Goal: Information Seeking & Learning: Find specific page/section

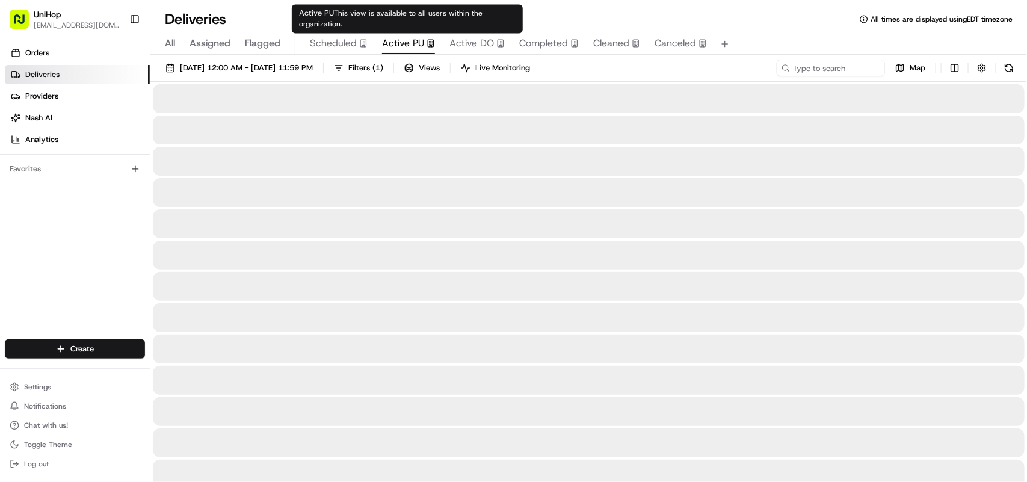
click at [403, 47] on span "Active PU" at bounding box center [403, 43] width 42 height 14
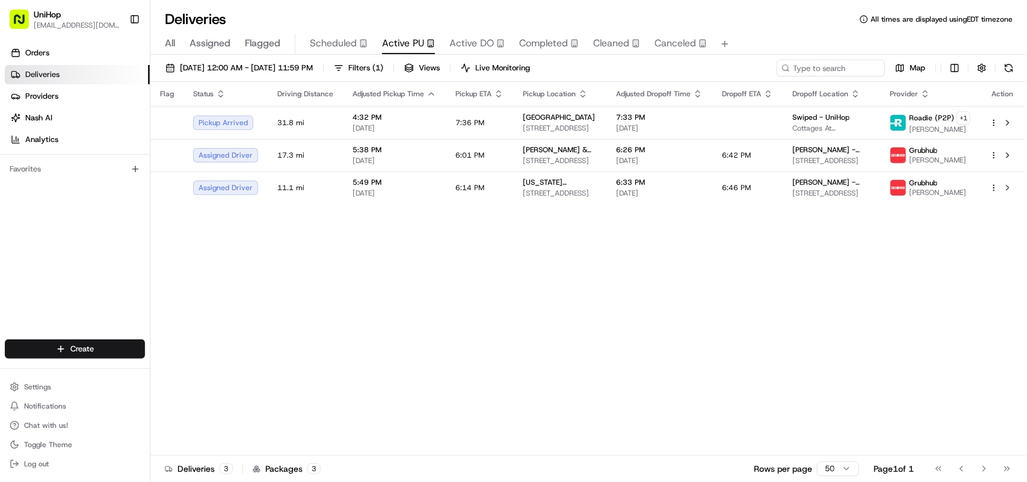
click at [271, 322] on div "Flag Status Driving Distance Adjusted Pickup Time Pickup ETA Pickup Location Ad…" at bounding box center [587, 268] width 874 height 373
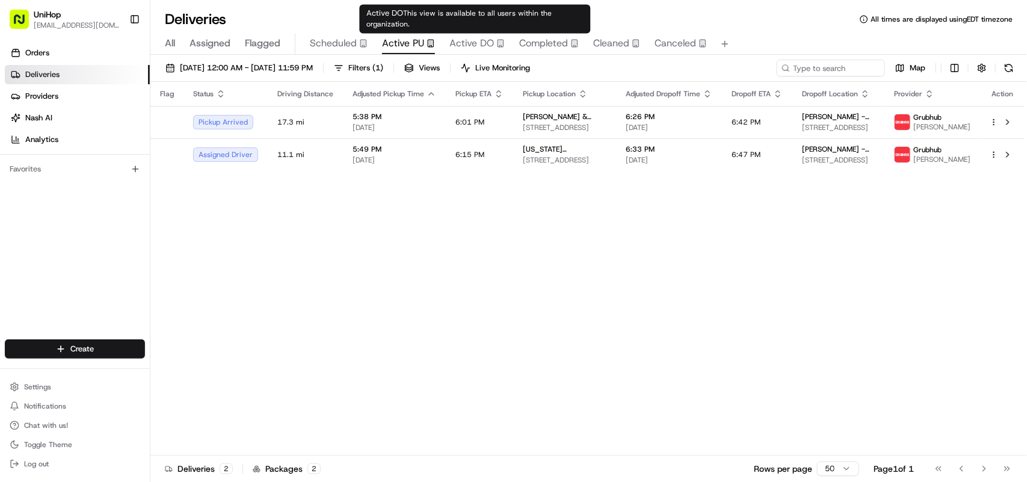
click at [471, 40] on span "Active DO" at bounding box center [471, 43] width 45 height 14
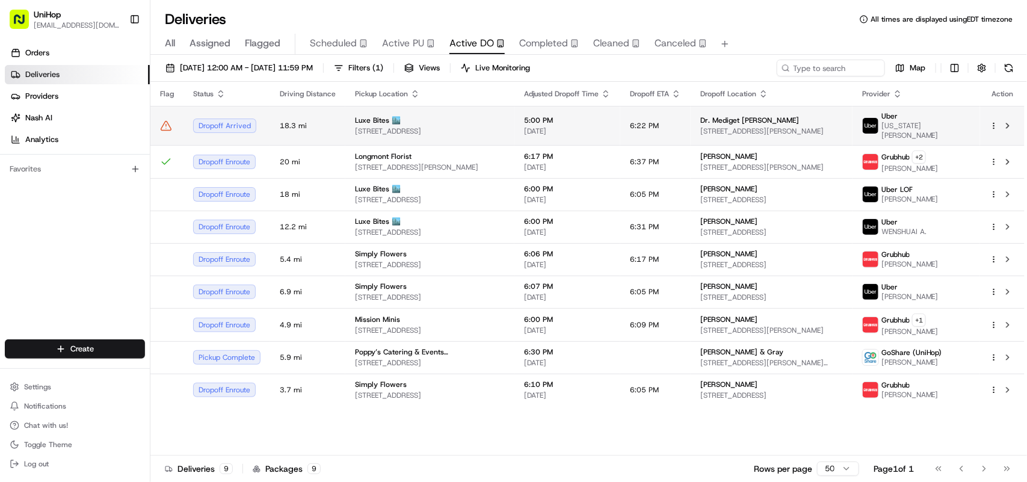
click at [287, 126] on span "18.3 mi" at bounding box center [308, 126] width 56 height 10
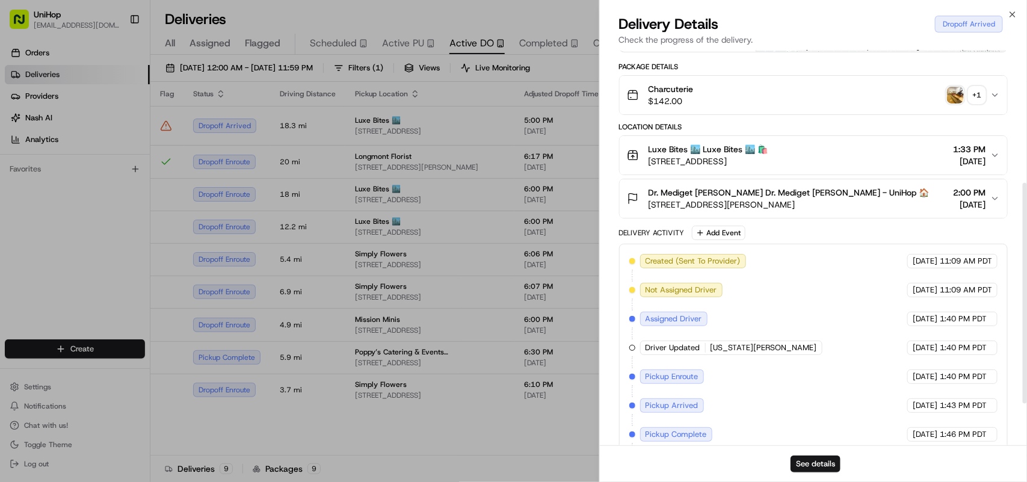
scroll to position [310, 0]
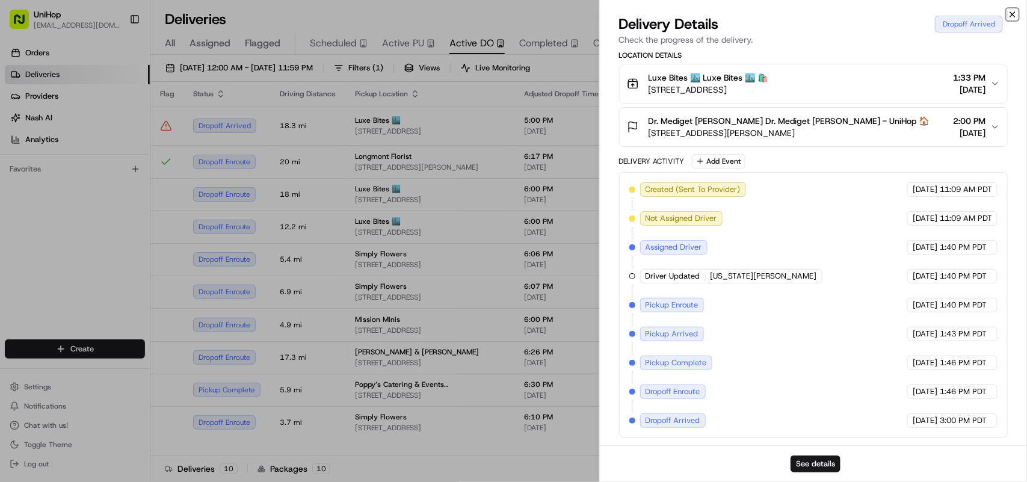
click at [1008, 12] on icon "button" at bounding box center [1012, 15] width 10 height 10
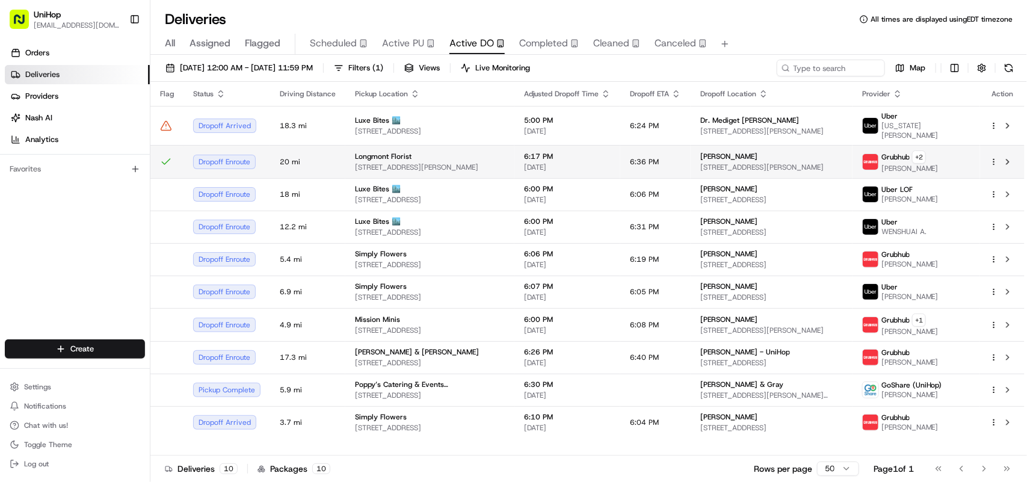
click at [434, 152] on div "Longmont Florist" at bounding box center [430, 157] width 150 height 10
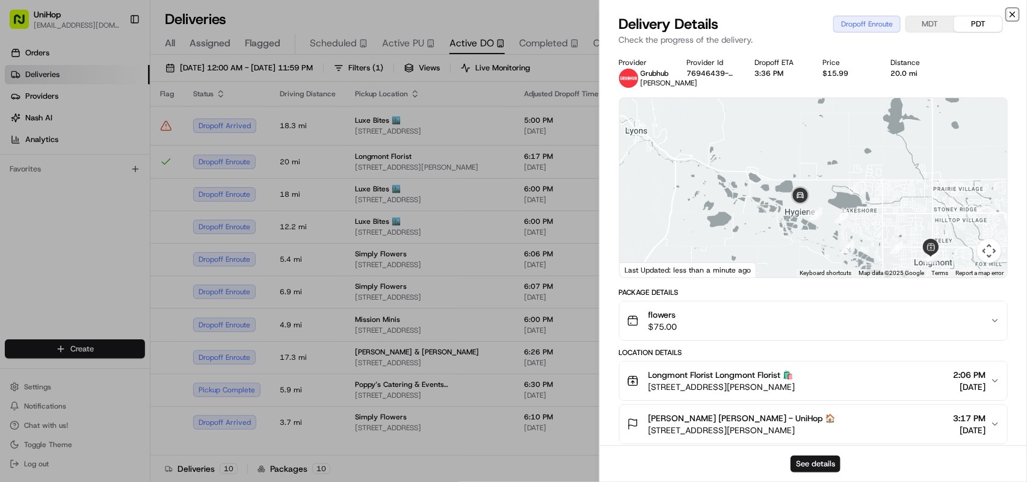
click at [1012, 17] on icon "button" at bounding box center [1012, 15] width 10 height 10
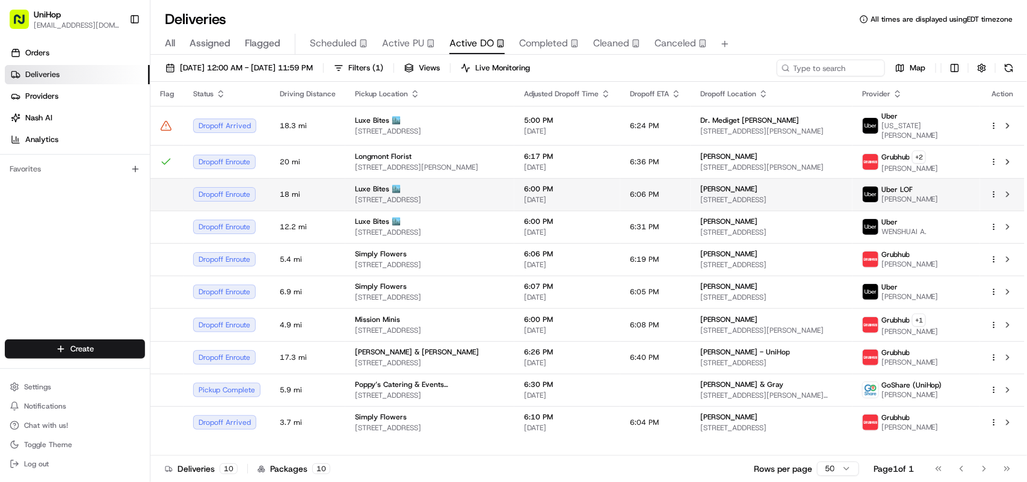
click at [509, 199] on td "Luxe Bites 🏙️ 3317 N Mission Rd k1, Los Angeles, CA 90031, USA" at bounding box center [429, 194] width 169 height 32
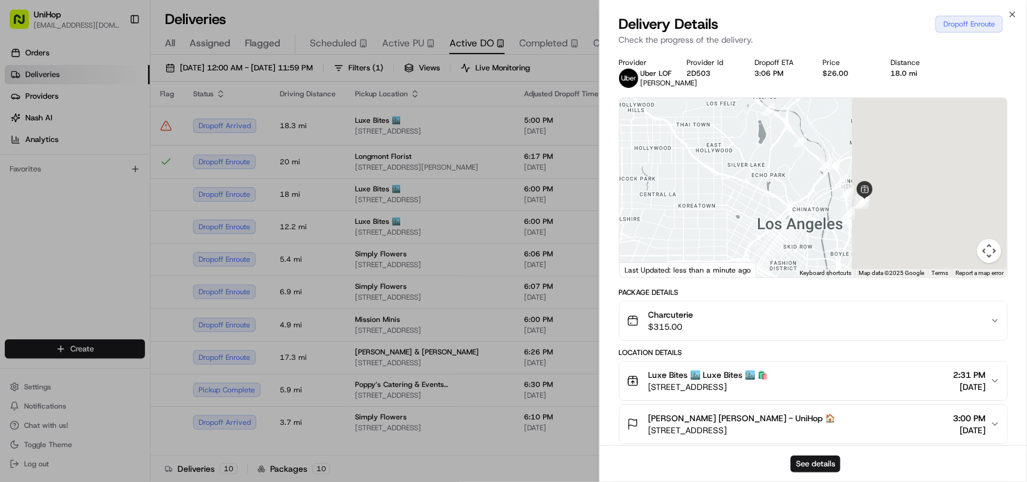
drag, startPoint x: 867, startPoint y: 223, endPoint x: 680, endPoint y: 146, distance: 202.0
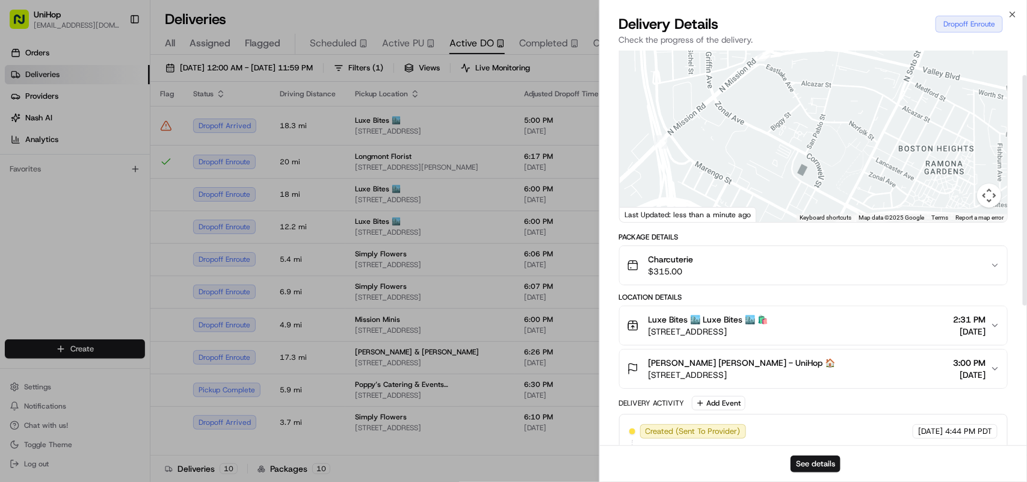
scroll to position [0, 0]
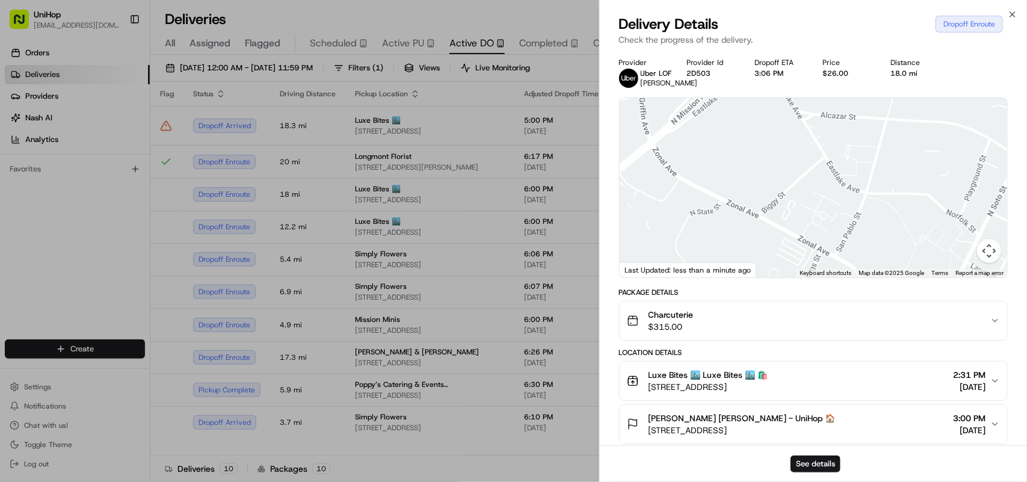
drag, startPoint x: 776, startPoint y: 155, endPoint x: 800, endPoint y: 226, distance: 74.4
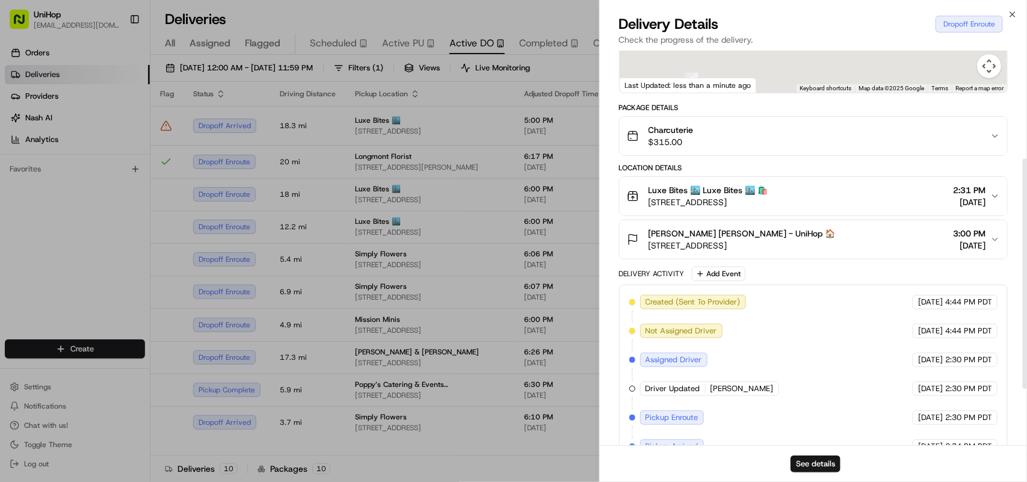
drag, startPoint x: 689, startPoint y: 173, endPoint x: 850, endPoint y: 281, distance: 194.0
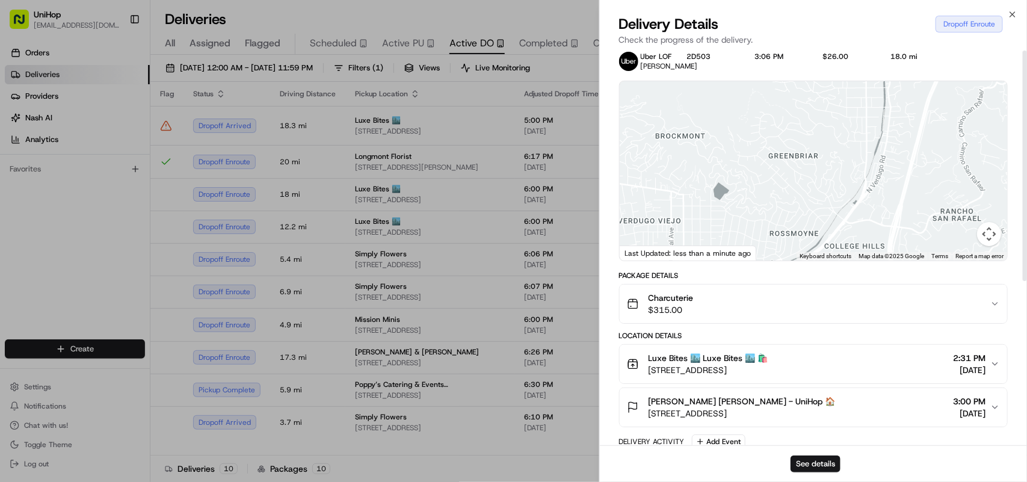
scroll to position [0, 0]
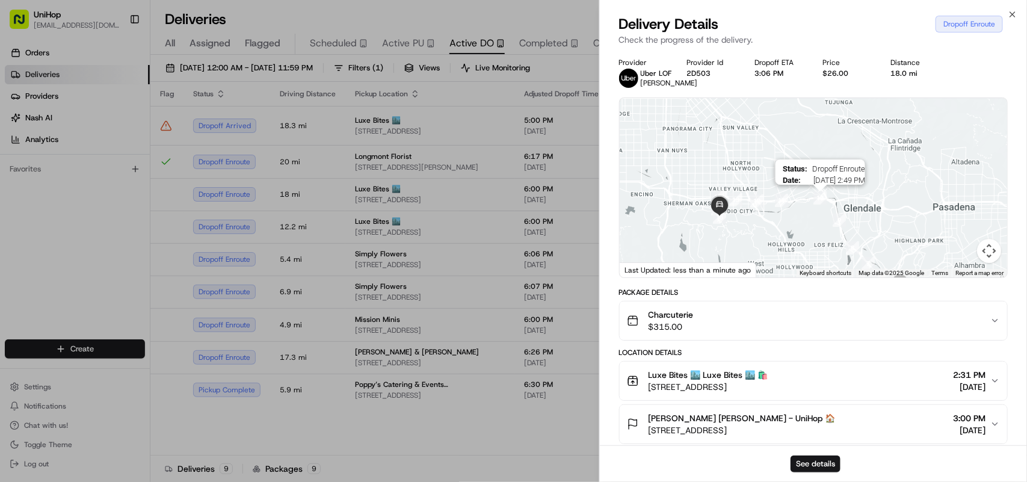
drag, startPoint x: 702, startPoint y: 207, endPoint x: 827, endPoint y: 207, distance: 125.7
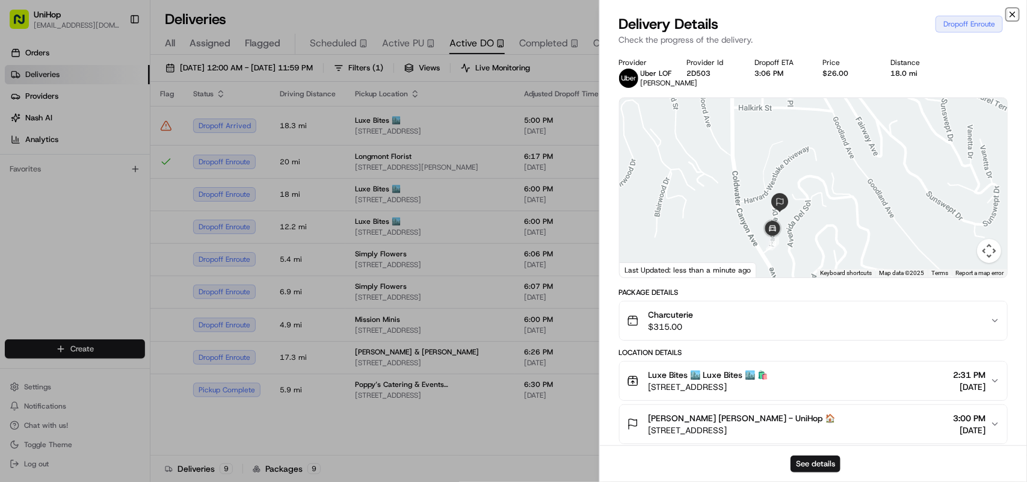
click at [1010, 16] on icon "button" at bounding box center [1012, 15] width 10 height 10
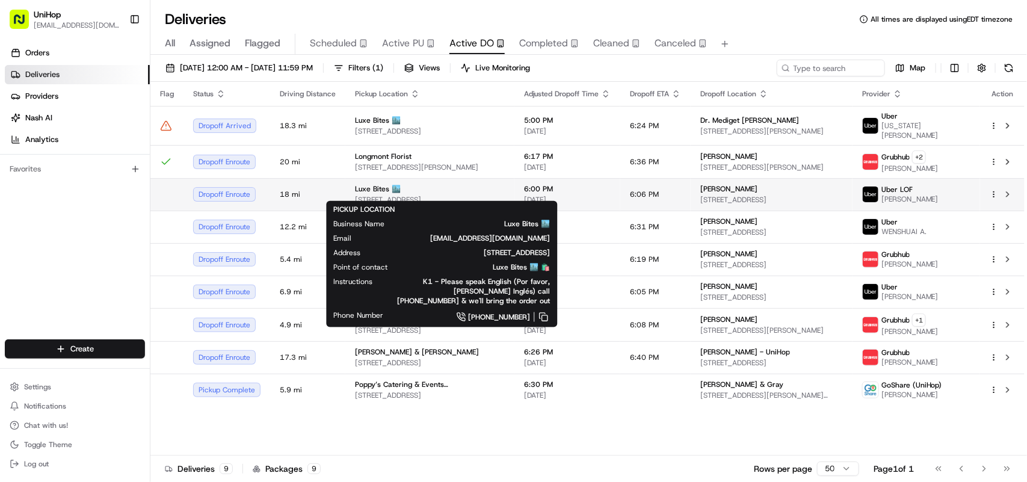
click at [440, 195] on span "3317 N Mission Rd k1, Los Angeles, CA 90031, USA" at bounding box center [430, 200] width 150 height 10
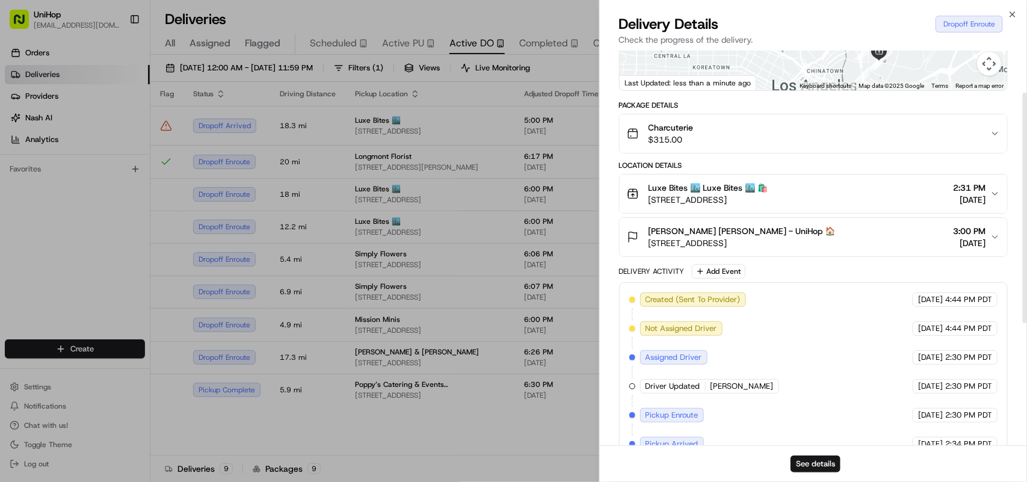
scroll to position [55, 0]
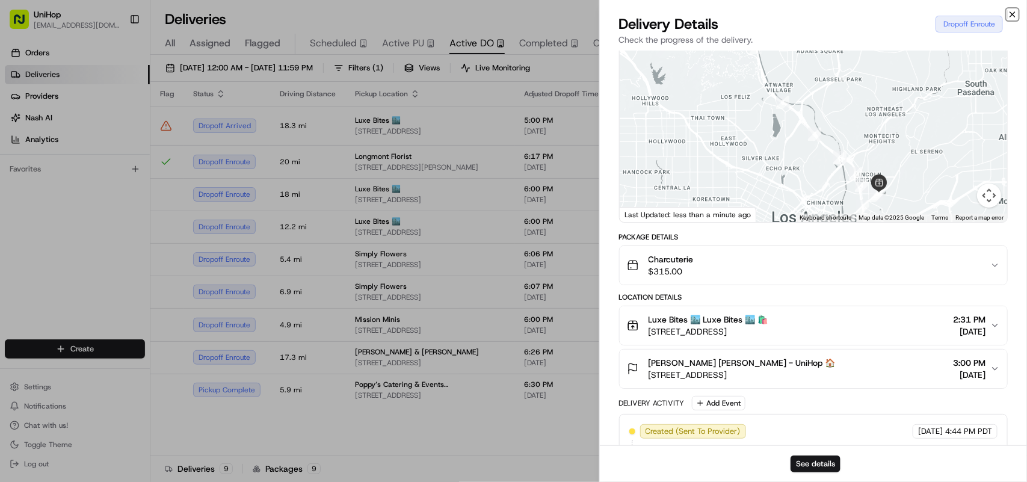
click at [1008, 13] on icon "button" at bounding box center [1012, 15] width 10 height 10
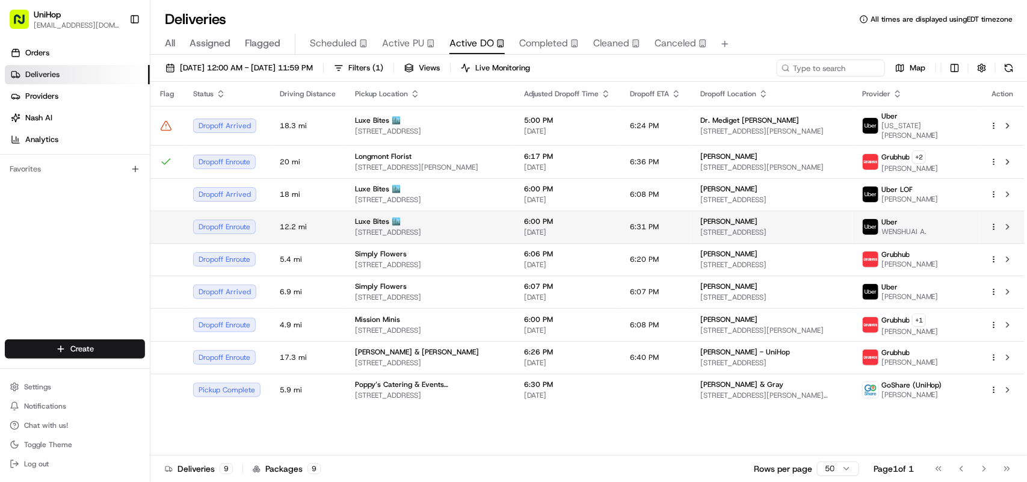
click at [569, 233] on td "6:00 PM Aug 22 2025" at bounding box center [567, 226] width 106 height 32
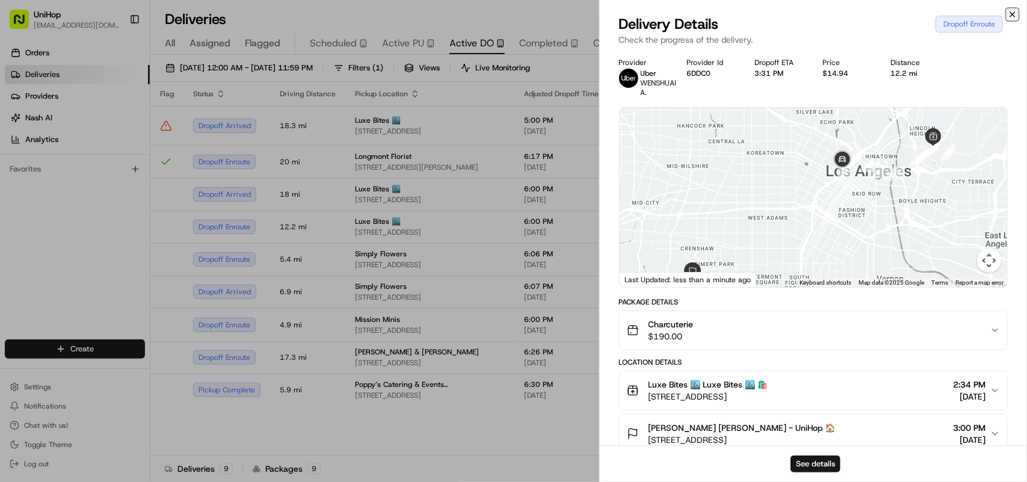
click at [1014, 18] on icon "button" at bounding box center [1012, 15] width 10 height 10
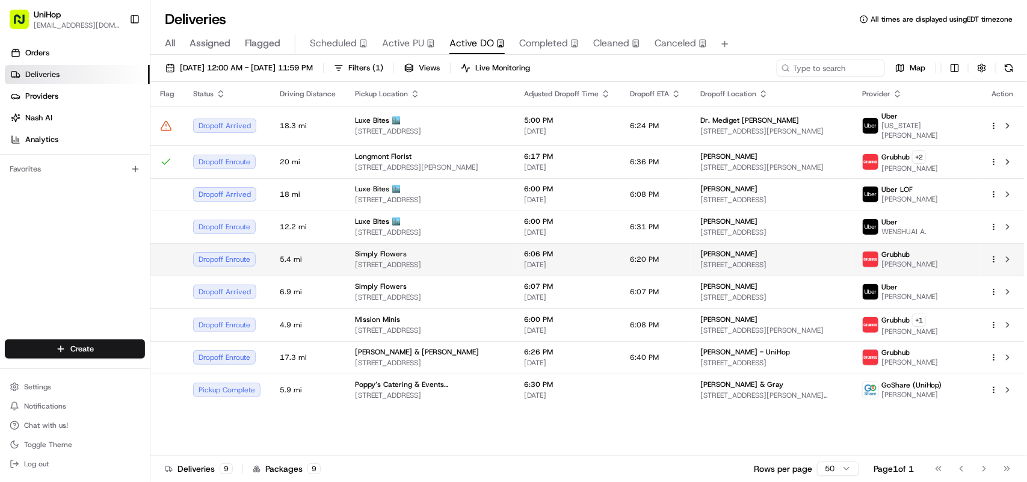
click at [514, 266] on td "Simply Flowers 1100 W 7800 S #9, West Jordan, UT 84088, United States" at bounding box center [429, 259] width 169 height 32
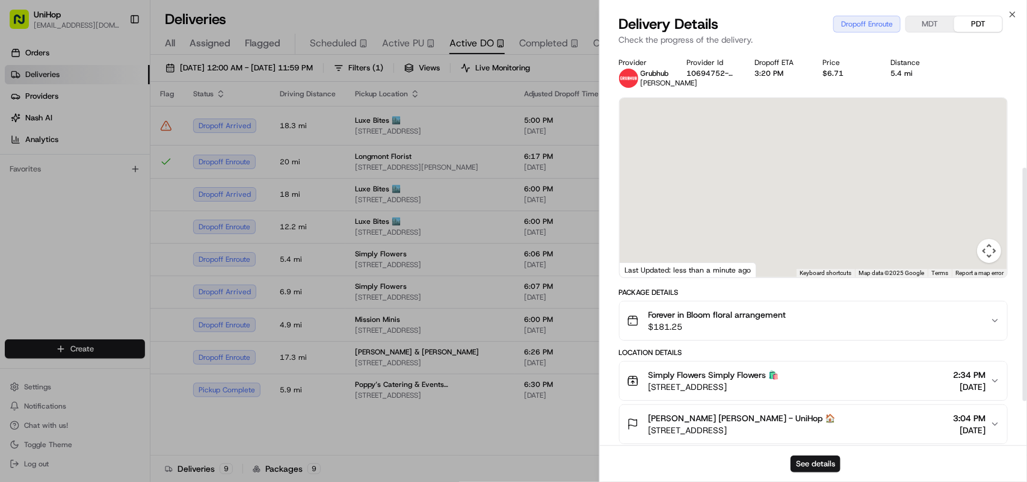
drag, startPoint x: 782, startPoint y: 170, endPoint x: 811, endPoint y: 277, distance: 110.9
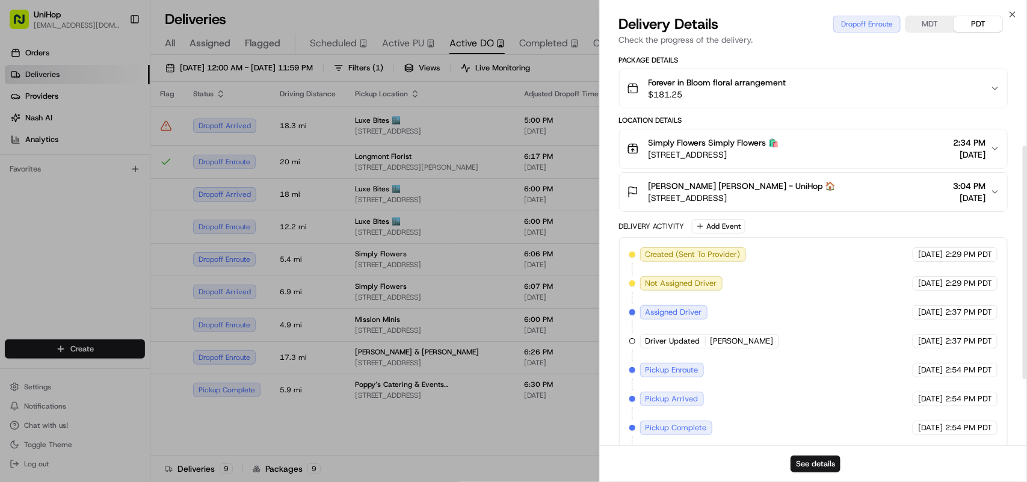
scroll to position [0, 0]
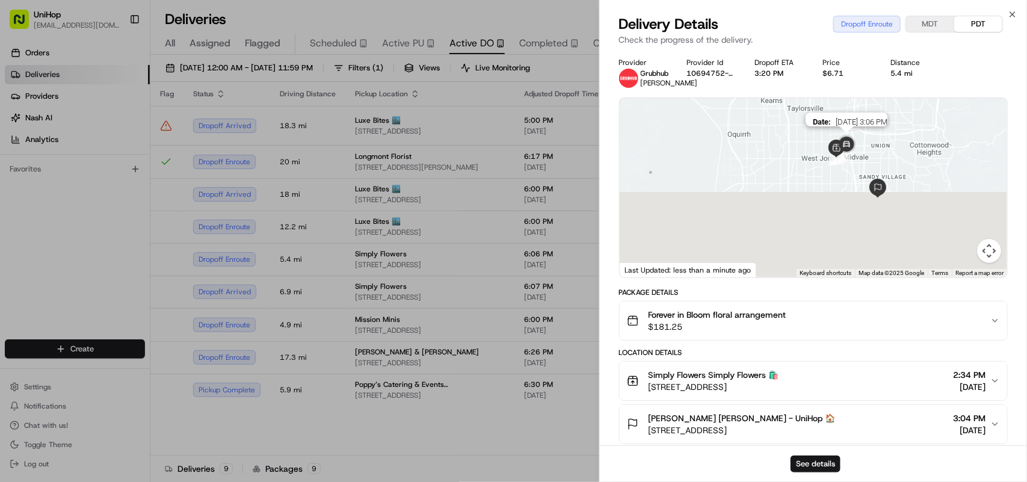
drag, startPoint x: 829, startPoint y: 229, endPoint x: 852, endPoint y: 127, distance: 104.2
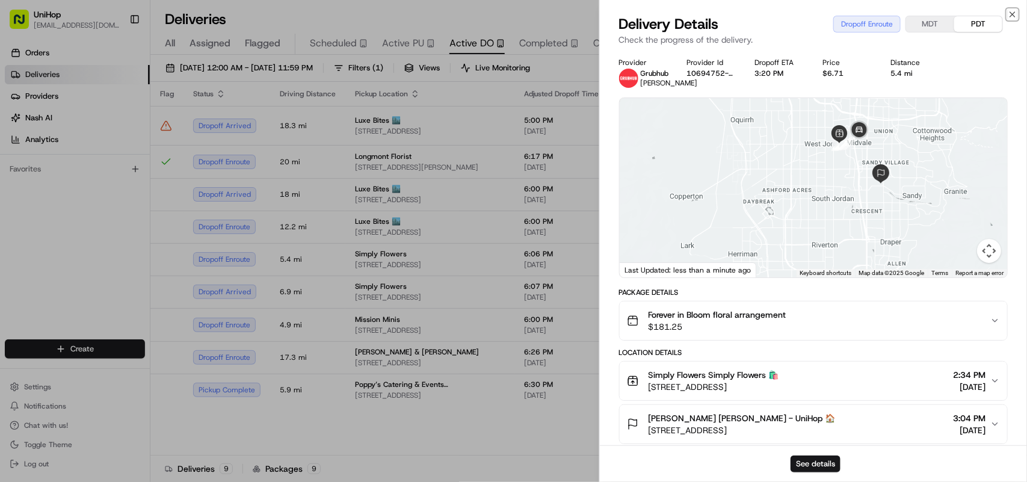
click at [1010, 12] on icon "button" at bounding box center [1012, 14] width 5 height 5
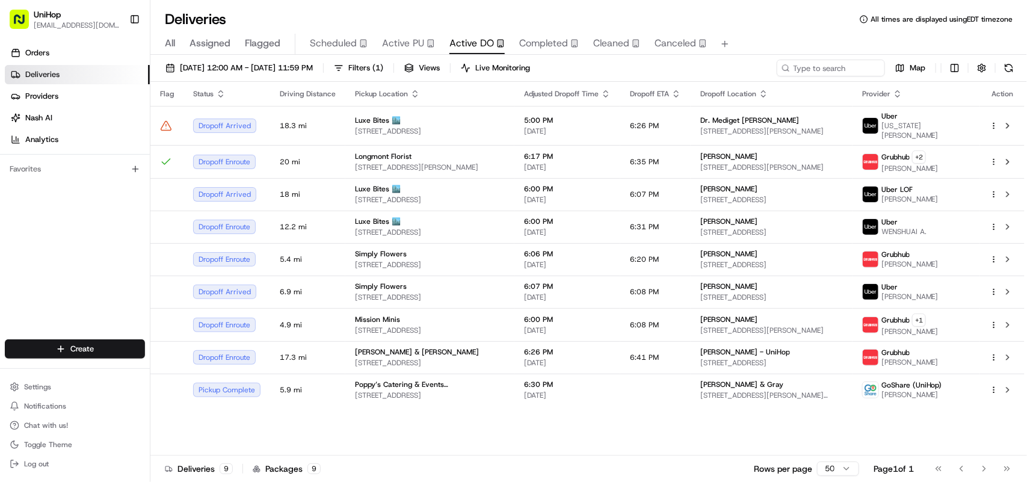
click at [168, 36] on span "All" at bounding box center [170, 43] width 10 height 14
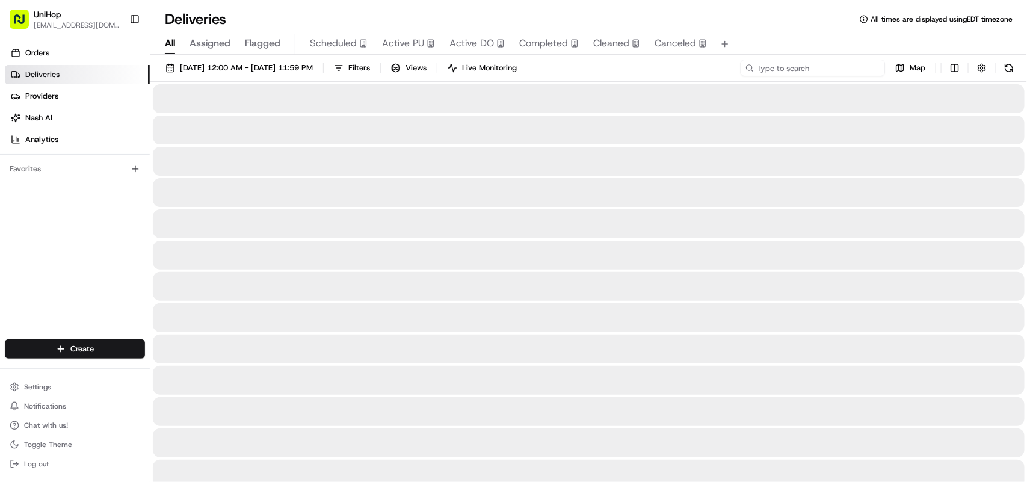
click at [824, 68] on input at bounding box center [812, 68] width 144 height 17
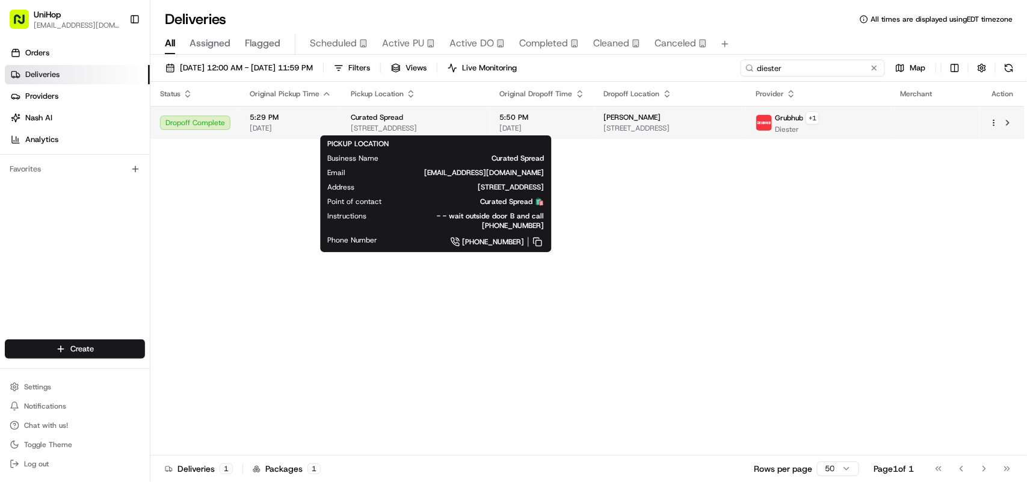
type input "diester"
click at [449, 126] on span "3317 N Mission Rd, Los Angeles, CA 90031, USA" at bounding box center [416, 128] width 130 height 10
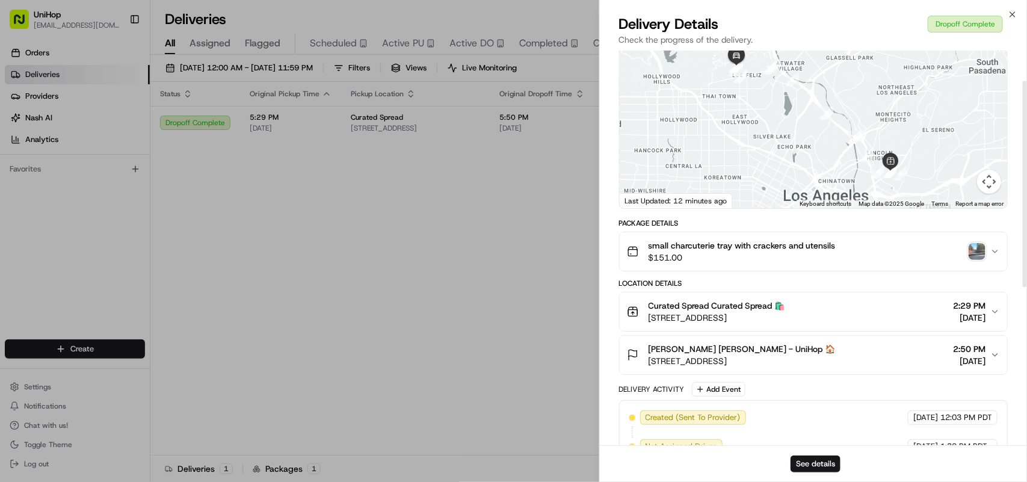
scroll to position [58, 0]
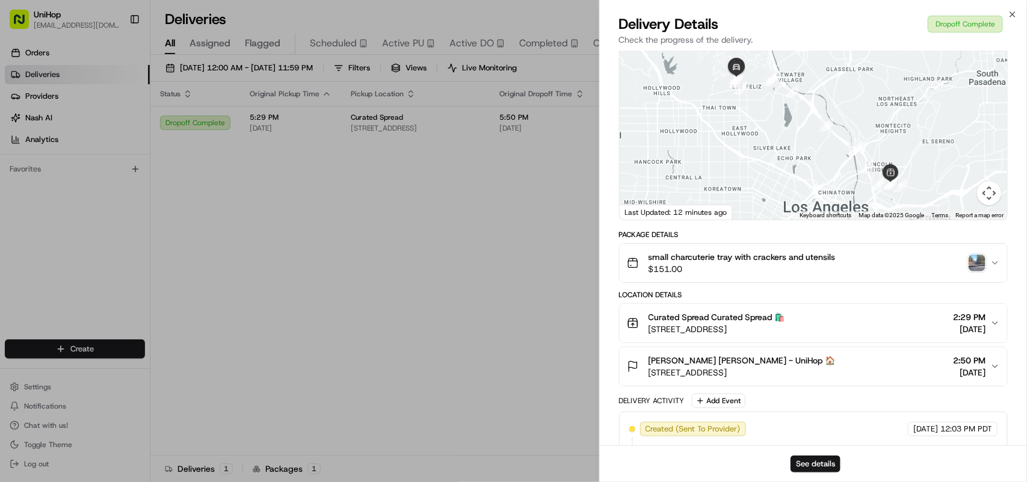
click at [973, 263] on img "button" at bounding box center [976, 262] width 17 height 17
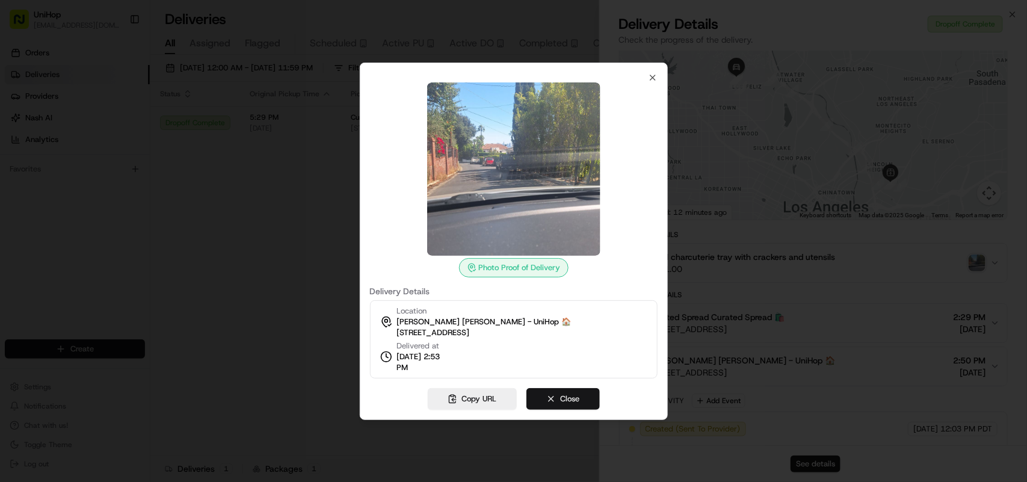
click at [559, 401] on button "Close" at bounding box center [562, 399] width 73 height 22
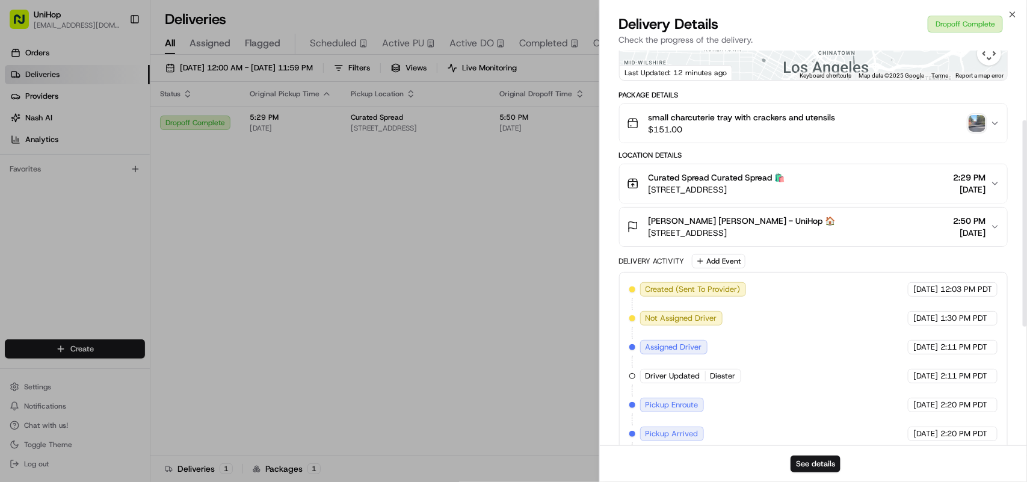
scroll to position [133, 0]
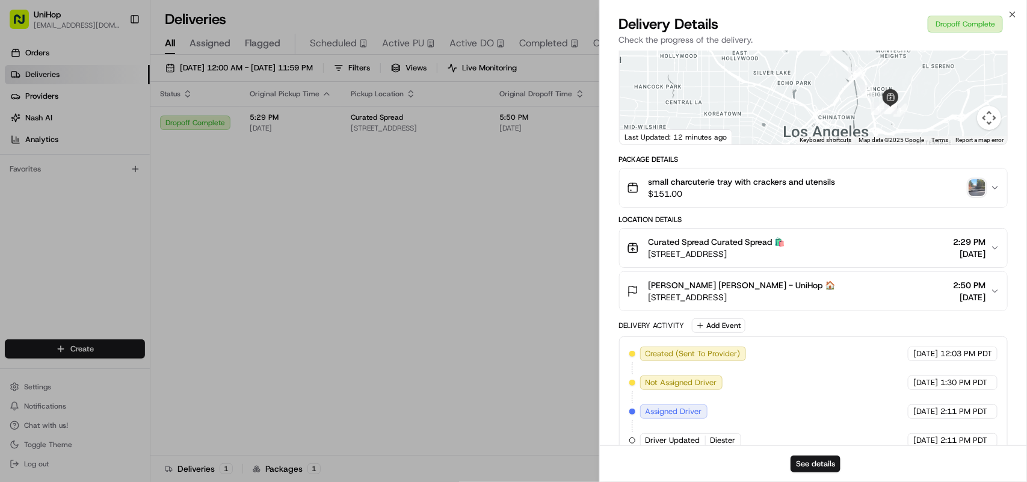
click at [993, 287] on icon "button" at bounding box center [995, 291] width 10 height 10
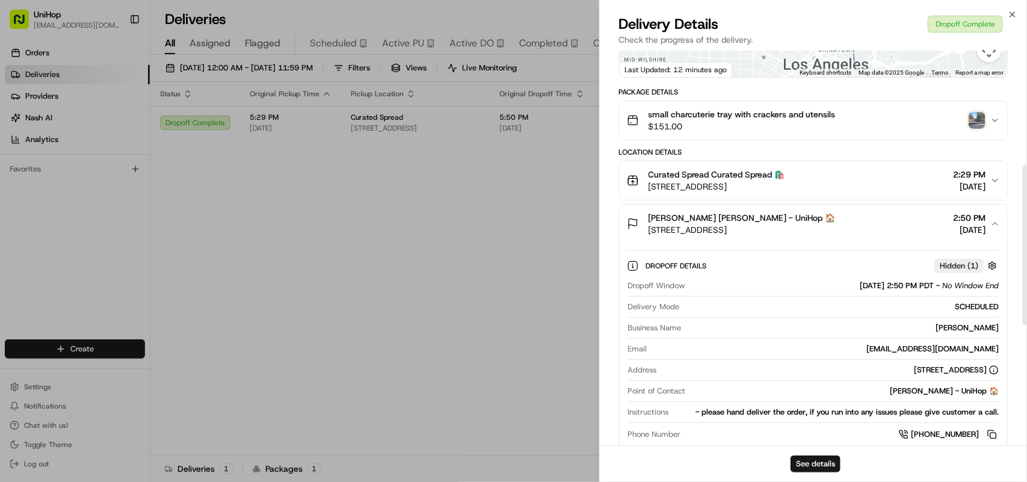
scroll to position [358, 0]
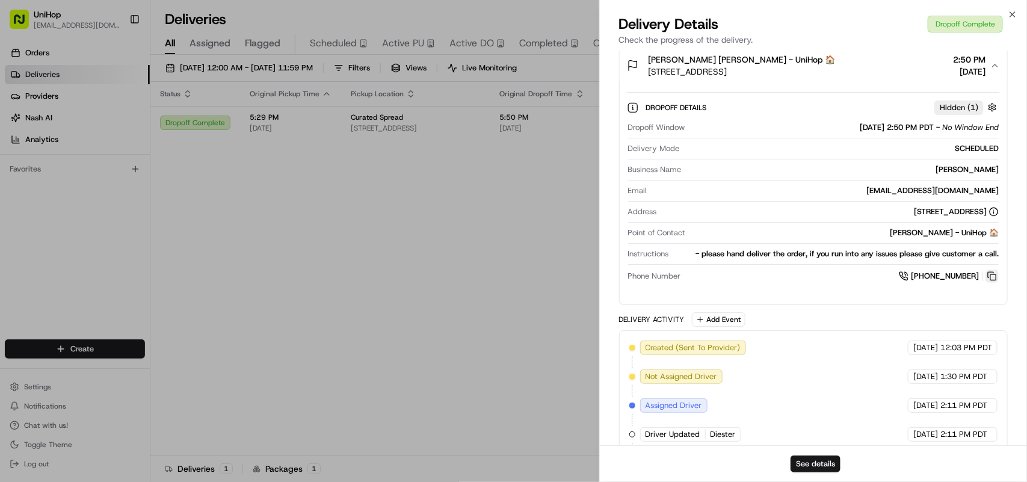
click at [991, 275] on button at bounding box center [991, 275] width 13 height 13
click at [1013, 14] on icon "button" at bounding box center [1012, 15] width 10 height 10
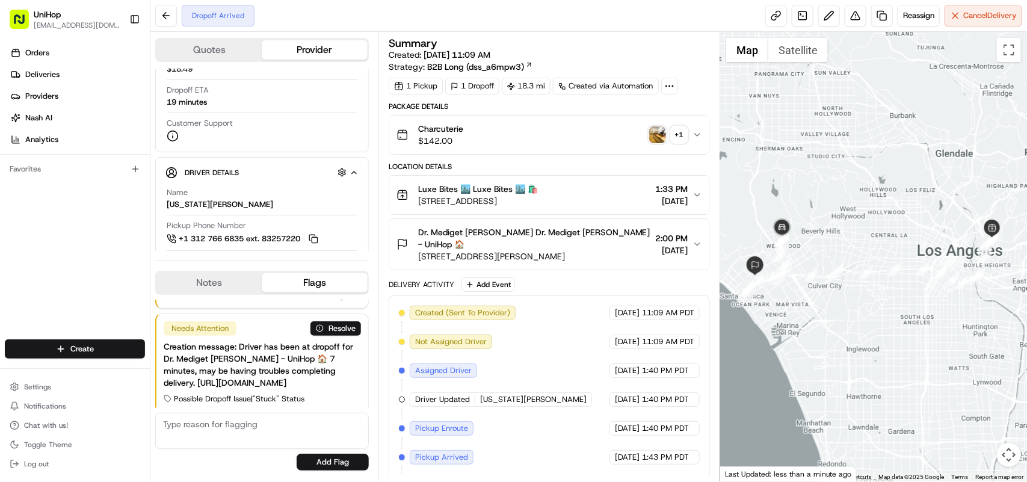
click at [182, 260] on div at bounding box center [261, 260] width 213 height 1
click at [277, 209] on div "Name VIRGINIA M." at bounding box center [262, 198] width 191 height 23
click at [678, 135] on div "+ 1" at bounding box center [679, 134] width 17 height 17
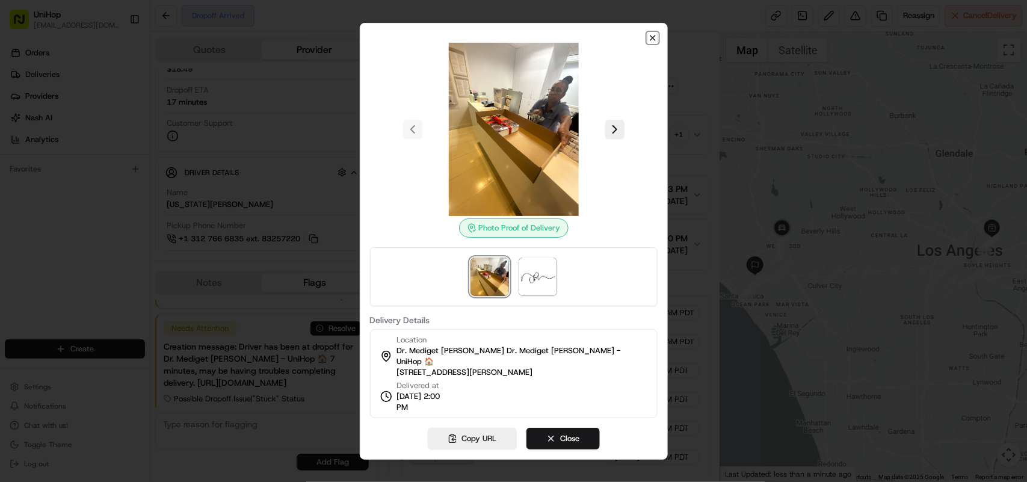
click at [653, 40] on icon "button" at bounding box center [652, 37] width 5 height 5
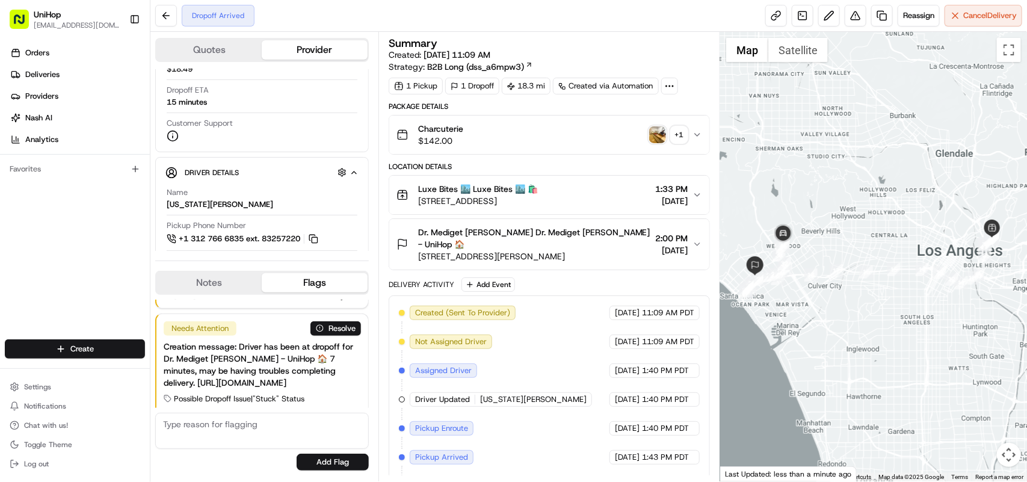
click at [39, 247] on div "Orders Deliveries Providers [PERSON_NAME] Analytics Favorites" at bounding box center [75, 192] width 150 height 308
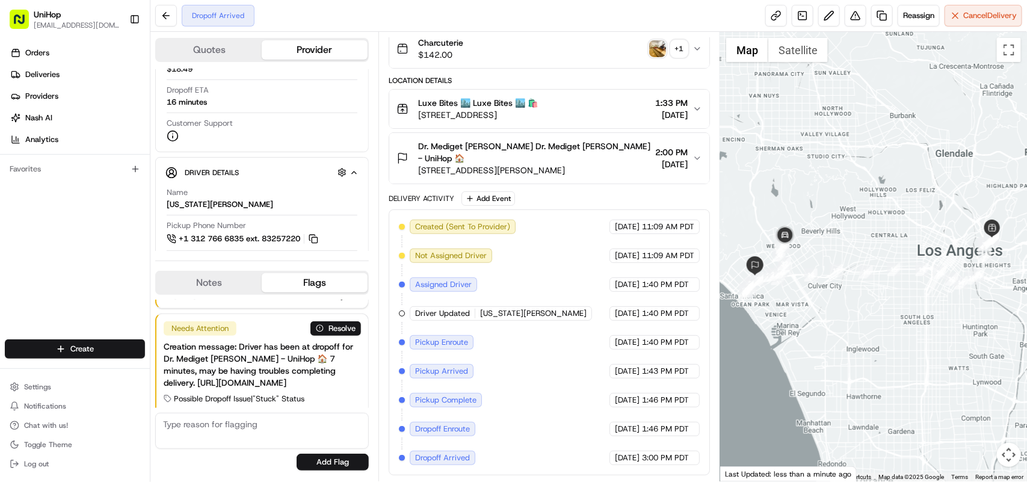
click at [31, 254] on div "Orders Deliveries Providers [PERSON_NAME] Analytics Favorites" at bounding box center [75, 192] width 150 height 308
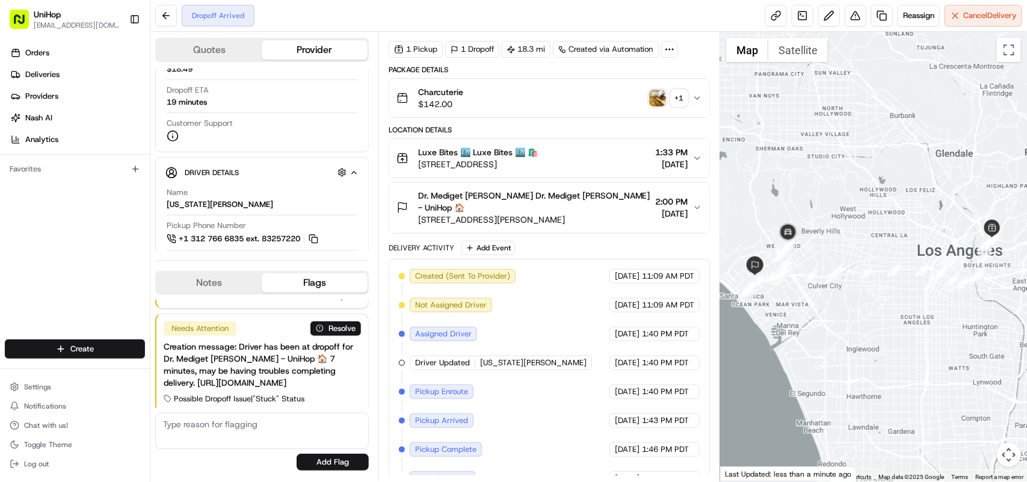
scroll to position [0, 0]
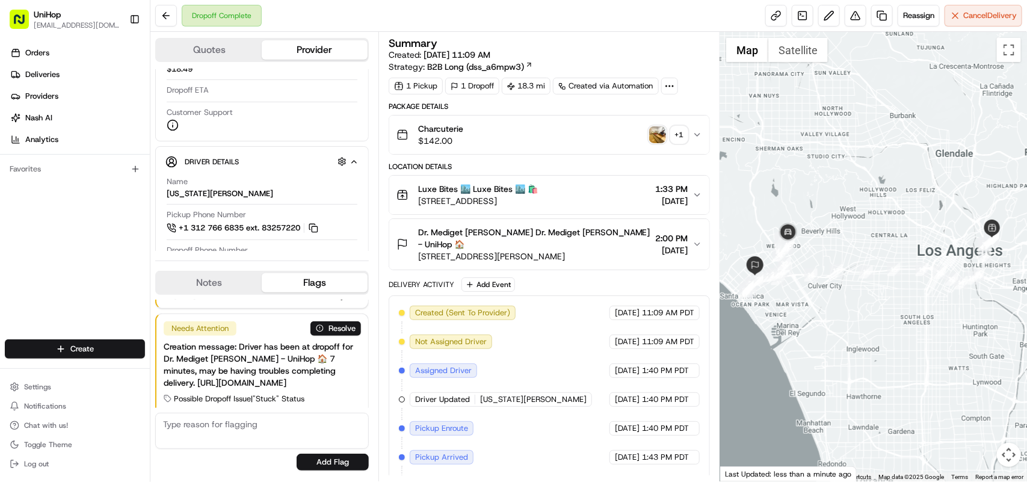
click at [74, 245] on div "Orders Deliveries Providers Nash AI Analytics Favorites" at bounding box center [75, 192] width 150 height 308
click at [162, 21] on button at bounding box center [166, 16] width 22 height 22
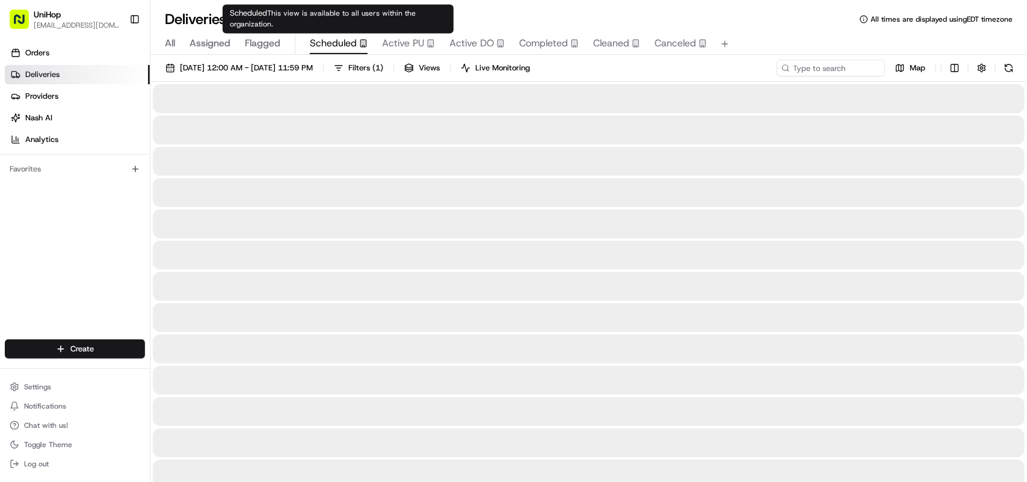
click at [334, 38] on span "Scheduled" at bounding box center [333, 43] width 47 height 14
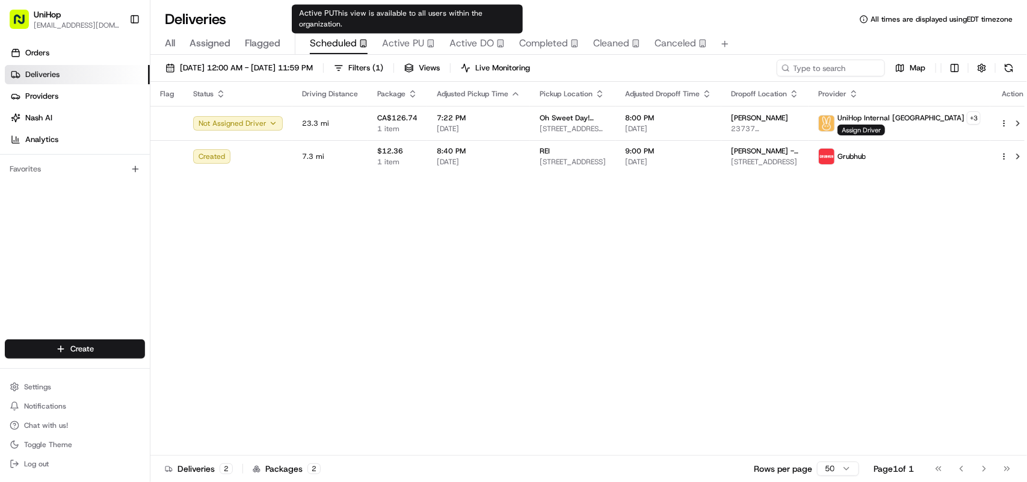
click at [395, 40] on span "Active PU" at bounding box center [403, 43] width 42 height 14
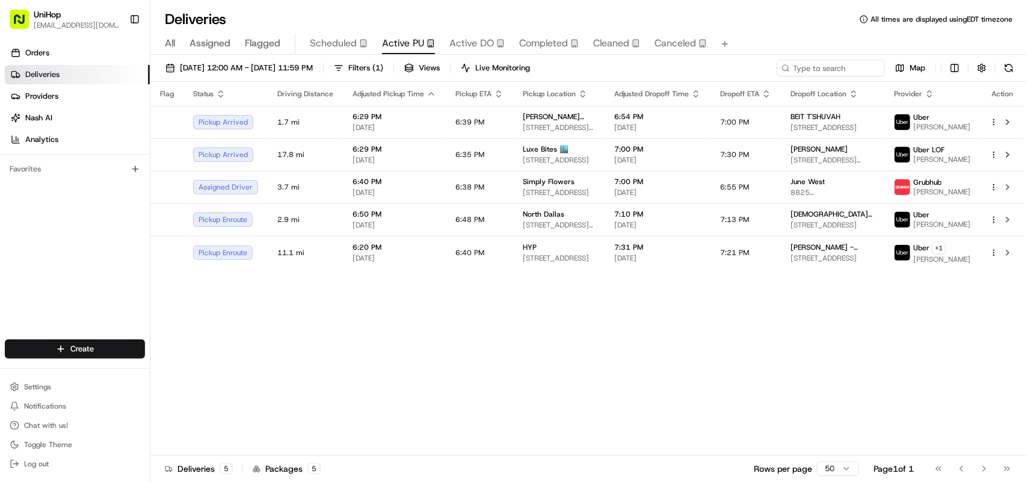
click at [84, 230] on div "Orders Deliveries Providers [PERSON_NAME] Analytics Favorites" at bounding box center [75, 192] width 150 height 308
click at [166, 42] on span "All" at bounding box center [170, 43] width 10 height 14
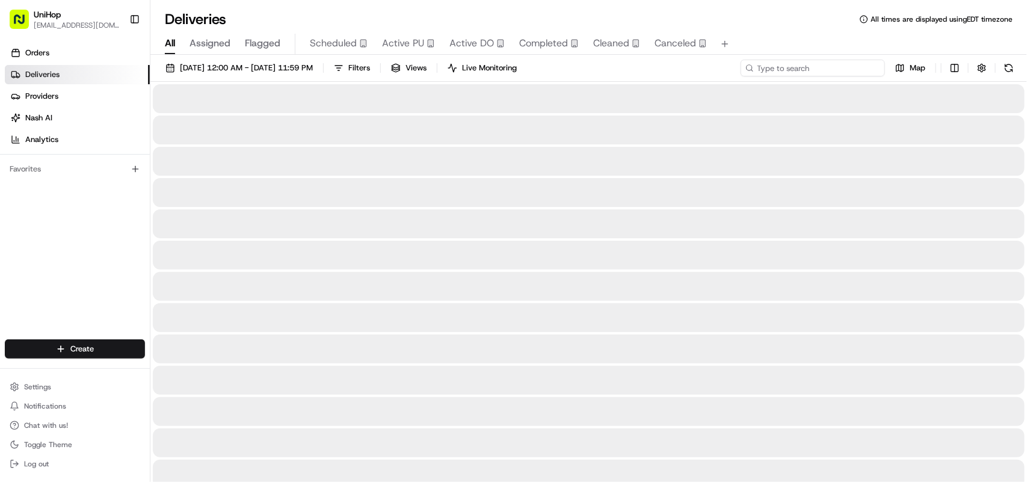
click at [795, 68] on input at bounding box center [812, 68] width 144 height 17
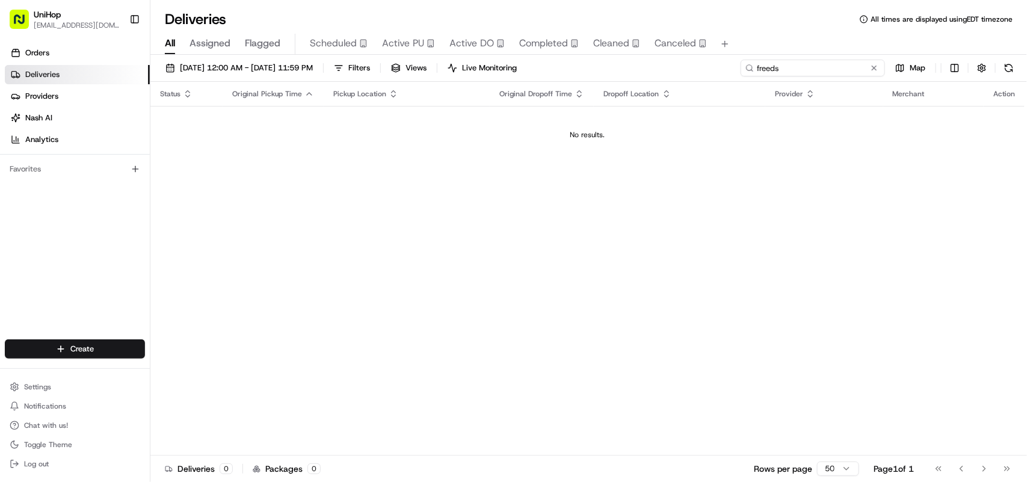
drag, startPoint x: 807, startPoint y: 66, endPoint x: 738, endPoint y: 68, distance: 69.2
click at [738, 68] on div "Aug 22 2025 12:00 AM - Aug 22 2025 11:59 PM Filters Views Live Monitoring freed…" at bounding box center [588, 71] width 876 height 22
drag, startPoint x: 781, startPoint y: 67, endPoint x: 740, endPoint y: 65, distance: 40.3
click at [740, 65] on input "fred" at bounding box center [812, 68] width 144 height 17
type input "fred"
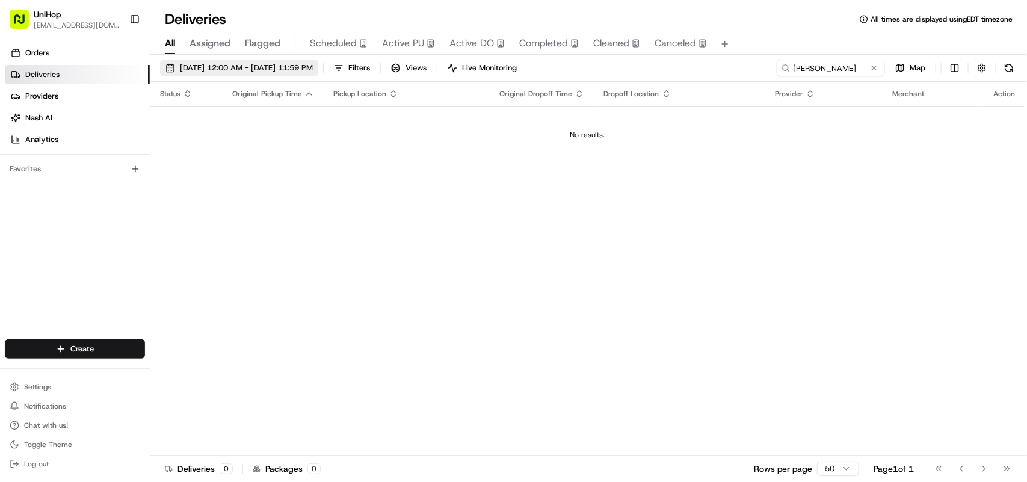
click at [233, 68] on span "Aug 22 2025 12:00 AM - Aug 22 2025 11:59 PM" at bounding box center [246, 68] width 133 height 11
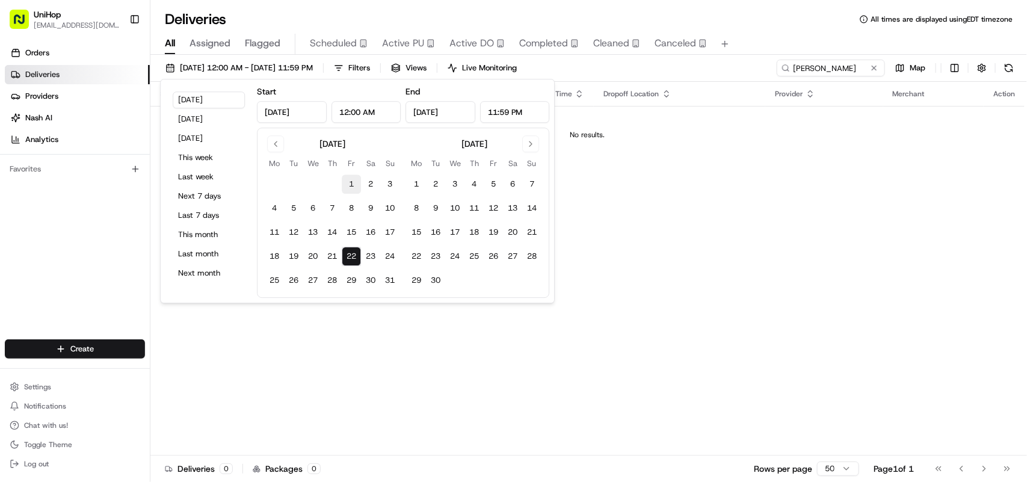
click at [352, 187] on button "1" at bounding box center [351, 183] width 19 height 19
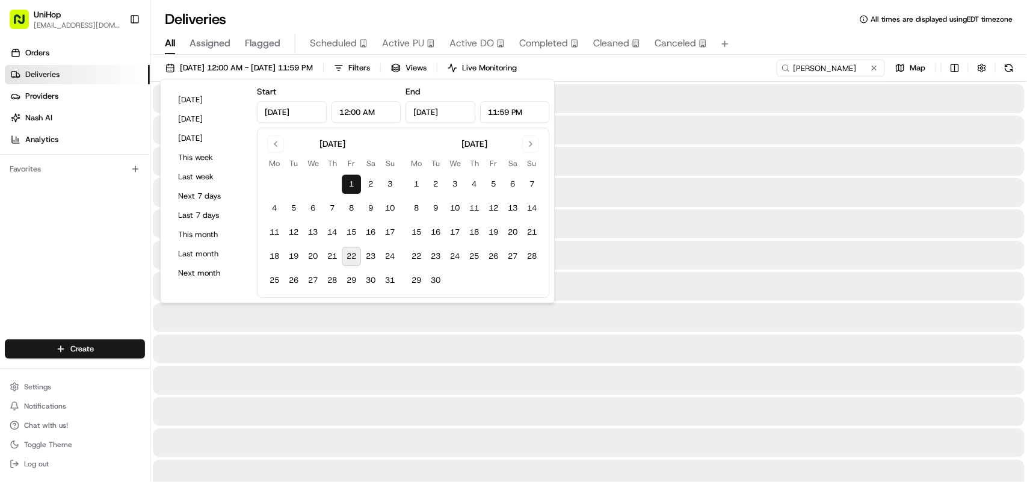
type input "Aug 1, 2025"
click at [392, 230] on button "17" at bounding box center [389, 232] width 19 height 19
type input "Aug 17, 2025"
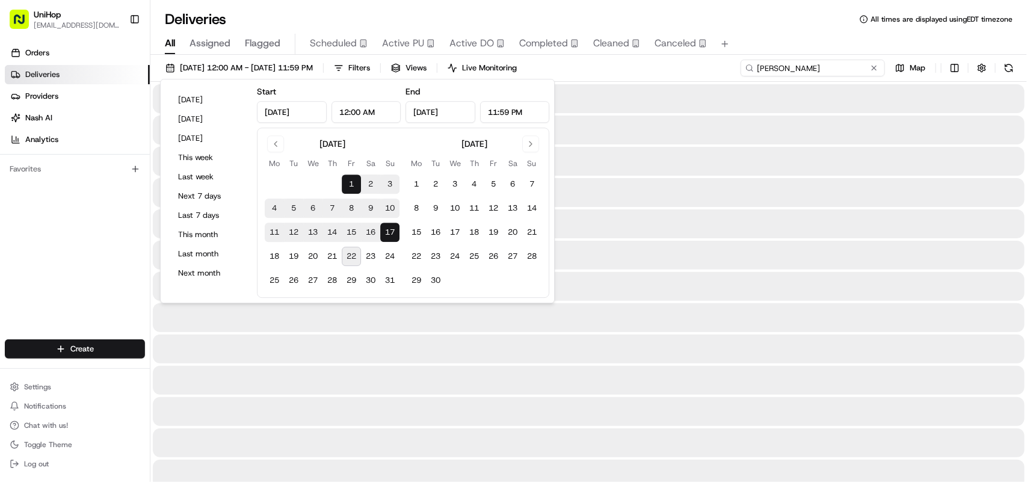
click at [818, 66] on input "fred" at bounding box center [812, 68] width 144 height 17
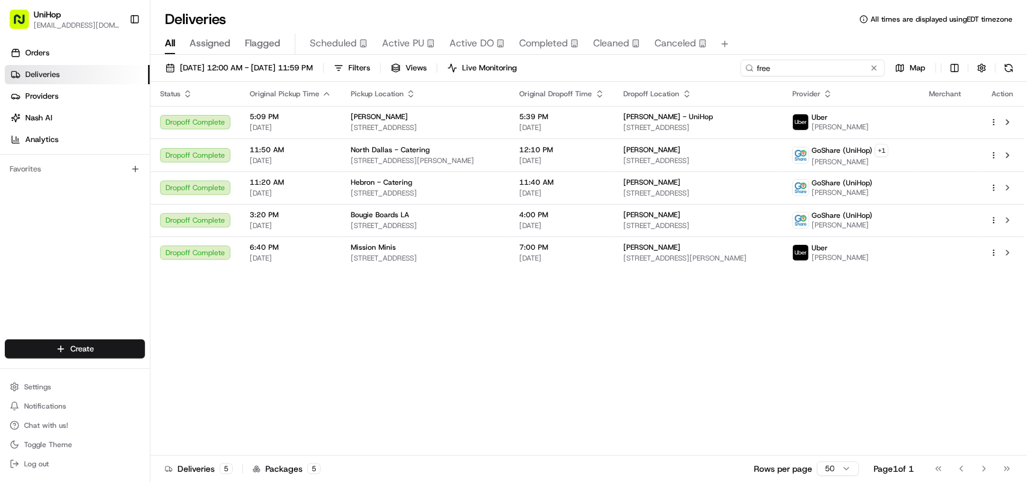
type input "freed"
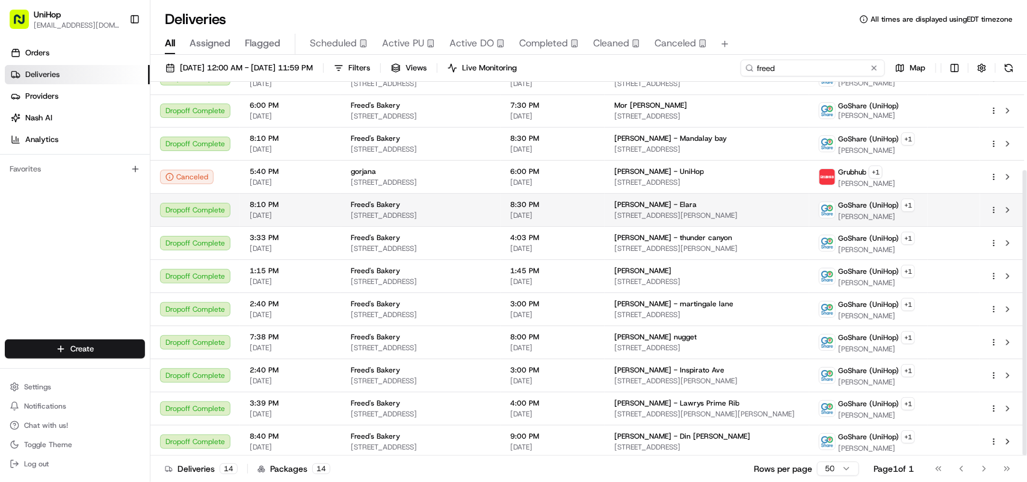
scroll to position [115, 0]
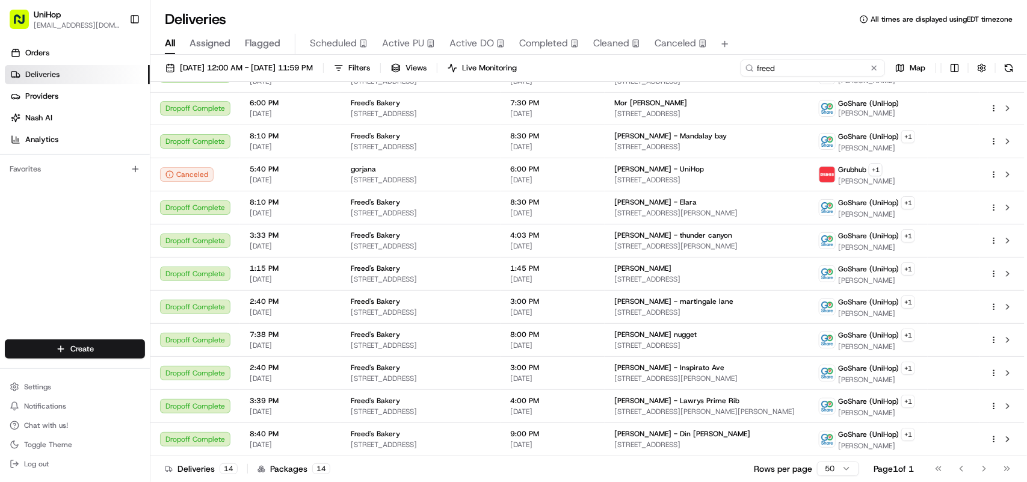
drag, startPoint x: 781, startPoint y: 69, endPoint x: 702, endPoint y: 61, distance: 78.6
click at [702, 61] on div "Aug 1 2025 12:00 AM - Aug 17 2025 11:59 PM Filters Views Live Monitoring freed …" at bounding box center [588, 71] width 876 height 22
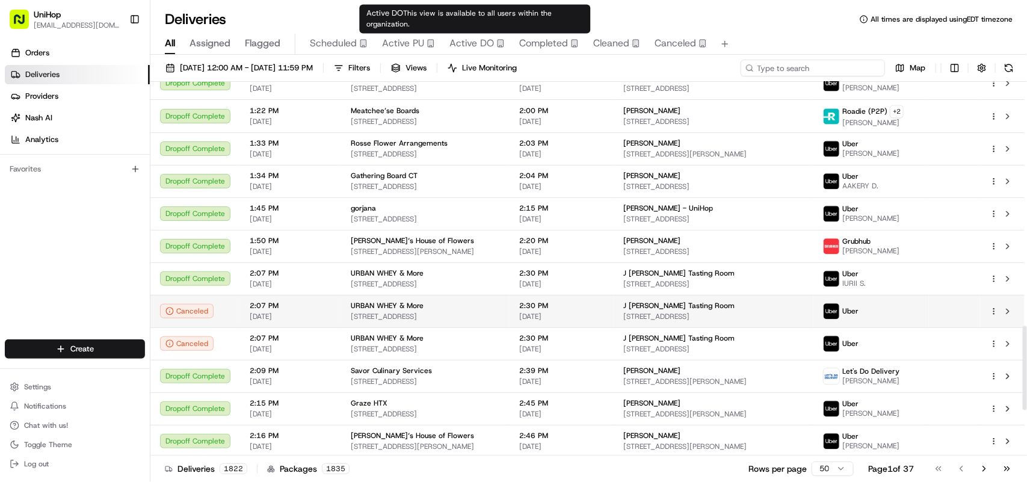
scroll to position [1283, 0]
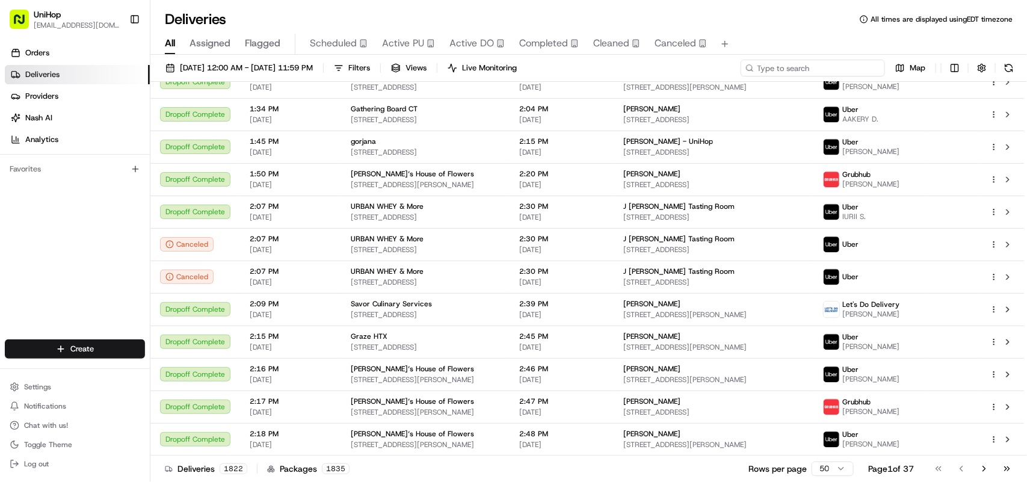
click at [766, 63] on input at bounding box center [812, 68] width 144 height 17
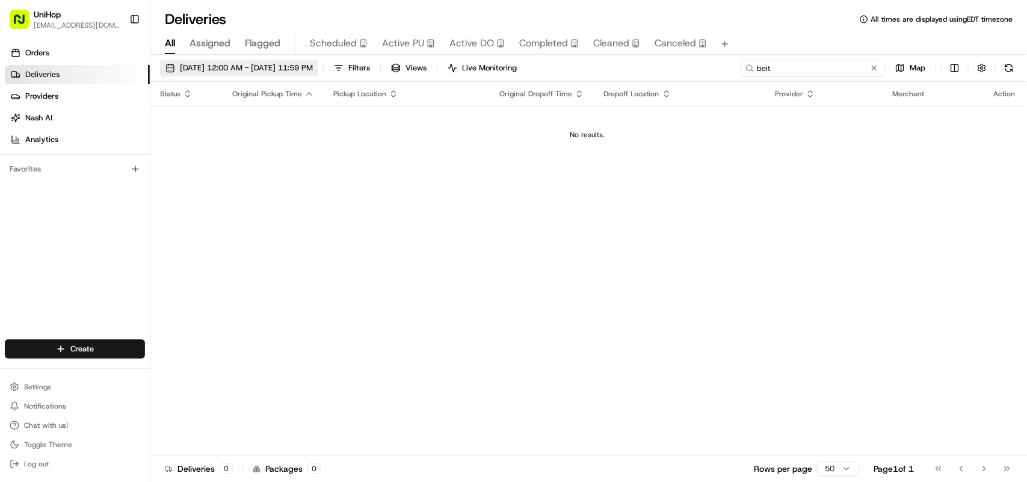
type input "beit"
click at [220, 70] on span "Aug 1 2025 12:00 AM - Aug 17 2025 11:59 PM" at bounding box center [246, 68] width 133 height 11
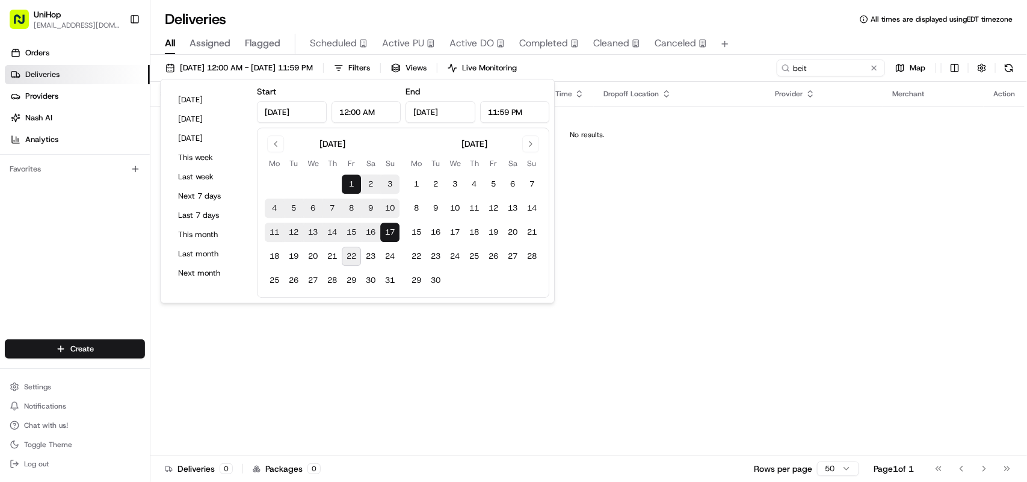
click at [352, 259] on button "22" at bounding box center [351, 256] width 19 height 19
type input "Aug 22, 2025"
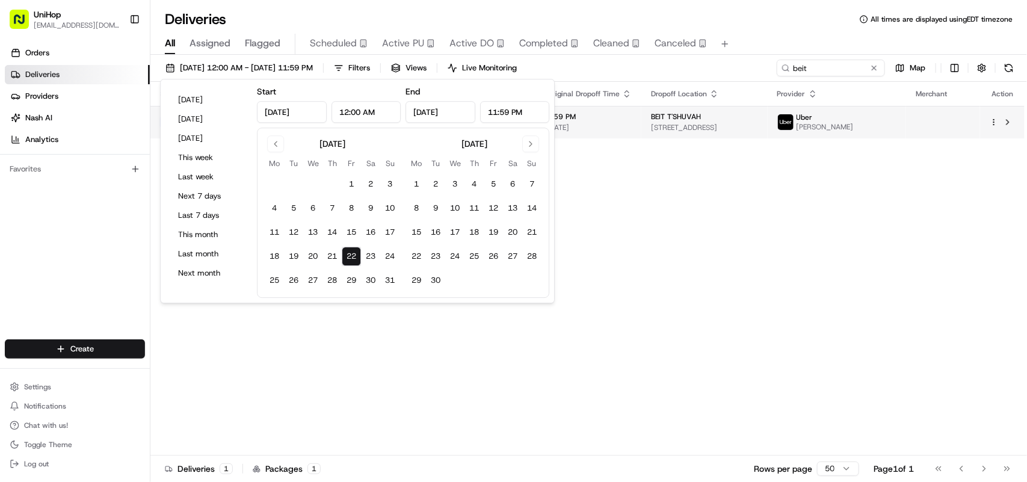
click at [641, 124] on td "BEIT T'SHUVAH 8831 Venice Blvd., Los Angeles, CA 90034, USA" at bounding box center [704, 122] width 126 height 32
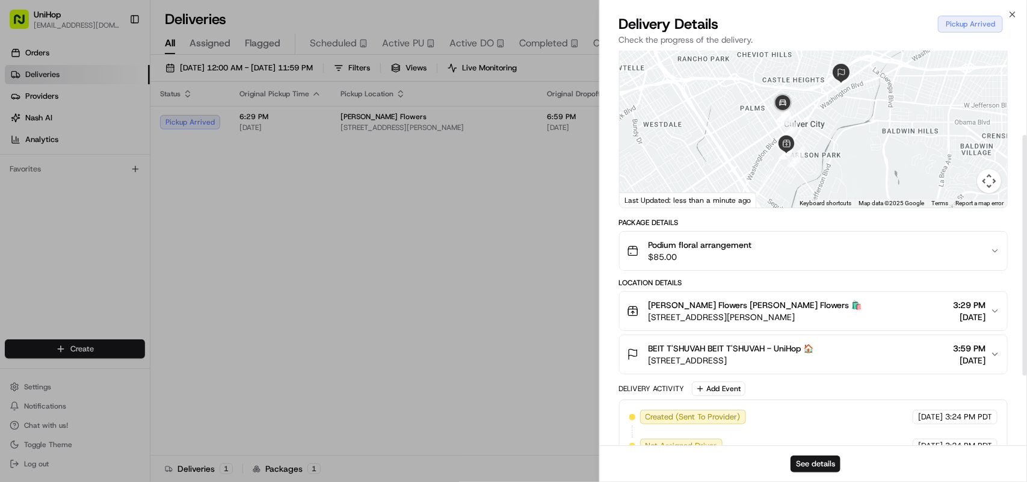
scroll to position [26, 0]
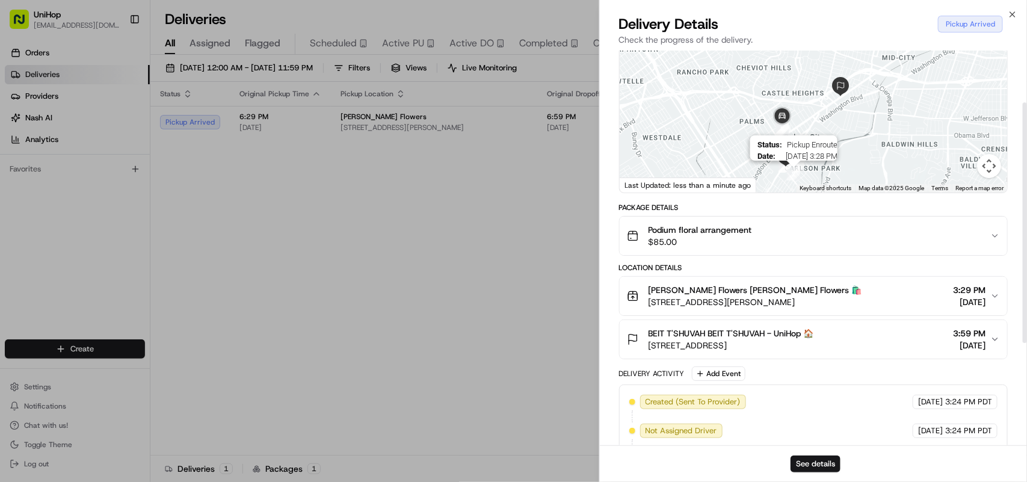
drag, startPoint x: 804, startPoint y: 155, endPoint x: 797, endPoint y: 202, distance: 47.5
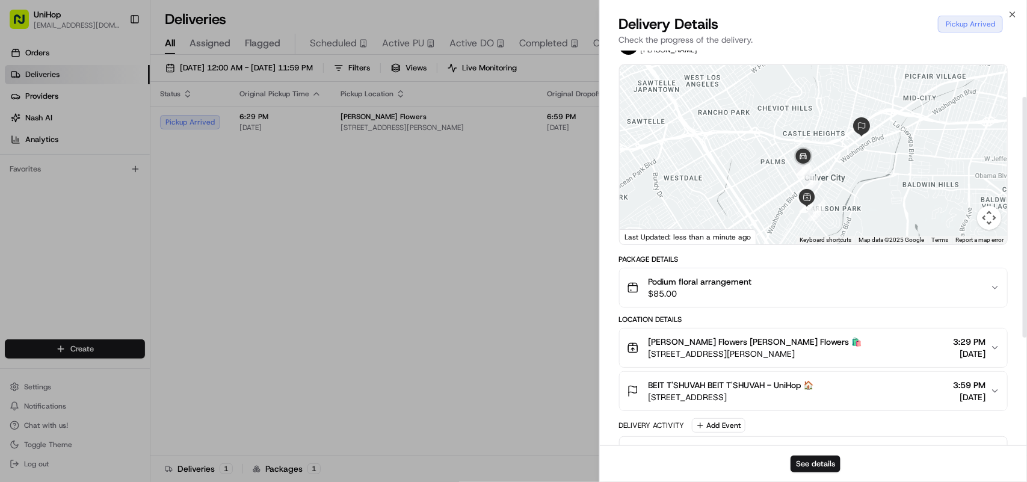
drag, startPoint x: 803, startPoint y: 143, endPoint x: 828, endPoint y: 92, distance: 56.5
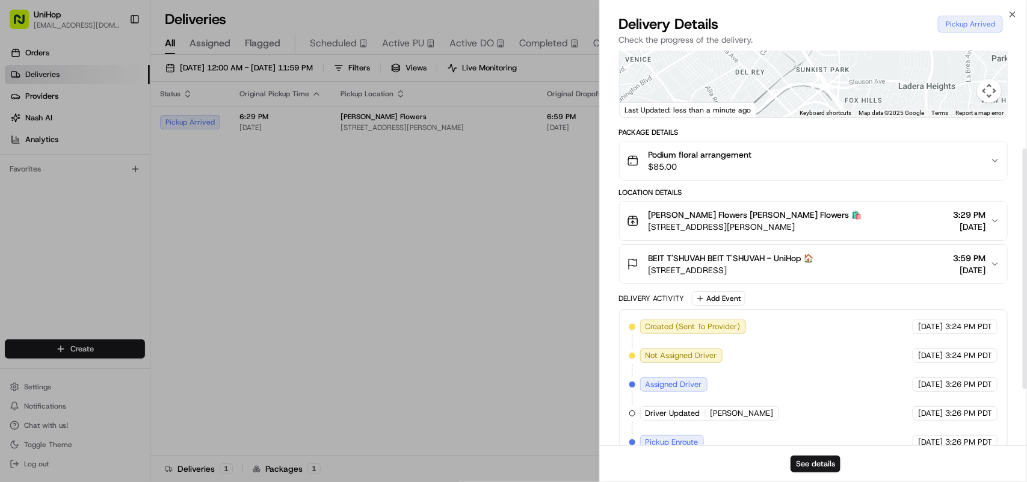
scroll to position [251, 0]
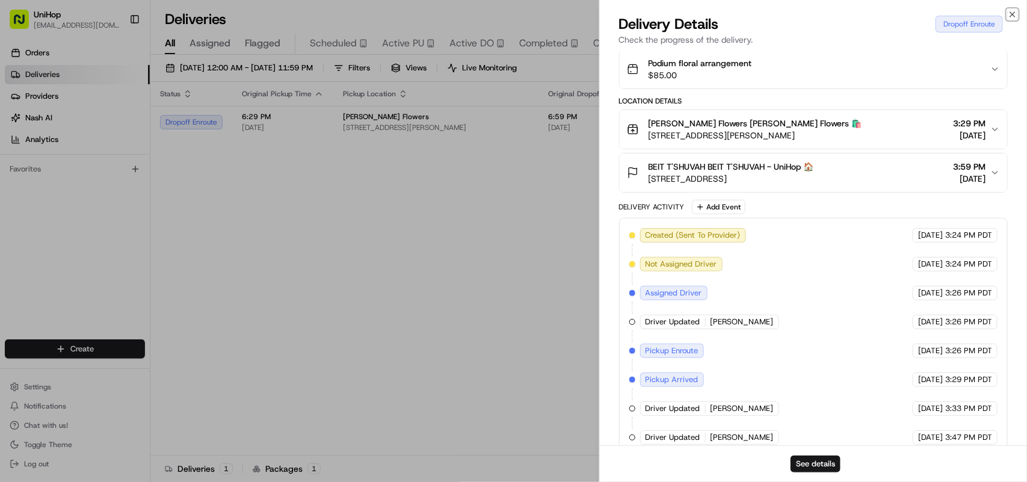
click at [1016, 16] on icon "button" at bounding box center [1012, 15] width 10 height 10
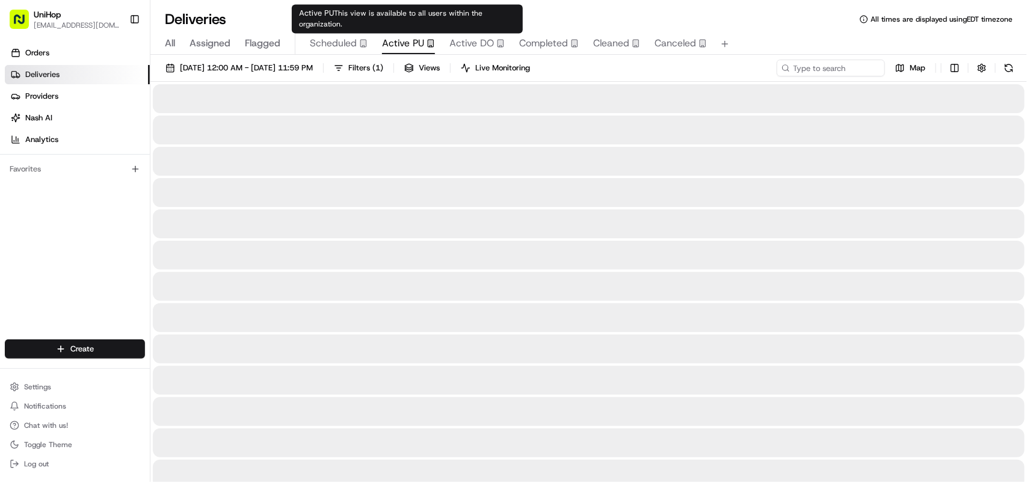
click at [412, 45] on span "Active PU" at bounding box center [403, 43] width 42 height 14
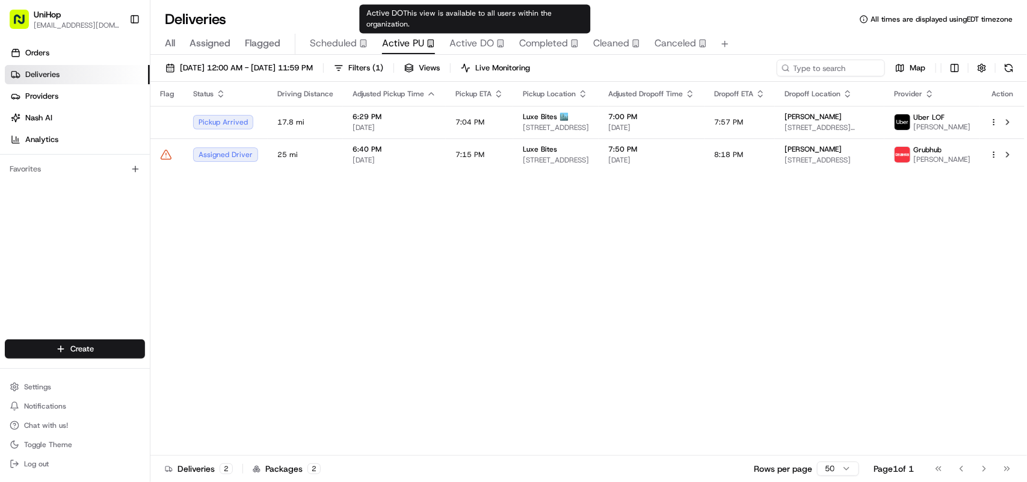
click at [476, 37] on span "Active DO" at bounding box center [471, 43] width 45 height 14
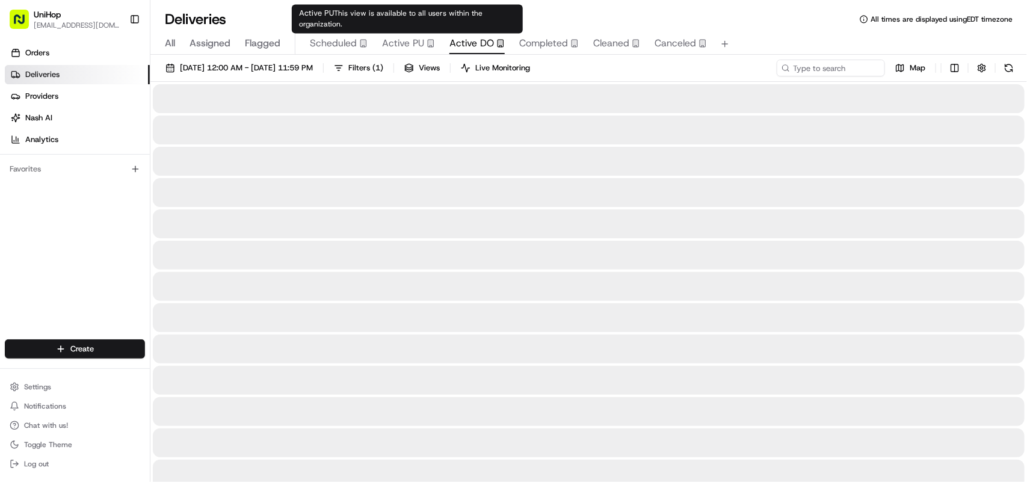
click at [411, 46] on span "Active PU" at bounding box center [403, 43] width 42 height 14
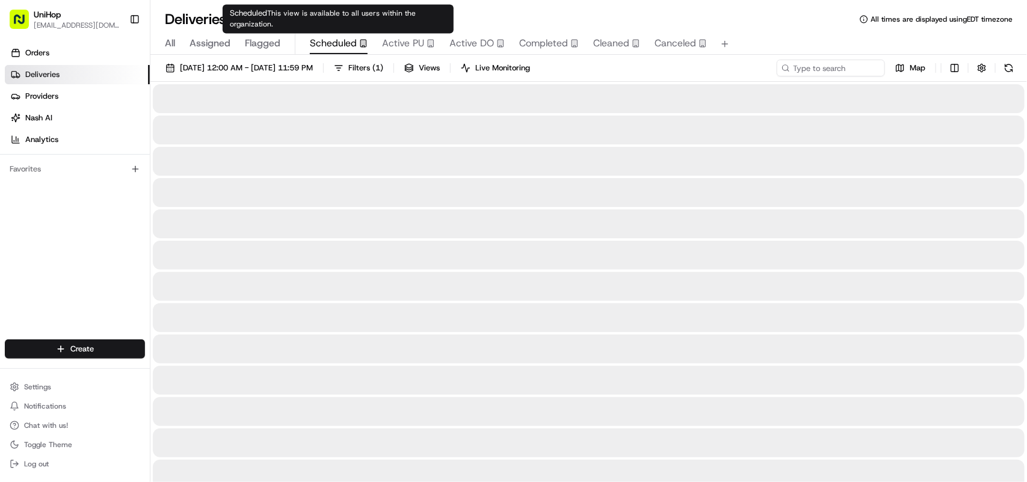
click at [335, 46] on span "Scheduled" at bounding box center [333, 43] width 47 height 14
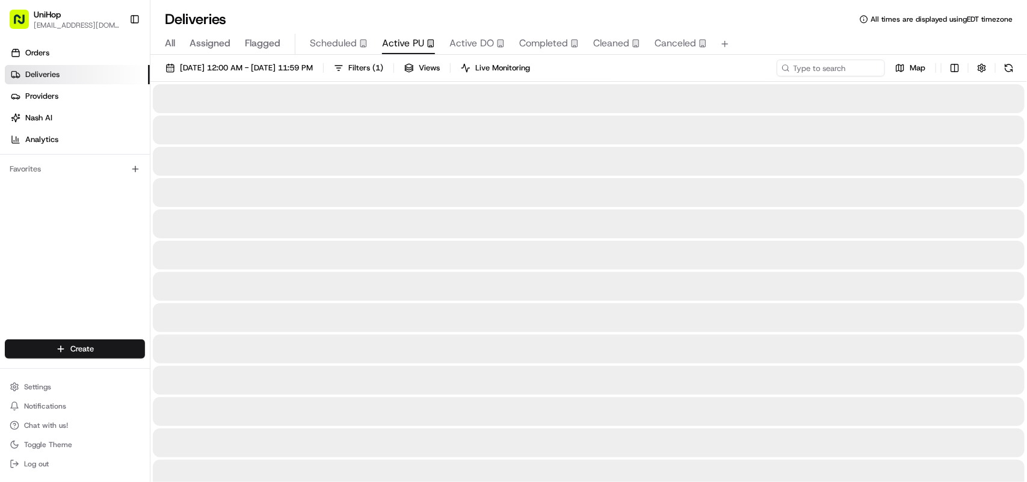
drag, startPoint x: 404, startPoint y: 49, endPoint x: 416, endPoint y: 46, distance: 12.9
click at [404, 49] on span "Active PU" at bounding box center [403, 43] width 42 height 14
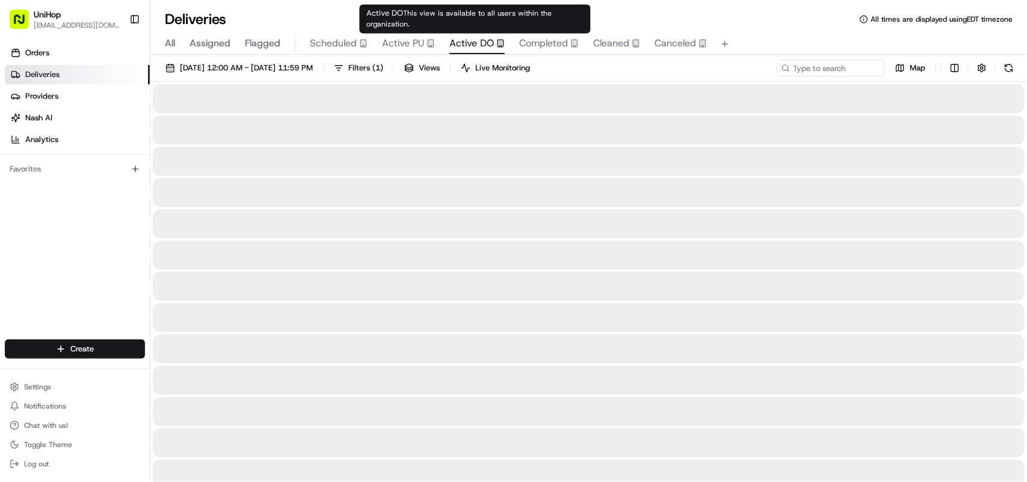
click at [466, 44] on span "Active DO" at bounding box center [471, 43] width 45 height 14
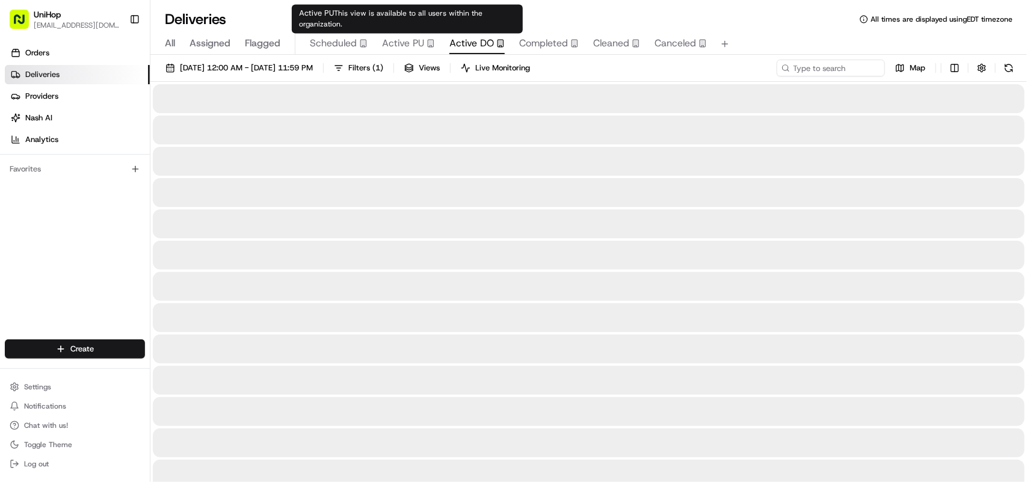
click at [389, 43] on span "Active PU" at bounding box center [403, 43] width 42 height 14
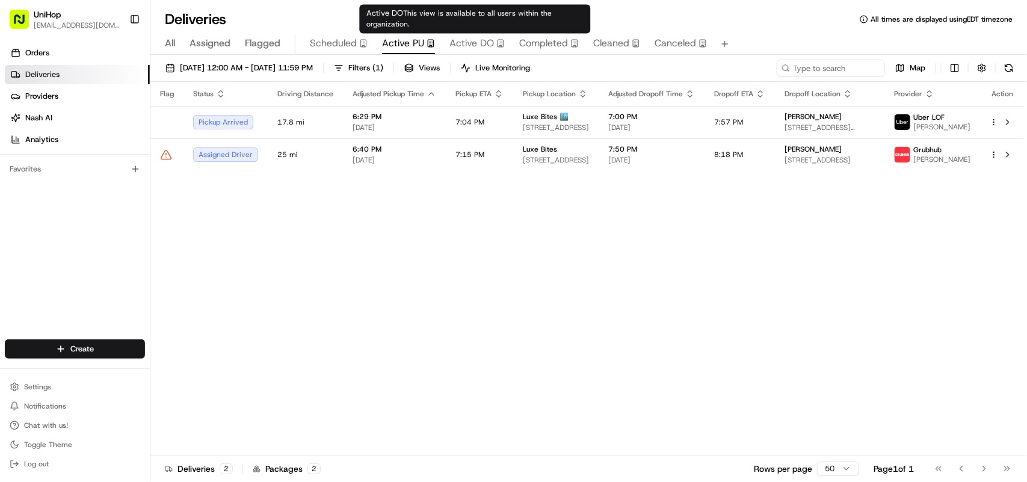
click at [486, 47] on span "Active DO" at bounding box center [471, 43] width 45 height 14
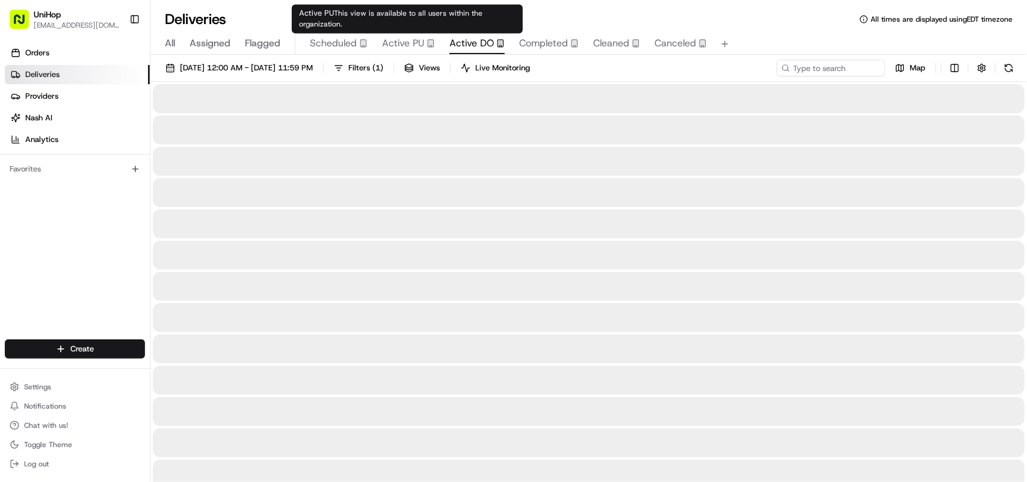
click at [413, 46] on span "Active PU" at bounding box center [403, 43] width 42 height 14
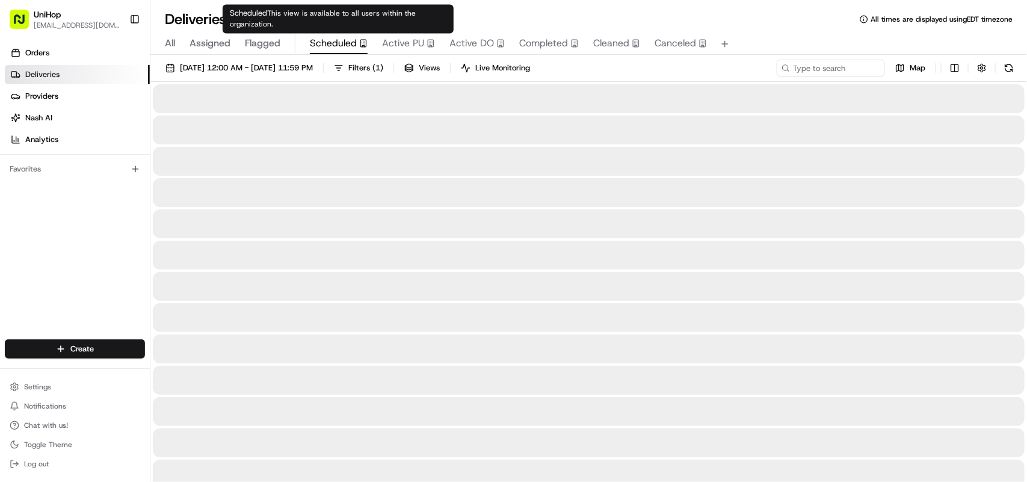
click at [337, 46] on span "Scheduled" at bounding box center [333, 43] width 47 height 14
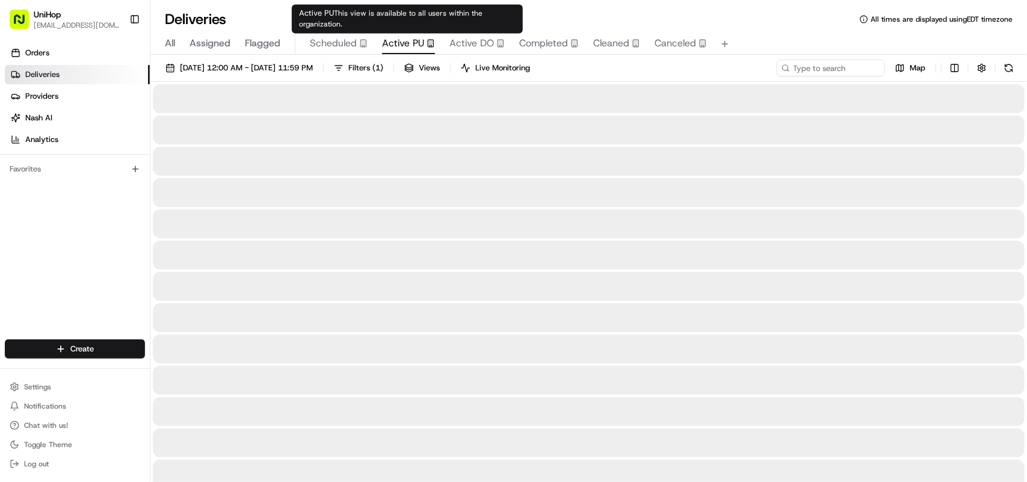
click at [407, 46] on span "Active PU" at bounding box center [403, 43] width 42 height 14
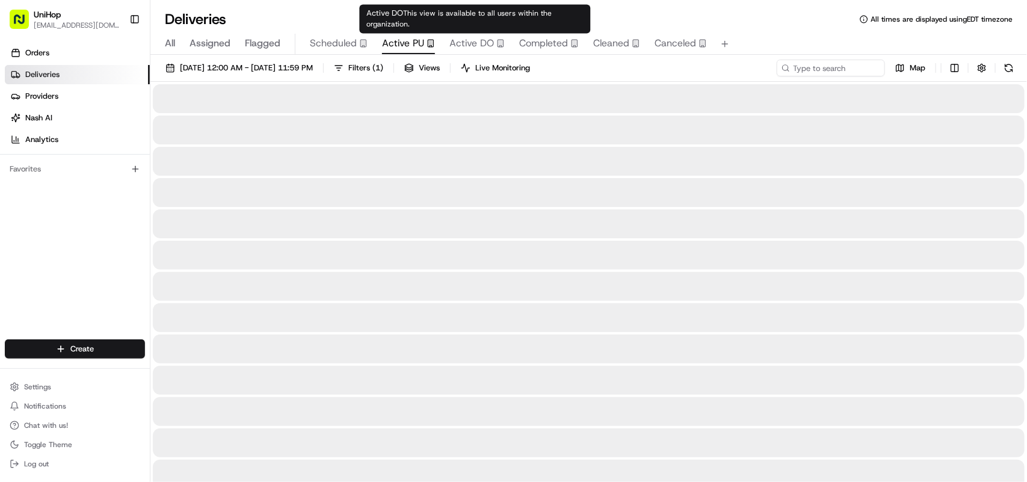
click at [454, 44] on span "Active DO" at bounding box center [471, 43] width 45 height 14
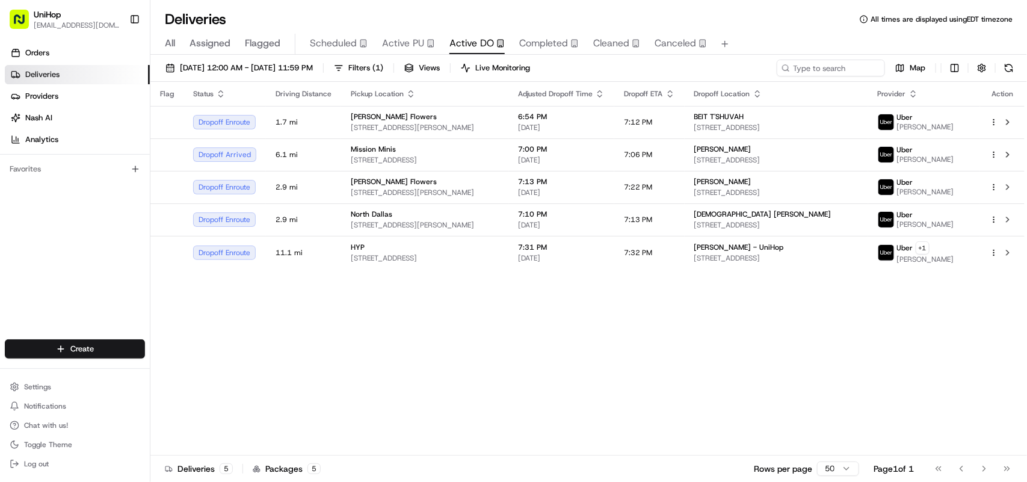
click at [266, 284] on div "Flag Status Driving Distance Pickup Location Adjusted Dropoff Time Dropoff ETA …" at bounding box center [587, 268] width 874 height 373
click at [569, 316] on div "Flag Status Driving Distance Pickup Location Adjusted Dropoff Time Dropoff ETA …" at bounding box center [587, 268] width 874 height 373
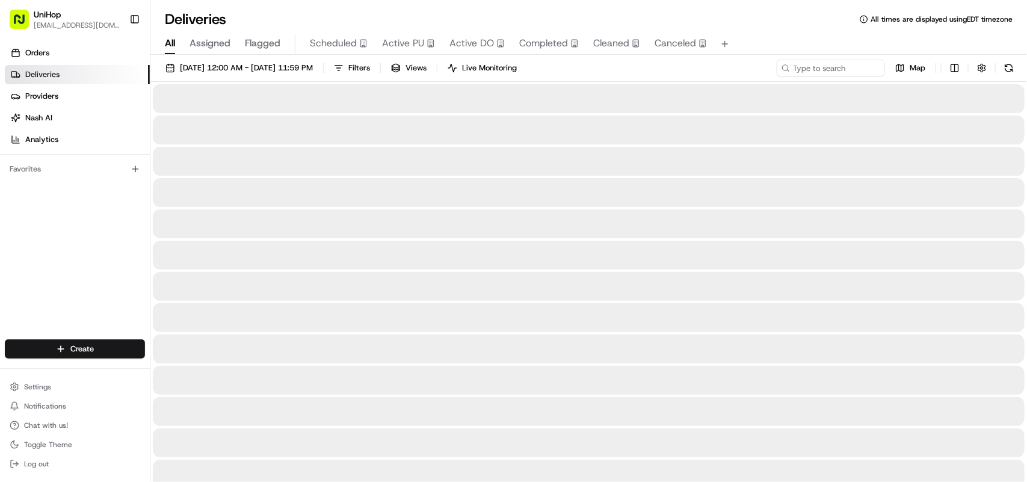
click at [165, 41] on span "All" at bounding box center [170, 43] width 10 height 14
click at [825, 72] on input at bounding box center [812, 68] width 144 height 17
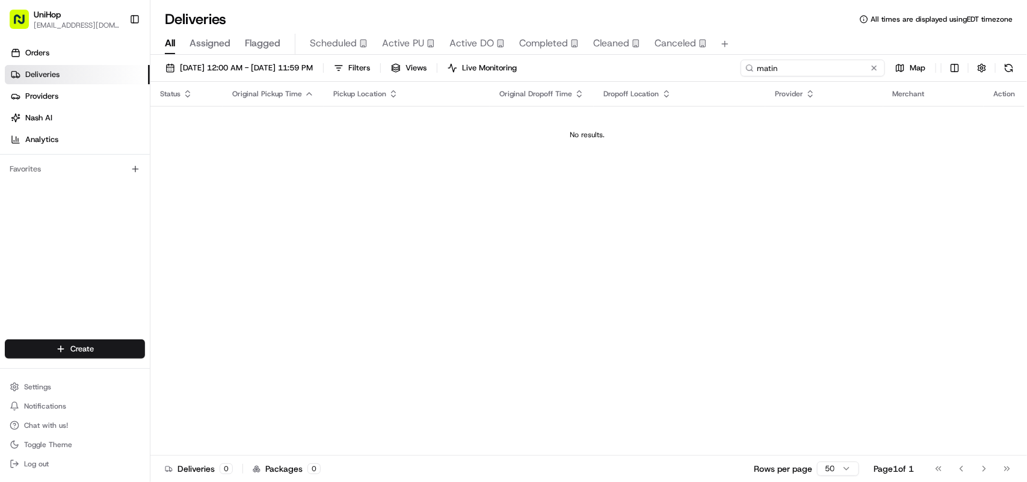
type input "matin"
click at [73, 73] on link "Deliveries" at bounding box center [77, 74] width 145 height 19
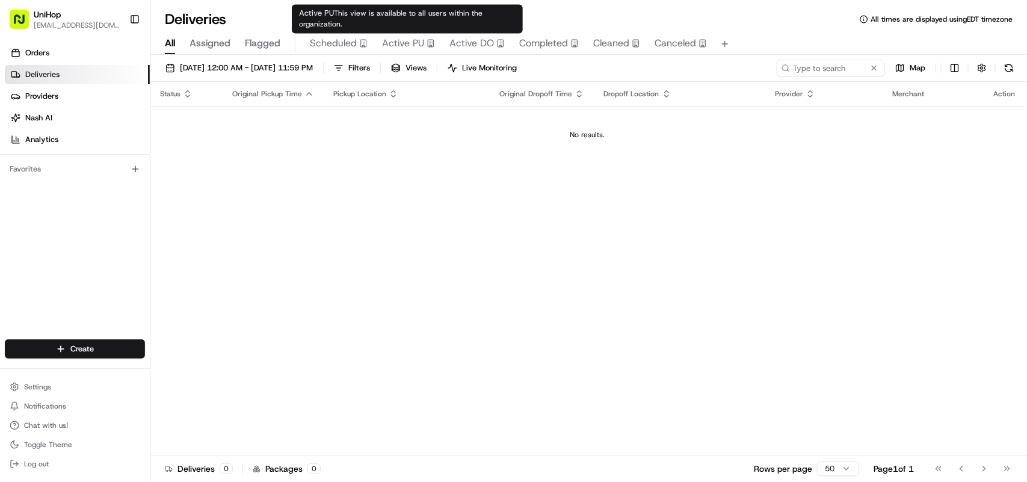
click at [401, 38] on span "Active PU" at bounding box center [403, 43] width 42 height 14
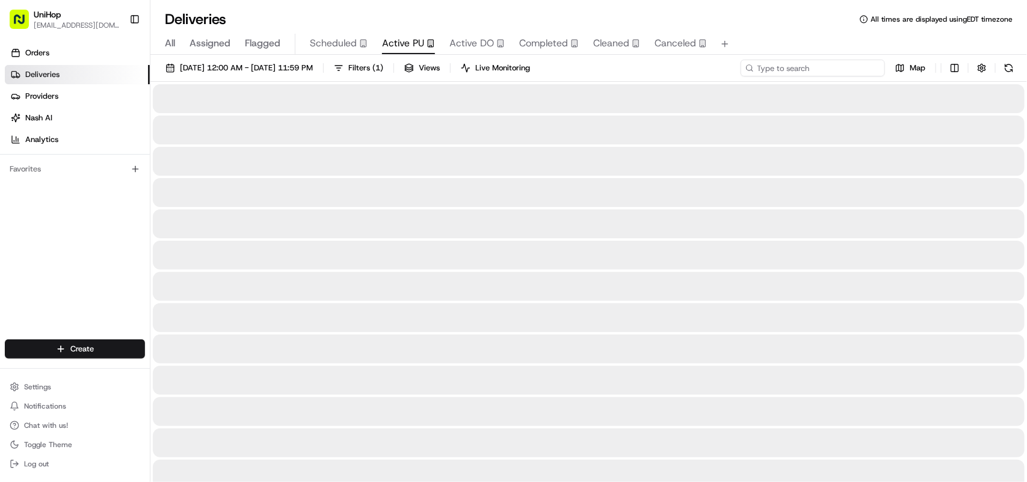
click at [811, 64] on input at bounding box center [812, 68] width 144 height 17
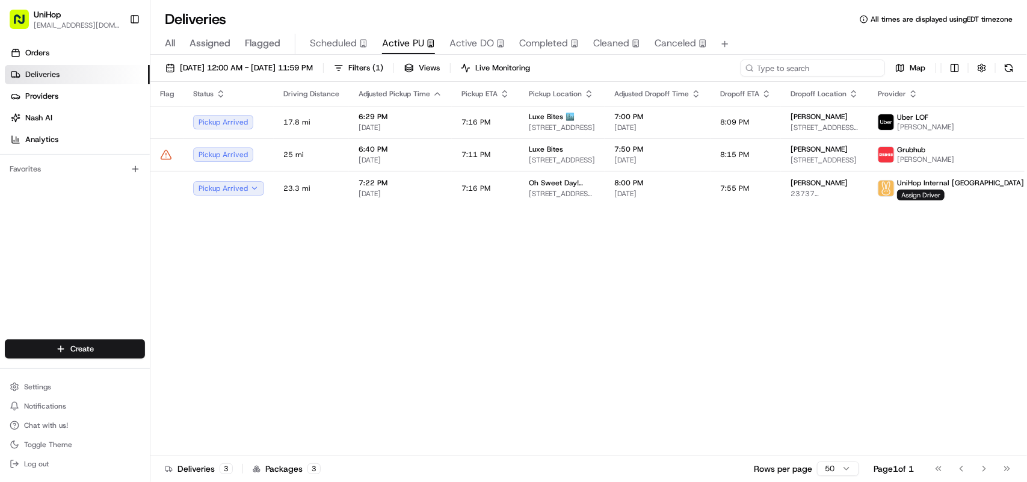
click at [776, 70] on input at bounding box center [812, 68] width 144 height 17
type input "matin"
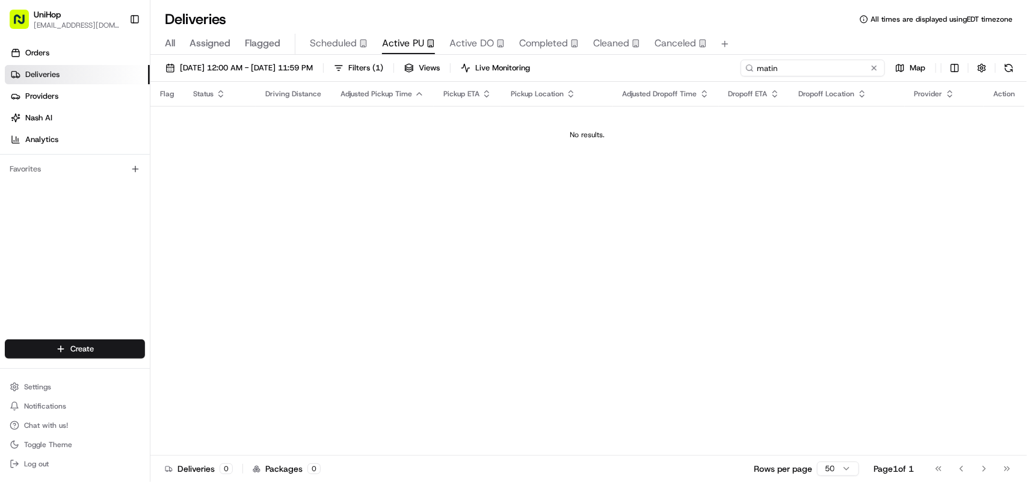
drag, startPoint x: 777, startPoint y: 70, endPoint x: 620, endPoint y: 58, distance: 157.5
click at [620, 58] on div "Aug 22 2025 12:00 AM - Aug 22 2025 11:59 PM Filters ( 1 ) Views Live Monitoring…" at bounding box center [588, 269] width 876 height 429
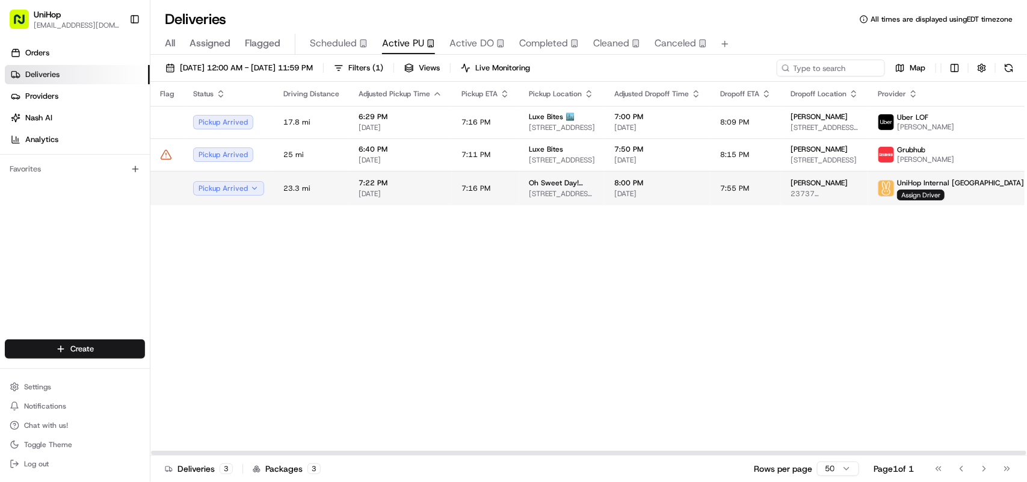
click at [504, 190] on td "7:16 PM" at bounding box center [485, 188] width 67 height 34
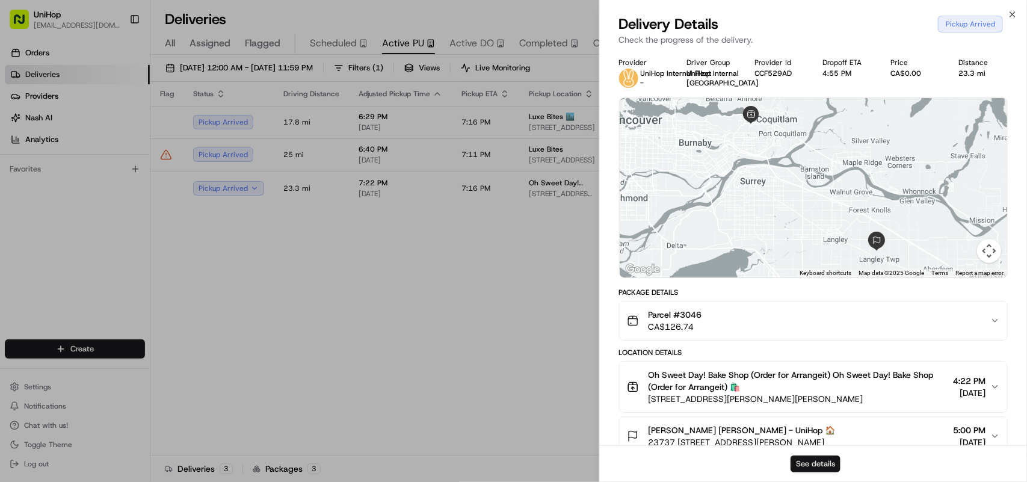
click at [806, 463] on button "See details" at bounding box center [815, 463] width 50 height 17
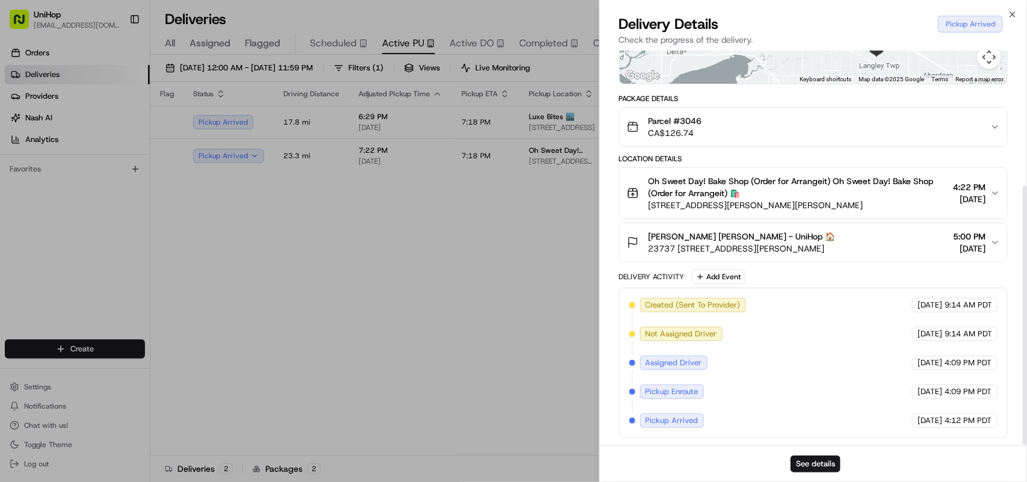
scroll to position [206, 0]
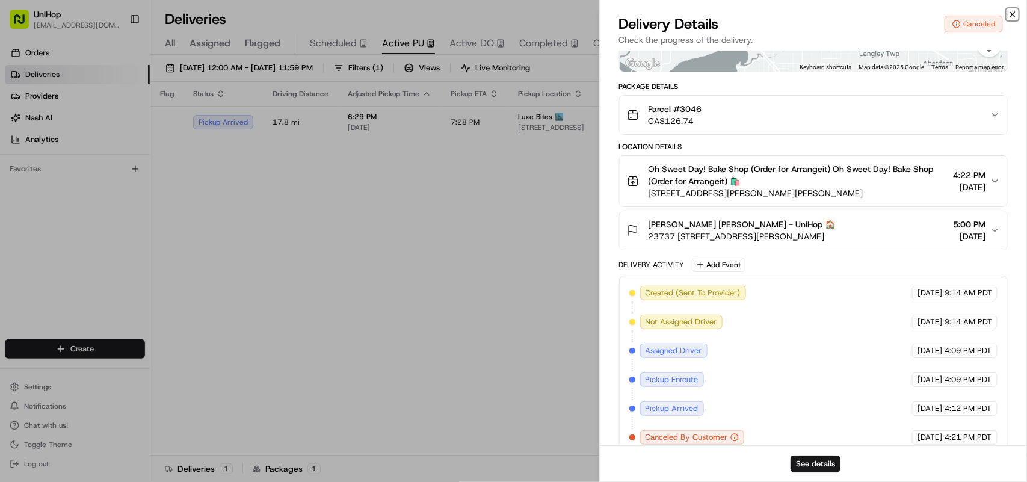
click at [1014, 14] on icon "button" at bounding box center [1012, 15] width 10 height 10
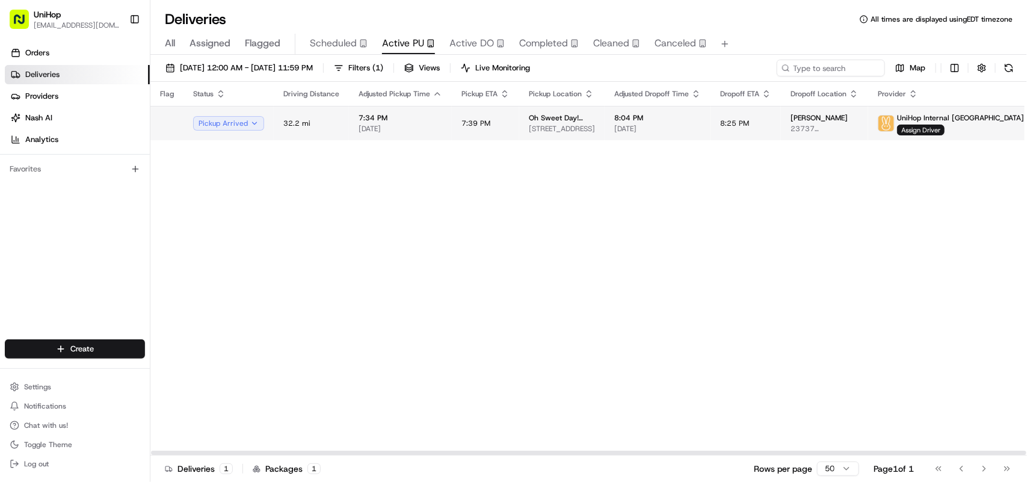
click at [398, 131] on span "[DATE]" at bounding box center [400, 129] width 84 height 10
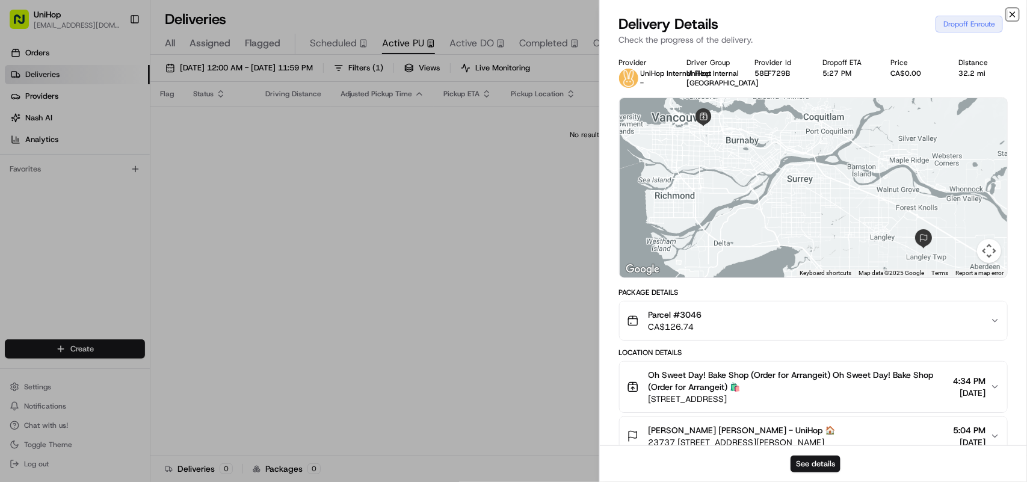
click at [1008, 14] on icon "button" at bounding box center [1012, 15] width 10 height 10
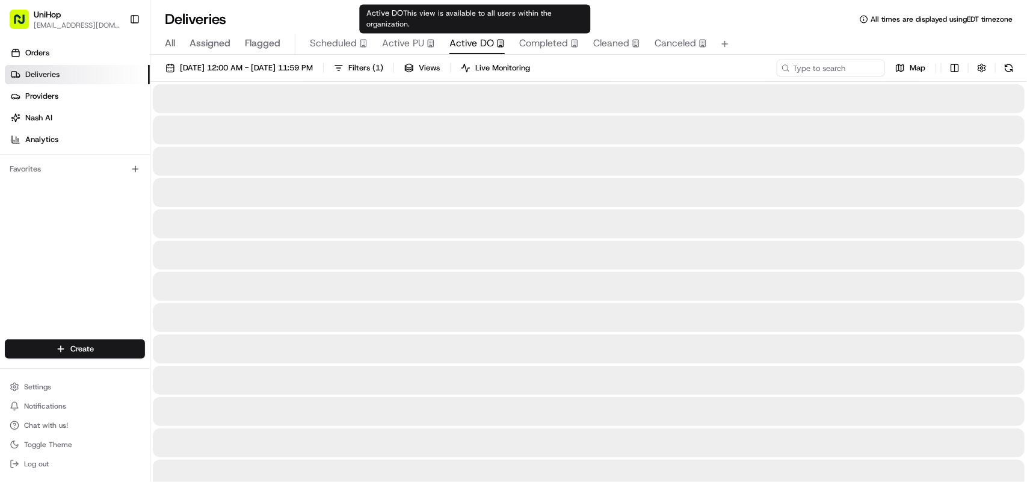
click at [487, 40] on span "Active DO" at bounding box center [471, 43] width 45 height 14
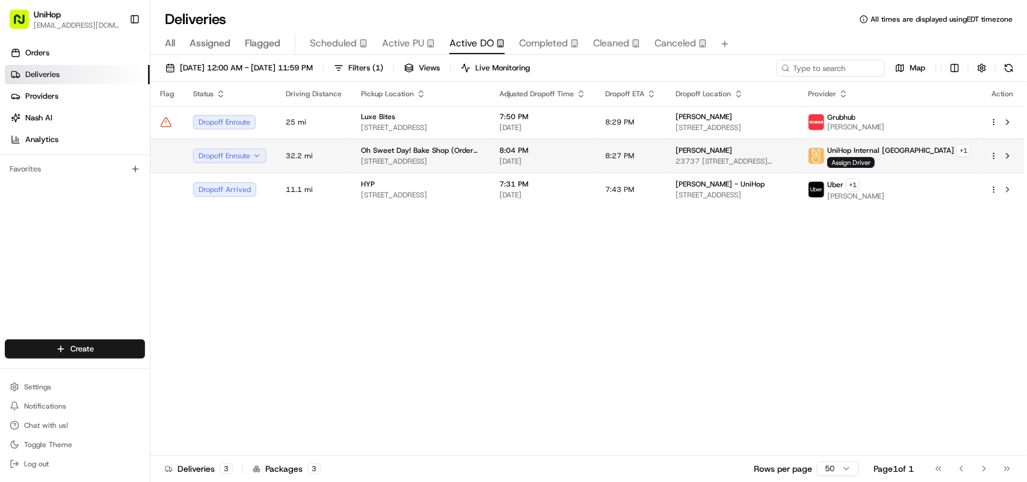
click at [364, 151] on span "Oh Sweet Day! Bake Shop (Order for Arrangeit)" at bounding box center [420, 151] width 119 height 10
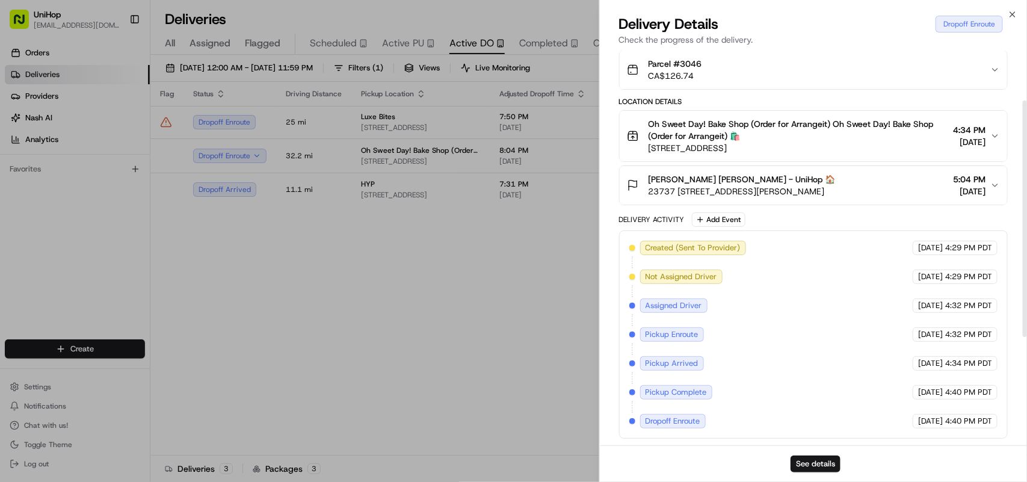
scroll to position [263, 0]
click at [810, 464] on button "See details" at bounding box center [815, 463] width 50 height 17
click at [1009, 12] on icon "button" at bounding box center [1012, 15] width 10 height 10
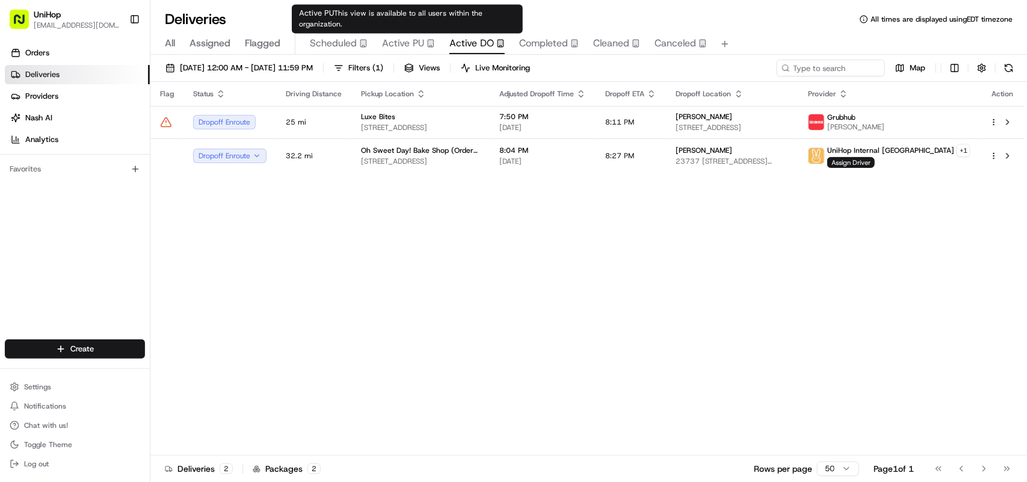
click at [399, 40] on span "Active PU" at bounding box center [403, 43] width 42 height 14
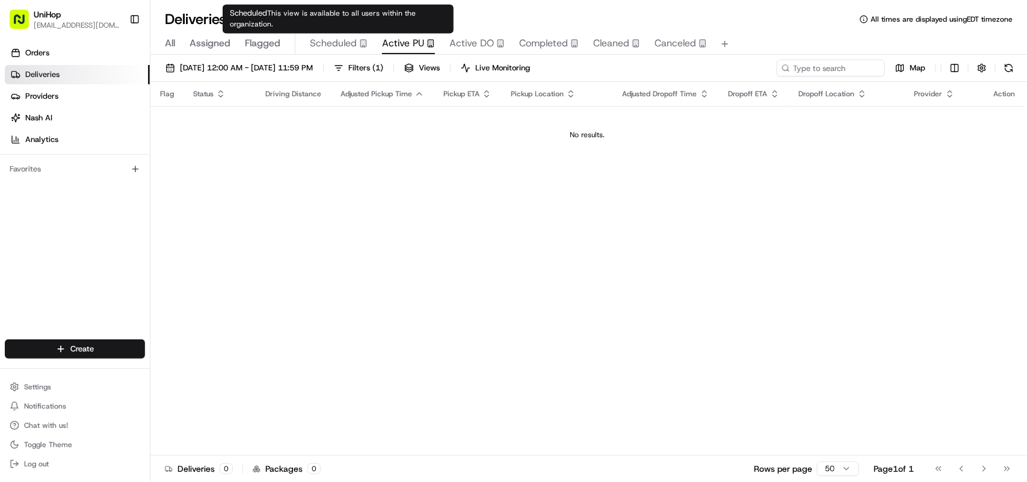
click at [343, 46] on span "Scheduled" at bounding box center [333, 43] width 47 height 14
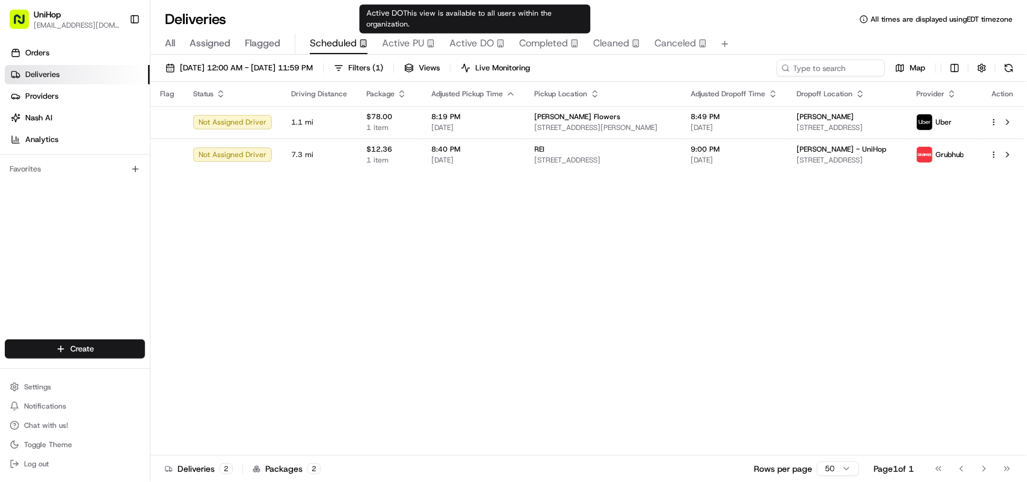
click at [466, 34] on div "Active DO This view is available to all users within the organization. Active D…" at bounding box center [475, 19] width 231 height 29
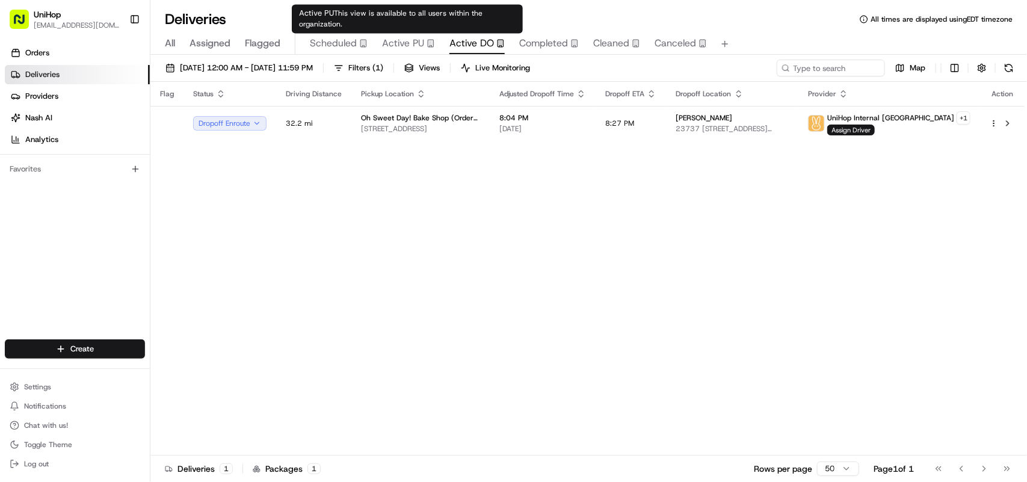
click at [382, 43] on span "Active PU" at bounding box center [403, 43] width 42 height 14
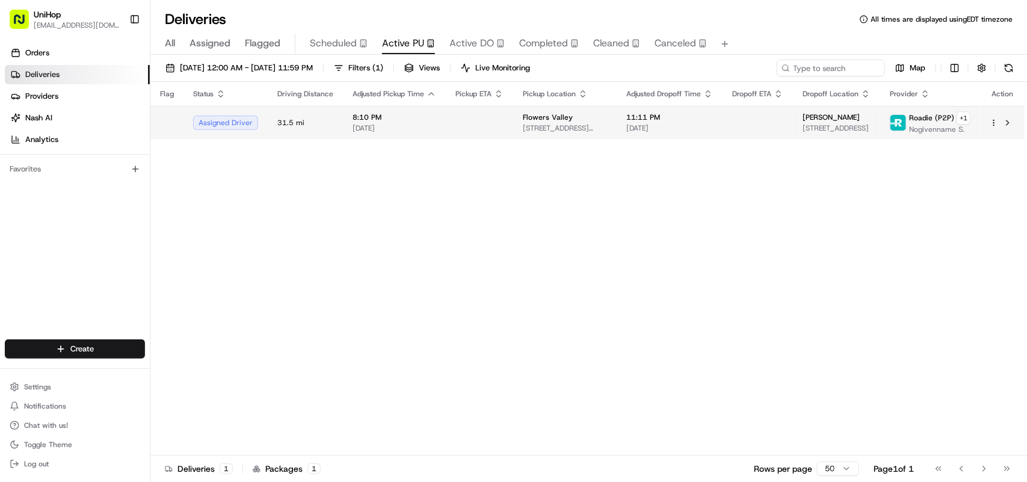
click at [420, 123] on span "[DATE]" at bounding box center [394, 128] width 84 height 10
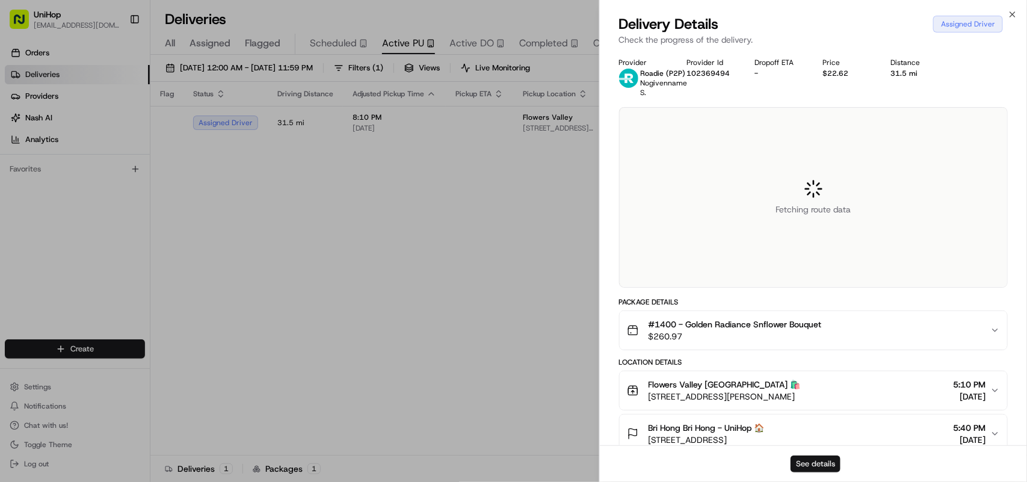
click at [809, 467] on button "See details" at bounding box center [815, 463] width 50 height 17
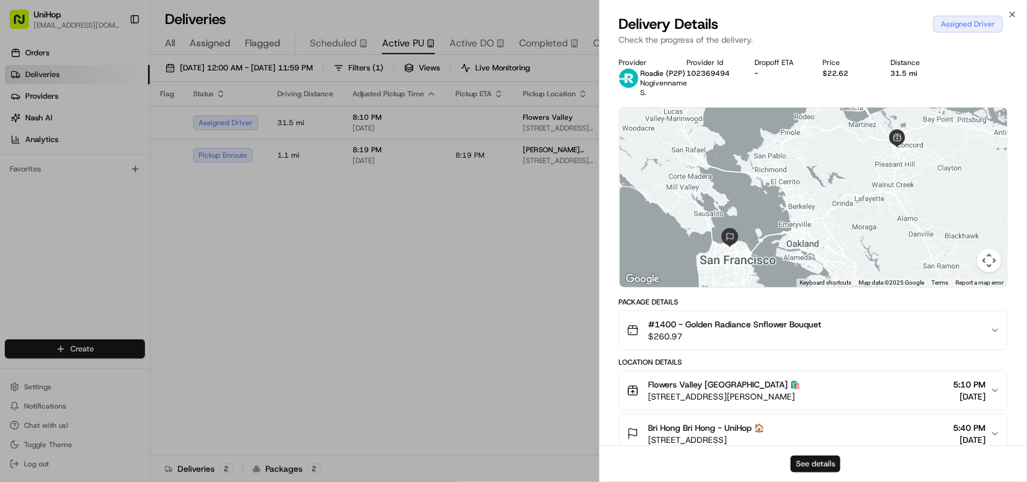
click at [804, 461] on button "See details" at bounding box center [815, 463] width 50 height 17
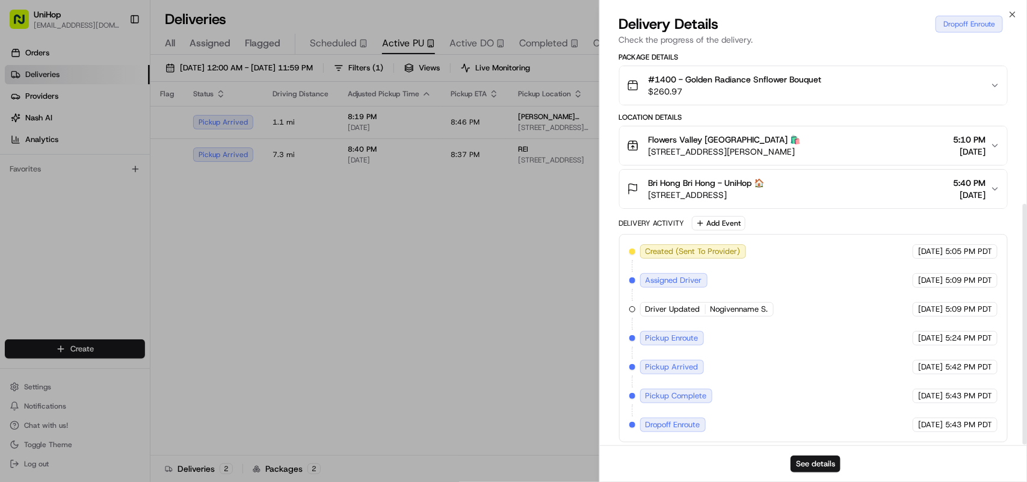
scroll to position [251, 0]
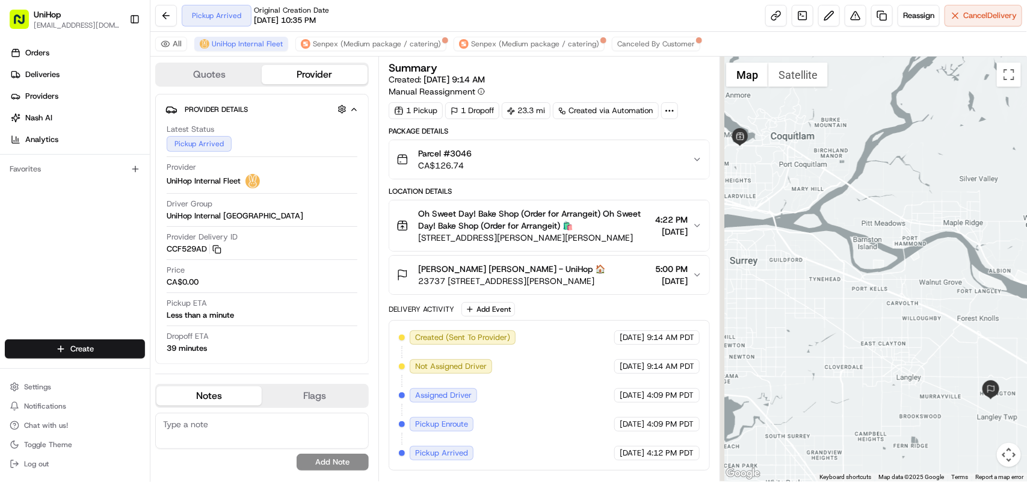
drag, startPoint x: 811, startPoint y: 248, endPoint x: 746, endPoint y: 241, distance: 64.7
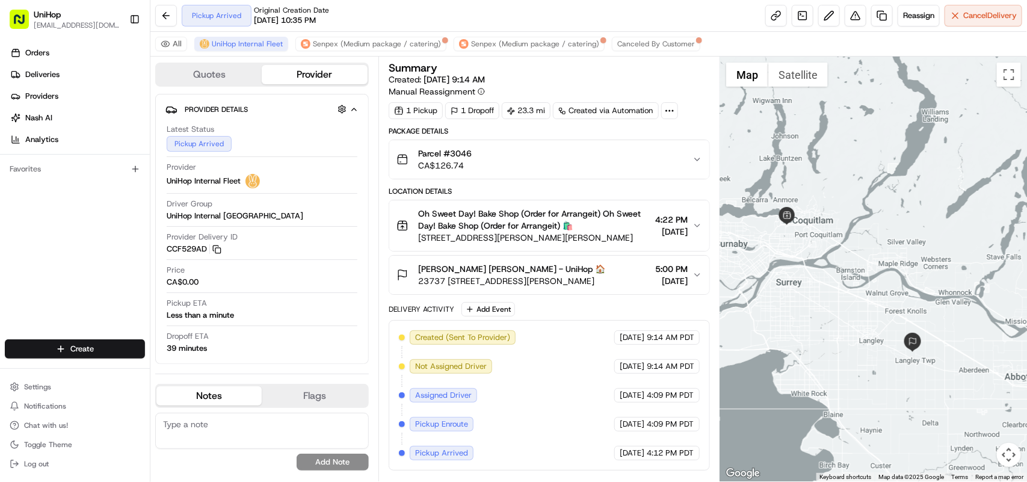
drag, startPoint x: 818, startPoint y: 260, endPoint x: 840, endPoint y: 314, distance: 58.0
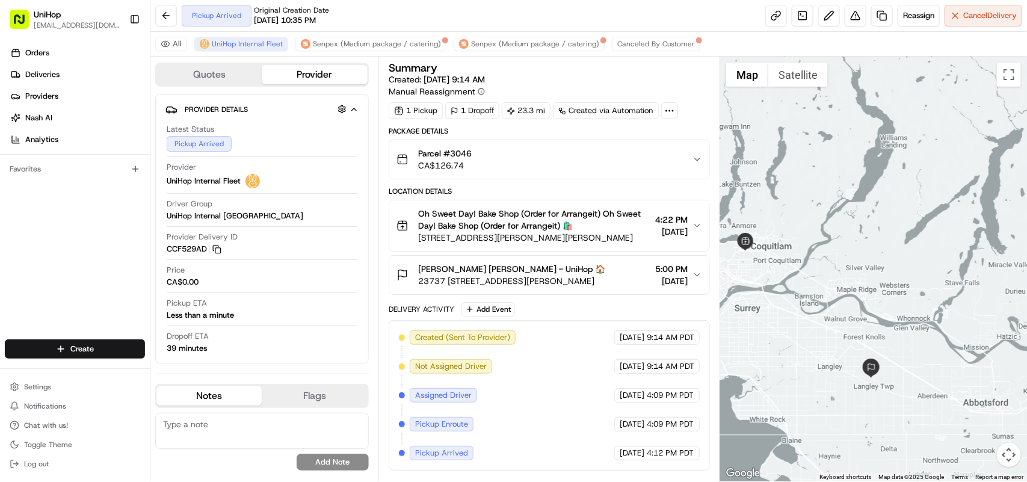
drag, startPoint x: 875, startPoint y: 287, endPoint x: 909, endPoint y: 253, distance: 48.1
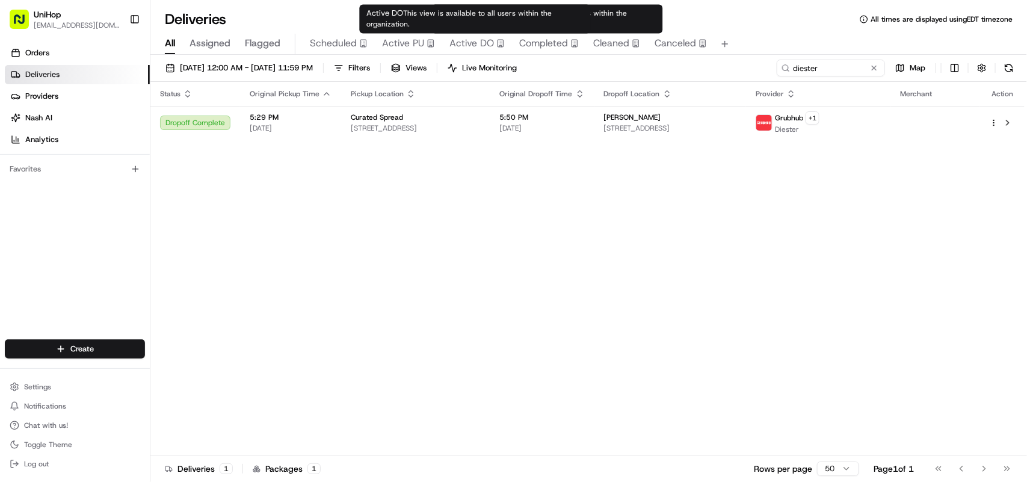
click at [476, 43] on span "Active DO" at bounding box center [471, 43] width 45 height 14
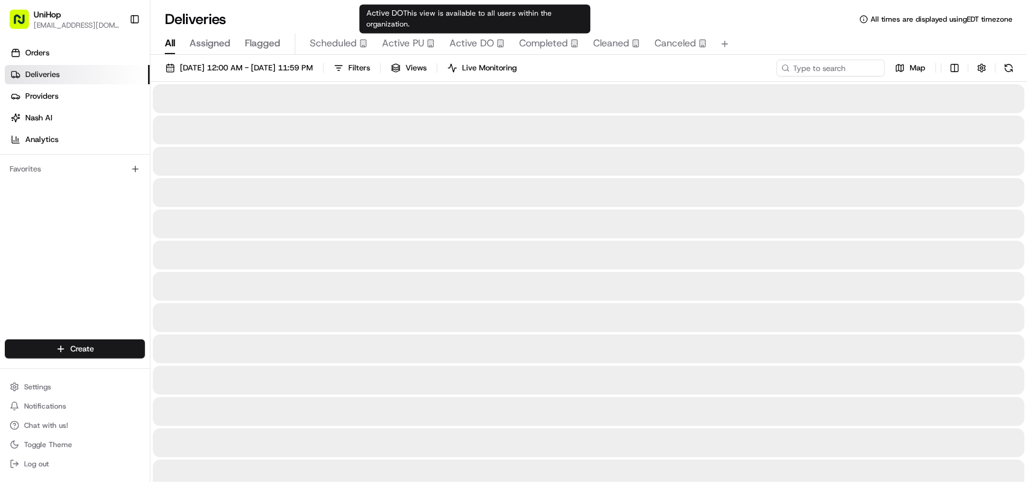
click at [170, 40] on span "All" at bounding box center [170, 43] width 10 height 14
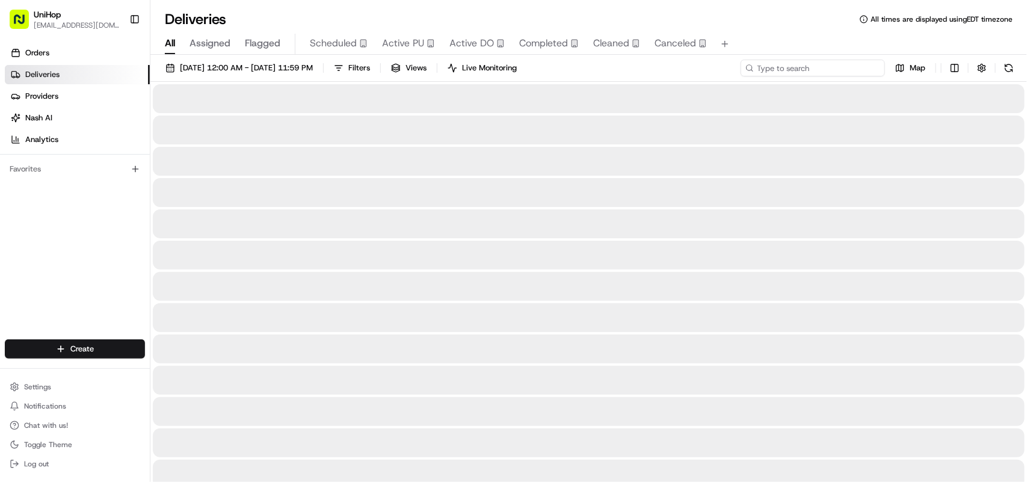
click at [841, 69] on input at bounding box center [812, 68] width 144 height 17
paste input "[PERSON_NAME]"
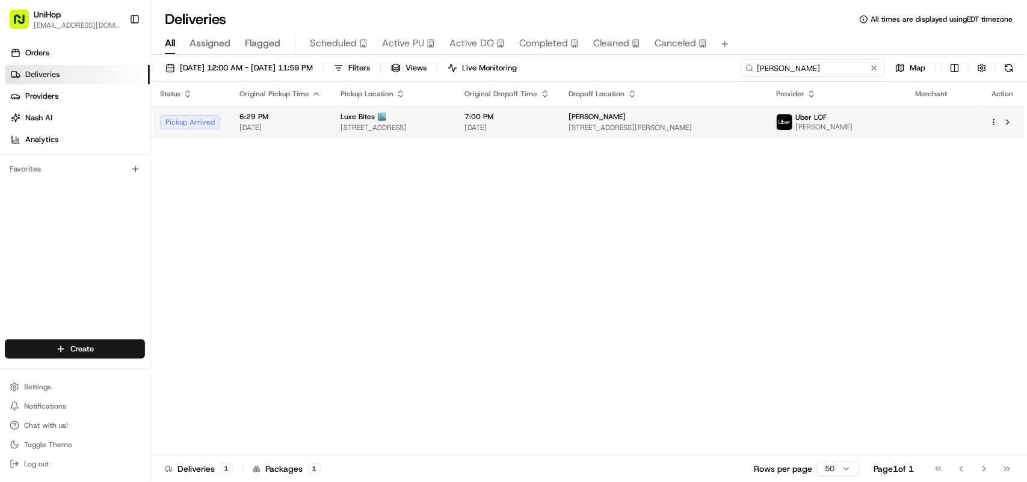
type input "[PERSON_NAME]"
click at [446, 117] on div "Luxe Bites 🏙️" at bounding box center [392, 117] width 105 height 10
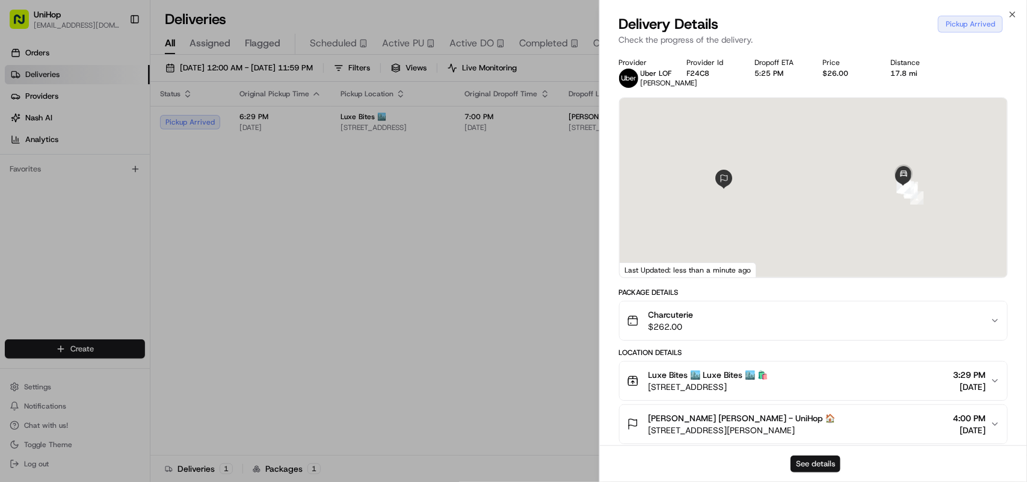
click at [808, 462] on button "See details" at bounding box center [815, 463] width 50 height 17
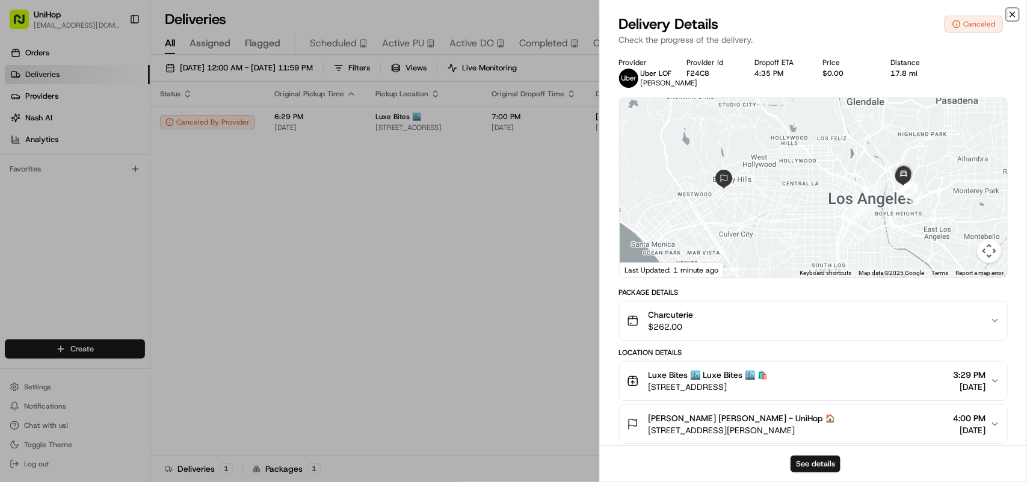
click at [1012, 15] on icon "button" at bounding box center [1012, 14] width 5 height 5
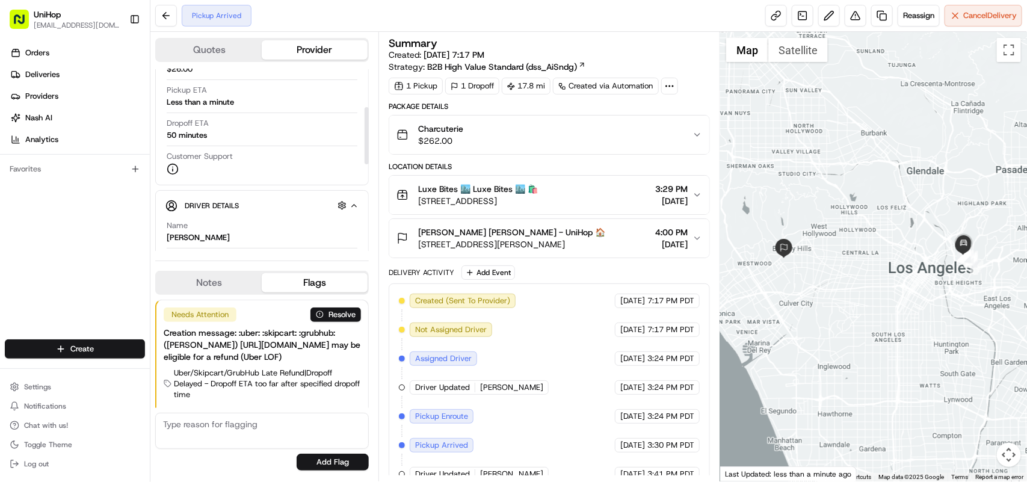
scroll to position [75, 0]
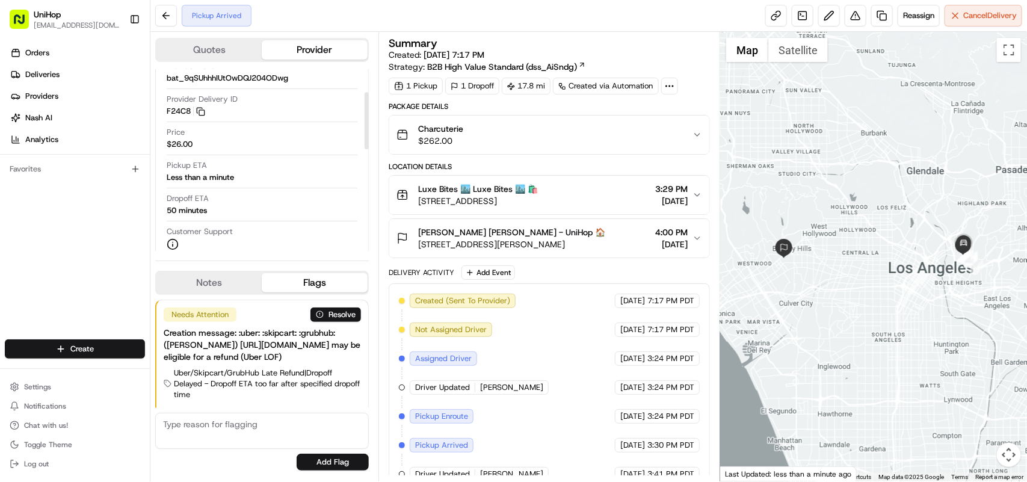
click at [100, 206] on div "Orders Deliveries Providers [PERSON_NAME] Analytics Favorites" at bounding box center [75, 192] width 150 height 308
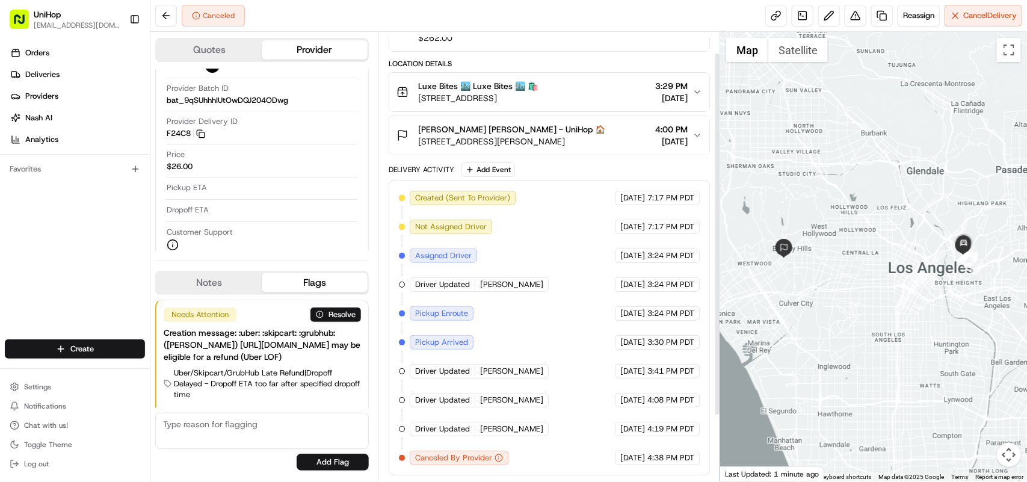
scroll to position [106, 0]
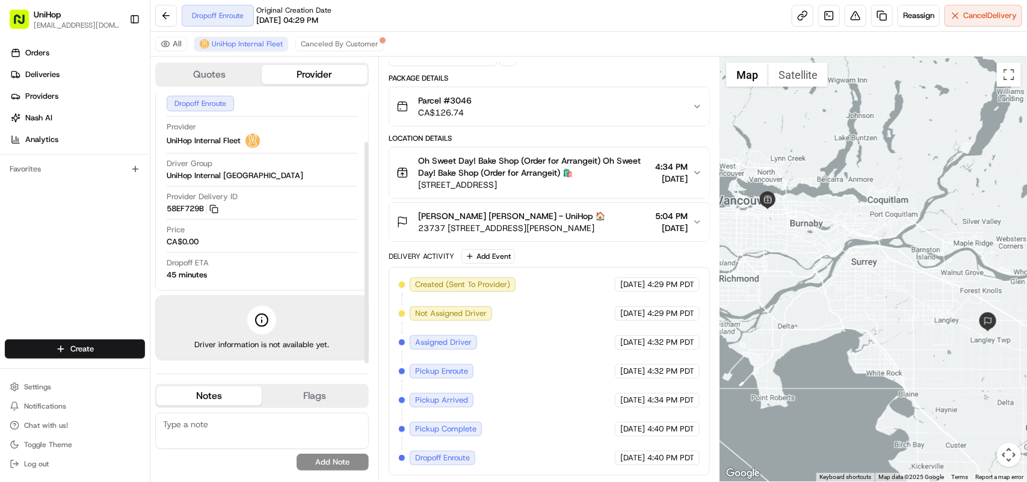
scroll to position [58, 0]
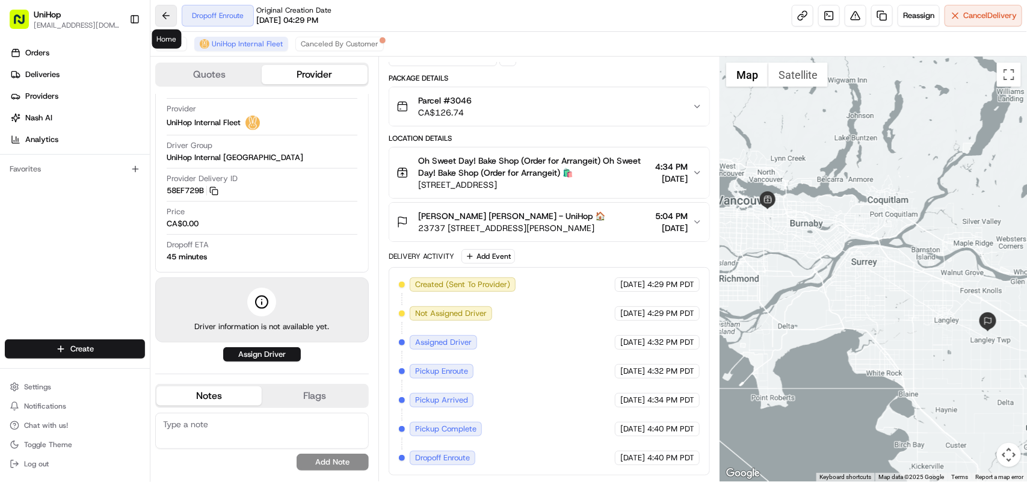
click at [161, 20] on button at bounding box center [166, 16] width 22 height 22
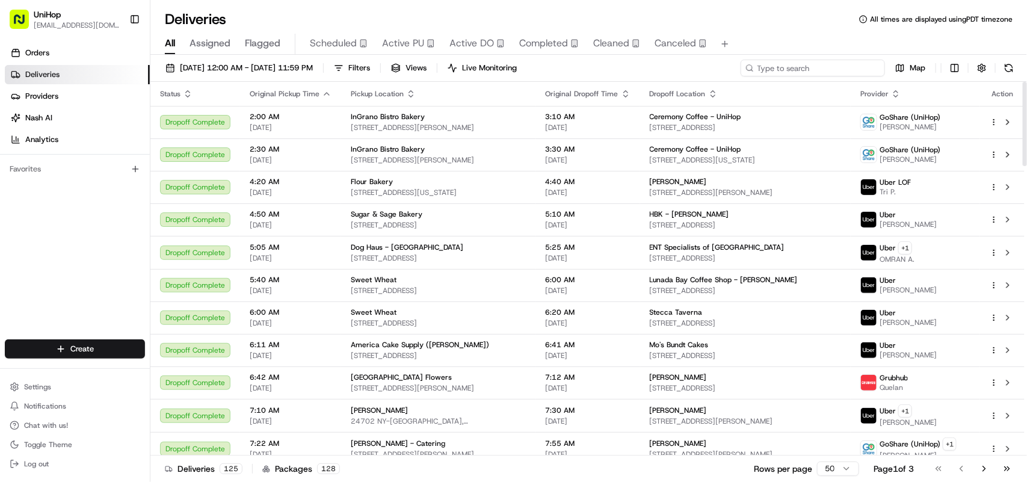
click at [819, 76] on input at bounding box center [812, 68] width 144 height 17
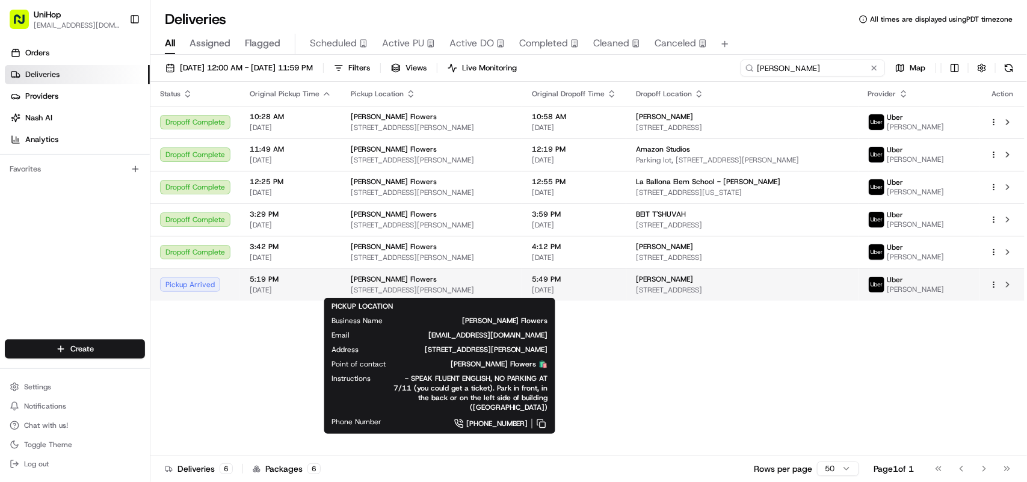
type input "sada"
click at [384, 289] on span "10612 Culver Blvd, Culver City, CA 90232, USA" at bounding box center [432, 290] width 162 height 10
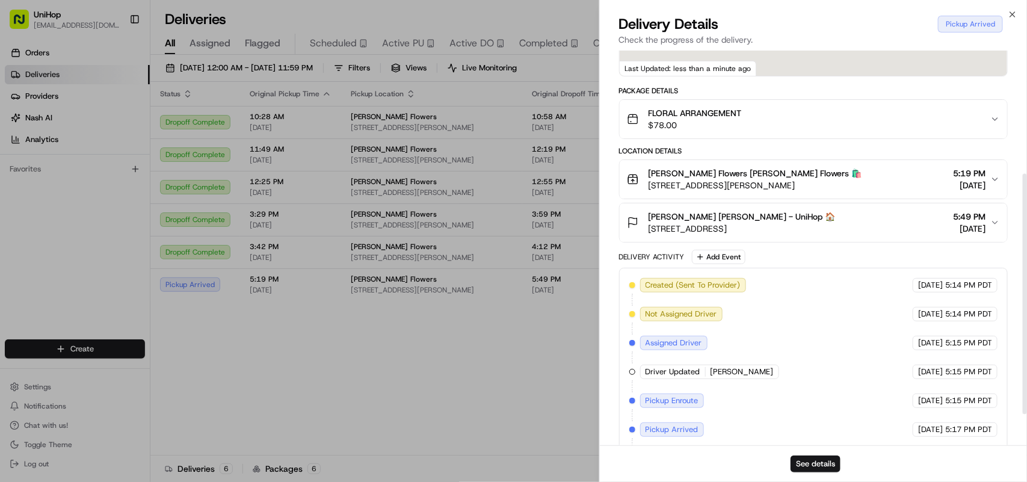
scroll to position [251, 0]
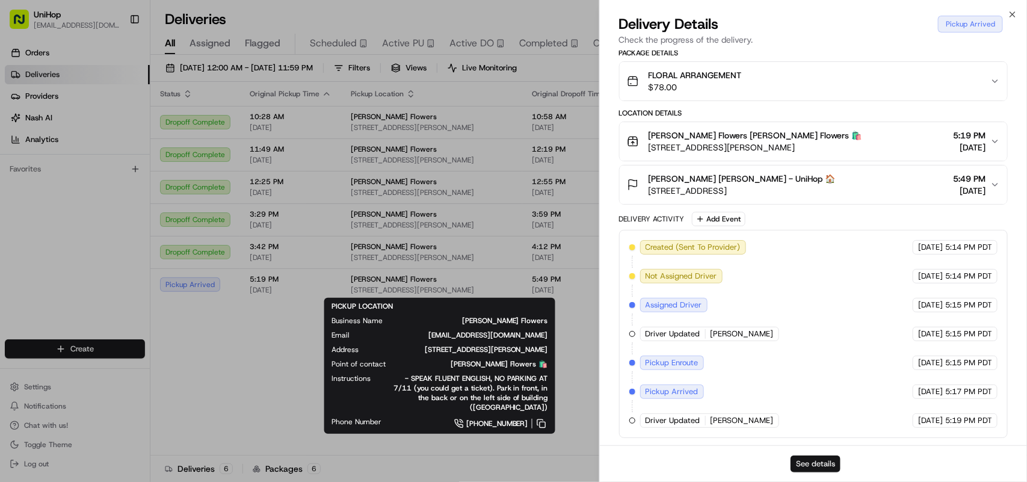
click at [827, 461] on button "See details" at bounding box center [815, 463] width 50 height 17
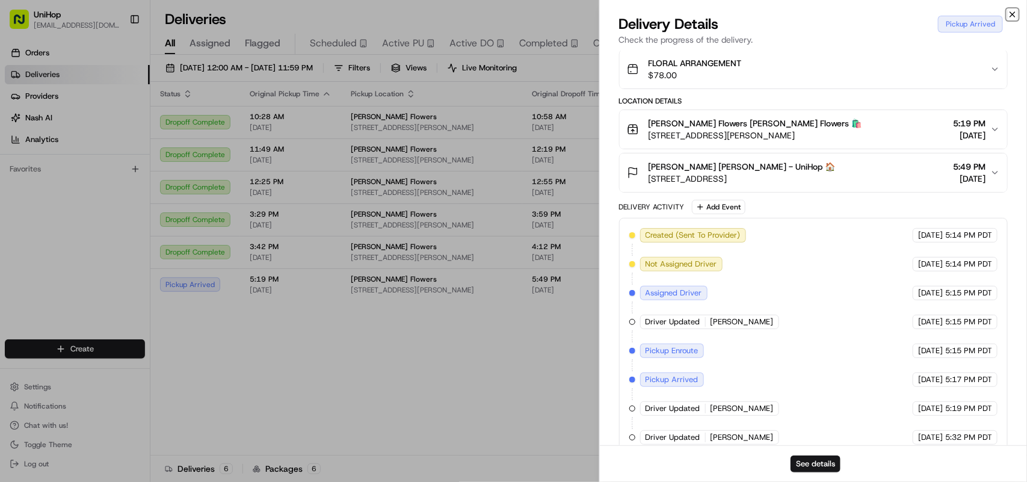
click at [1008, 12] on icon "button" at bounding box center [1012, 15] width 10 height 10
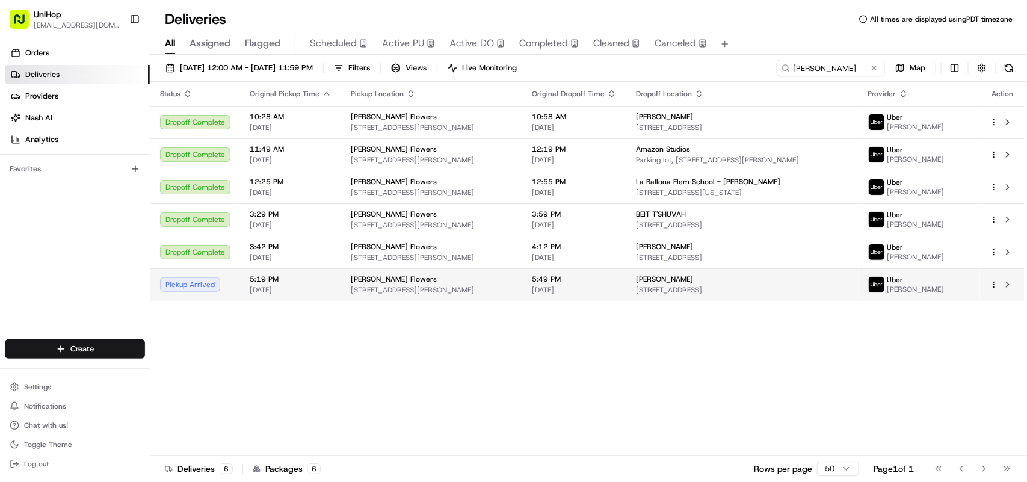
click at [381, 281] on span "Sada's Flowers" at bounding box center [394, 279] width 86 height 10
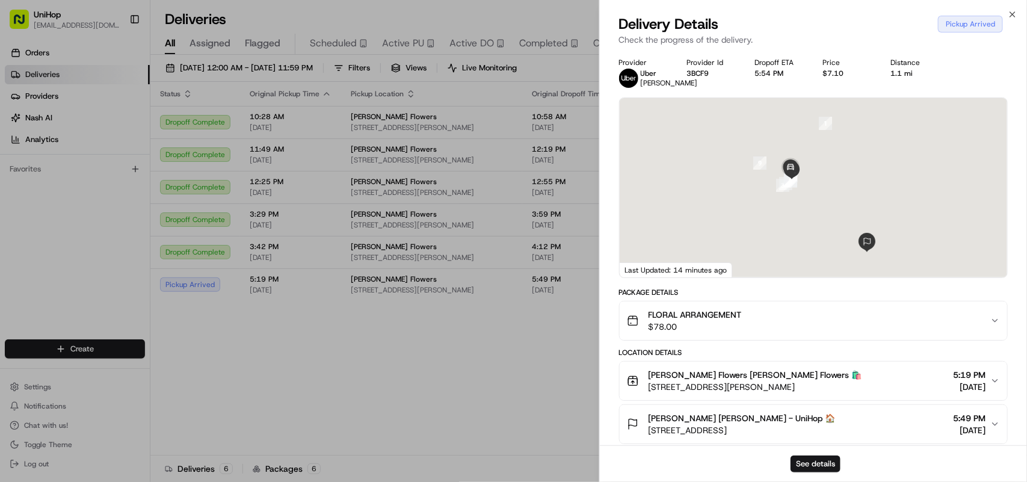
scroll to position [281, 0]
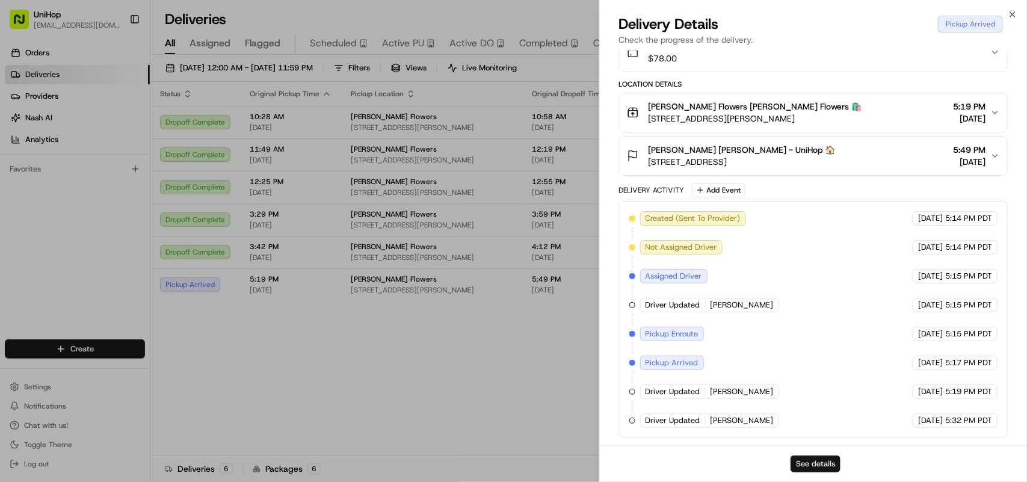
click at [803, 458] on button "See details" at bounding box center [815, 463] width 50 height 17
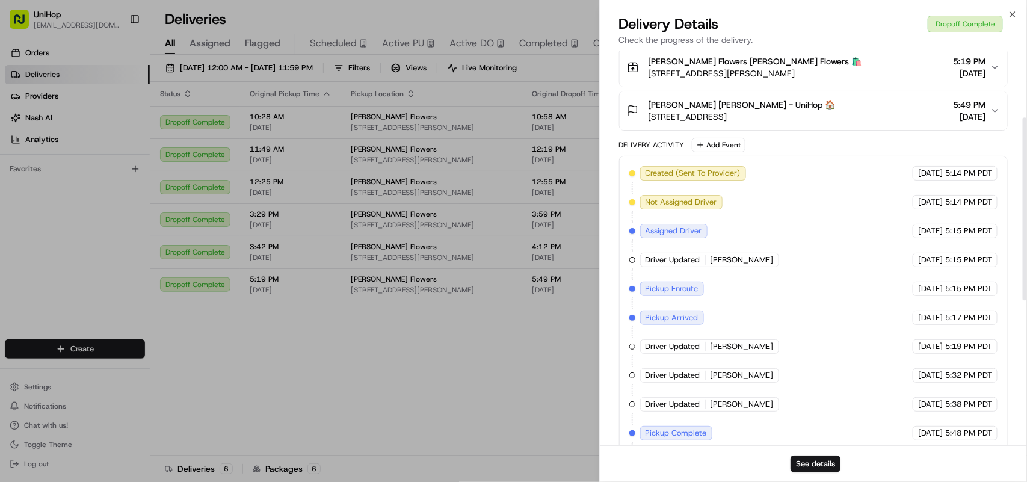
scroll to position [0, 0]
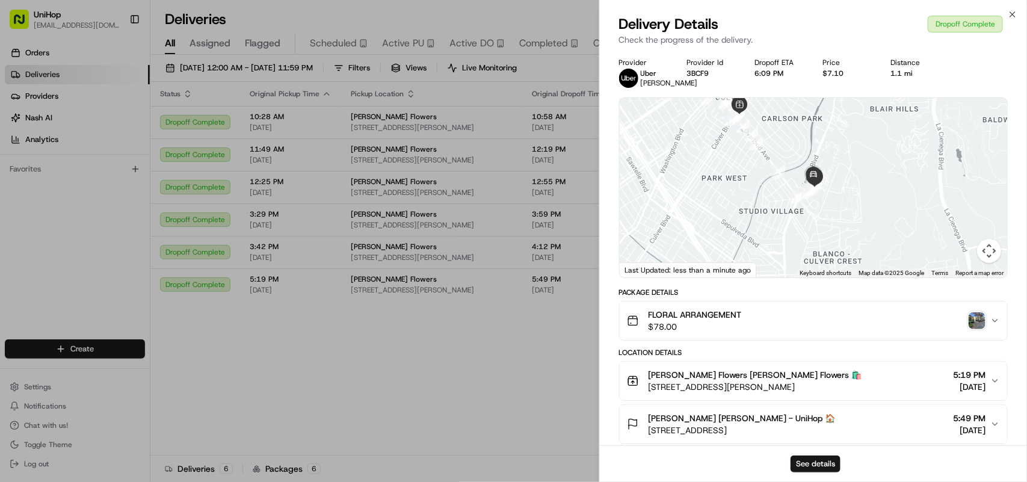
click at [972, 328] on img "button" at bounding box center [976, 320] width 17 height 17
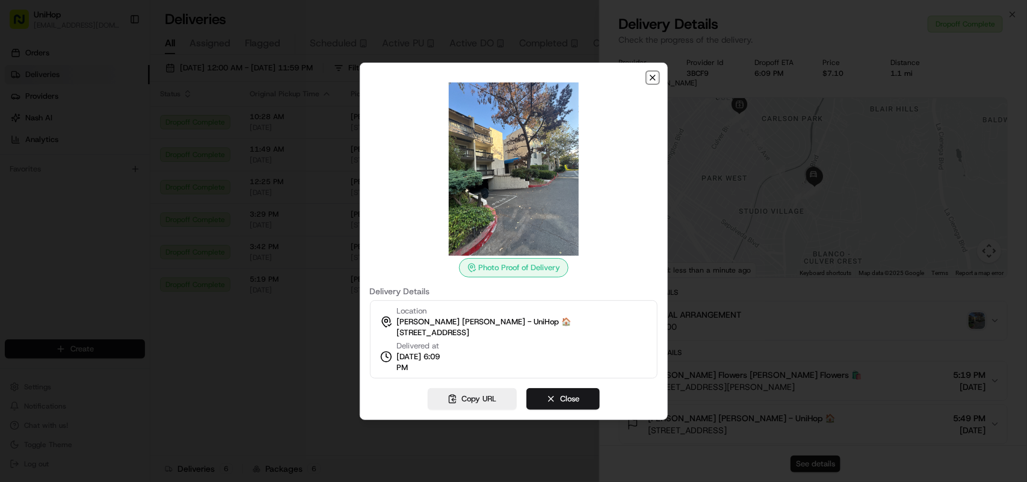
click at [649, 74] on icon "button" at bounding box center [653, 78] width 10 height 10
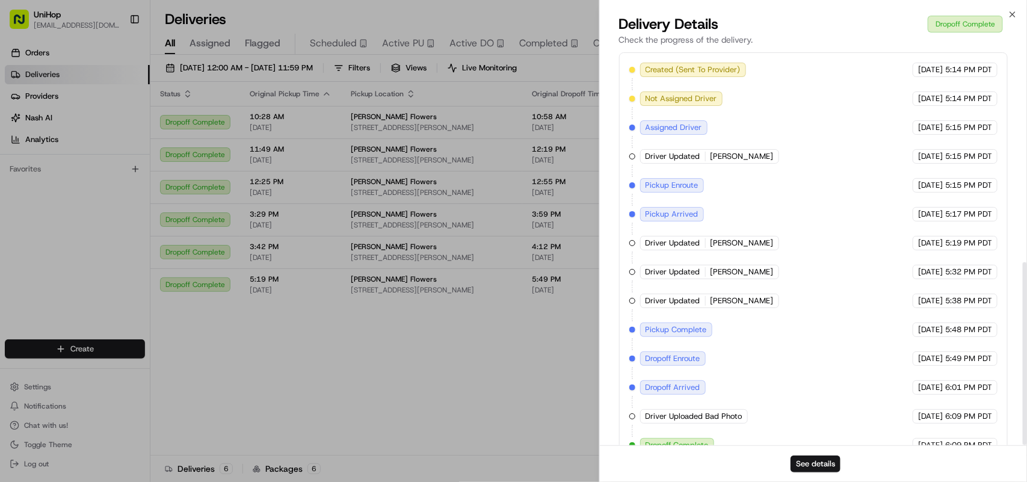
scroll to position [456, 0]
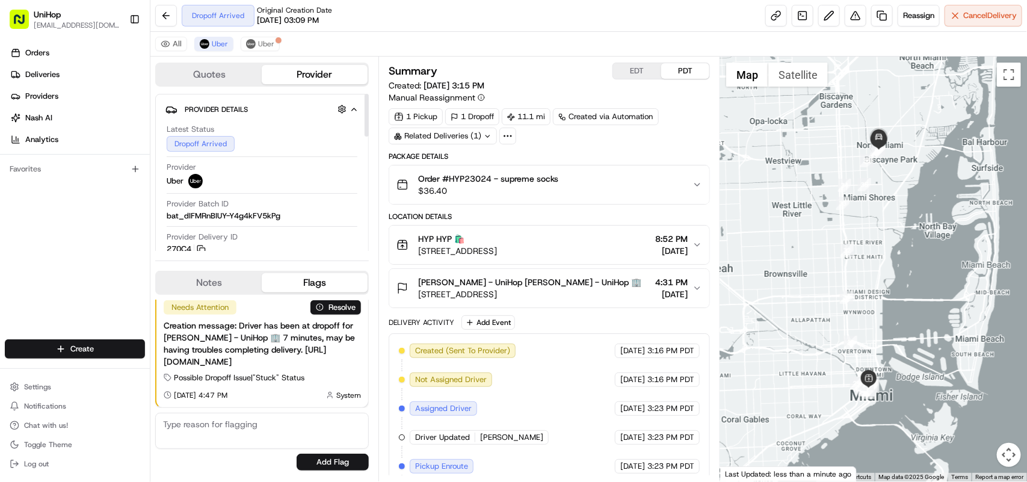
scroll to position [75, 0]
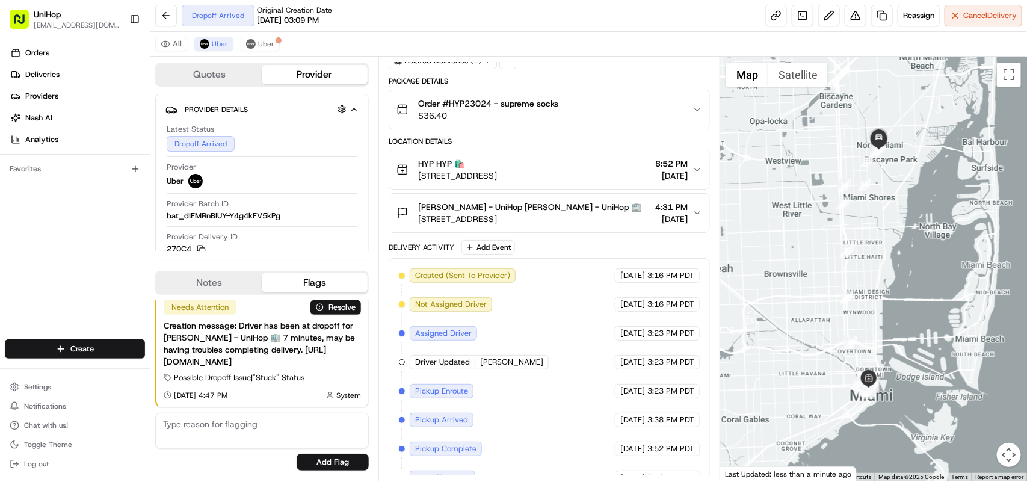
click at [692, 208] on div "[PERSON_NAME] - UniHop [PERSON_NAME] - UniHop 🏢 [STREET_ADDRESS] 4:31 PM [DATE]" at bounding box center [544, 213] width 296 height 24
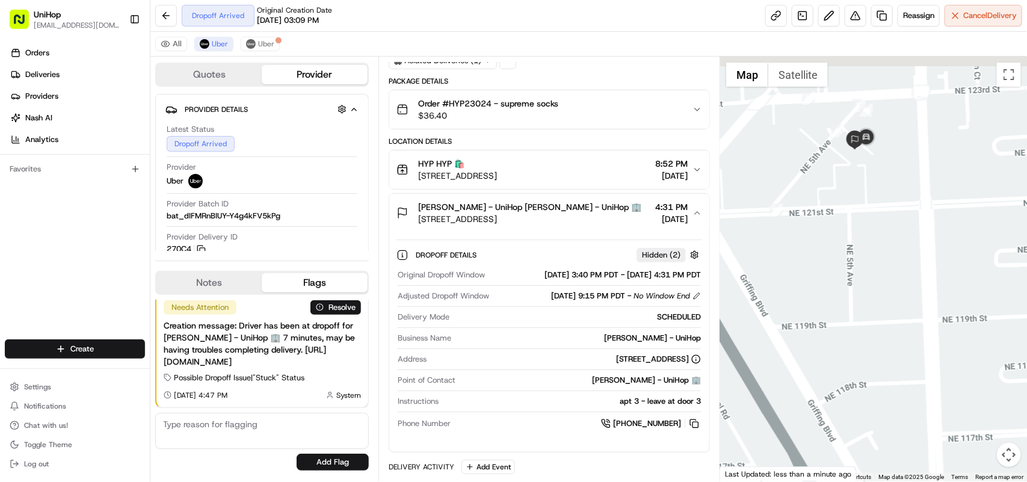
drag, startPoint x: 842, startPoint y: 103, endPoint x: 853, endPoint y: 174, distance: 71.7
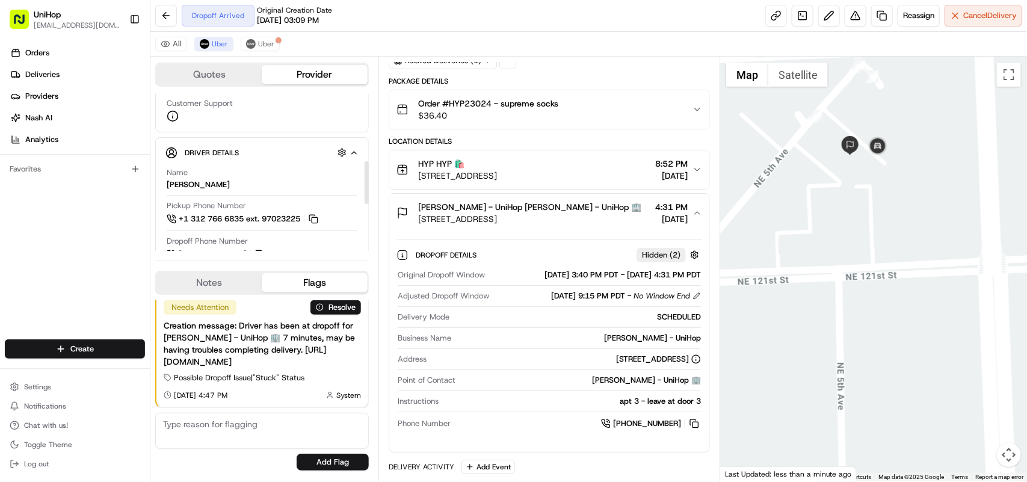
scroll to position [301, 0]
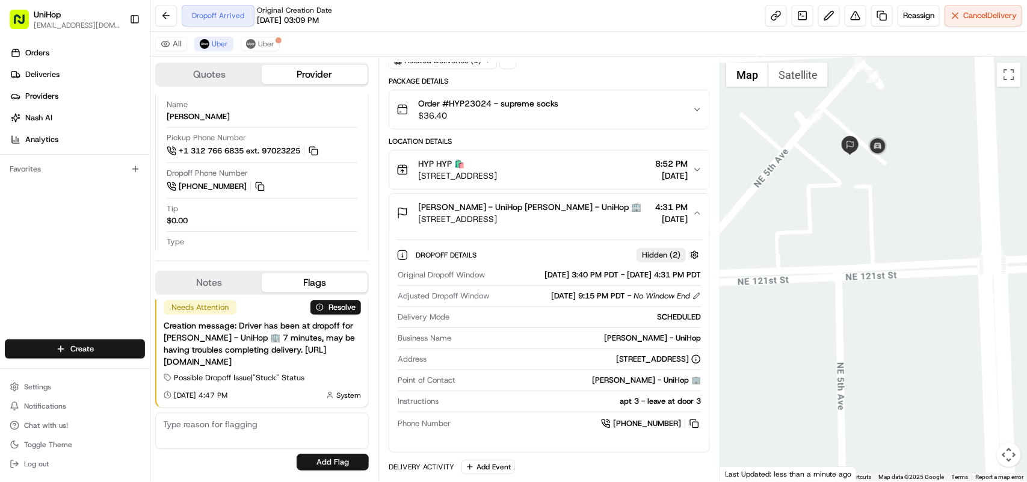
click at [67, 268] on div "Orders Deliveries Providers [PERSON_NAME] Analytics Favorites" at bounding box center [75, 192] width 150 height 308
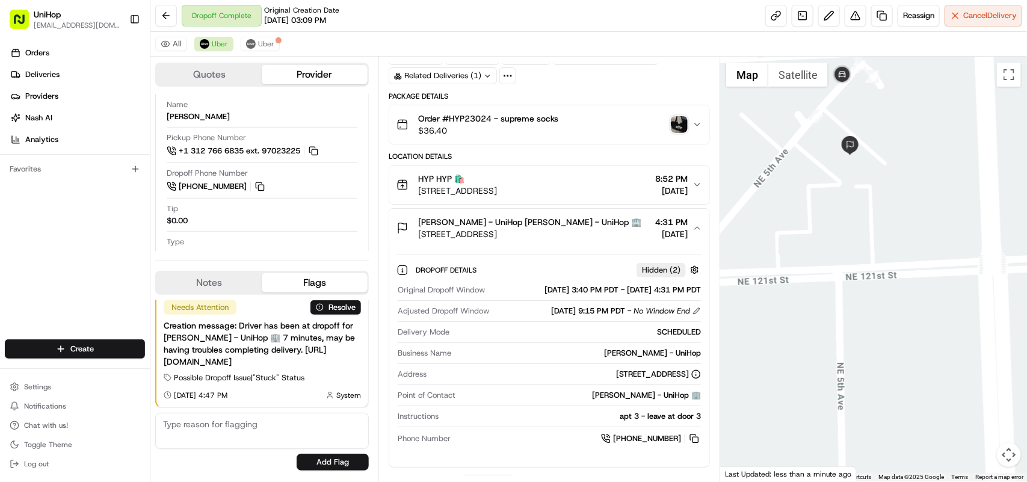
scroll to position [0, 0]
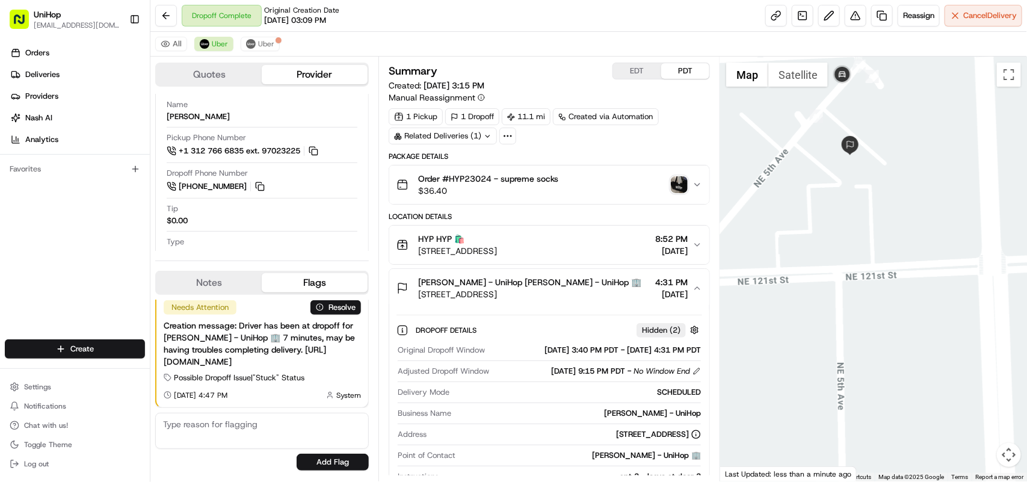
click at [678, 184] on img "button" at bounding box center [679, 184] width 17 height 17
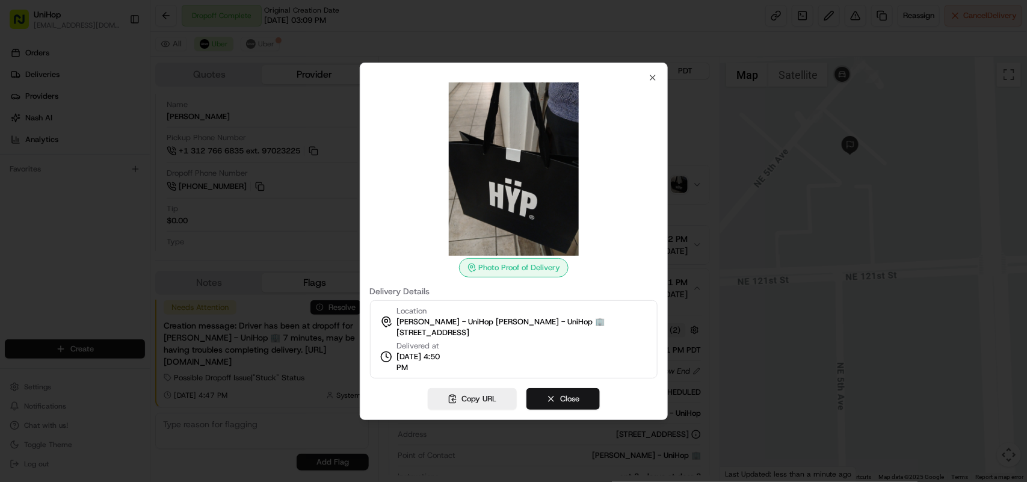
click at [562, 396] on button "Close" at bounding box center [562, 399] width 73 height 22
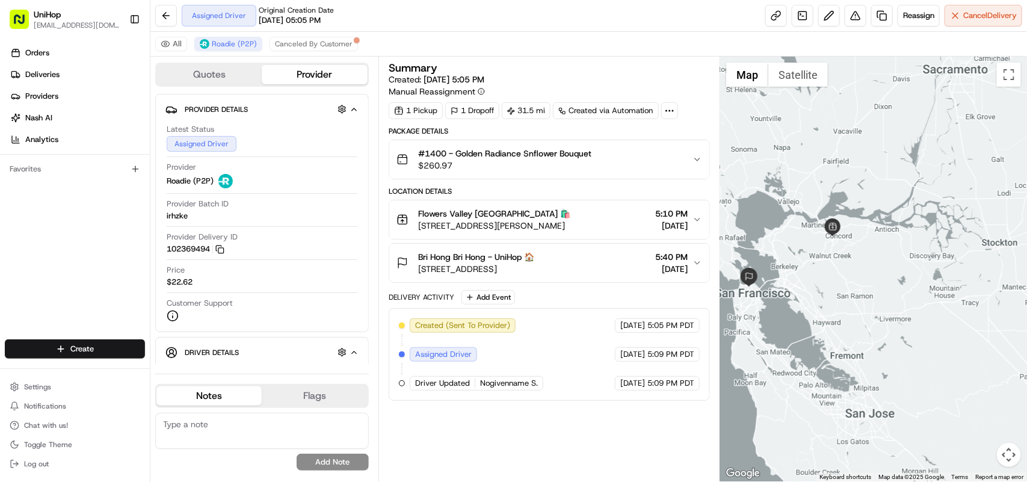
drag, startPoint x: 973, startPoint y: 230, endPoint x: 830, endPoint y: 266, distance: 147.7
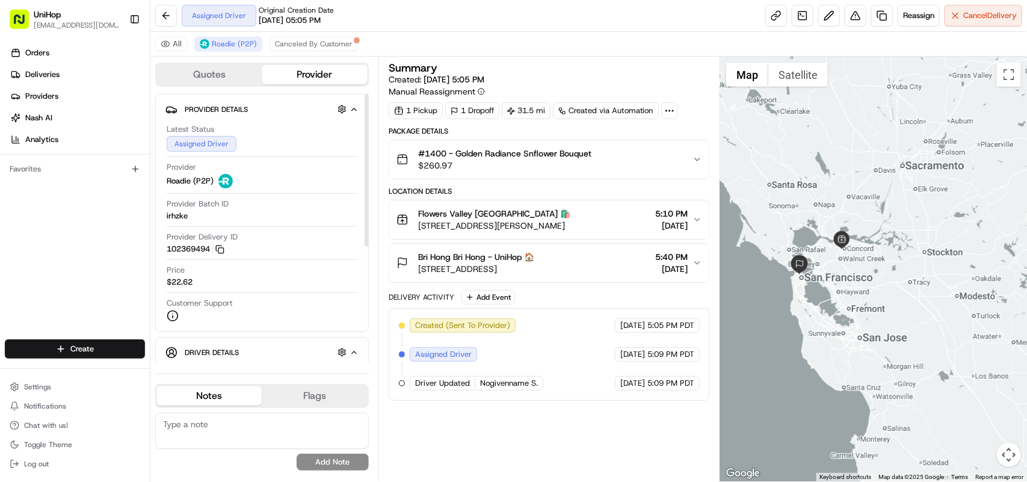
scroll to position [207, 0]
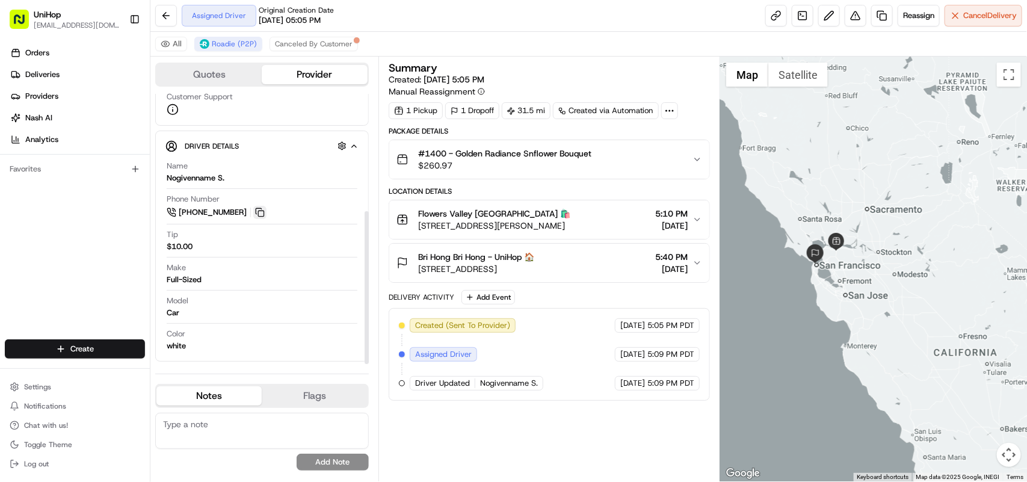
click at [259, 211] on button at bounding box center [259, 212] width 13 height 13
click at [87, 262] on div "Orders Deliveries Providers Nash AI Analytics Favorites" at bounding box center [75, 192] width 150 height 308
click at [695, 218] on icon "button" at bounding box center [697, 220] width 10 height 10
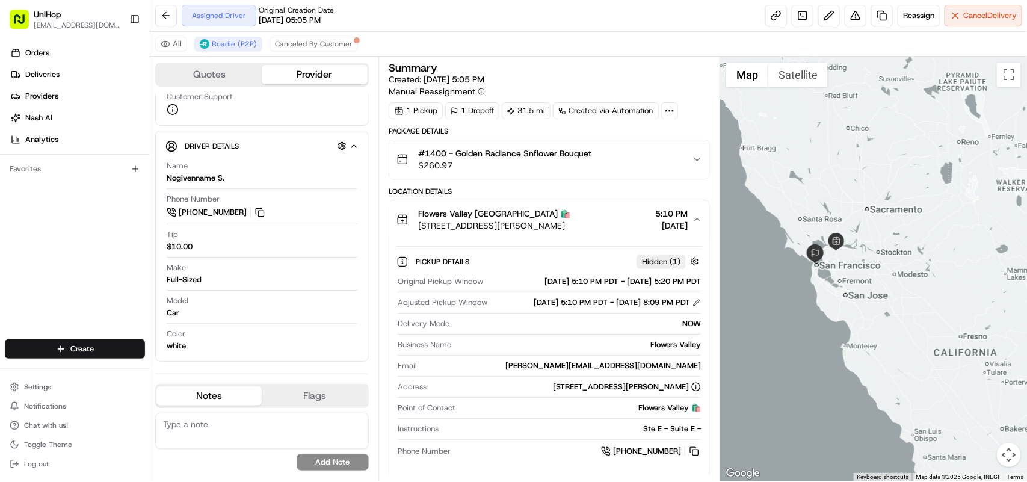
click at [693, 161] on icon "button" at bounding box center [697, 160] width 10 height 10
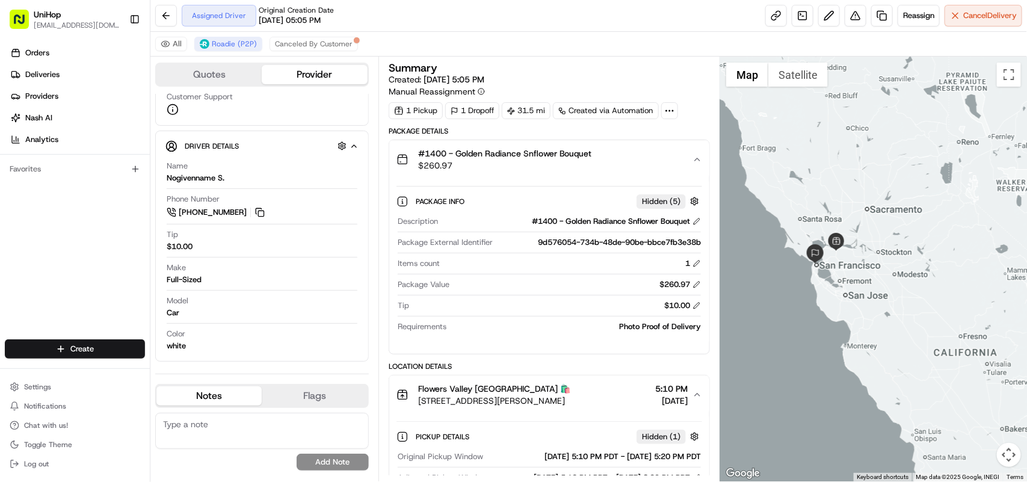
click at [696, 161] on icon "button" at bounding box center [697, 160] width 10 height 10
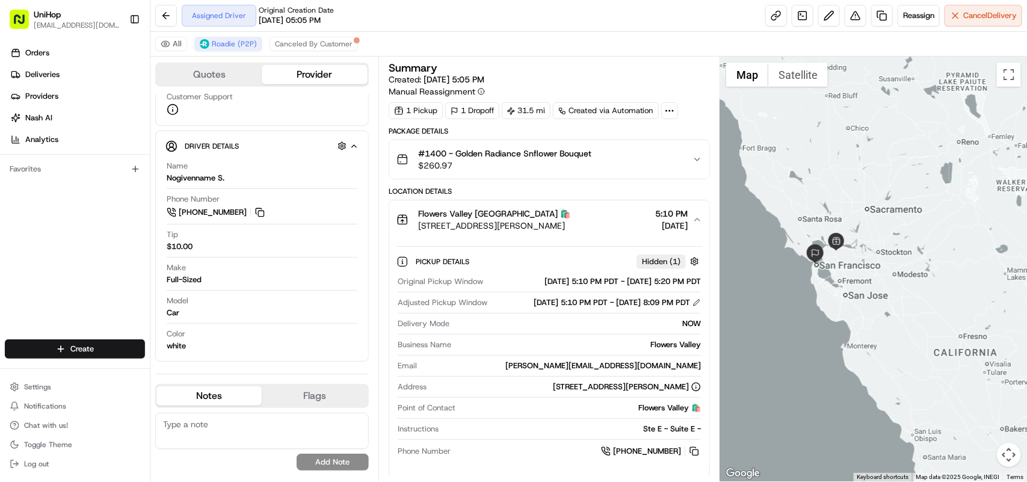
click at [695, 164] on icon "button" at bounding box center [697, 160] width 10 height 10
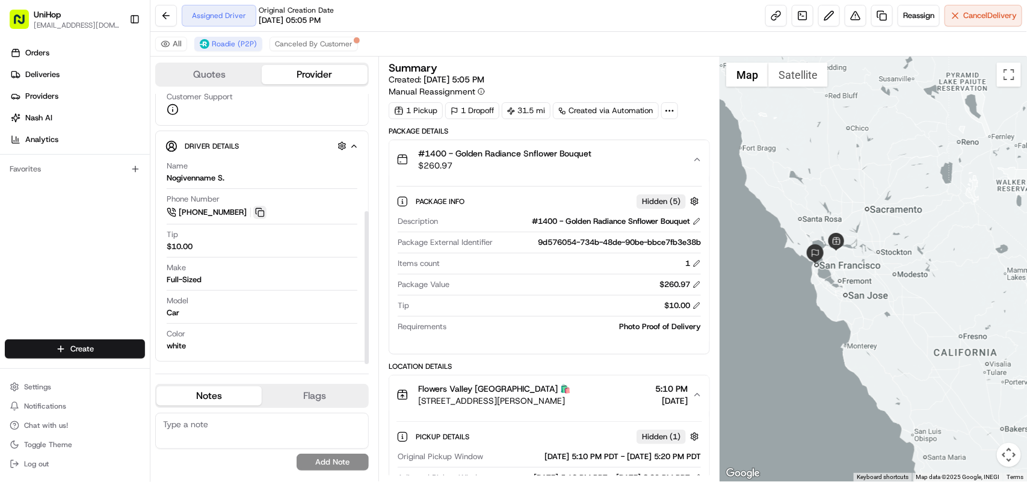
click at [260, 214] on button at bounding box center [259, 212] width 13 height 13
click at [260, 212] on button at bounding box center [259, 212] width 13 height 13
drag, startPoint x: 167, startPoint y: 179, endPoint x: 217, endPoint y: 176, distance: 50.6
click at [217, 176] on div "Nogivenname S." at bounding box center [196, 178] width 58 height 11
copy div "Nogivenname"
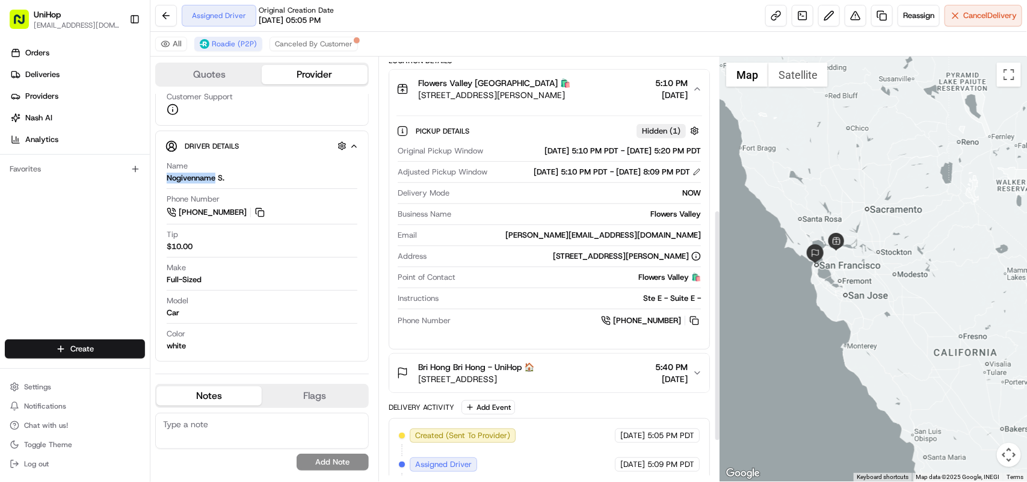
scroll to position [280, 0]
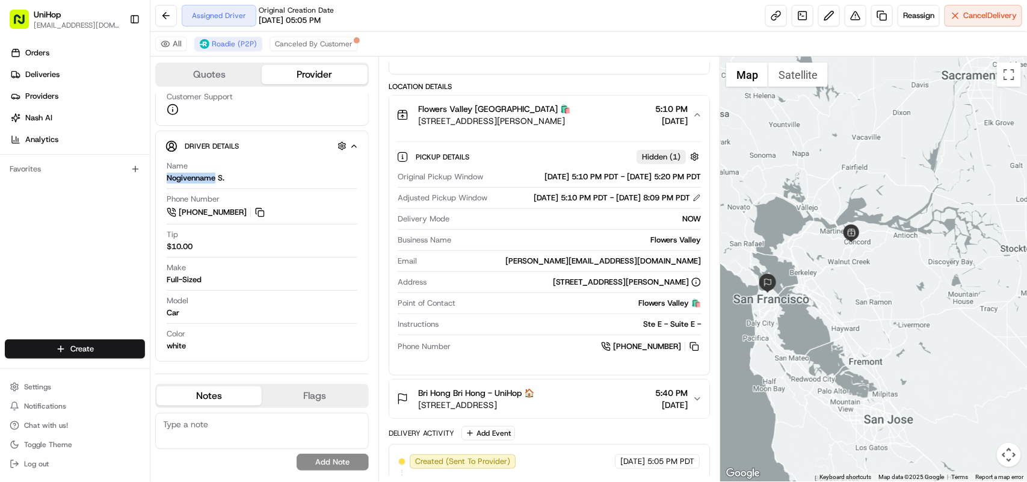
drag, startPoint x: 809, startPoint y: 259, endPoint x: 842, endPoint y: 272, distance: 35.6
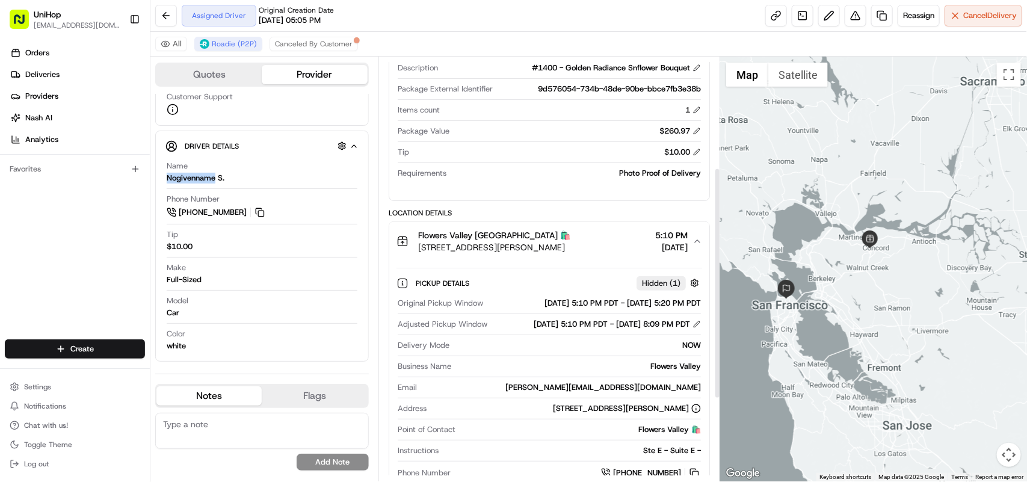
scroll to position [129, 0]
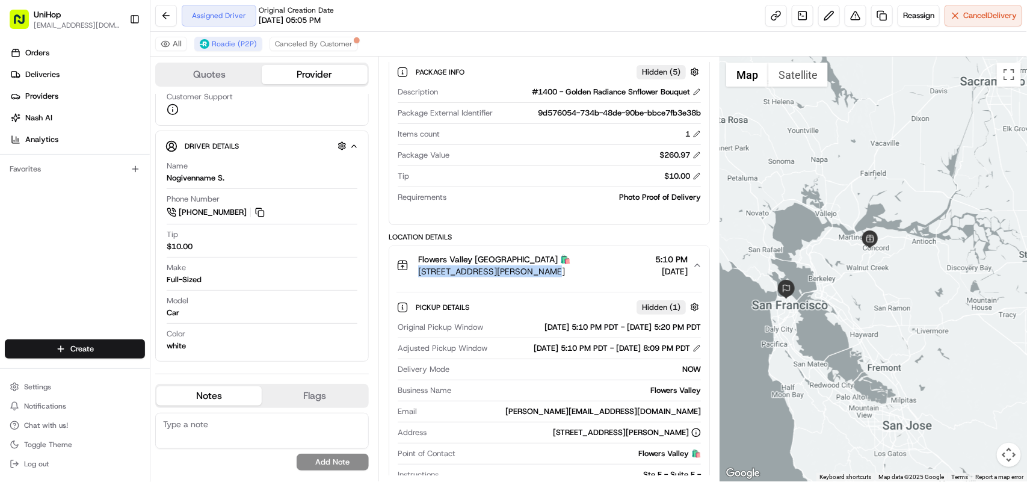
drag, startPoint x: 419, startPoint y: 269, endPoint x: 529, endPoint y: 271, distance: 110.1
click at [529, 271] on span "[STREET_ADDRESS][PERSON_NAME]" at bounding box center [494, 271] width 152 height 12
click at [443, 269] on span "[STREET_ADDRESS][PERSON_NAME]" at bounding box center [494, 271] width 152 height 12
drag, startPoint x: 441, startPoint y: 268, endPoint x: 554, endPoint y: 275, distance: 113.8
click at [554, 275] on span "[STREET_ADDRESS][PERSON_NAME]" at bounding box center [494, 271] width 152 height 12
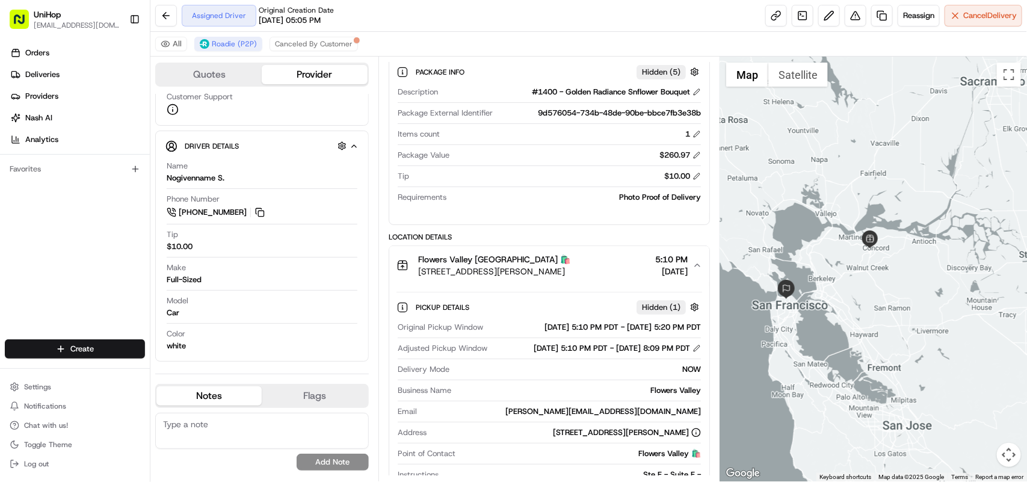
copy span "Burnett Ave Suite E, Concord,"
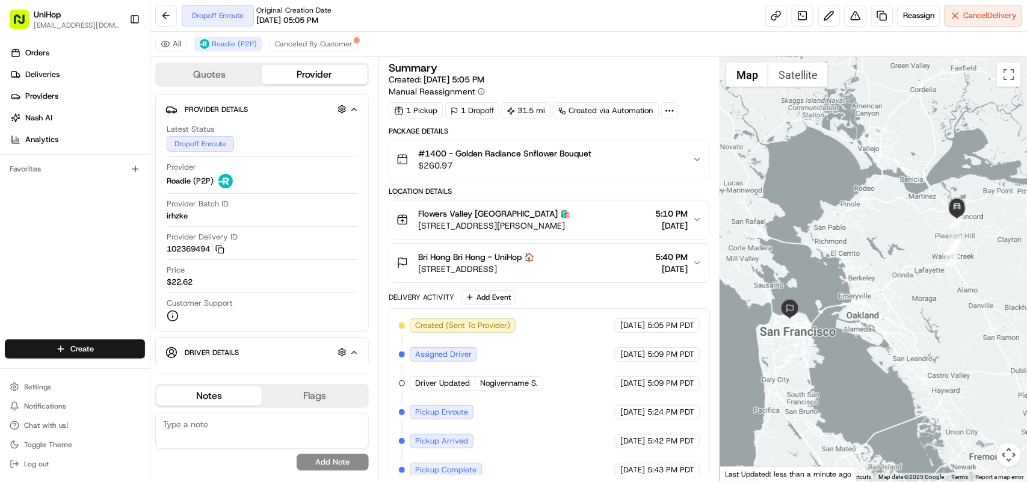
click at [579, 462] on div "Created (Sent To Provider) Roadie (P2P) [DATE] 5:05 PM PDT Assigned Driver Road…" at bounding box center [549, 412] width 301 height 188
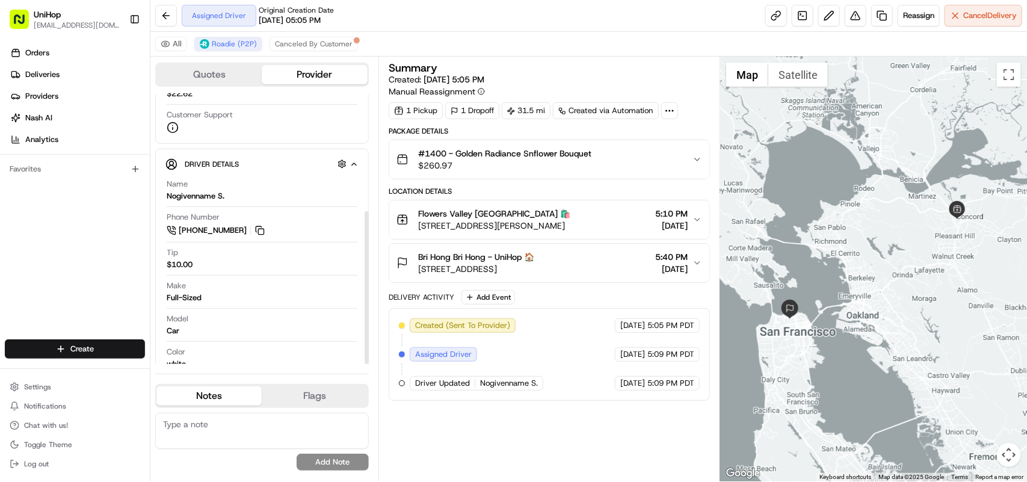
scroll to position [207, 0]
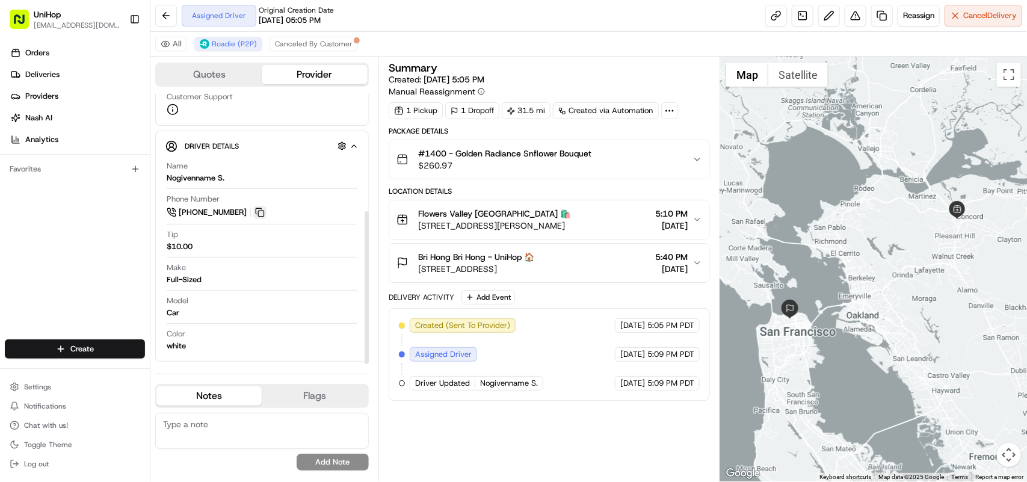
click at [257, 212] on button at bounding box center [259, 212] width 13 height 13
click at [52, 256] on div "Orders Deliveries Providers [PERSON_NAME] Analytics Favorites" at bounding box center [75, 192] width 150 height 308
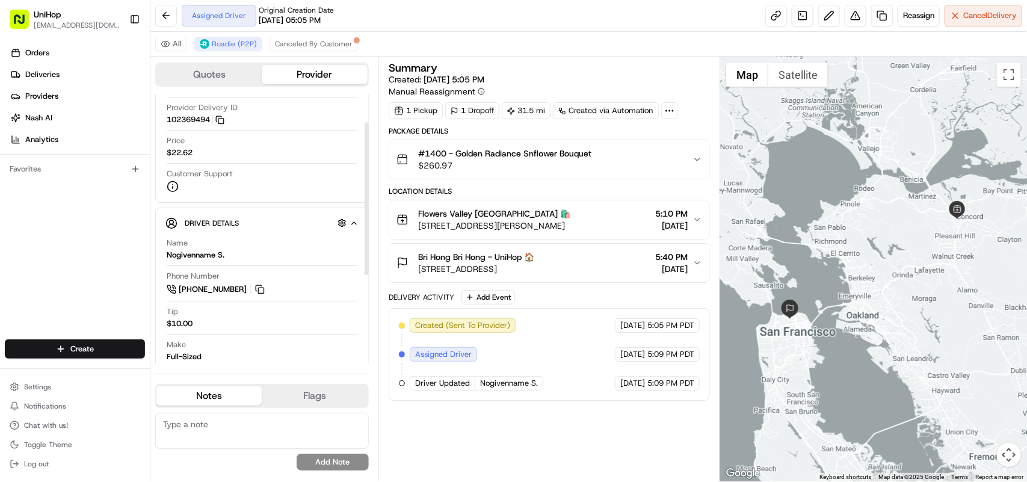
scroll to position [0, 0]
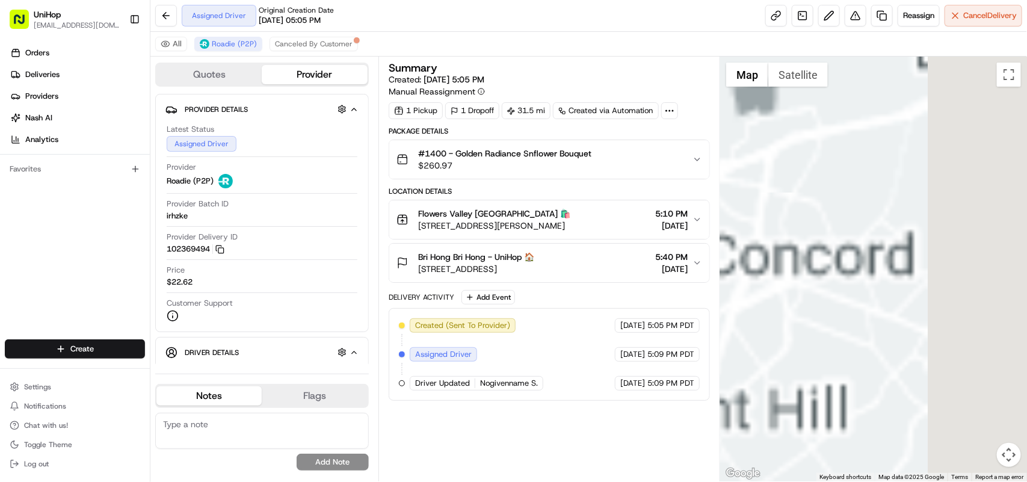
click at [699, 266] on icon "button" at bounding box center [697, 263] width 10 height 10
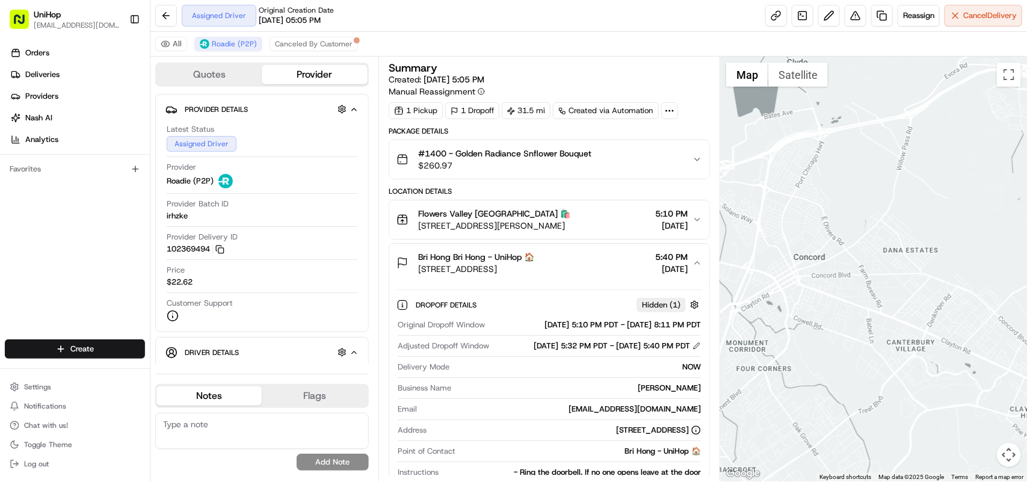
click at [698, 221] on icon "button" at bounding box center [697, 219] width 5 height 2
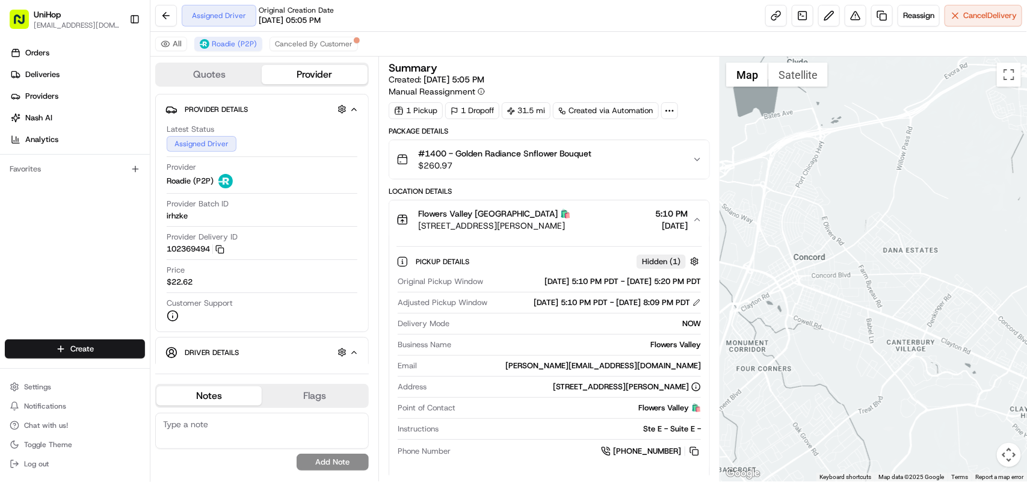
click at [698, 159] on icon "button" at bounding box center [697, 160] width 10 height 10
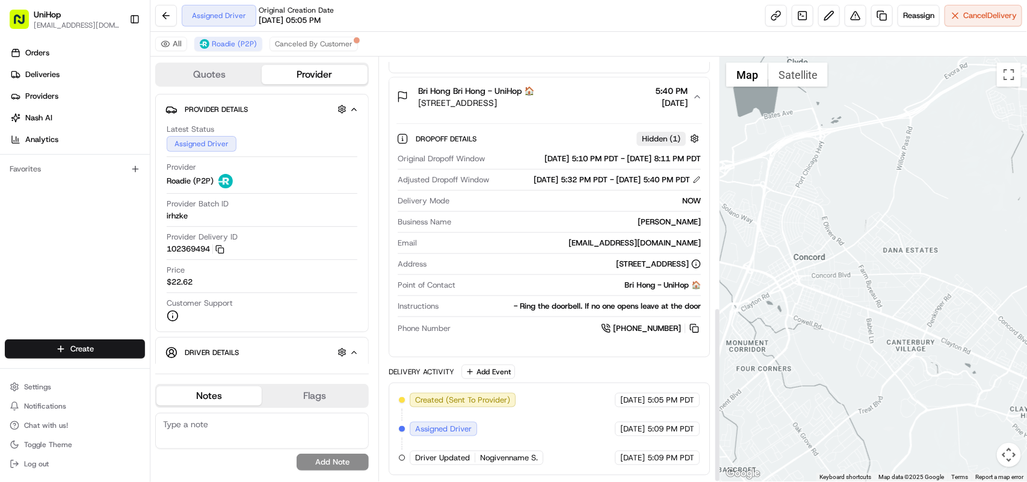
scroll to position [606, 0]
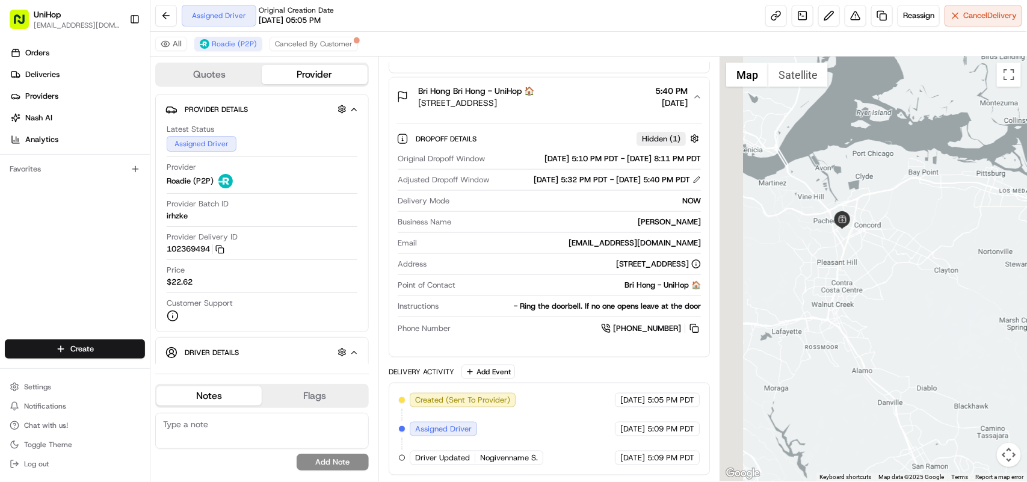
drag, startPoint x: 817, startPoint y: 218, endPoint x: 882, endPoint y: 216, distance: 65.6
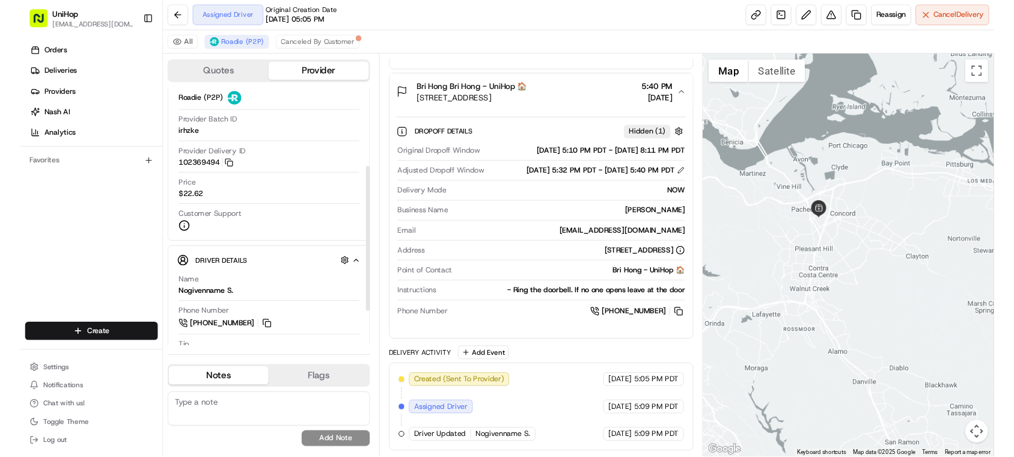
scroll to position [150, 0]
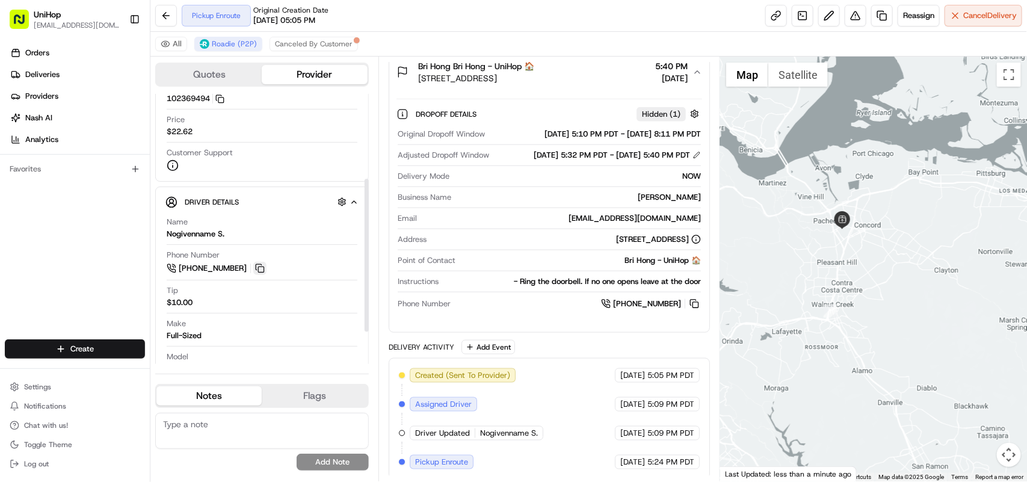
click at [266, 274] on button at bounding box center [259, 268] width 13 height 13
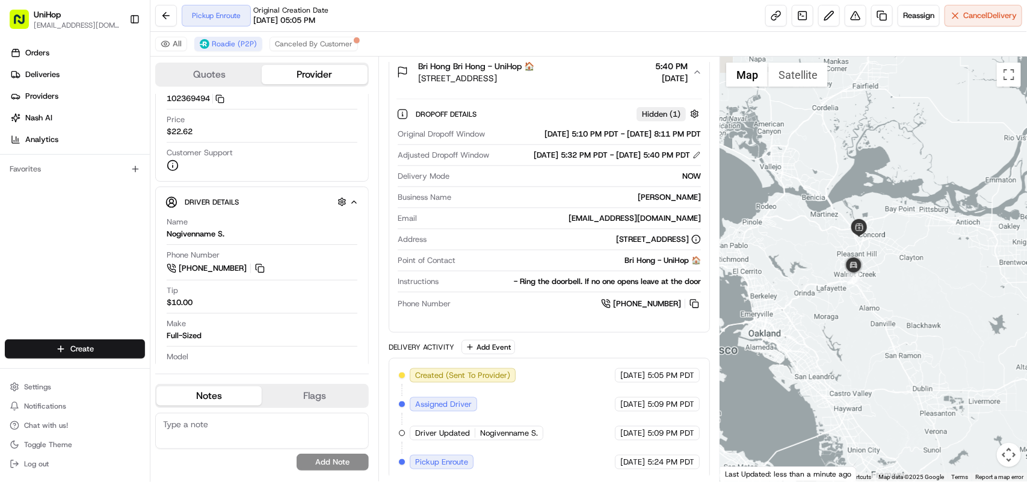
drag, startPoint x: 840, startPoint y: 310, endPoint x: 863, endPoint y: 284, distance: 34.5
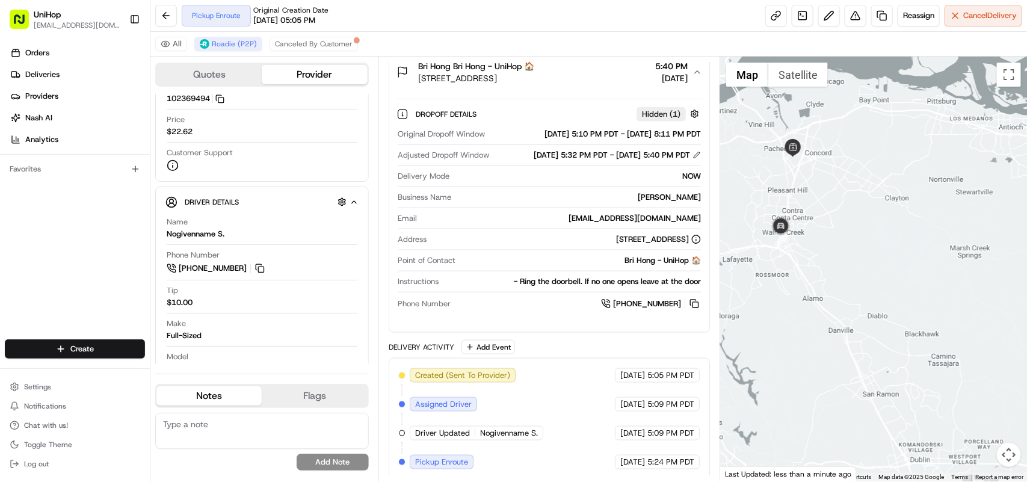
drag, startPoint x: 794, startPoint y: 181, endPoint x: 830, endPoint y: 227, distance: 57.9
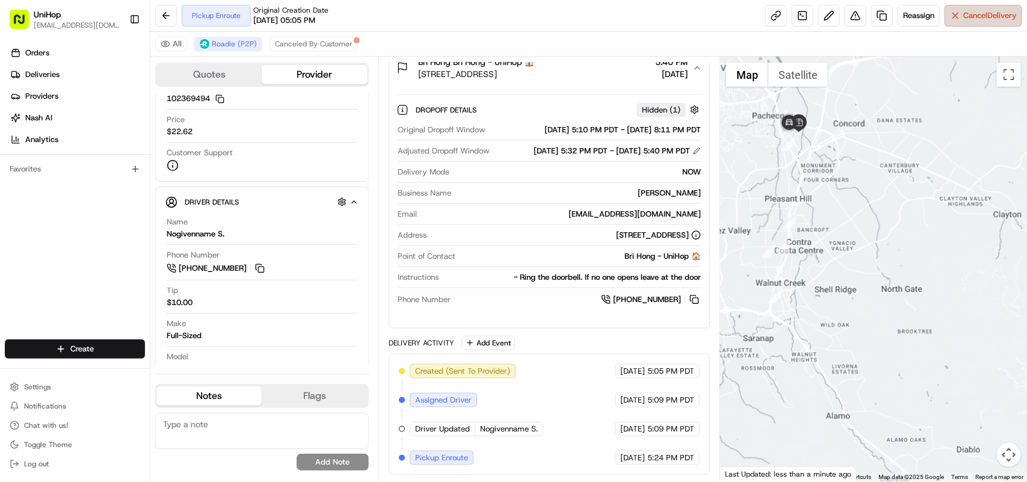
scroll to position [636, 0]
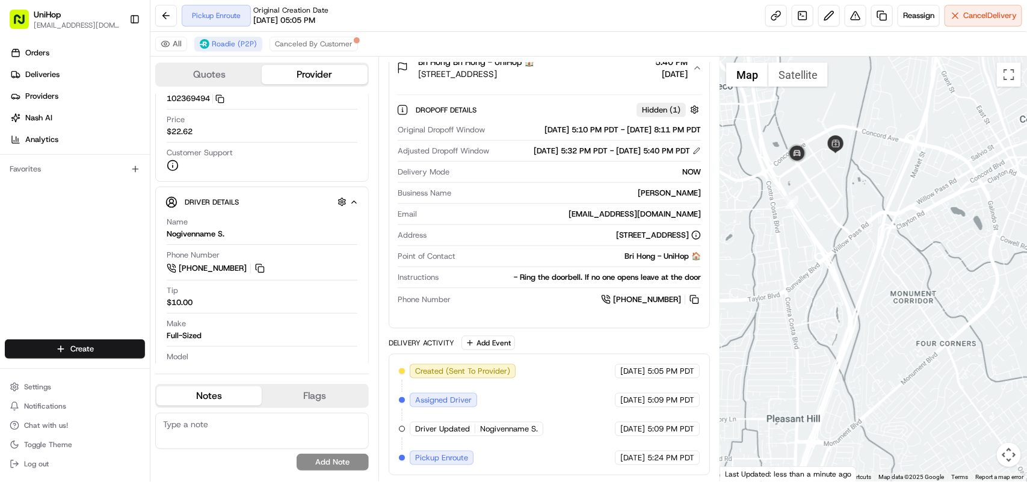
drag, startPoint x: 779, startPoint y: 137, endPoint x: 862, endPoint y: 128, distance: 83.5
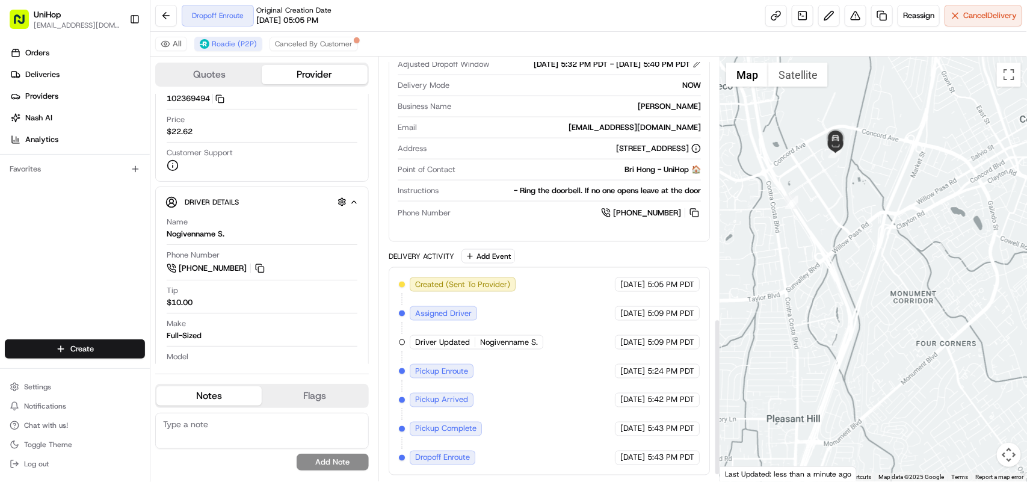
scroll to position [723, 0]
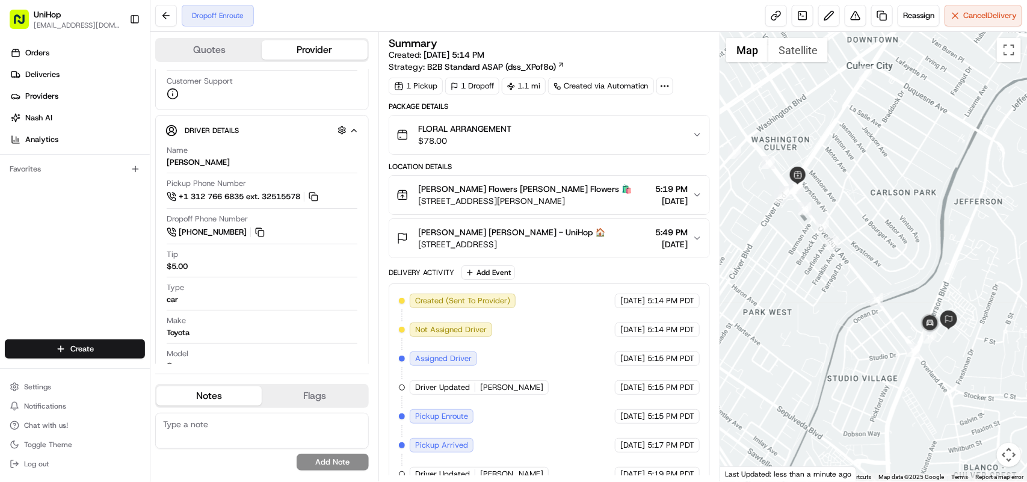
click at [701, 196] on icon "button" at bounding box center [697, 195] width 10 height 10
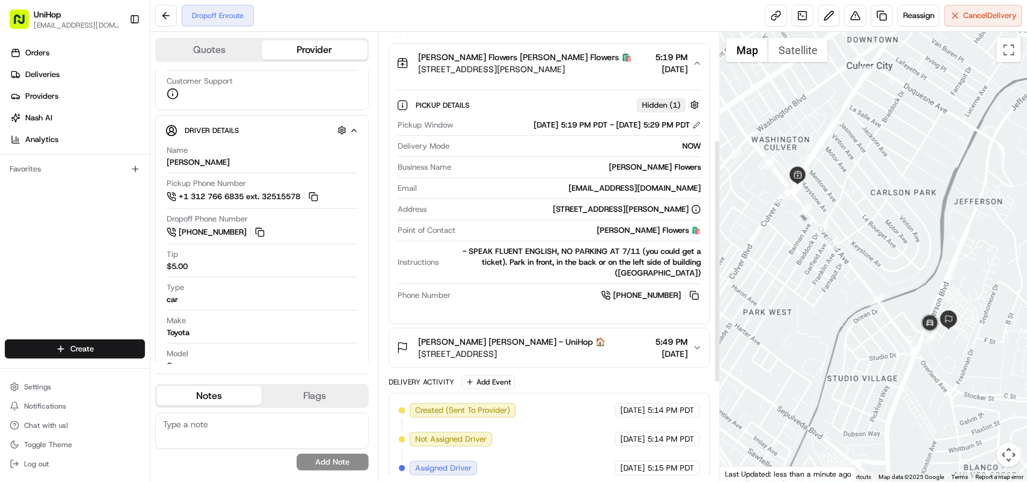
scroll to position [226, 0]
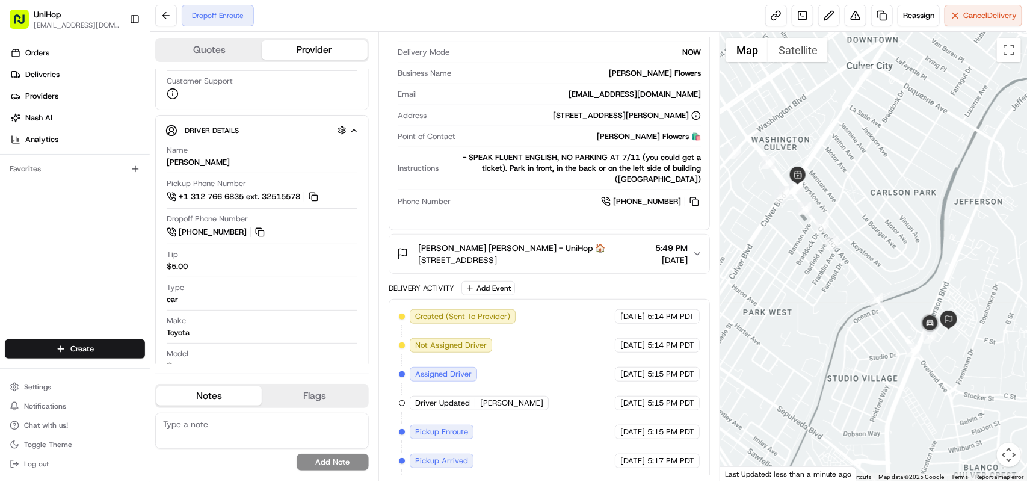
click at [695, 257] on icon "button" at bounding box center [697, 254] width 10 height 10
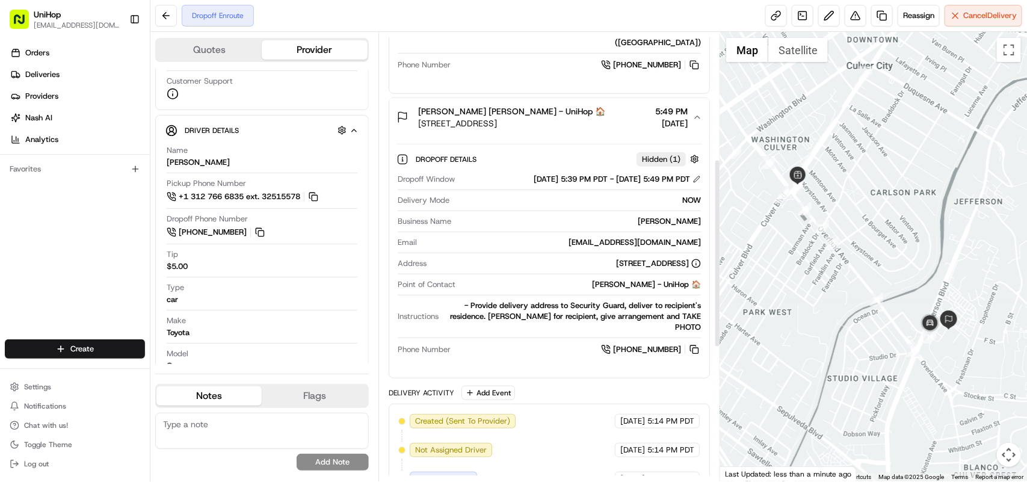
scroll to position [376, 0]
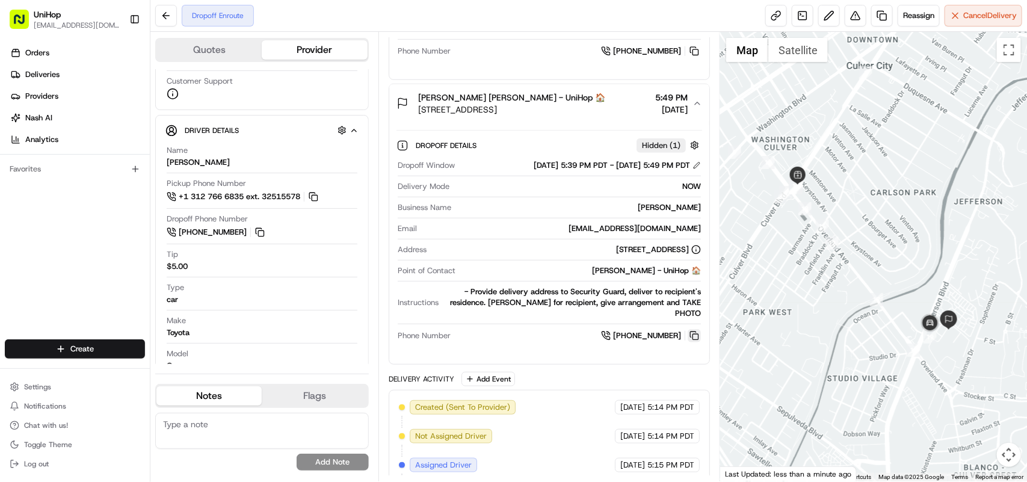
click at [695, 337] on button at bounding box center [693, 335] width 13 height 13
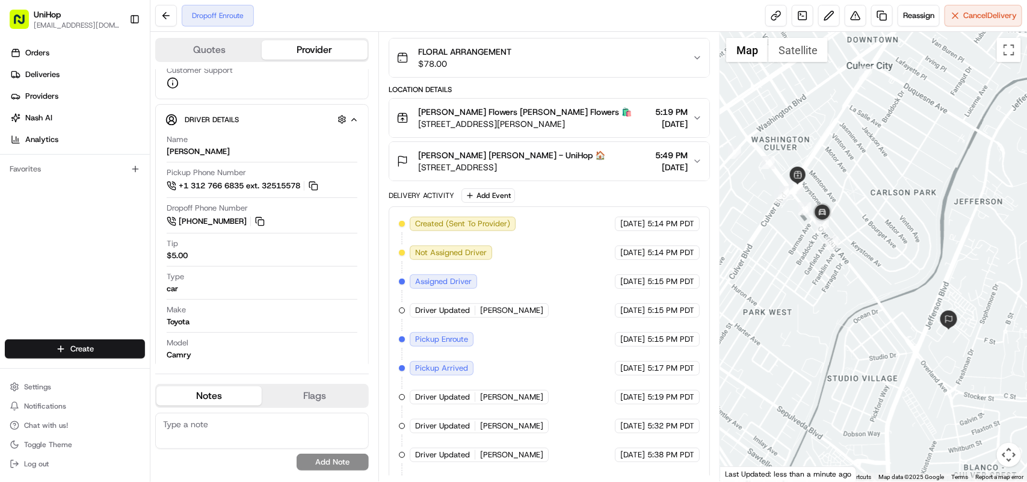
scroll to position [215, 0]
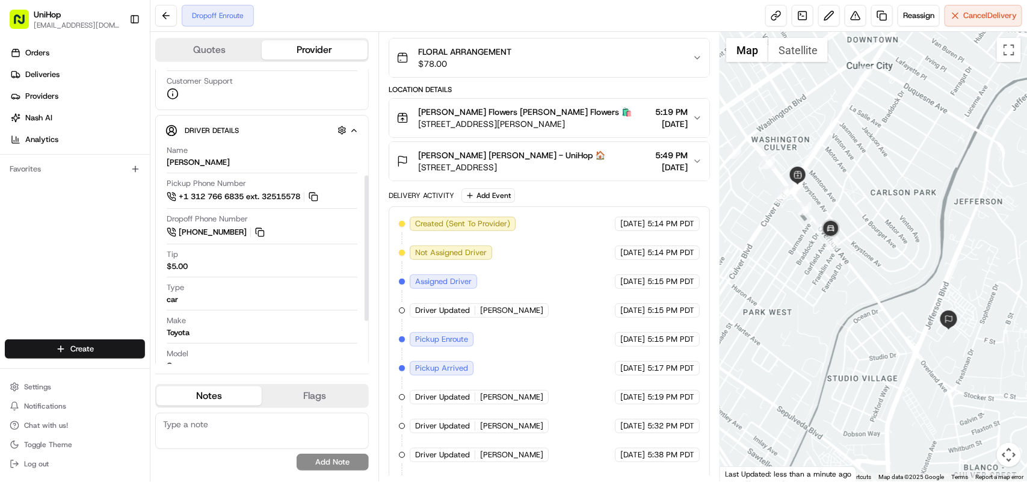
click at [55, 213] on div "Orders Deliveries Providers [PERSON_NAME] Analytics Favorites" at bounding box center [75, 192] width 150 height 308
click at [693, 118] on icon "button" at bounding box center [697, 118] width 10 height 10
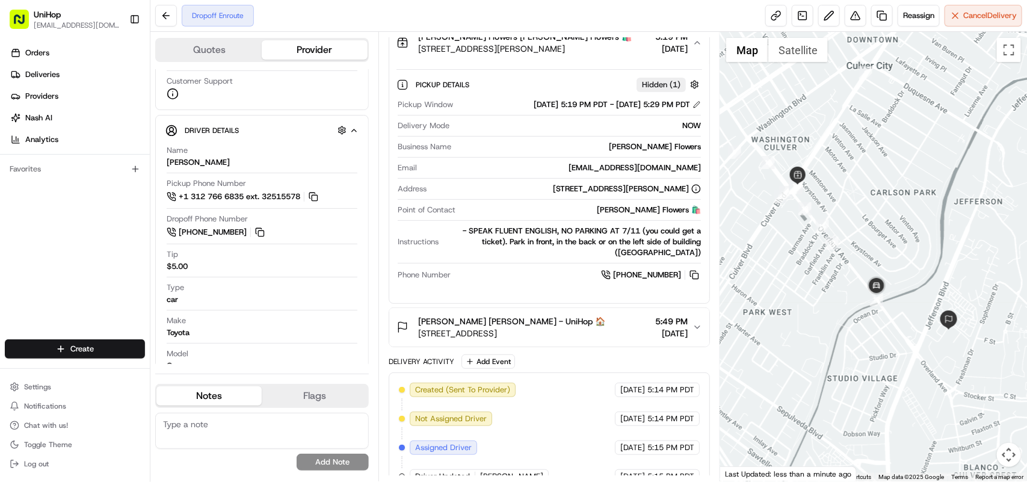
scroll to position [2, 0]
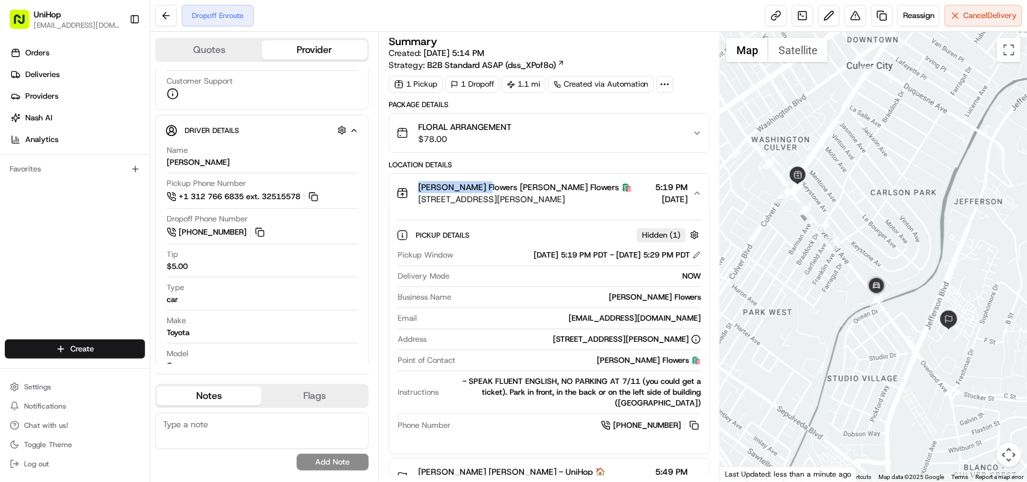
drag, startPoint x: 414, startPoint y: 188, endPoint x: 476, endPoint y: 192, distance: 62.7
click at [476, 192] on div "[PERSON_NAME] Flowers [PERSON_NAME] Flowers 🛍️ [STREET_ADDRESS][PERSON_NAME]" at bounding box center [513, 193] width 235 height 24
copy span "[PERSON_NAME] Flowers"
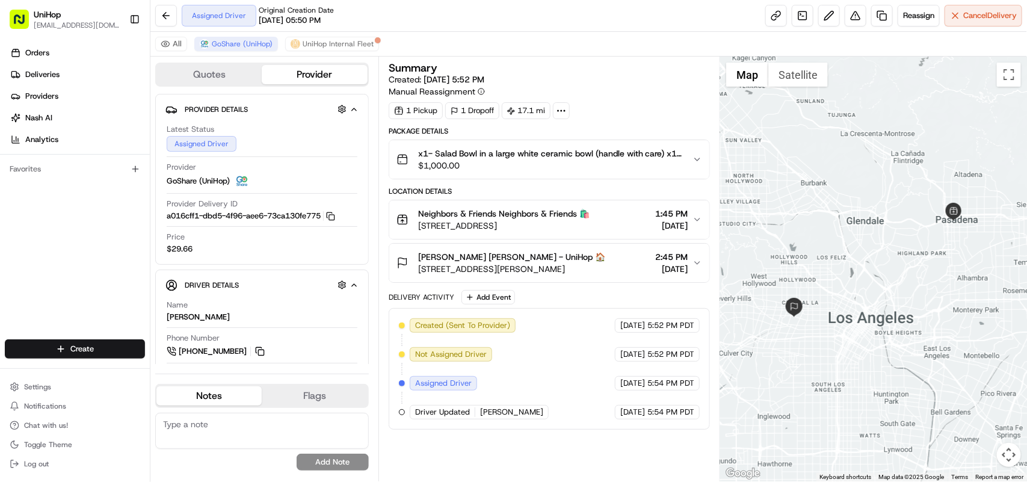
click at [689, 218] on div "Neighbors & Friends Neighbors & Friends 🛍️ [STREET_ADDRESS] 1:45 PM [DATE]" at bounding box center [544, 219] width 296 height 24
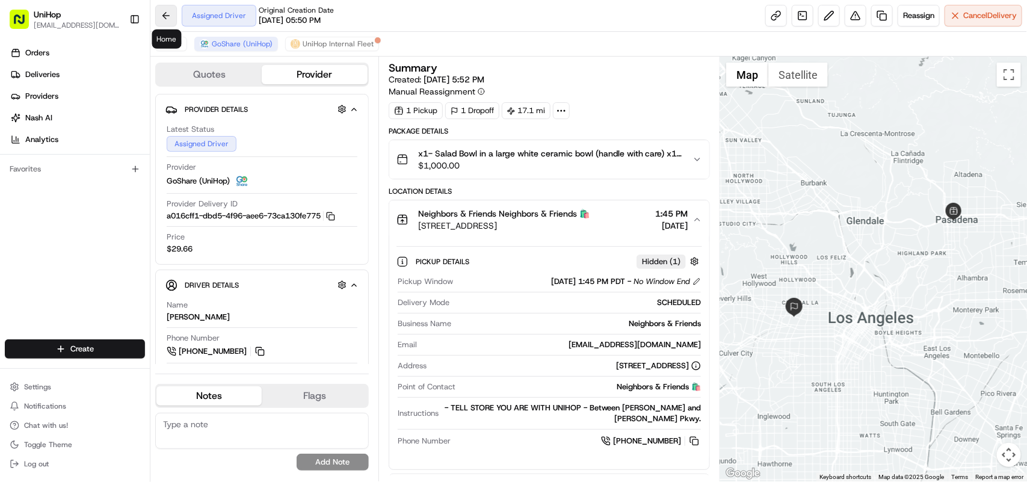
click at [167, 20] on button at bounding box center [166, 16] width 22 height 22
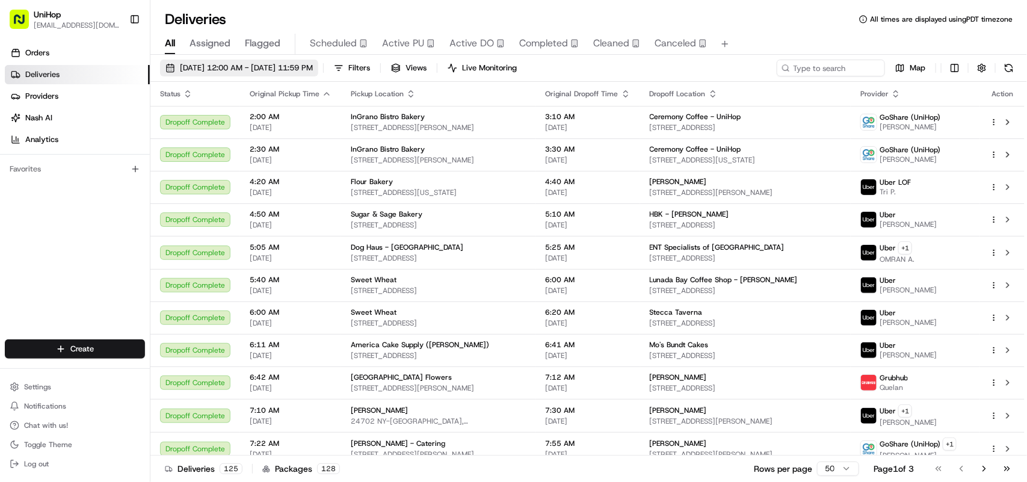
click at [211, 64] on span "[DATE] 12:00 AM - [DATE] 11:59 PM" at bounding box center [246, 68] width 133 height 11
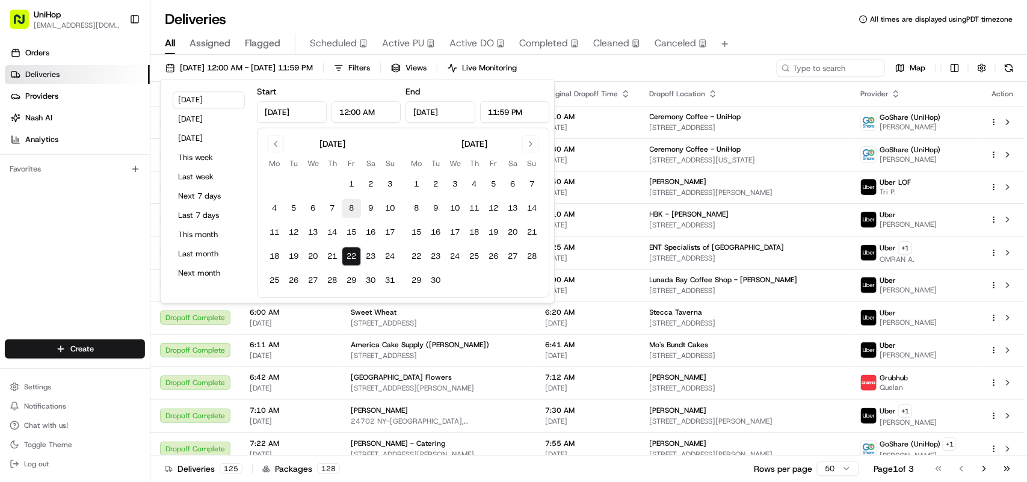
click at [351, 208] on button "8" at bounding box center [351, 207] width 19 height 19
type input "[DATE]"
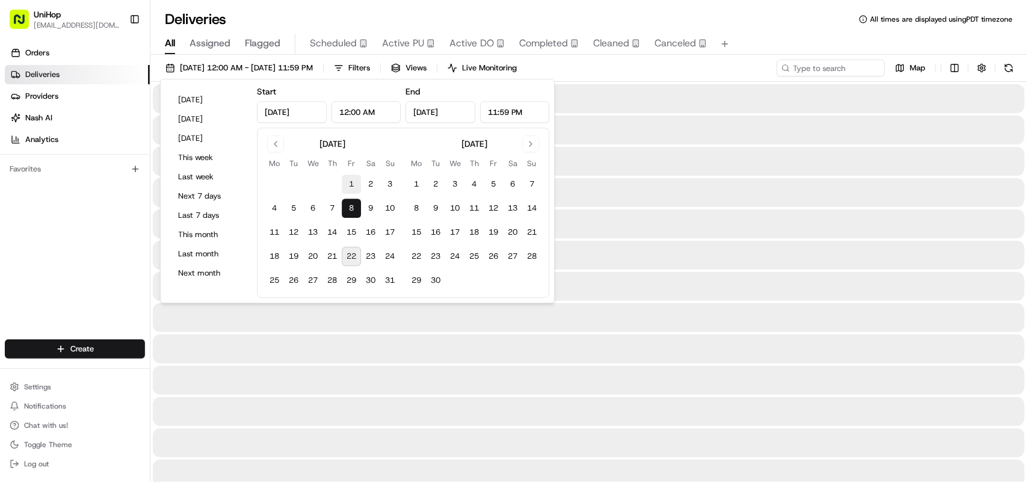
click at [351, 185] on button "1" at bounding box center [351, 183] width 19 height 19
click at [331, 254] on button "21" at bounding box center [331, 256] width 19 height 19
type input "[DATE]"
click at [349, 187] on button "1" at bounding box center [351, 183] width 19 height 19
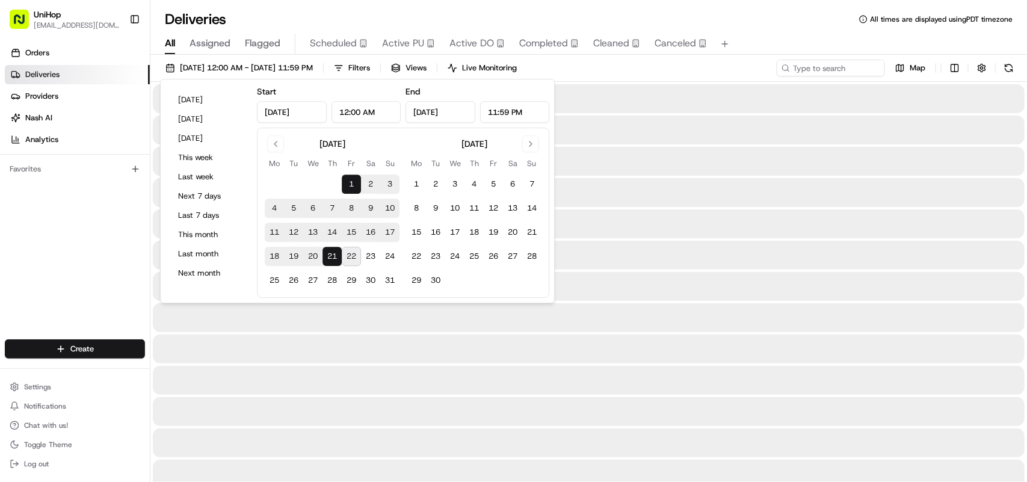
type input "[DATE]"
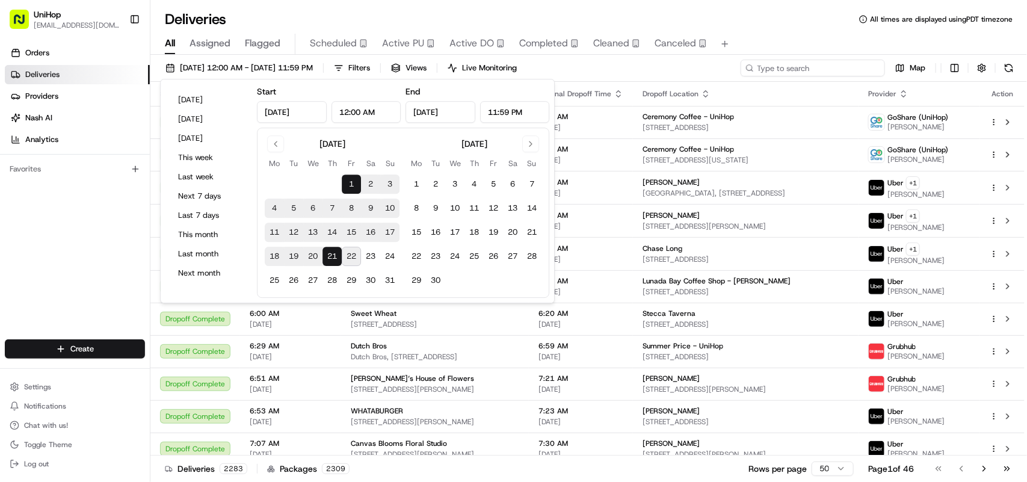
click at [803, 67] on input at bounding box center [812, 68] width 144 height 17
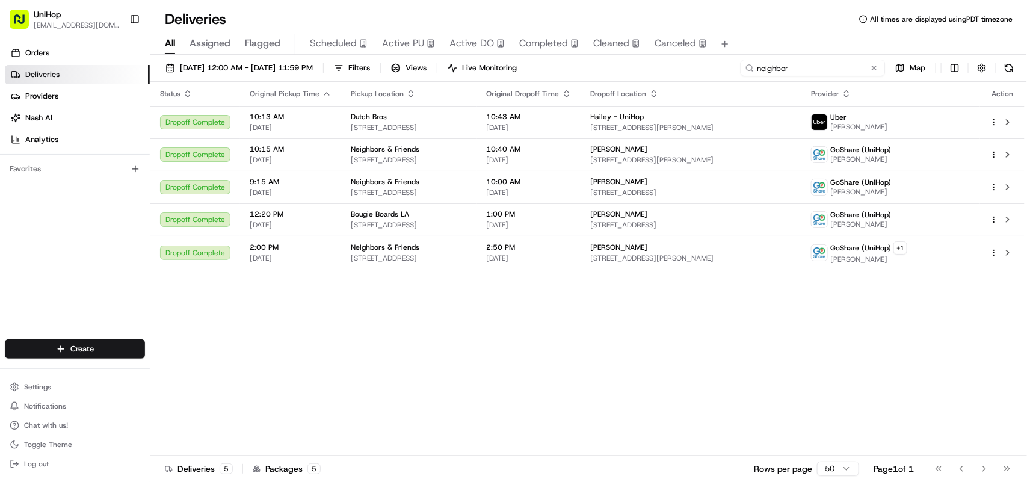
type input "neighbor"
click at [219, 70] on span "[DATE] 12:00 AM - [DATE] 11:59 PM" at bounding box center [246, 68] width 133 height 11
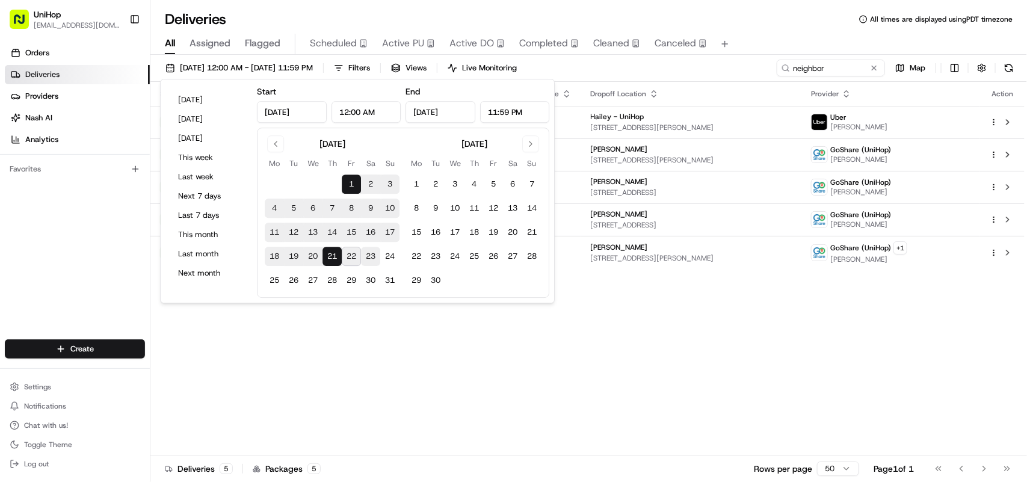
click at [373, 253] on button "23" at bounding box center [370, 256] width 19 height 19
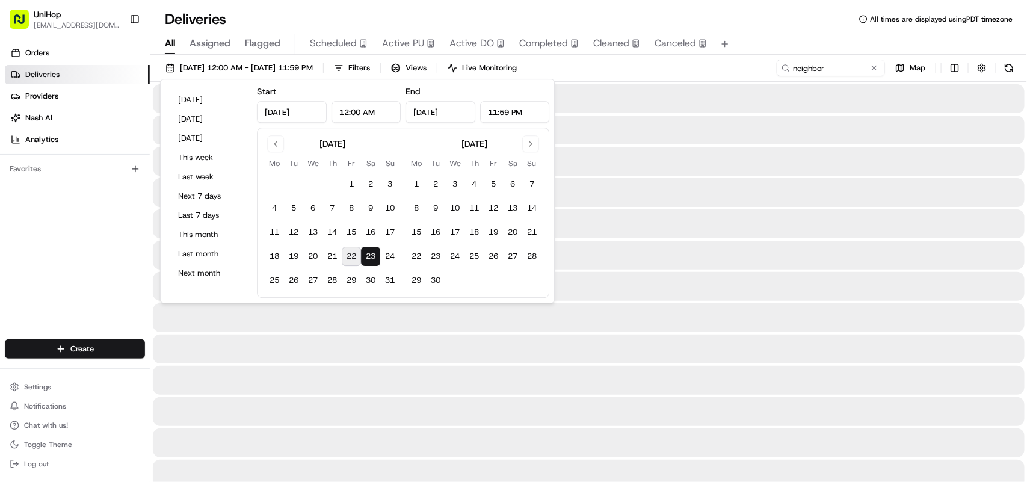
type input "[DATE]"
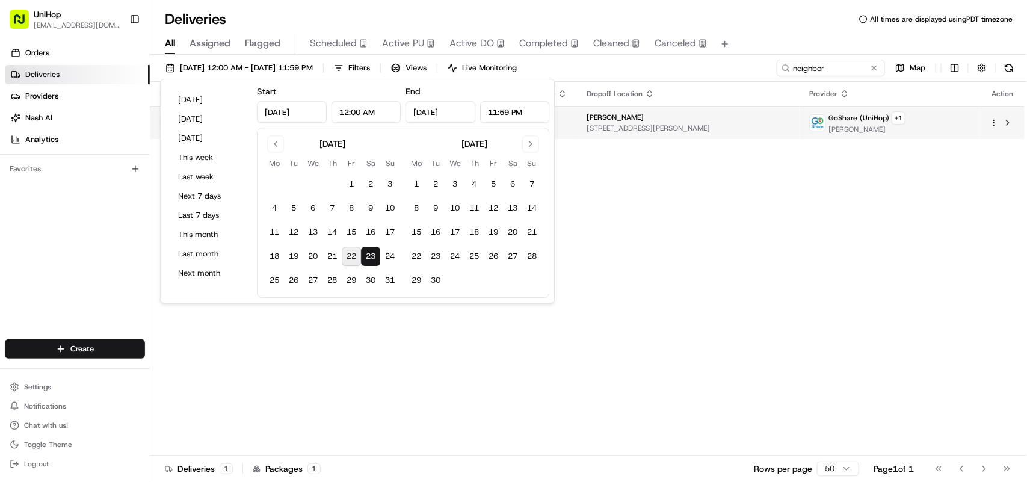
click at [577, 126] on td "2:45 PM [DATE]" at bounding box center [525, 122] width 104 height 33
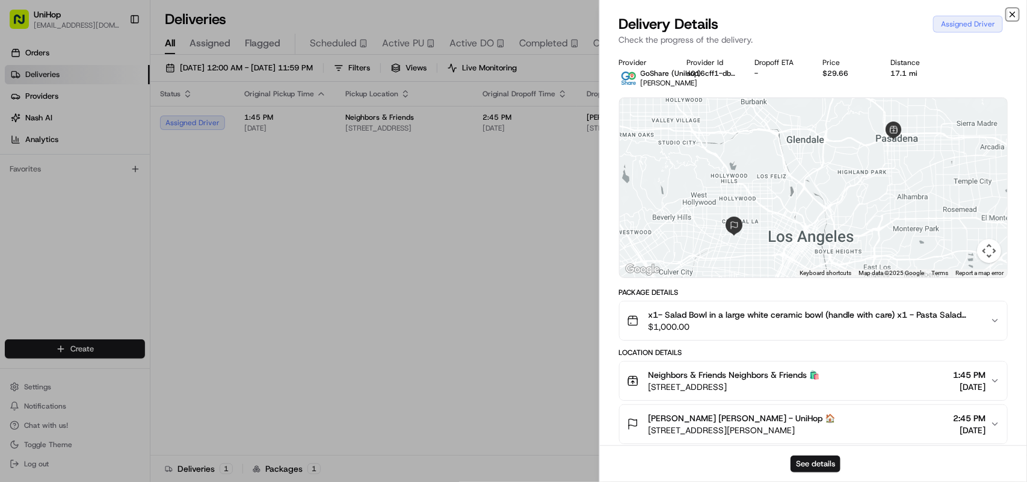
click at [1014, 12] on icon "button" at bounding box center [1012, 14] width 5 height 5
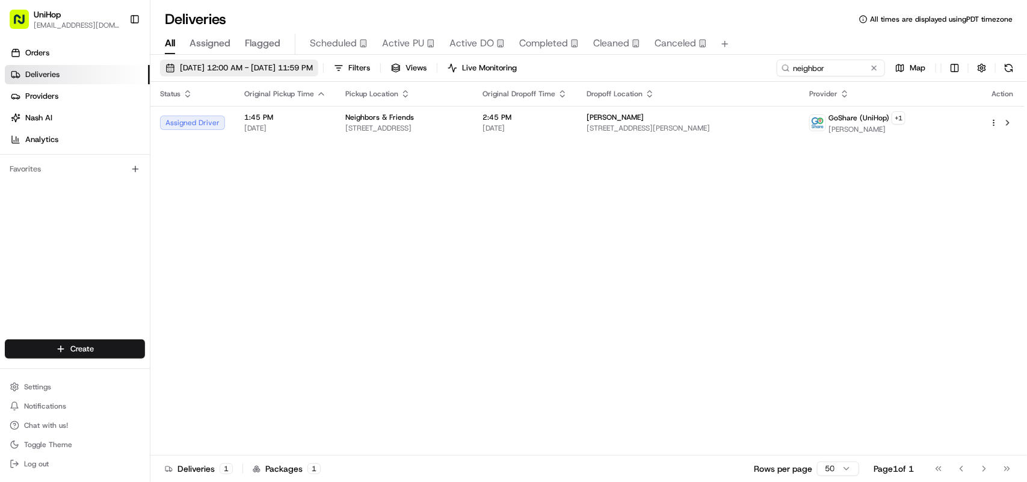
click at [214, 66] on span "Aug 23 2025 12:00 AM - Aug 23 2025 11:59 PM" at bounding box center [246, 68] width 133 height 11
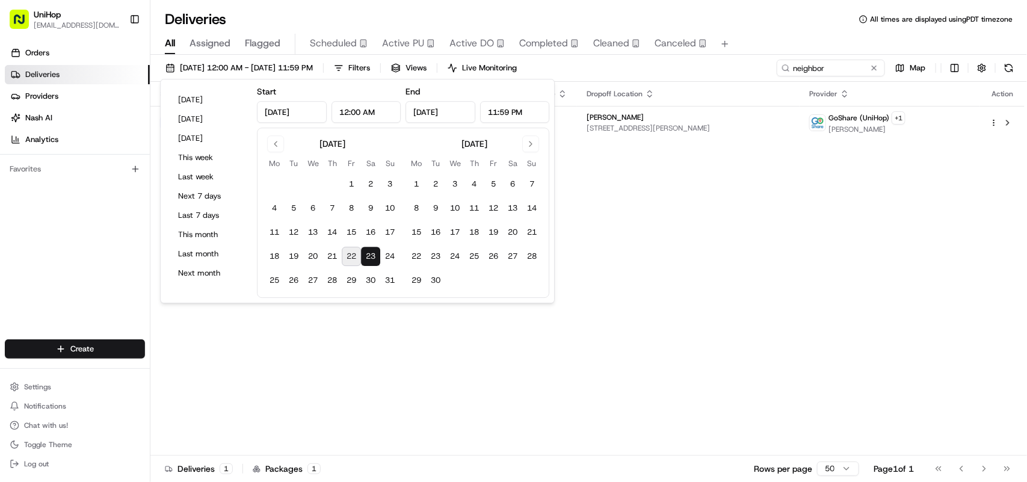
click at [356, 253] on button "22" at bounding box center [351, 256] width 19 height 19
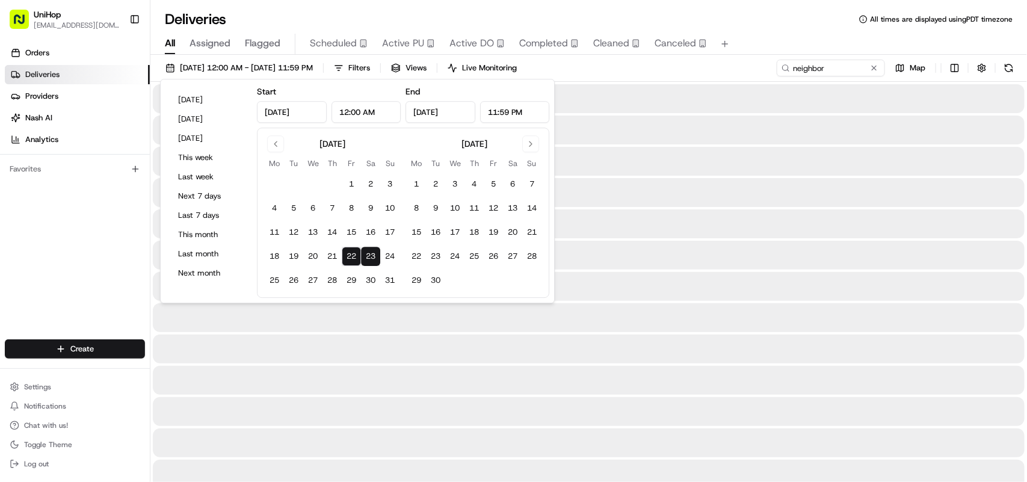
type input "Aug 22, 2025"
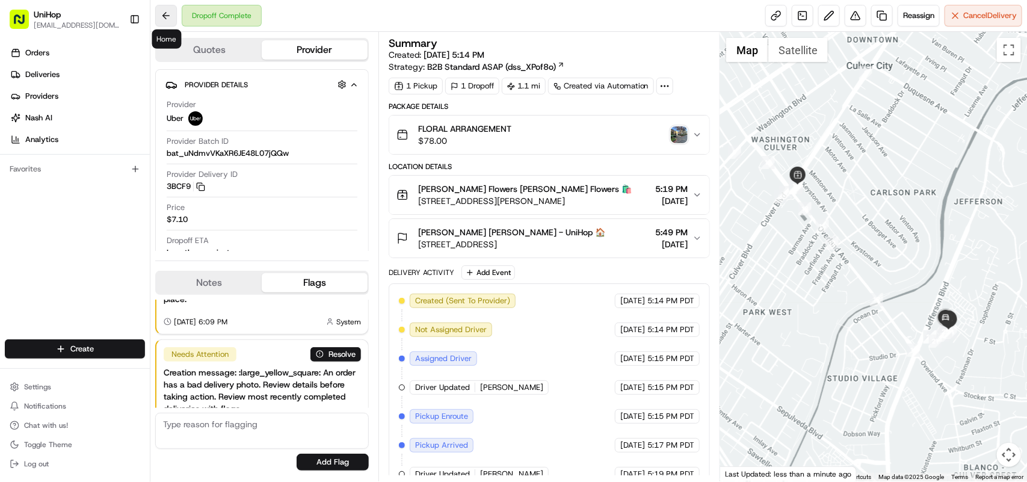
click at [168, 23] on button at bounding box center [166, 16] width 22 height 22
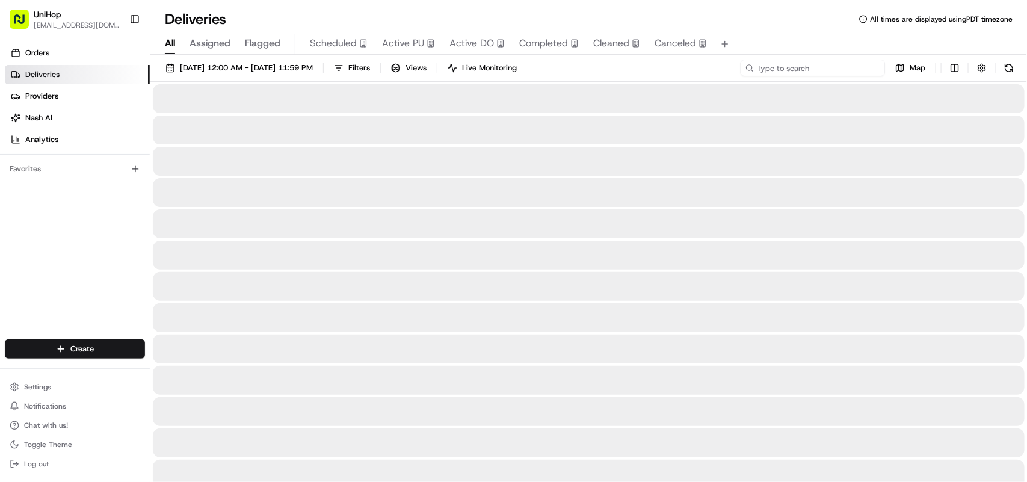
click at [812, 73] on input at bounding box center [812, 68] width 144 height 17
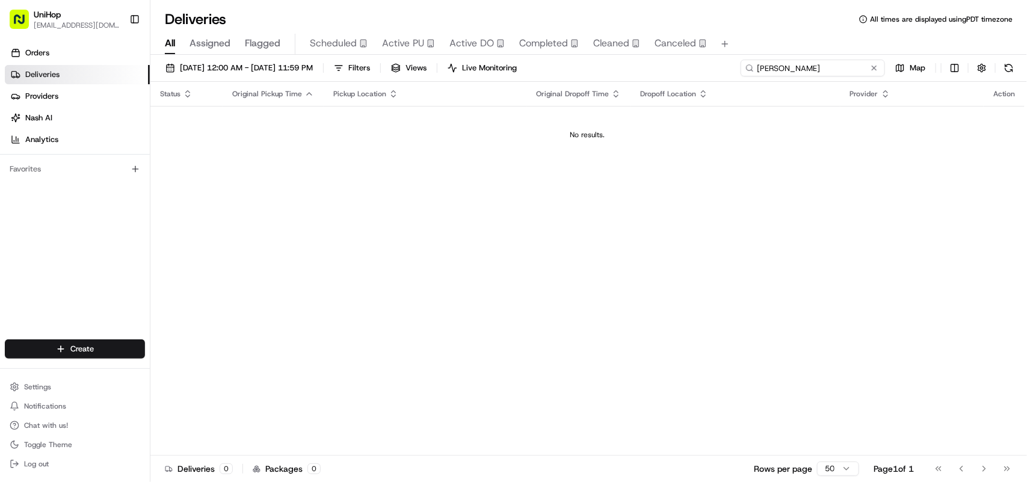
type input "rachel"
click at [232, 70] on span "[DATE] 12:00 AM - [DATE] 11:59 PM" at bounding box center [246, 68] width 133 height 11
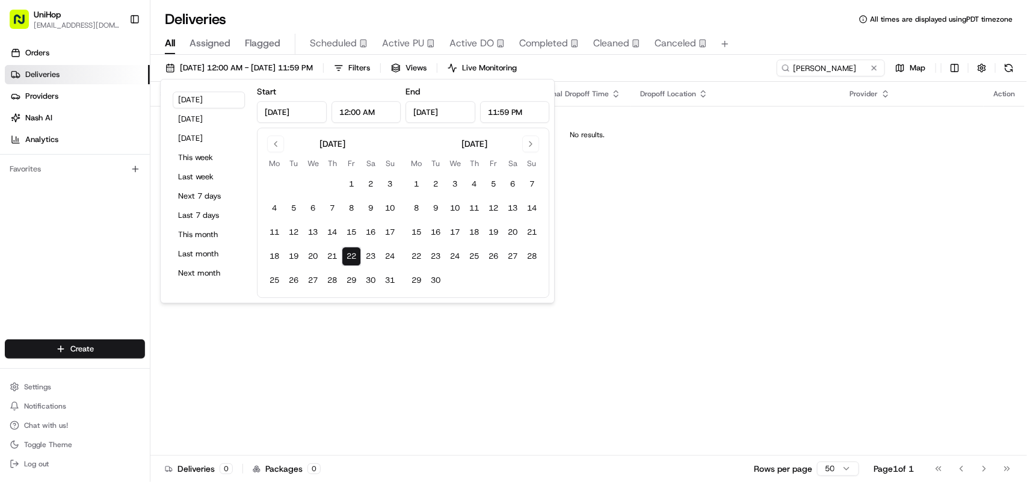
click at [352, 254] on button "22" at bounding box center [351, 256] width 19 height 19
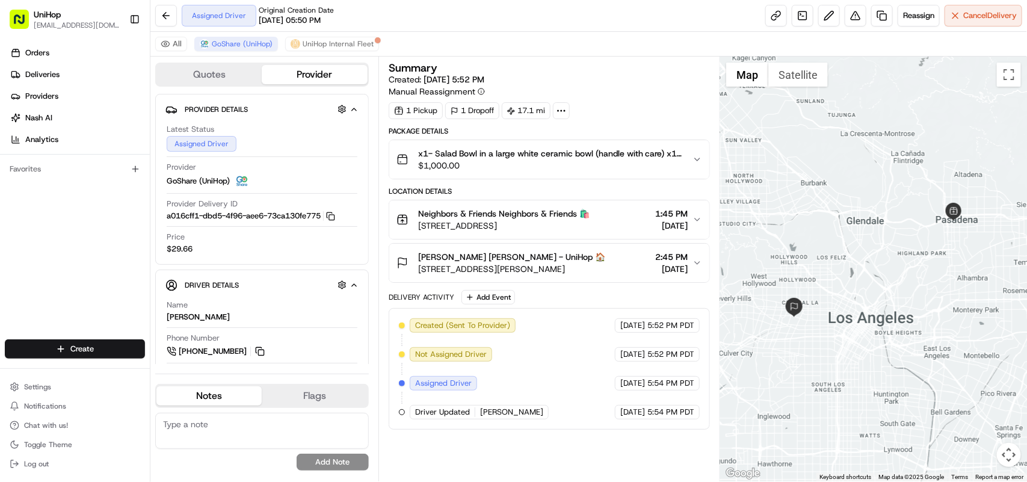
click at [695, 159] on icon "button" at bounding box center [697, 160] width 10 height 10
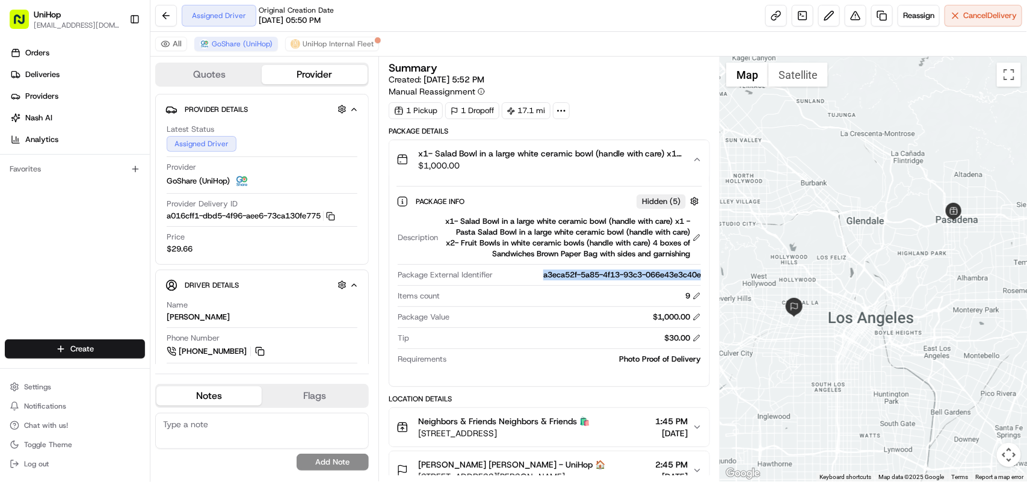
drag, startPoint x: 536, startPoint y: 275, endPoint x: 701, endPoint y: 278, distance: 165.4
click at [701, 278] on div "Description x1- Salad Bowl in a large white ceramic bowl (handle with care) x1 …" at bounding box center [548, 290] width 305 height 158
copy div "a3eca52f-5a85-4f13-93c3-066e43e3c40e"
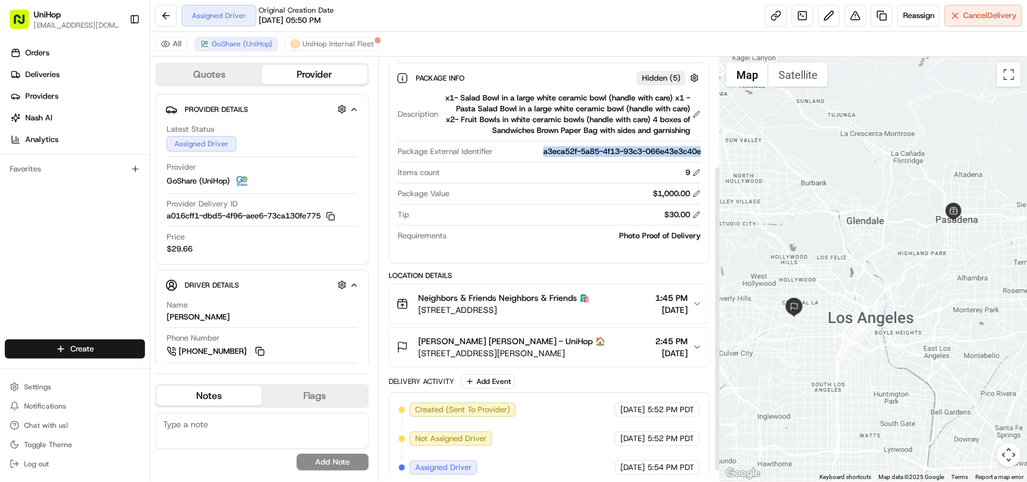
scroll to position [150, 0]
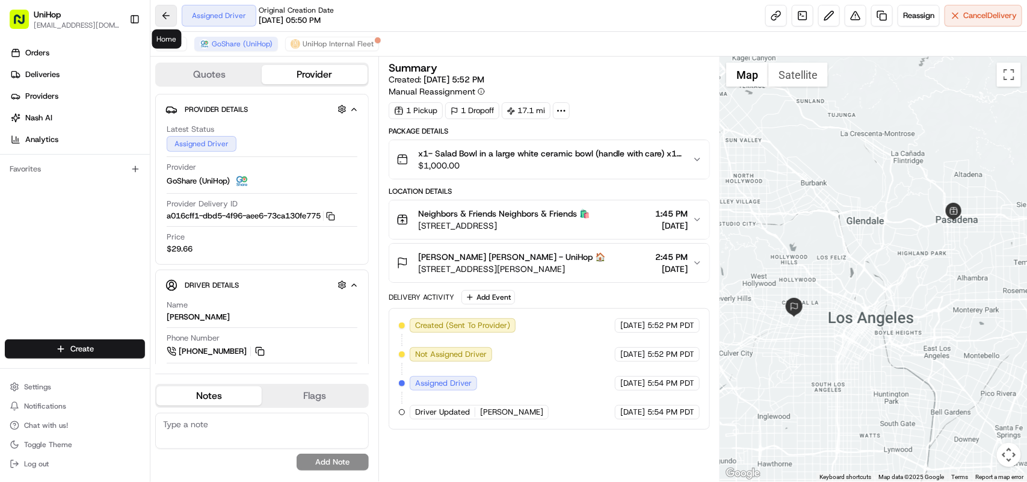
click at [168, 16] on button at bounding box center [166, 16] width 22 height 22
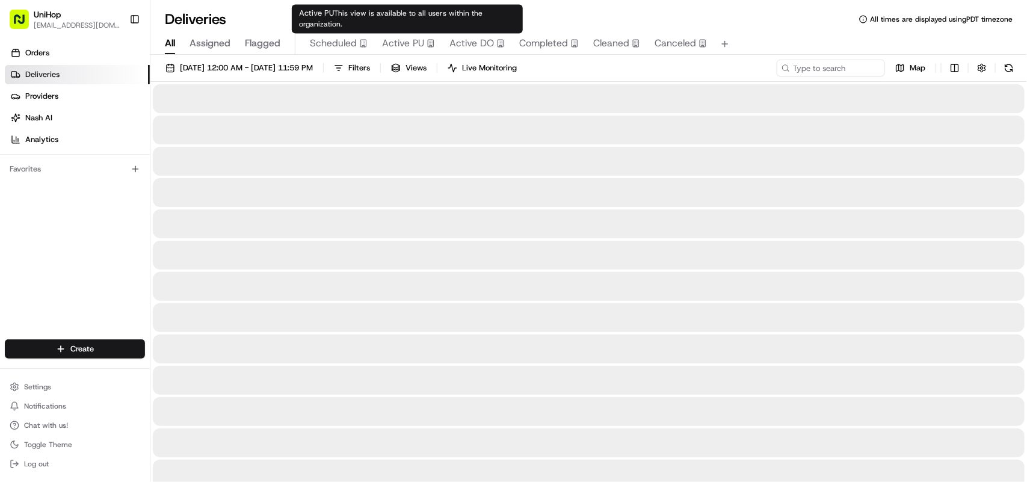
click at [400, 43] on span "Active PU" at bounding box center [403, 43] width 42 height 14
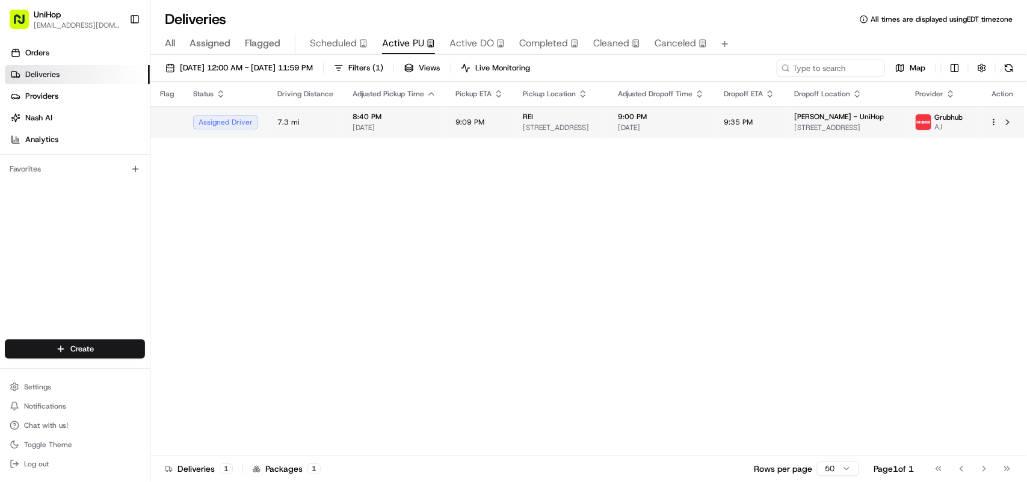
click at [497, 117] on td "9:09 PM" at bounding box center [479, 122] width 67 height 32
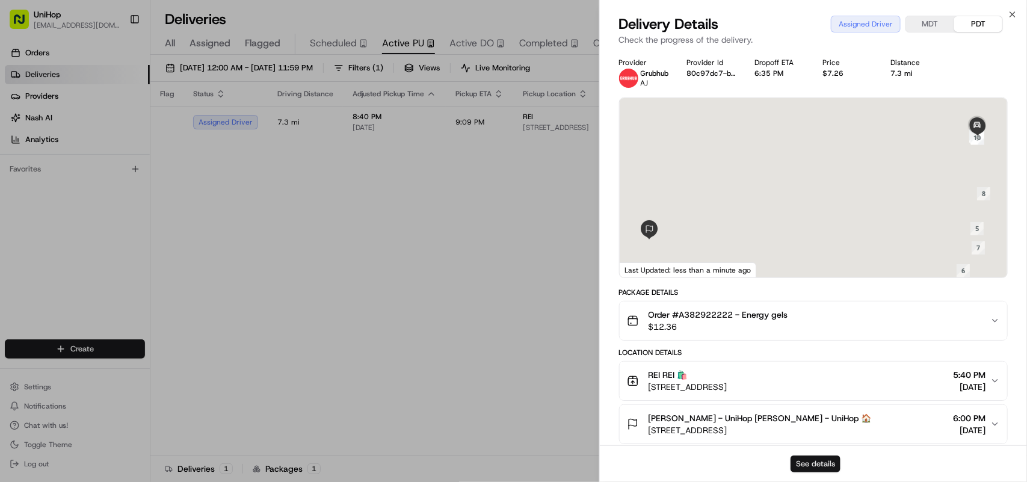
click at [830, 464] on button "See details" at bounding box center [815, 463] width 50 height 17
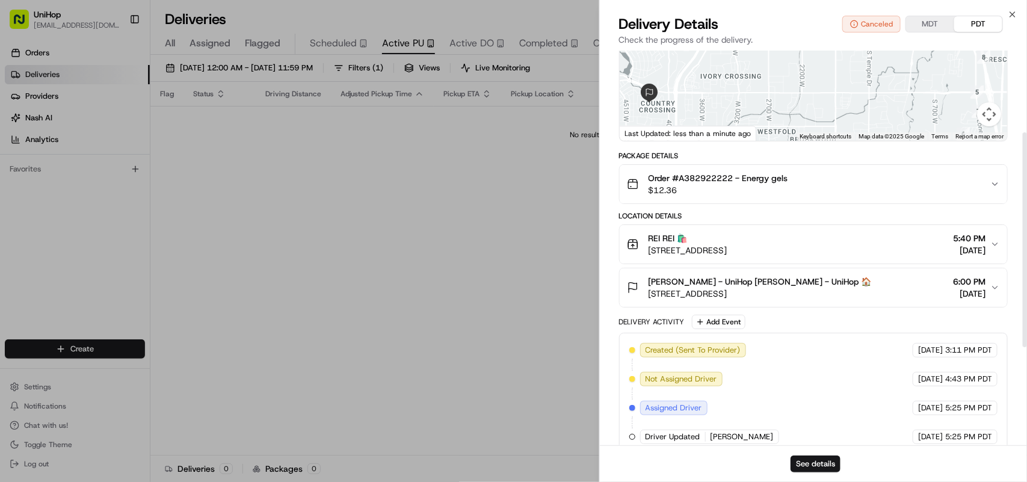
scroll to position [150, 0]
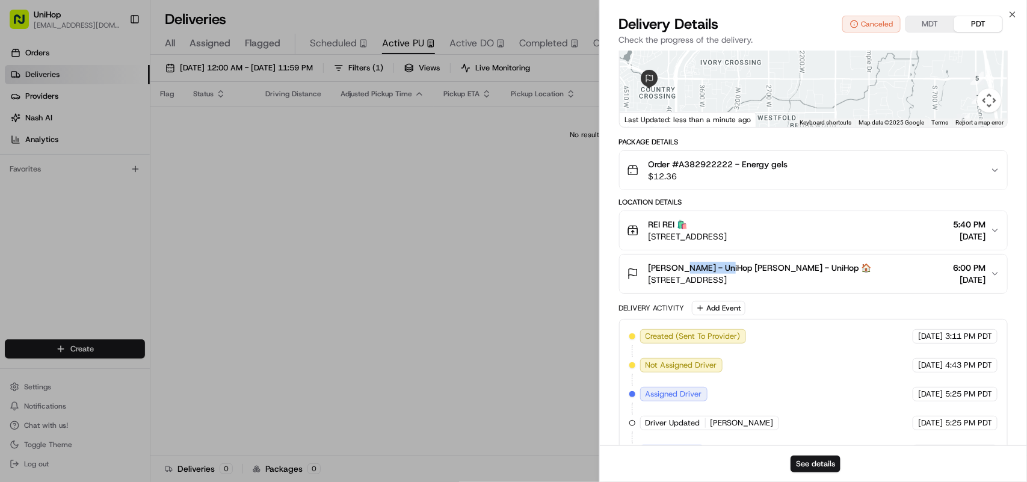
drag, startPoint x: 681, startPoint y: 269, endPoint x: 720, endPoint y: 269, distance: 38.5
click at [720, 269] on span "[PERSON_NAME] - UniHop [PERSON_NAME] - UniHop 🏠" at bounding box center [759, 268] width 223 height 12
copy span "Littlewood"
drag, startPoint x: 681, startPoint y: 164, endPoint x: 735, endPoint y: 166, distance: 54.2
click at [735, 166] on span "Order #A382922222 - Energy gels" at bounding box center [718, 164] width 140 height 12
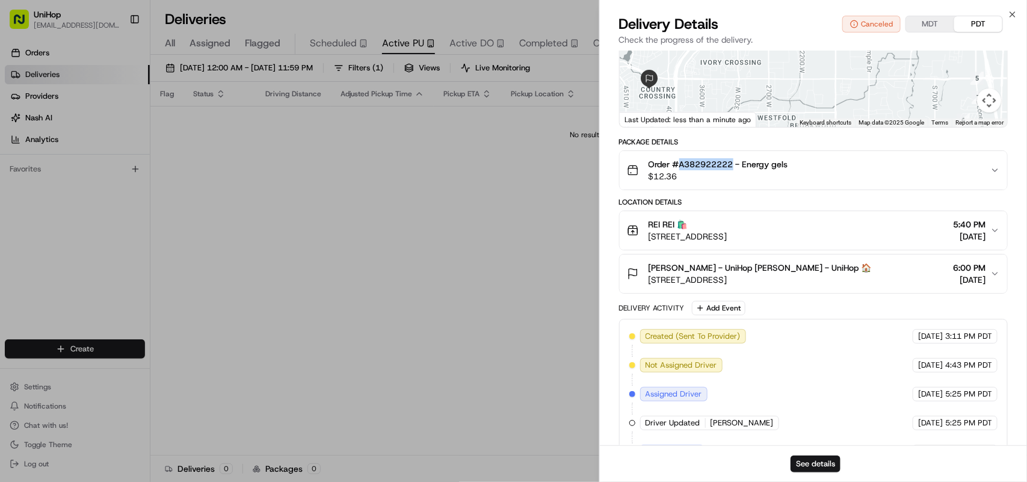
copy span "A382922222"
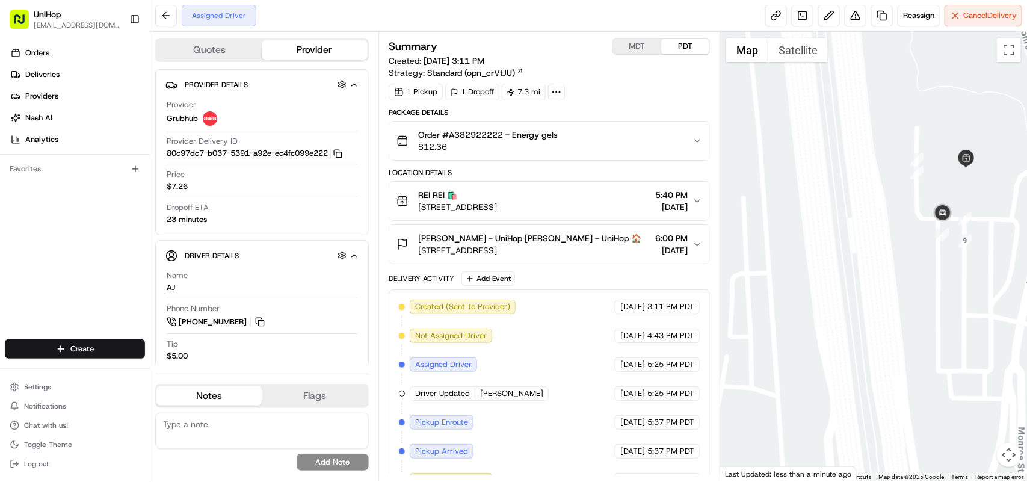
click at [689, 197] on div "REI REI 🛍️ 230 W 10600 S #1700, Sandy, UT 84070, USA 5:40 PM Aug 22 2025" at bounding box center [544, 201] width 296 height 24
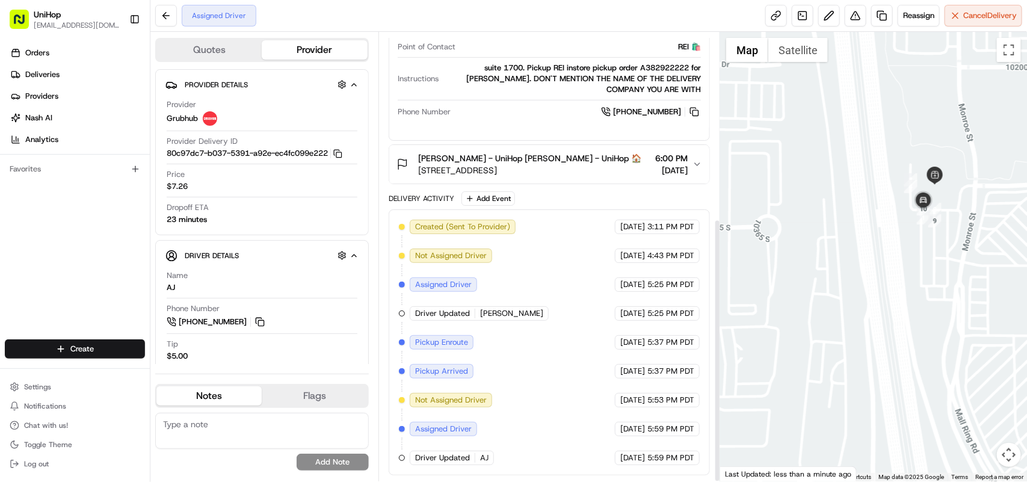
scroll to position [316, 0]
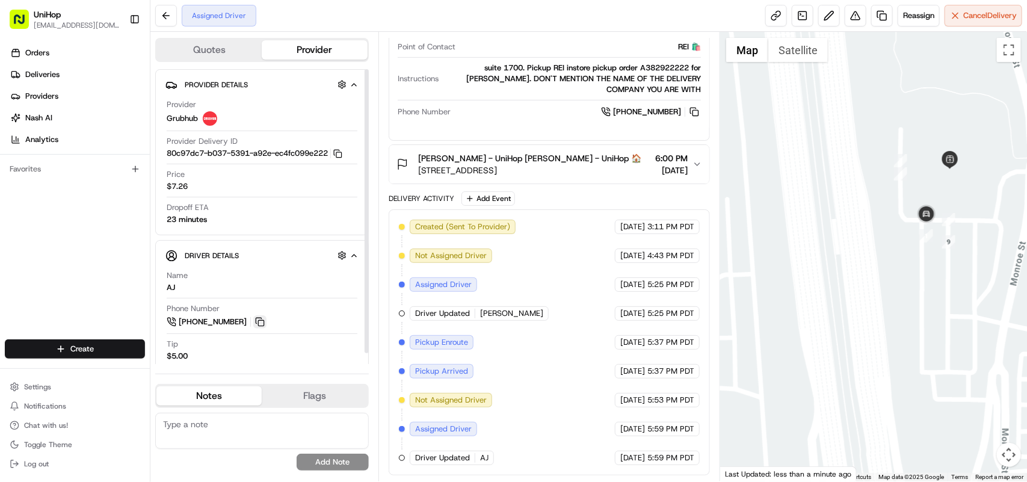
click at [262, 319] on button at bounding box center [259, 321] width 13 height 13
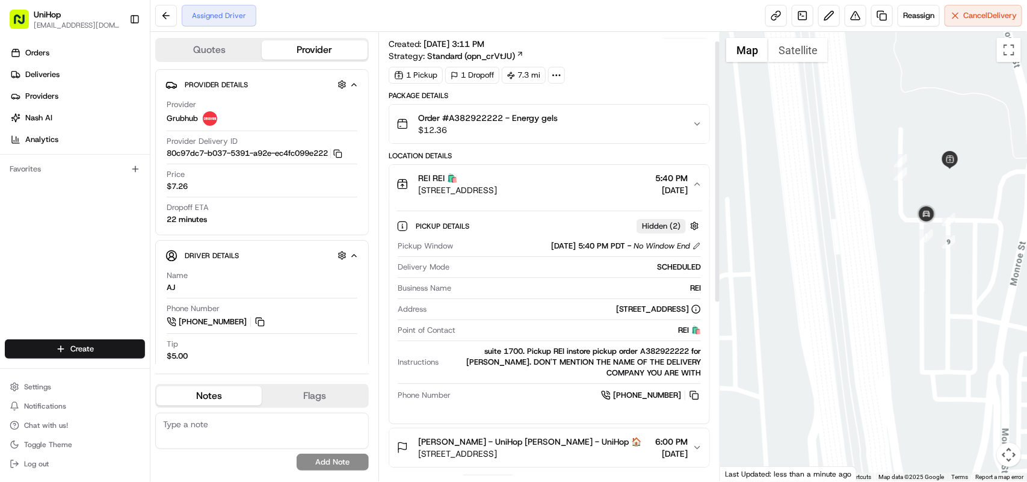
scroll to position [16, 0]
click at [693, 184] on icon "button" at bounding box center [697, 185] width 10 height 10
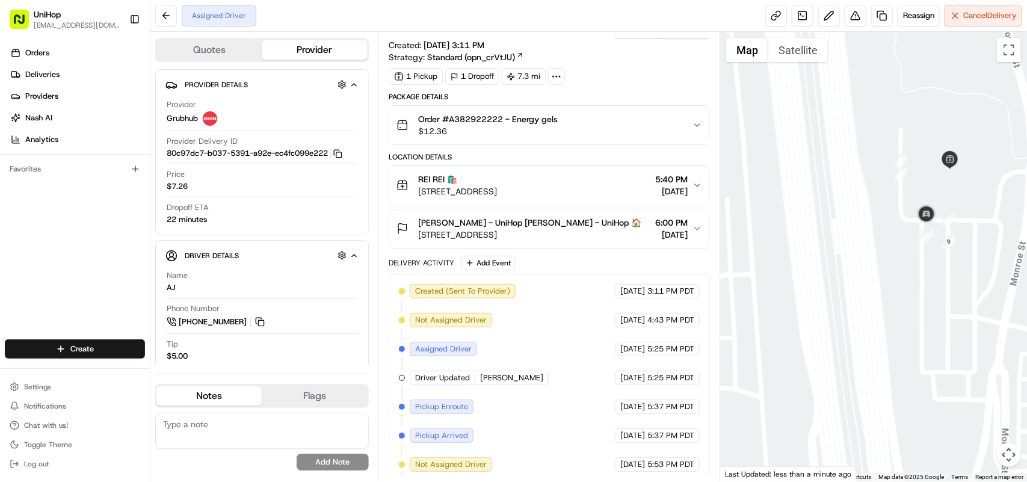
click at [693, 185] on icon "button" at bounding box center [697, 185] width 10 height 10
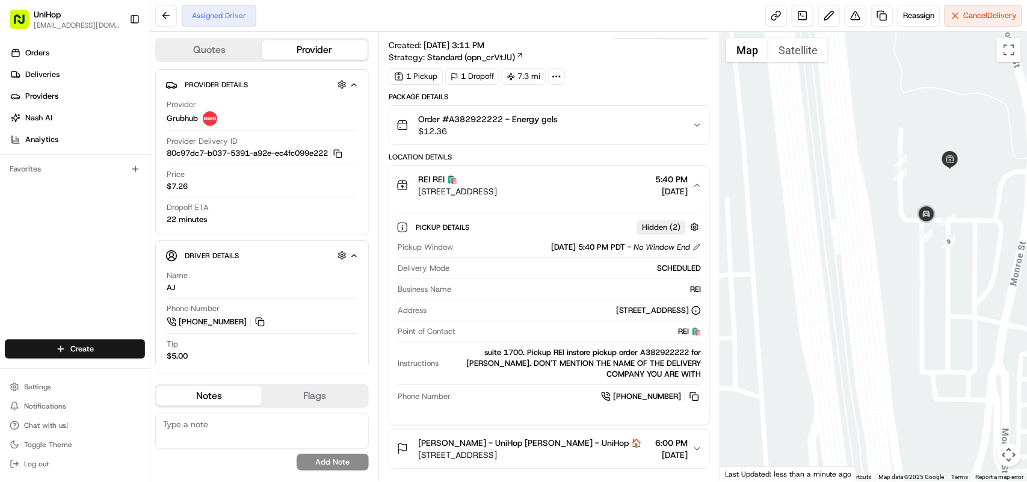
click at [585, 277] on div "Delivery Mode SCHEDULED" at bounding box center [548, 271] width 303 height 16
drag, startPoint x: 606, startPoint y: 354, endPoint x: 640, endPoint y: 354, distance: 34.3
click at [640, 354] on div "suite 1700. Pickup REI instore pickup order A382922222 for Rachael Littlewood. …" at bounding box center [571, 363] width 257 height 32
click at [262, 324] on button at bounding box center [259, 321] width 13 height 13
drag, startPoint x: 418, startPoint y: 179, endPoint x: 432, endPoint y: 179, distance: 13.8
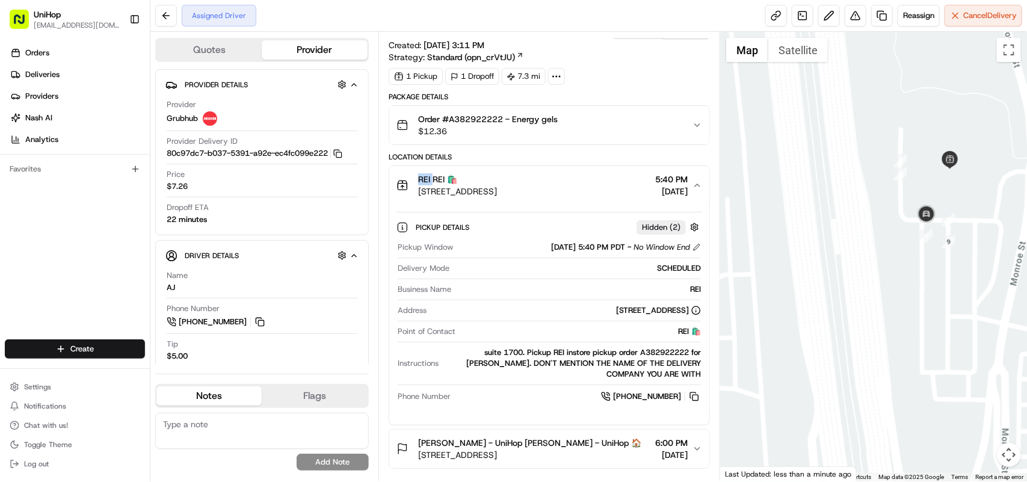
click at [432, 179] on span "REI REI 🛍️" at bounding box center [437, 179] width 39 height 12
copy span "REI"
drag, startPoint x: 419, startPoint y: 191, endPoint x: 555, endPoint y: 195, distance: 136.0
click at [497, 194] on span "[STREET_ADDRESS]" at bounding box center [457, 191] width 79 height 12
copy span "230 W 10600 S #1700, Sandy, UT"
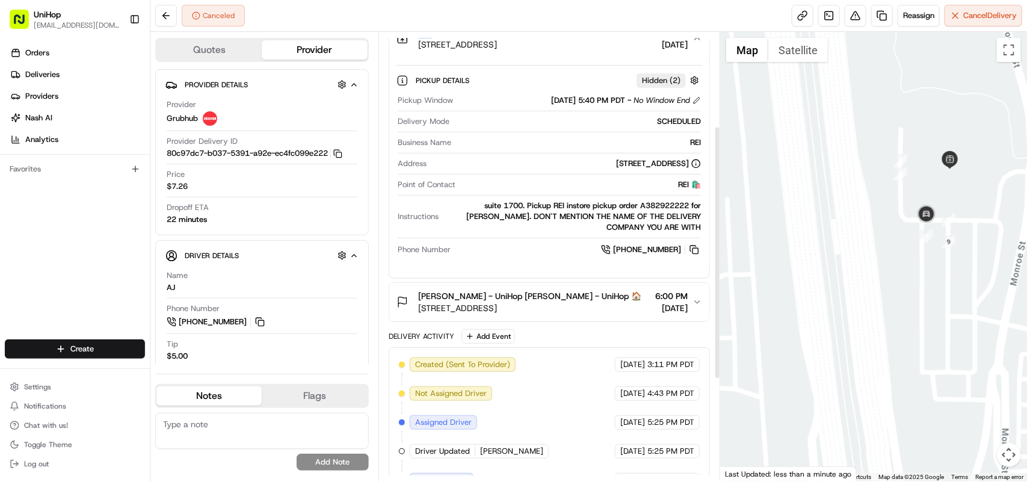
scroll to position [166, 0]
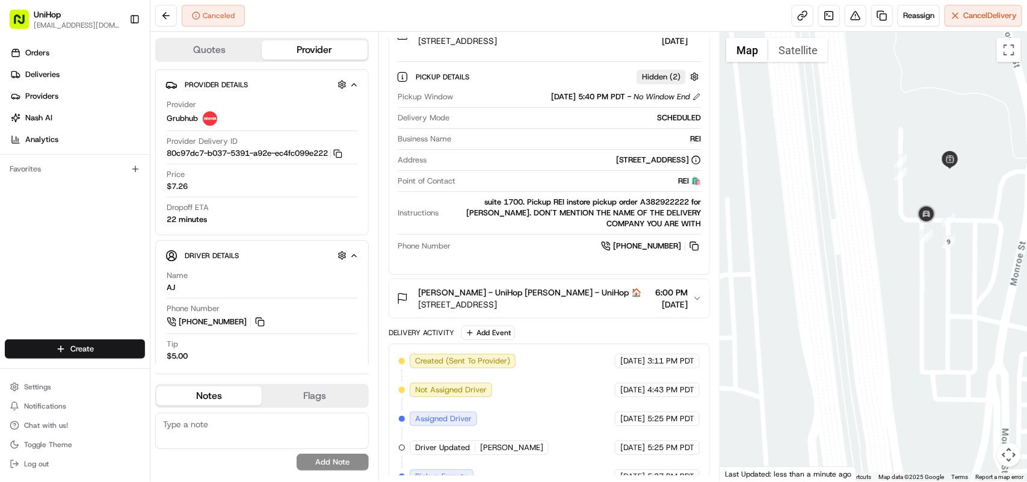
click at [693, 302] on icon "button" at bounding box center [697, 298] width 10 height 10
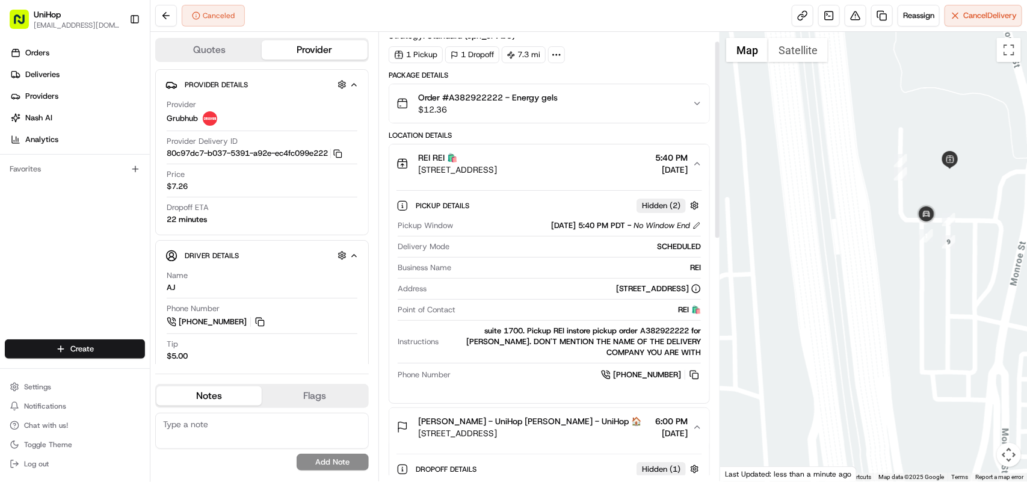
scroll to position [16, 0]
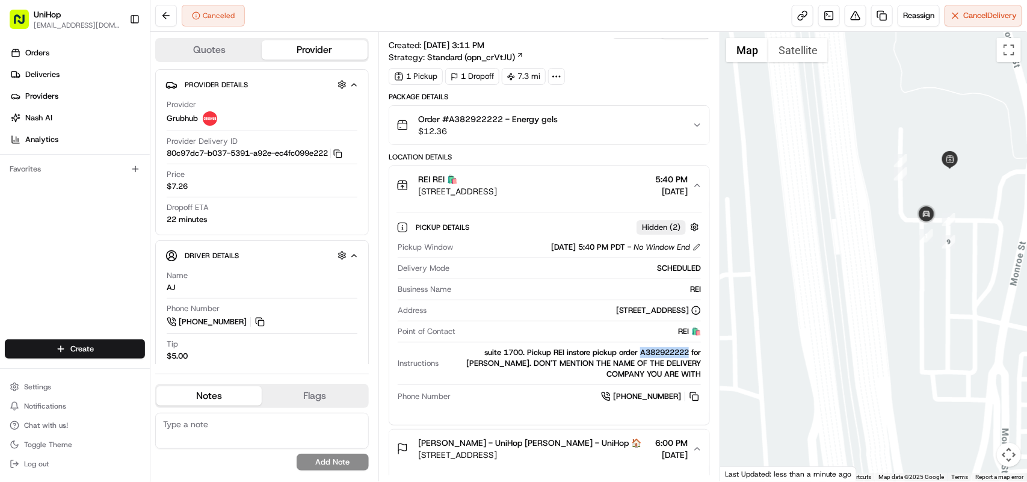
drag, startPoint x: 606, startPoint y: 352, endPoint x: 658, endPoint y: 352, distance: 52.3
click at [658, 352] on div "suite 1700. Pickup REI instore pickup order A382922222 for Rachael Littlewood. …" at bounding box center [571, 363] width 257 height 32
copy div "A382922222"
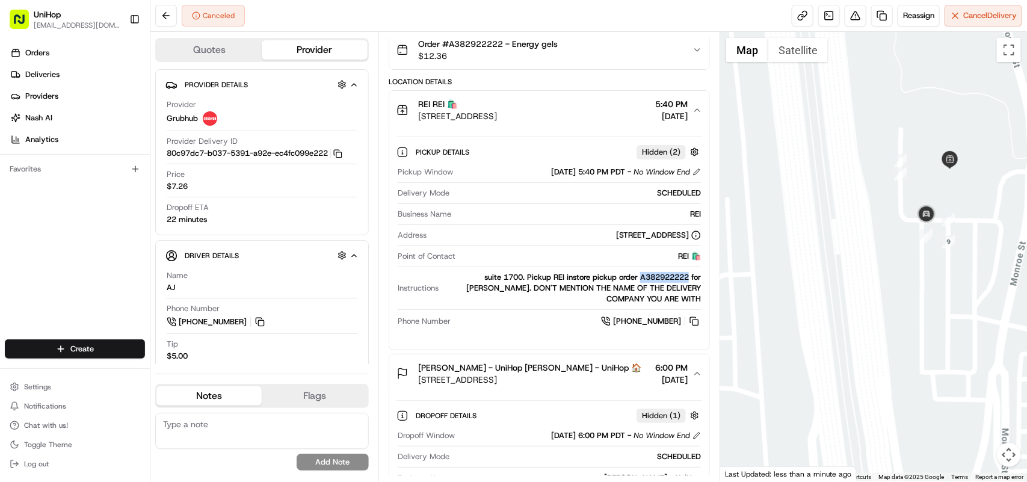
drag, startPoint x: 586, startPoint y: 392, endPoint x: 608, endPoint y: 392, distance: 21.6
click at [608, 385] on span "[STREET_ADDRESS]" at bounding box center [529, 379] width 223 height 12
click at [690, 380] on div "Rachael Littlewood - UniHop Rachael Littlewood - UniHop 🏠 11519 Cross Country C…" at bounding box center [544, 373] width 296 height 24
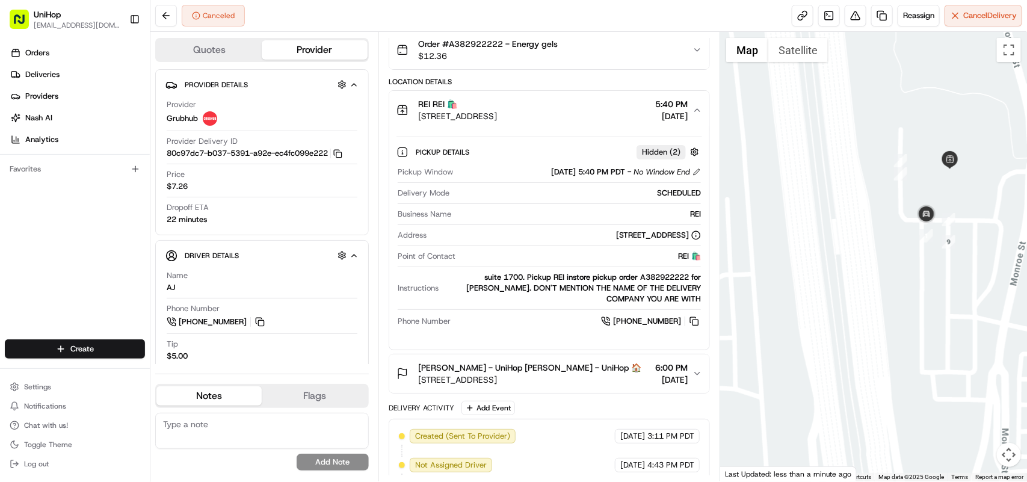
click at [690, 380] on div "Rachael Littlewood - UniHop Rachael Littlewood - UniHop 🏠 11519 Cross Country C…" at bounding box center [544, 373] width 296 height 24
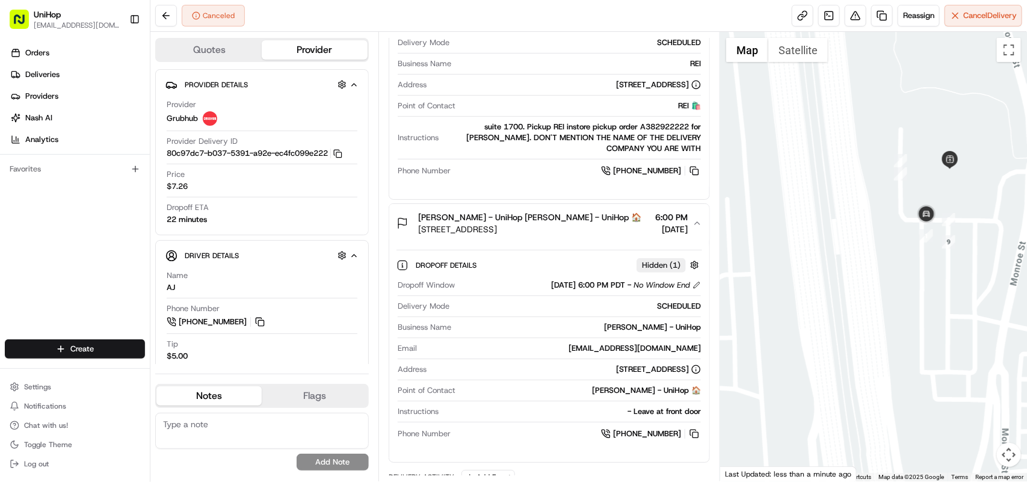
scroll to position [166, 0]
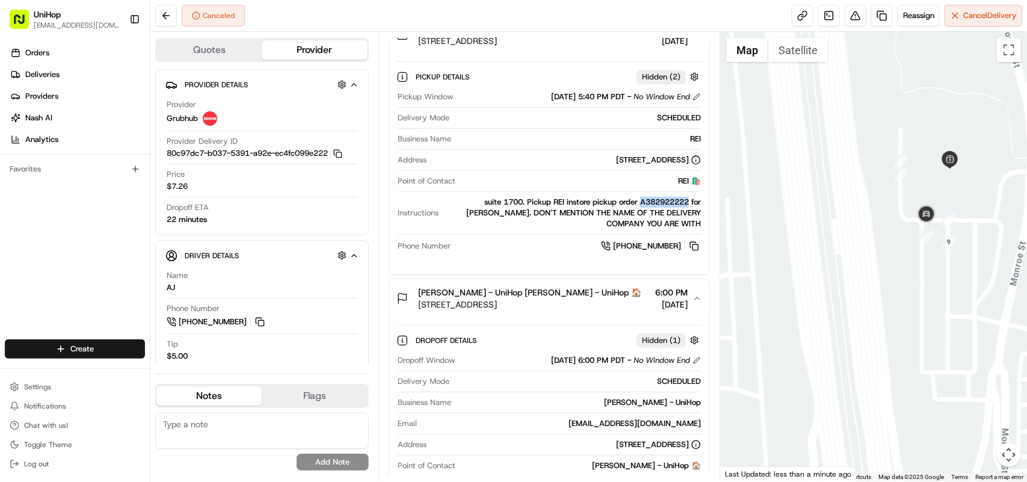
drag, startPoint x: 607, startPoint y: 200, endPoint x: 657, endPoint y: 204, distance: 49.5
click at [657, 204] on div "suite 1700. Pickup REI instore pickup order A382922222 for Rachael Littlewood. …" at bounding box center [571, 213] width 257 height 32
copy div "A382922222"
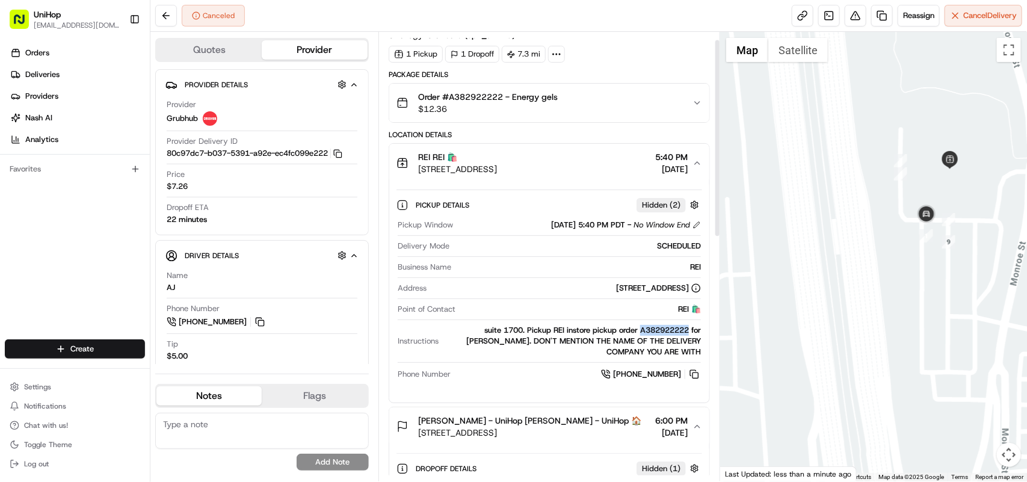
scroll to position [16, 0]
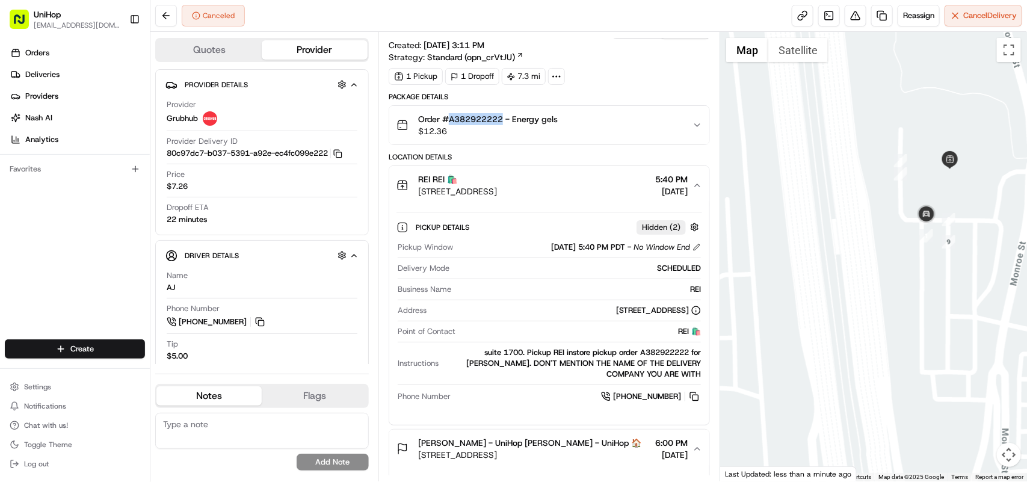
drag, startPoint x: 450, startPoint y: 118, endPoint x: 504, endPoint y: 118, distance: 54.1
click at [504, 118] on span "Order #A382922222 - Energy gels" at bounding box center [488, 119] width 140 height 12
copy span "A382922222"
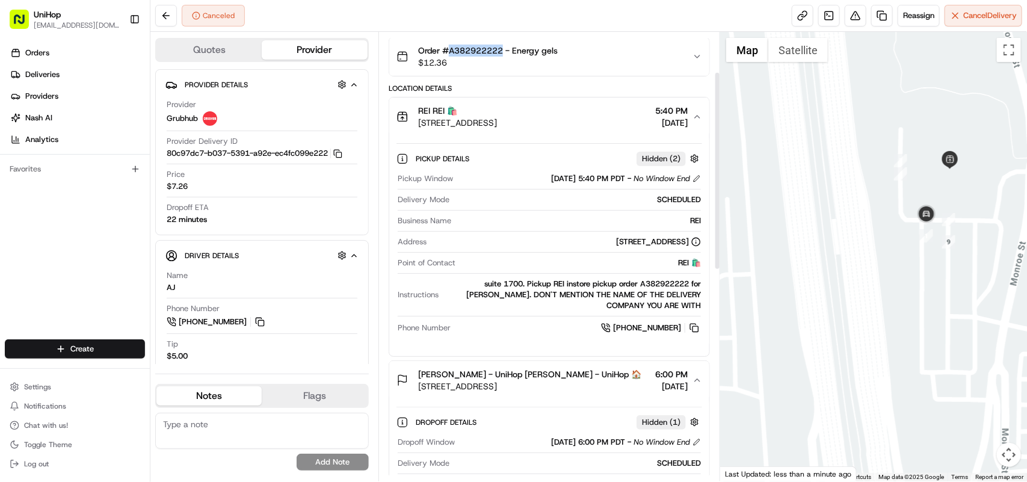
scroll to position [91, 0]
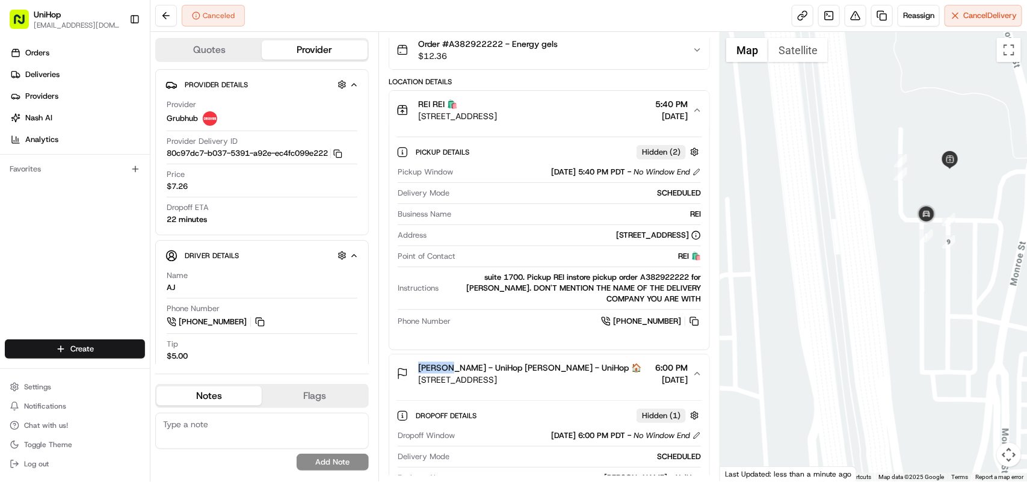
drag, startPoint x: 419, startPoint y: 368, endPoint x: 491, endPoint y: 346, distance: 74.9
click at [449, 367] on span "[PERSON_NAME] - UniHop [PERSON_NAME] - UniHop 🏠" at bounding box center [529, 367] width 223 height 12
copy span "Rachael"
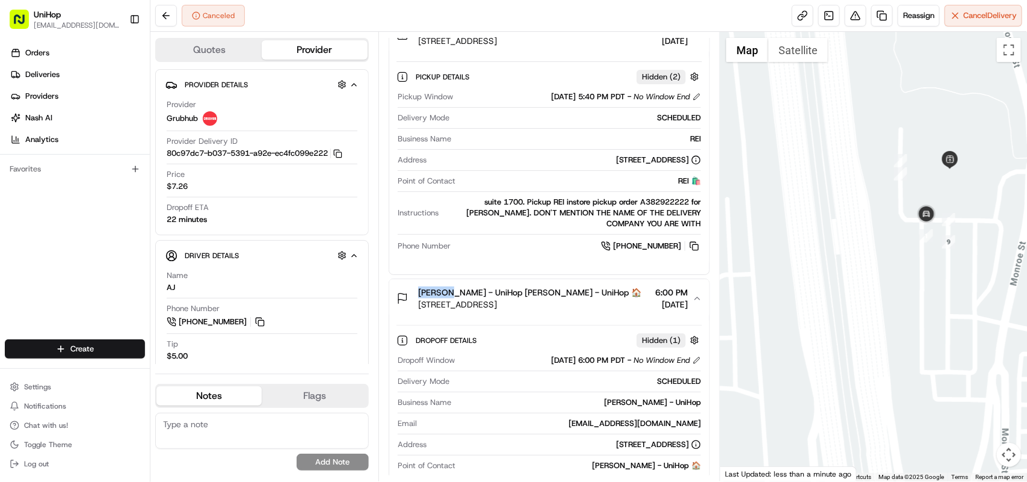
scroll to position [241, 0]
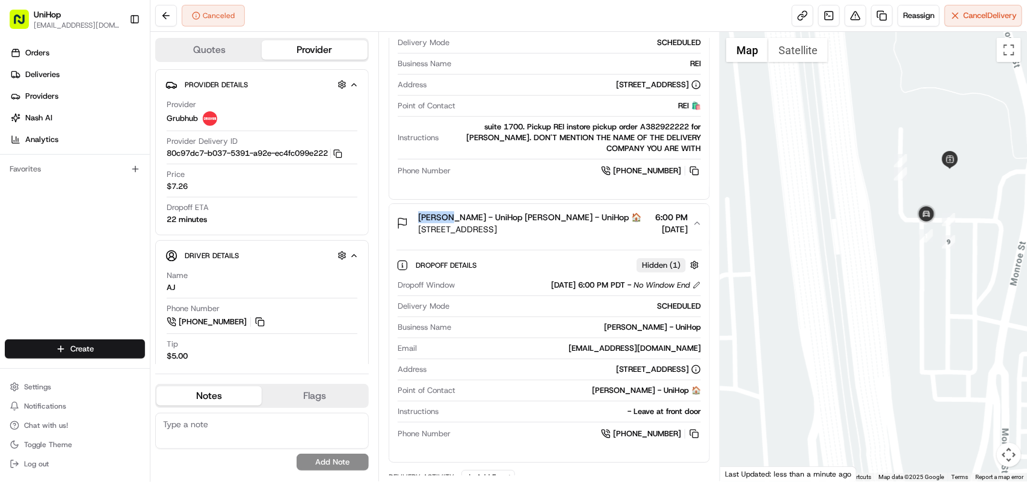
drag, startPoint x: 645, startPoint y: 382, endPoint x: 669, endPoint y: 384, distance: 24.1
click at [669, 375] on div "[STREET_ADDRESS]" at bounding box center [658, 369] width 85 height 11
copy div "84009"
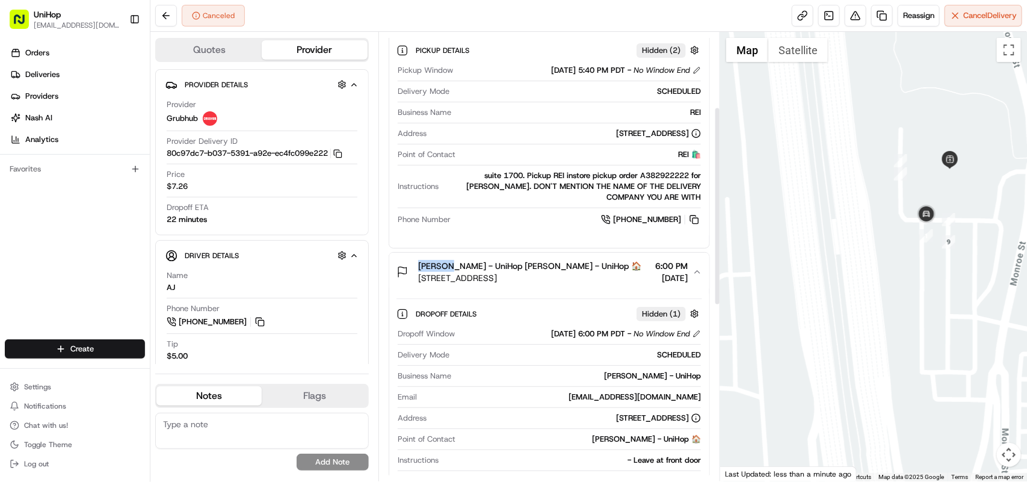
scroll to position [166, 0]
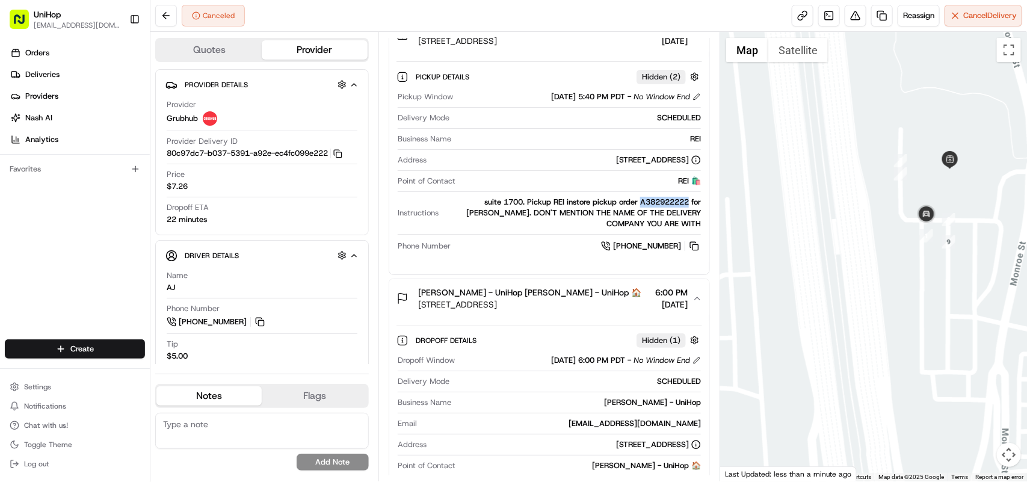
drag, startPoint x: 607, startPoint y: 203, endPoint x: 657, endPoint y: 203, distance: 49.9
click at [657, 203] on div "suite 1700. Pickup REI instore pickup order A382922222 for Rachael Littlewood. …" at bounding box center [571, 213] width 257 height 32
copy div "A382922222"
drag, startPoint x: 450, startPoint y: 293, endPoint x: 488, endPoint y: 295, distance: 38.5
click at [488, 295] on span "[PERSON_NAME] - UniHop [PERSON_NAME] - UniHop 🏠" at bounding box center [529, 292] width 223 height 12
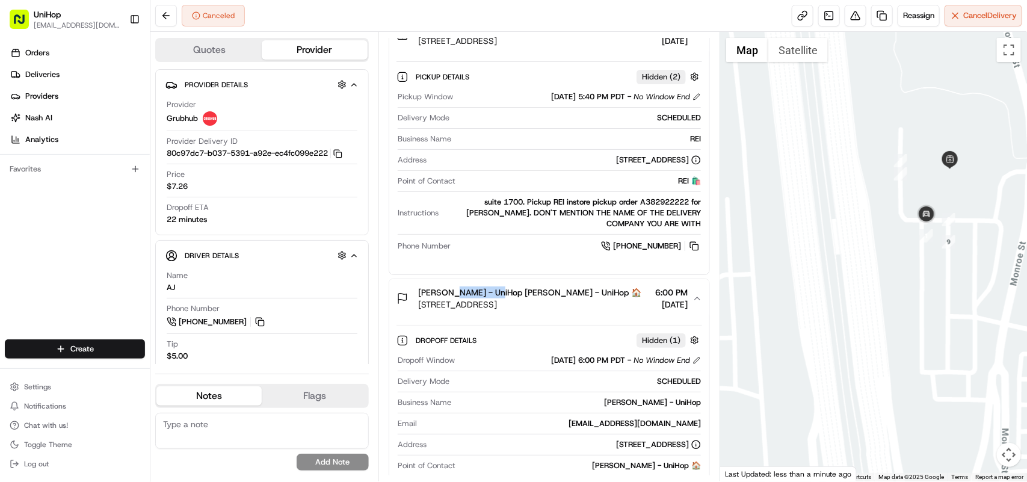
copy span "Littlewood"
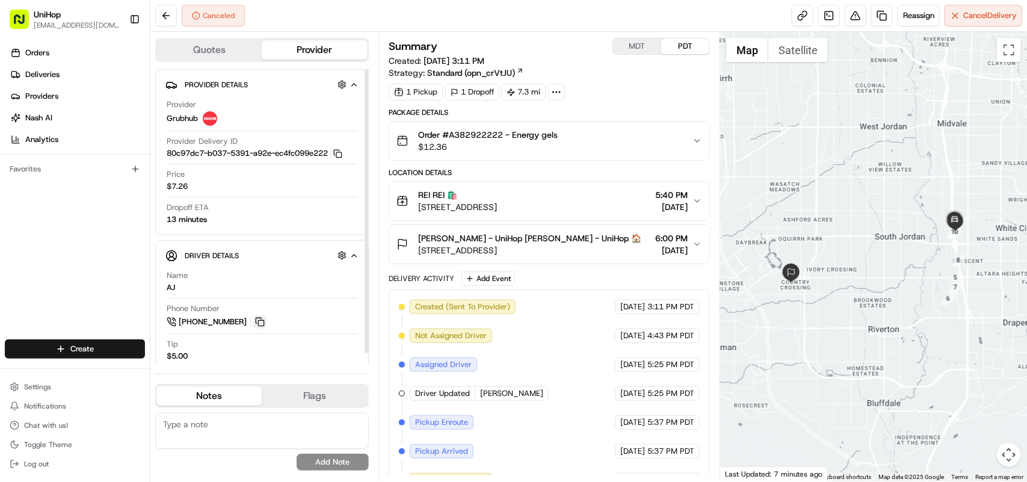
click at [260, 321] on button at bounding box center [259, 321] width 13 height 13
click at [71, 207] on div "Orders Deliveries Providers [PERSON_NAME] Analytics Favorites" at bounding box center [75, 192] width 150 height 308
click at [52, 257] on div "Orders Deliveries Providers [PERSON_NAME] Analytics Favorites" at bounding box center [75, 192] width 150 height 308
click at [82, 220] on div "Orders Deliveries Providers [PERSON_NAME] Analytics Favorites" at bounding box center [75, 192] width 150 height 308
click at [257, 319] on button at bounding box center [259, 321] width 13 height 13
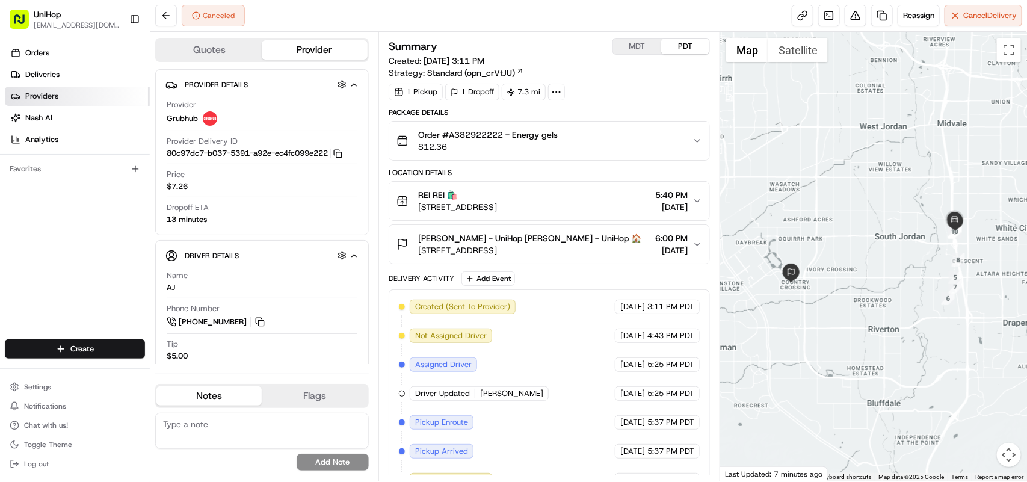
drag, startPoint x: 55, startPoint y: 227, endPoint x: 72, endPoint y: 98, distance: 130.4
click at [55, 227] on div "Orders Deliveries Providers [PERSON_NAME] Analytics Favorites" at bounding box center [75, 192] width 150 height 308
click at [915, 14] on span "Reassign" at bounding box center [918, 15] width 31 height 11
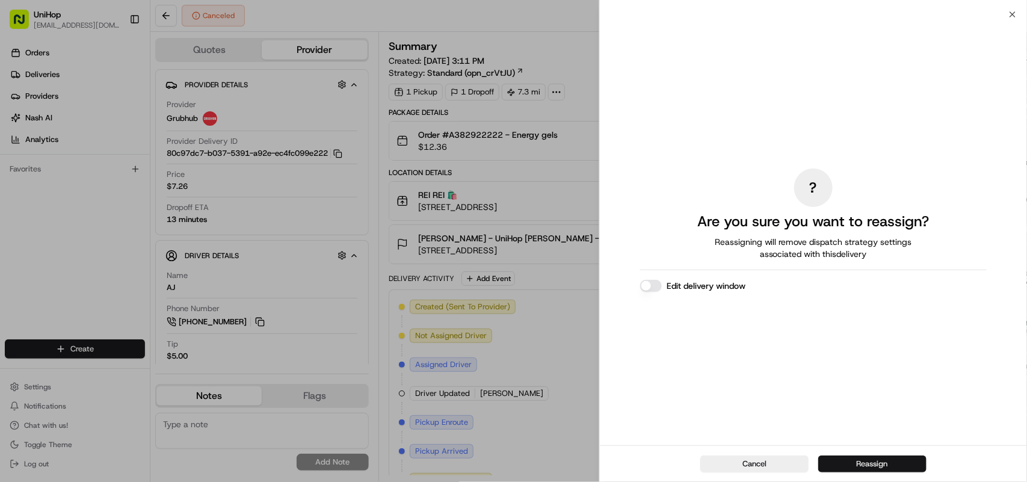
drag, startPoint x: 866, startPoint y: 464, endPoint x: 852, endPoint y: 468, distance: 14.3
click at [866, 465] on button "Reassign" at bounding box center [872, 463] width 108 height 17
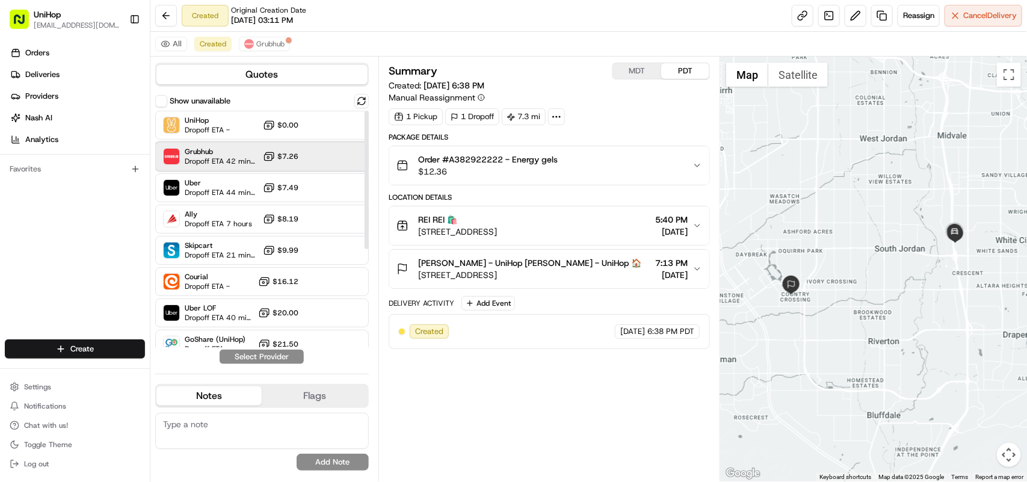
click at [212, 160] on span "Dropoff ETA 42 minutes" at bounding box center [221, 161] width 73 height 10
click at [248, 357] on button "Assign Provider" at bounding box center [261, 356] width 85 height 14
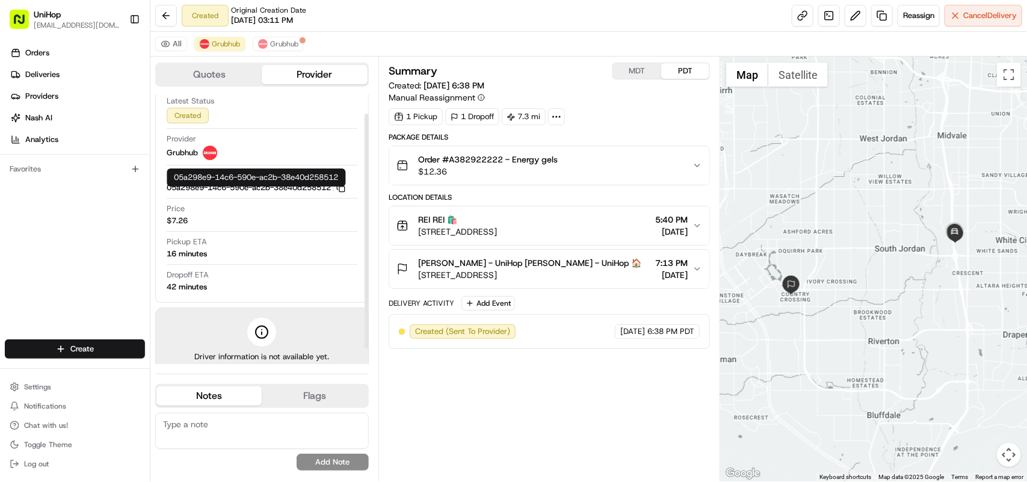
scroll to position [40, 0]
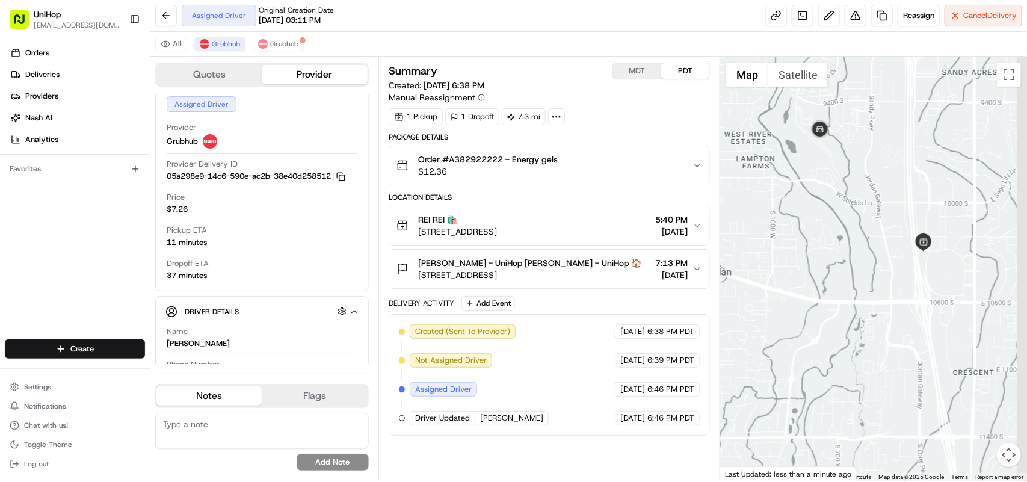
drag, startPoint x: 933, startPoint y: 262, endPoint x: 861, endPoint y: 173, distance: 114.6
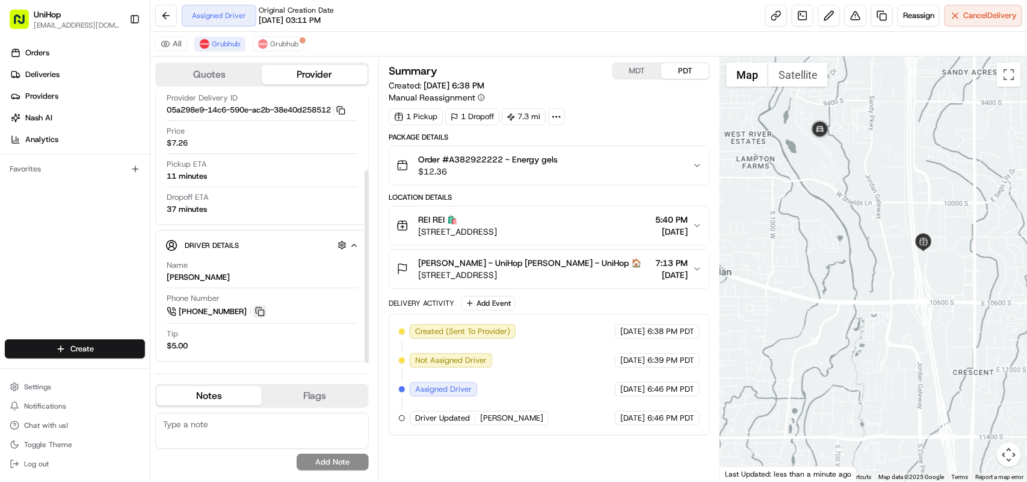
click at [259, 316] on button at bounding box center [259, 311] width 13 height 13
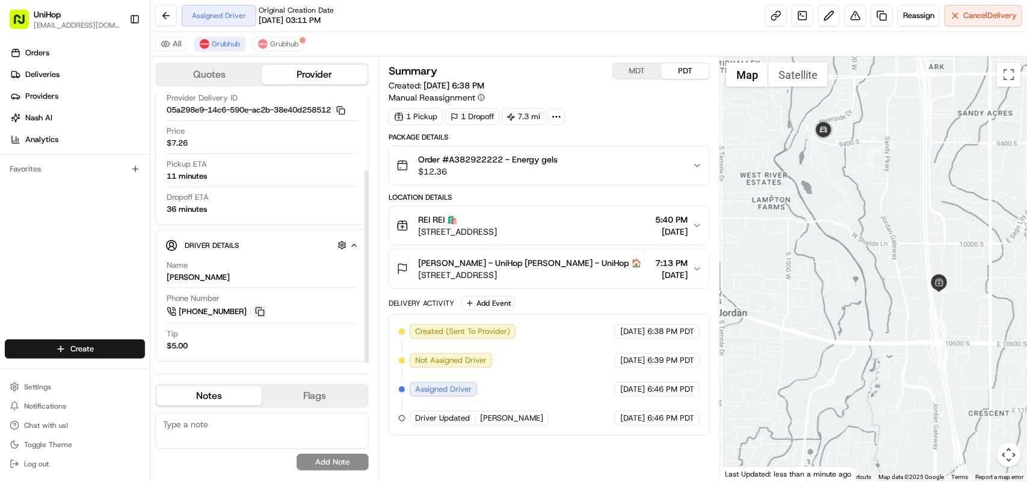
click at [265, 312] on button at bounding box center [259, 311] width 13 height 13
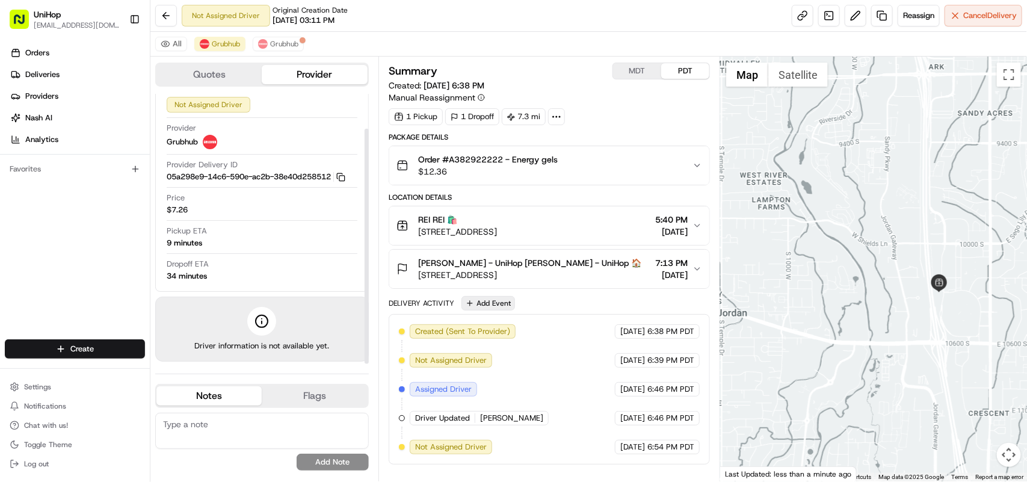
scroll to position [4, 0]
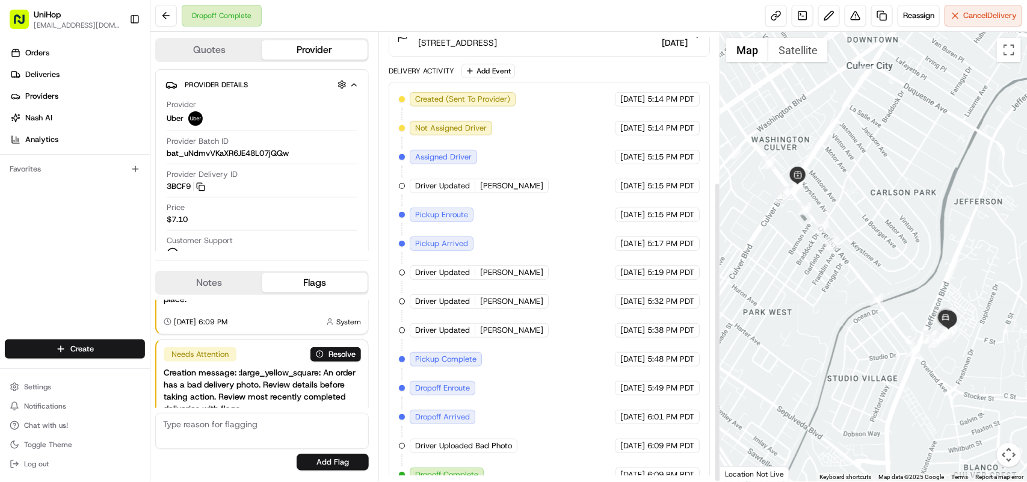
scroll to position [223, 0]
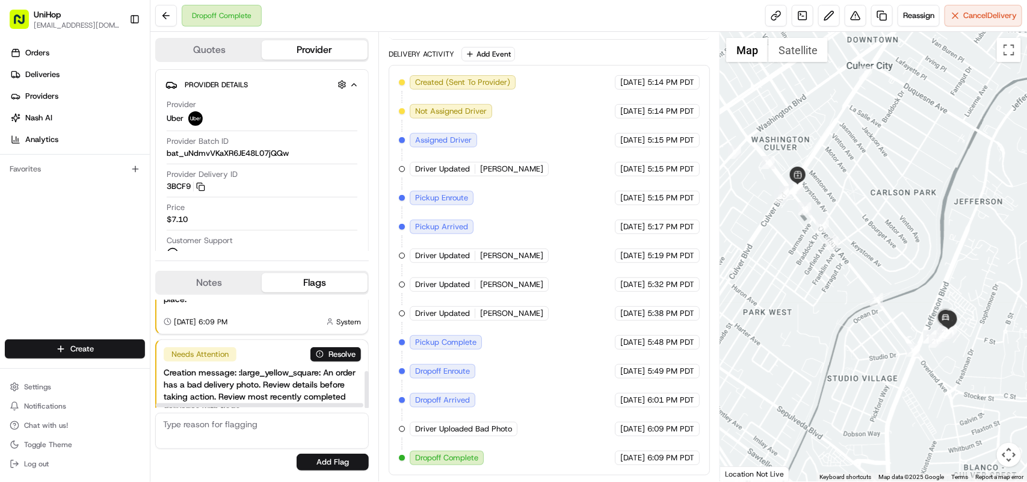
click at [204, 286] on button "Notes" at bounding box center [208, 282] width 105 height 19
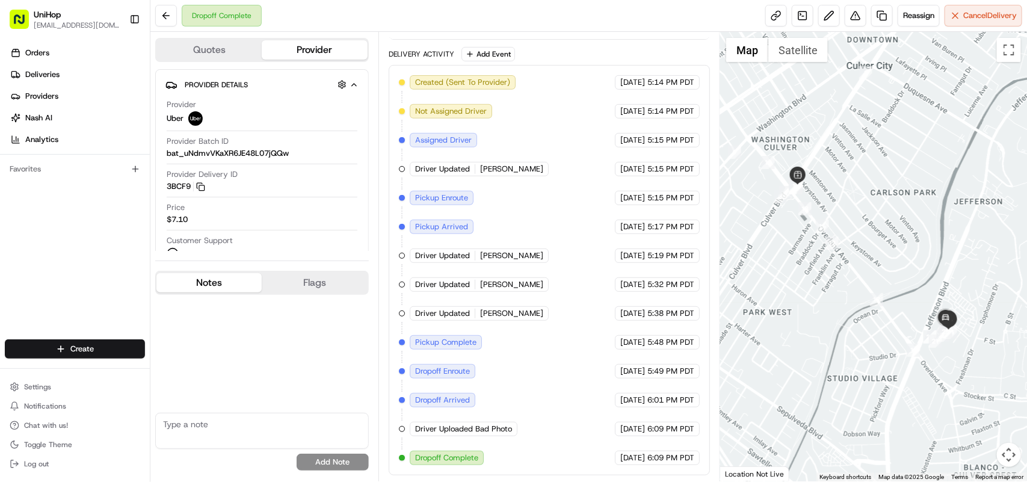
click at [203, 426] on textarea at bounding box center [261, 431] width 213 height 36
type textarea "Driver handed over the flowers to the customer. Delivery successful"
click at [330, 461] on button "Add Note" at bounding box center [332, 461] width 72 height 17
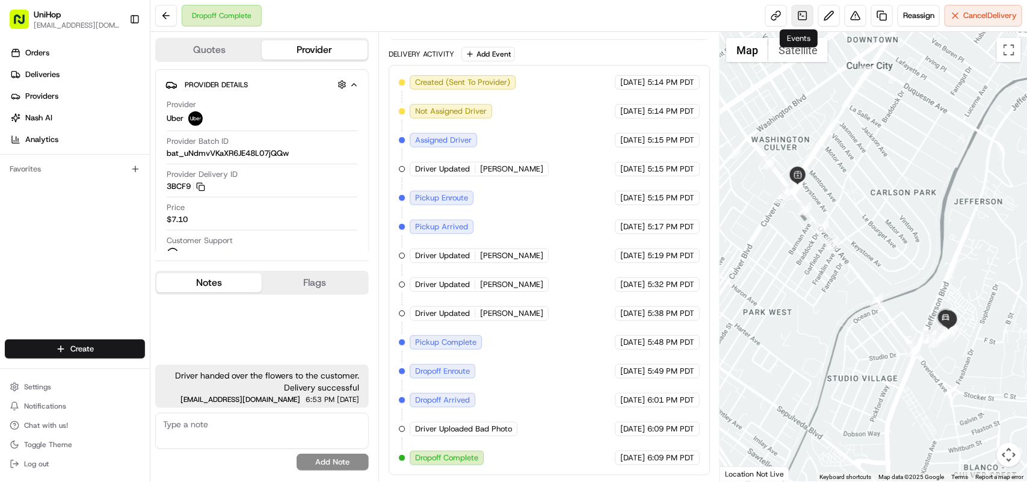
click at [799, 22] on link at bounding box center [802, 16] width 22 height 22
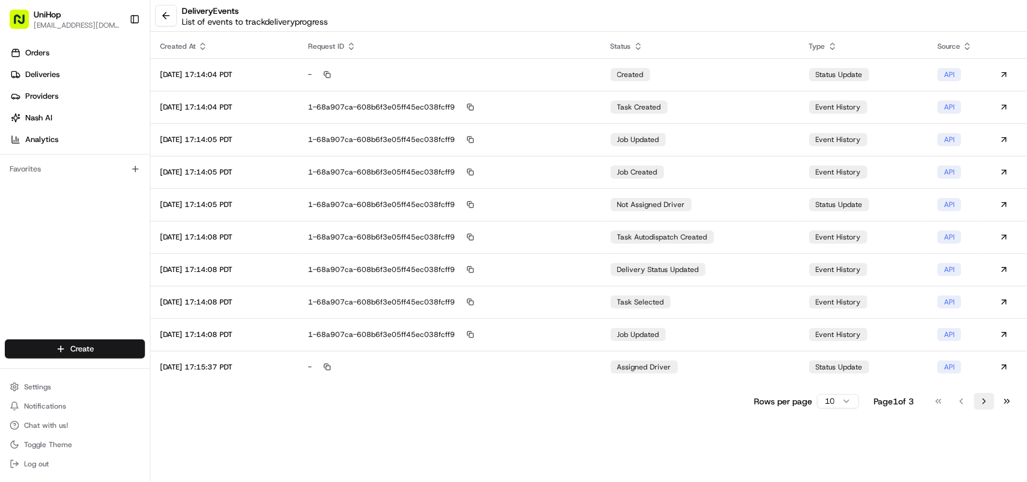
click at [980, 404] on button "Go to next page" at bounding box center [984, 401] width 20 height 17
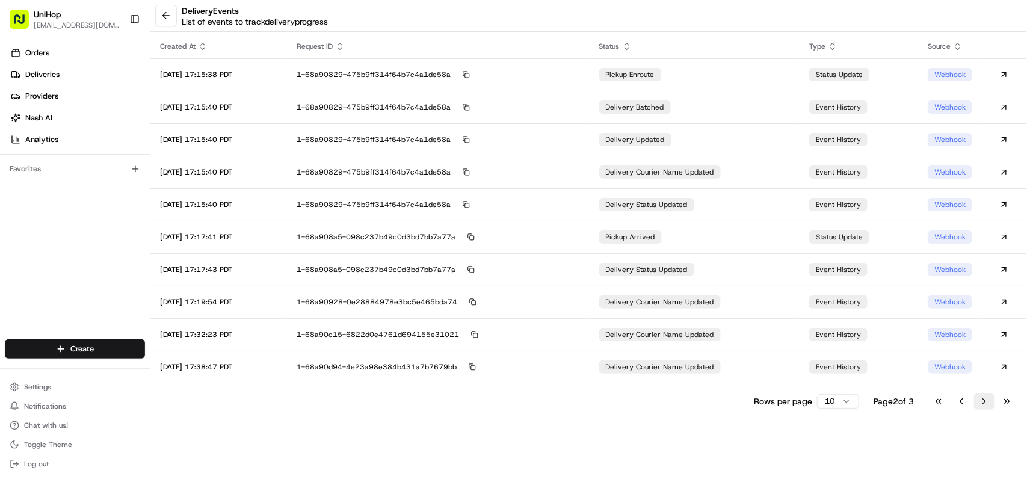
click at [980, 404] on button "Go to next page" at bounding box center [984, 401] width 20 height 17
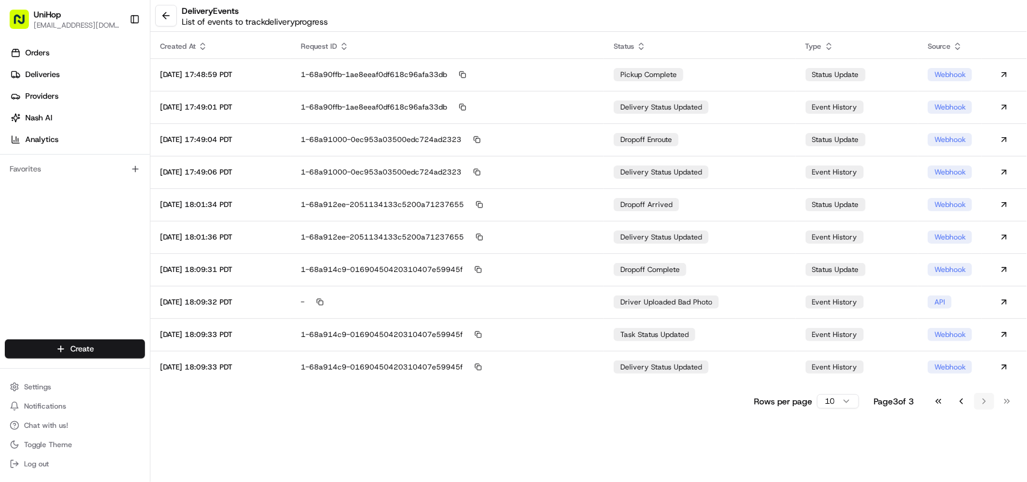
click at [980, 404] on div "Go to first page Go to previous page Go to next page Go to last page" at bounding box center [972, 401] width 89 height 17
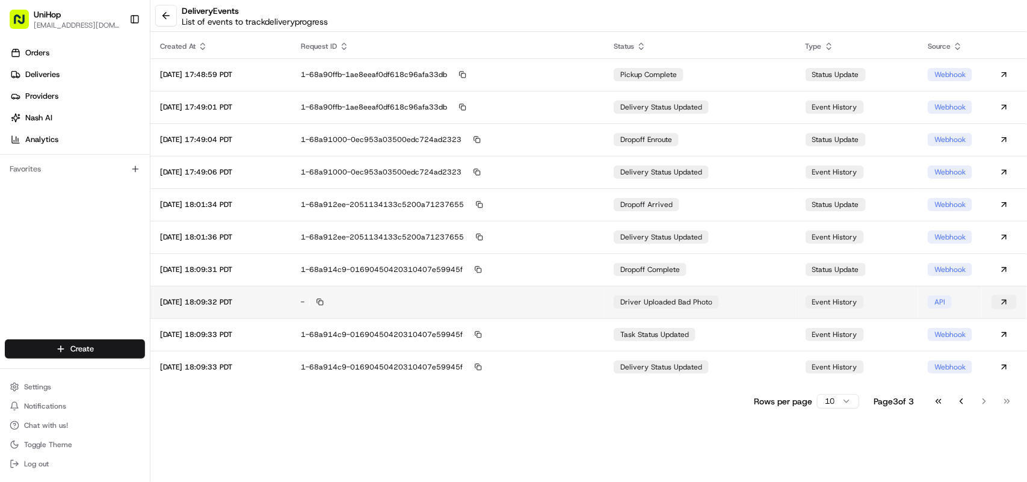
click at [1001, 304] on button at bounding box center [1003, 302] width 25 height 14
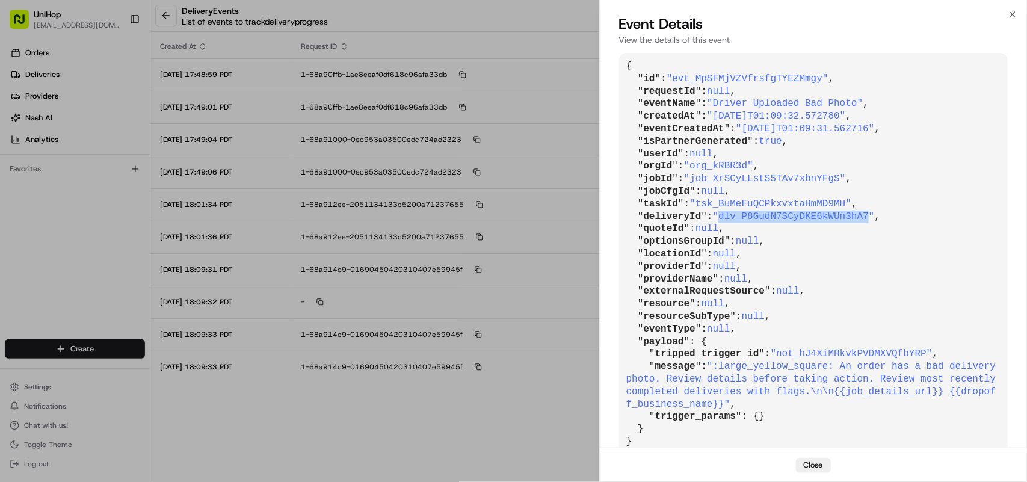
drag, startPoint x: 717, startPoint y: 216, endPoint x: 853, endPoint y: 216, distance: 135.9
click at [853, 216] on span ""dlv_P8GudN7SCyDKE6kWUn3hA7"" at bounding box center [794, 216] width 162 height 11
copy span "dlv_P8GudN7SCyDKE6kWUn3hA7"
click at [1006, 15] on h2 "Event Details" at bounding box center [813, 23] width 388 height 19
click at [1009, 16] on icon "button" at bounding box center [1012, 15] width 10 height 10
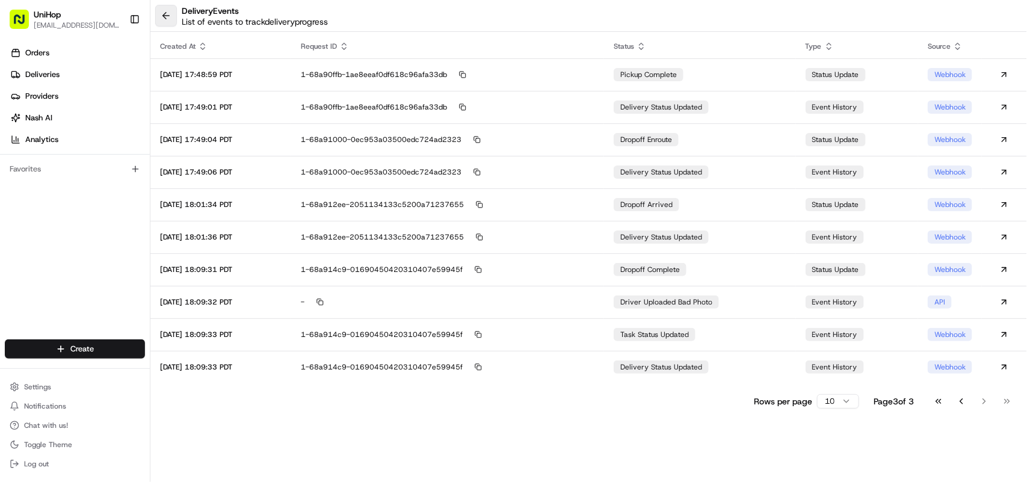
click at [166, 20] on button at bounding box center [166, 16] width 22 height 22
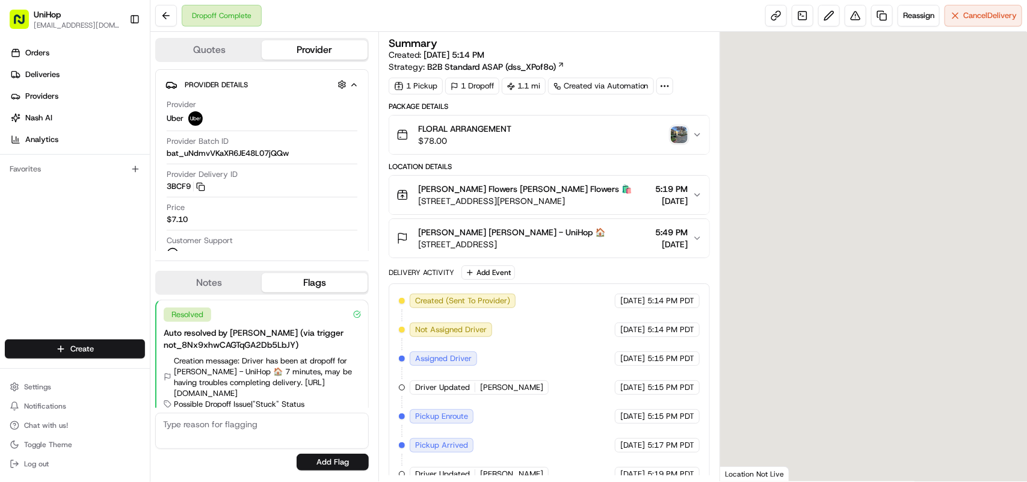
scroll to position [208, 0]
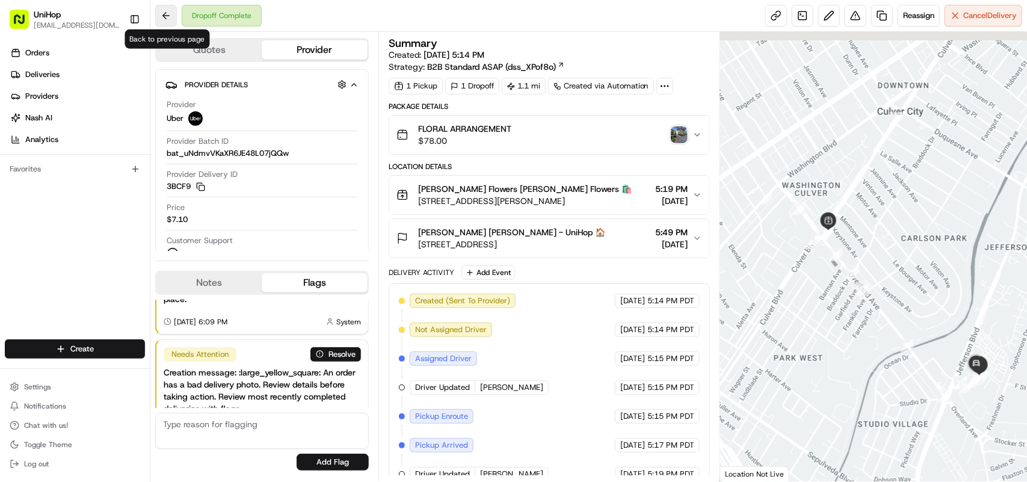
click at [164, 21] on button at bounding box center [166, 16] width 22 height 22
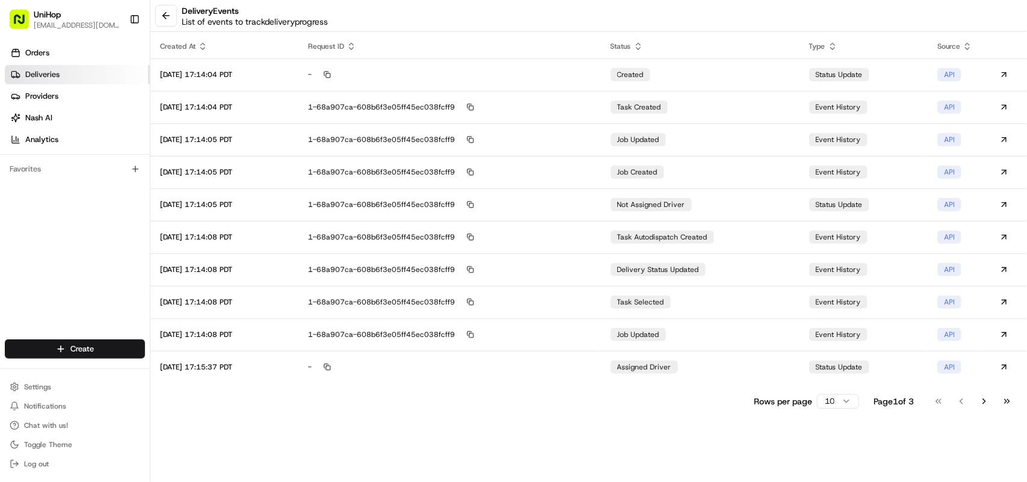
click at [57, 70] on span "Deliveries" at bounding box center [42, 74] width 34 height 11
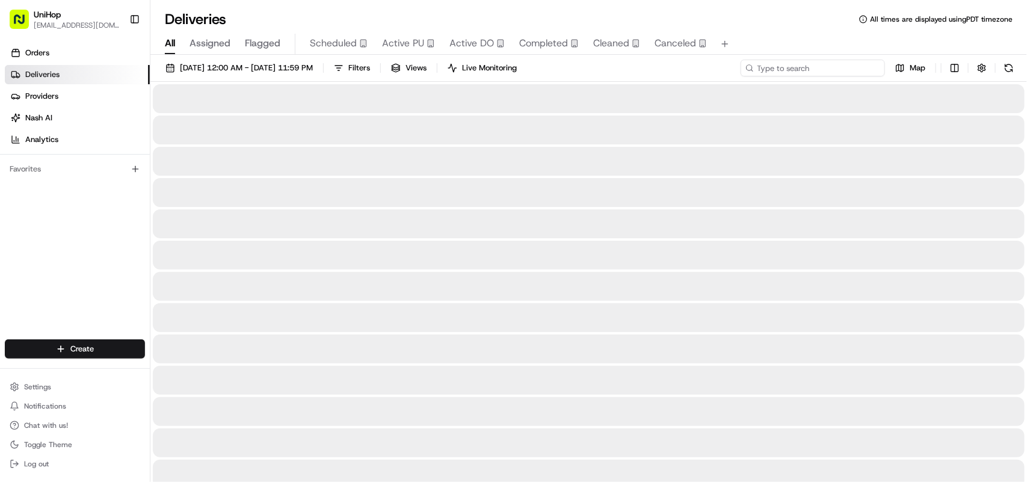
click at [806, 65] on input at bounding box center [812, 68] width 144 height 17
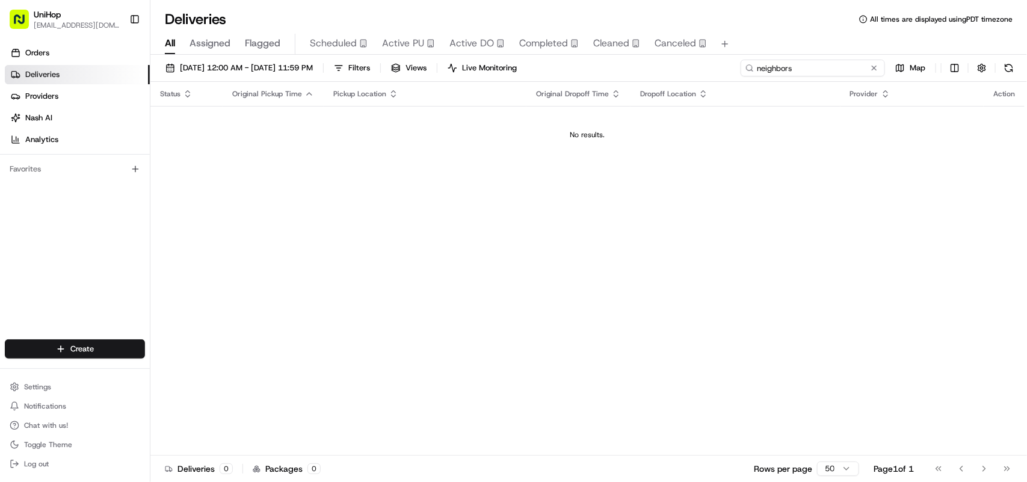
click at [806, 65] on input "neighbors" at bounding box center [812, 68] width 144 height 17
type input "neighbor"
click at [235, 67] on span "Aug 22 2025 12:00 AM - Aug 22 2025 11:59 PM" at bounding box center [246, 68] width 133 height 11
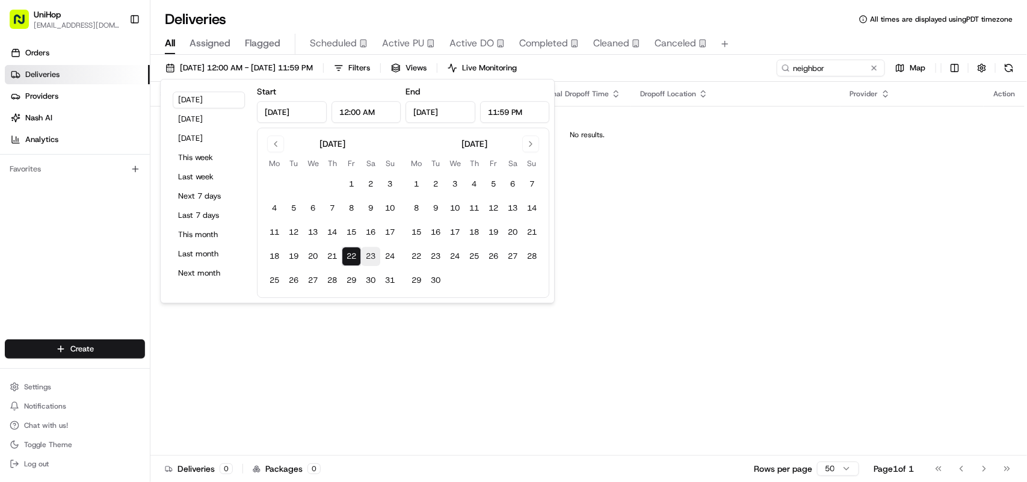
click at [368, 253] on button "23" at bounding box center [370, 256] width 19 height 19
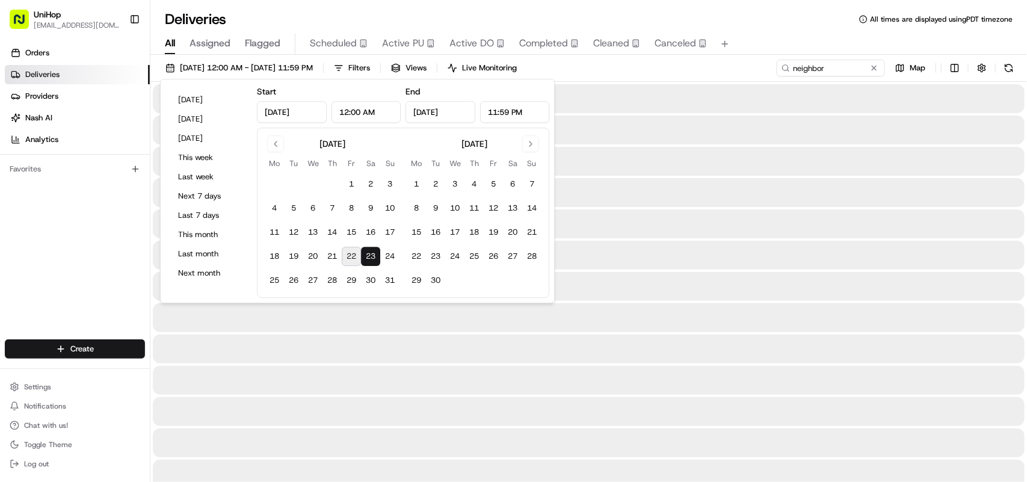
type input "Aug 23, 2025"
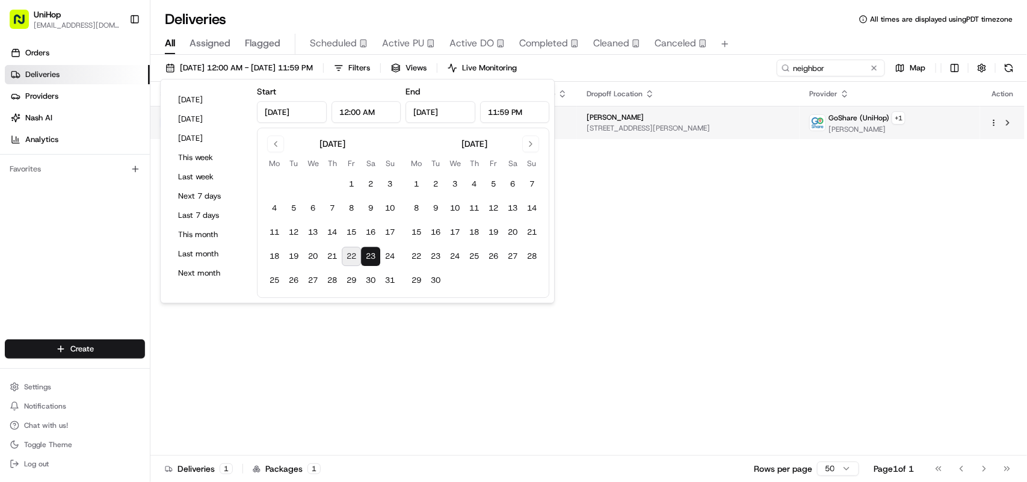
click at [639, 118] on span "Caitlin Lynch" at bounding box center [614, 117] width 57 height 10
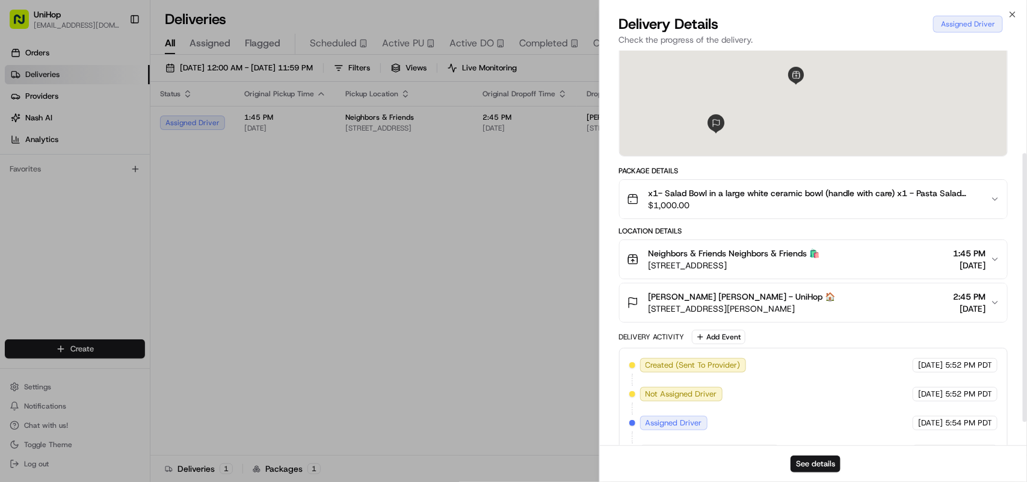
scroll to position [150, 0]
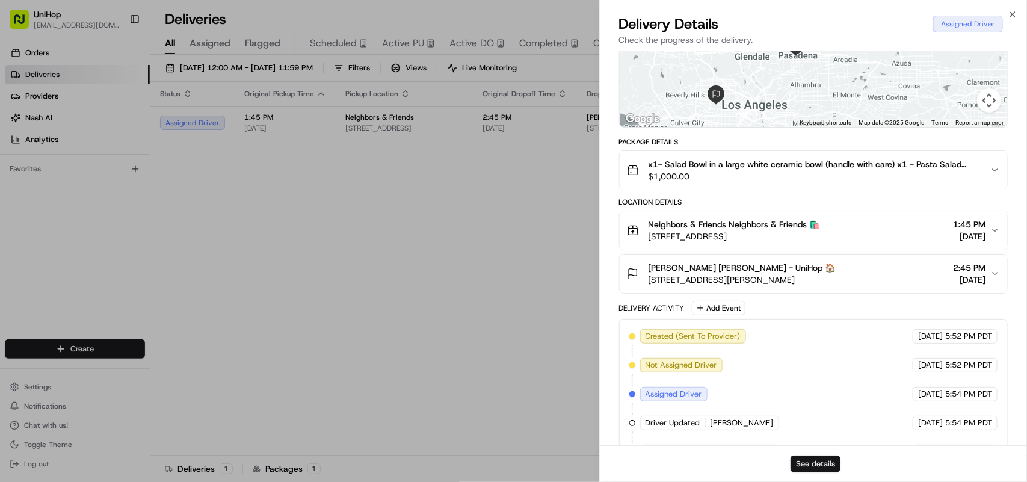
click at [807, 462] on button "See details" at bounding box center [815, 463] width 50 height 17
click at [1014, 10] on icon "button" at bounding box center [1012, 15] width 10 height 10
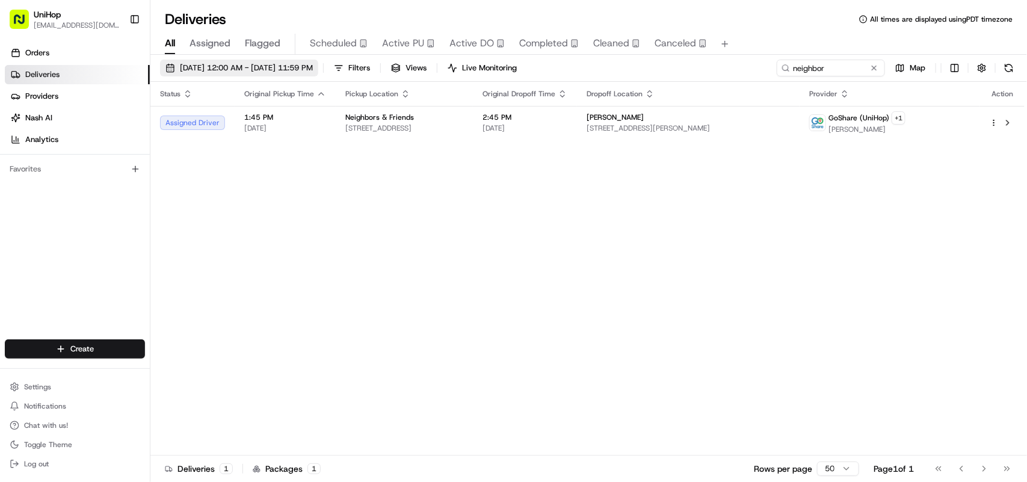
click at [257, 70] on span "Aug 23 2025 12:00 AM - Aug 23 2025 11:59 PM" at bounding box center [246, 68] width 133 height 11
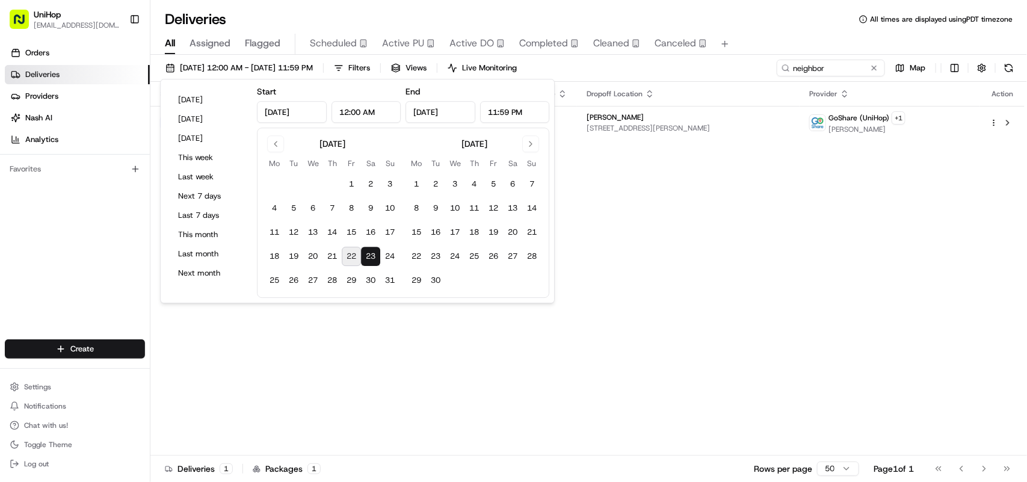
click at [349, 254] on button "22" at bounding box center [351, 256] width 19 height 19
type input "Aug 22, 2025"
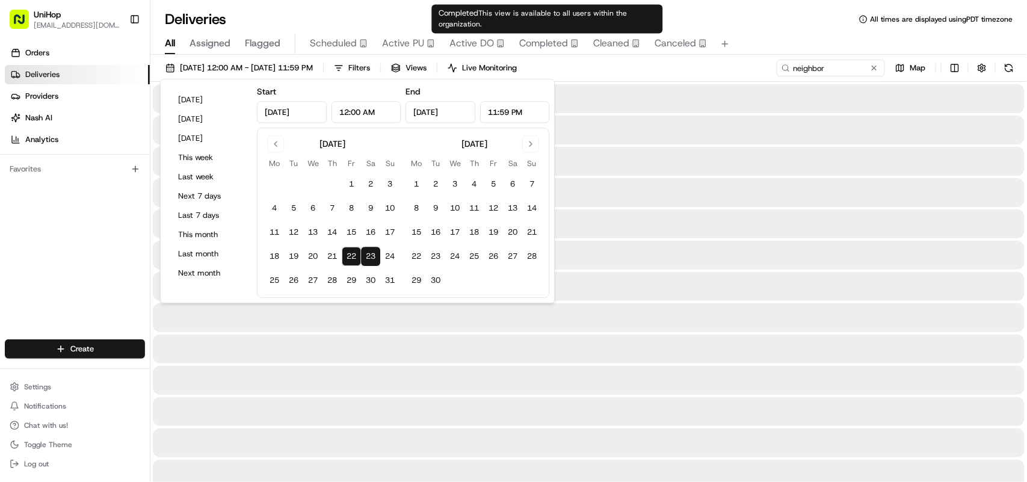
click at [533, 43] on span "Completed" at bounding box center [543, 43] width 49 height 14
type input "Aug 22, 2025"
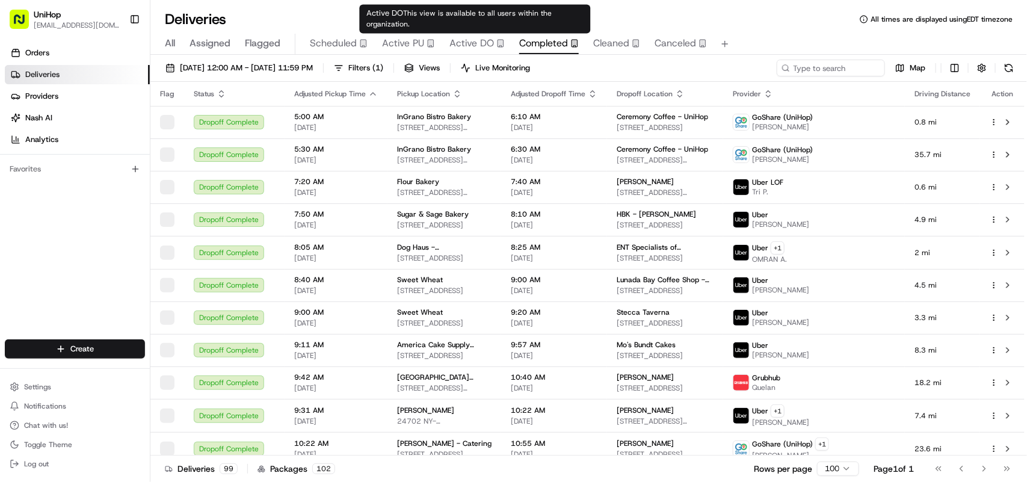
click at [475, 46] on span "Active DO" at bounding box center [471, 43] width 45 height 14
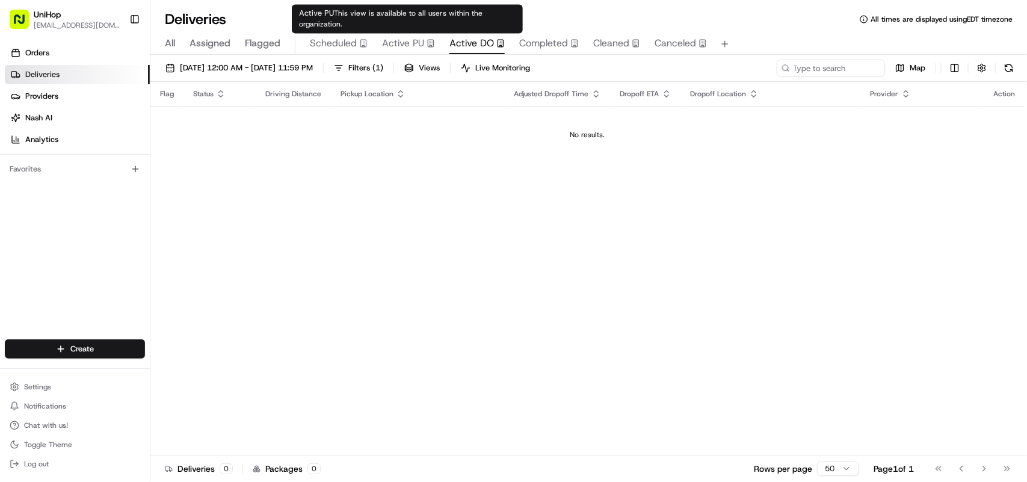
click at [393, 45] on span "Active PU" at bounding box center [403, 43] width 42 height 14
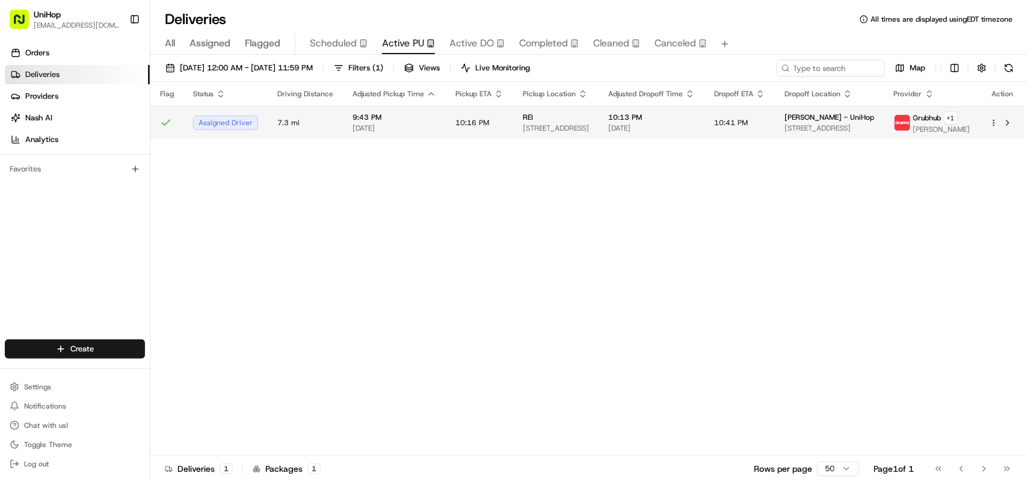
click at [446, 128] on td "10:16 PM" at bounding box center [479, 122] width 67 height 33
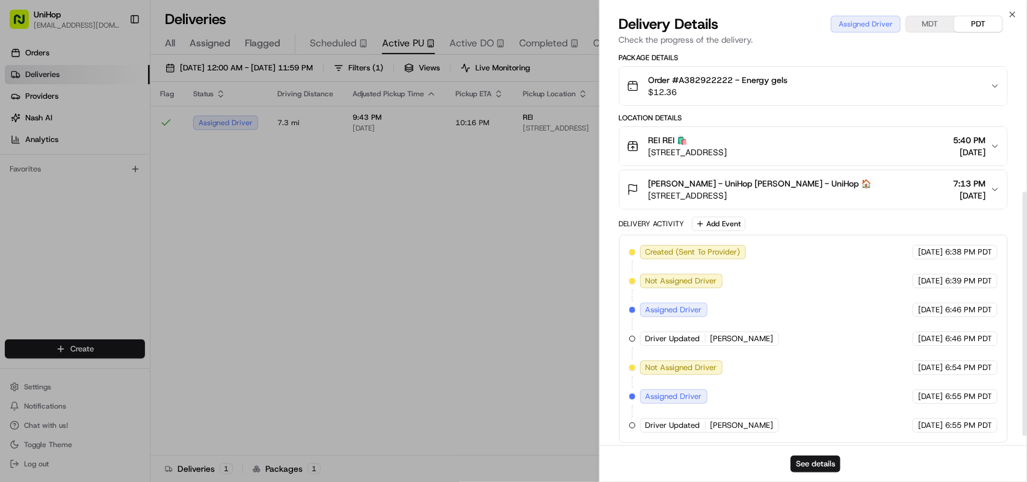
scroll to position [242, 0]
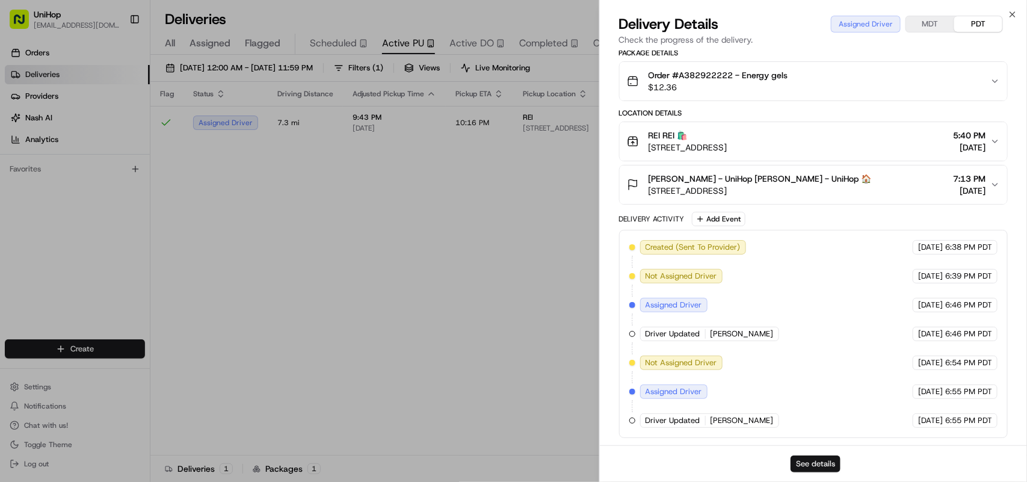
click at [814, 461] on button "See details" at bounding box center [815, 463] width 50 height 17
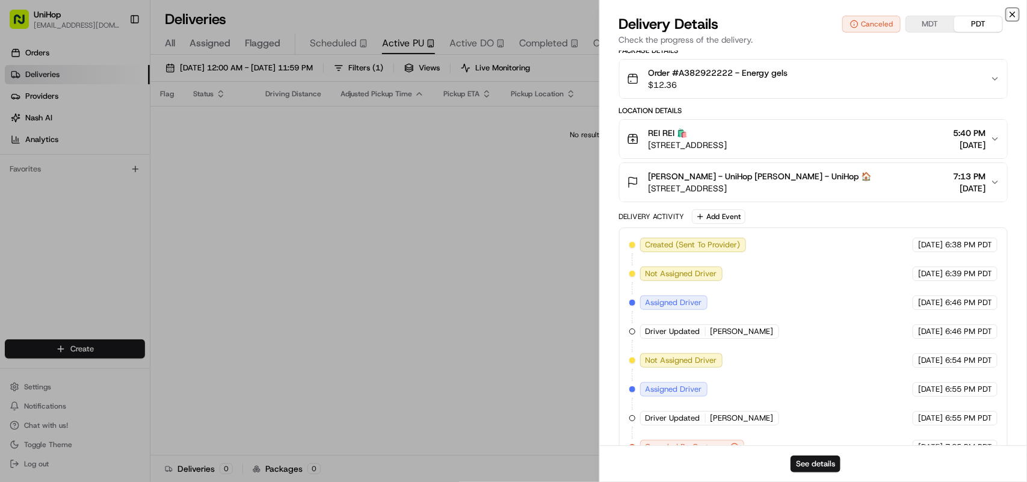
click at [1010, 13] on icon "button" at bounding box center [1012, 15] width 10 height 10
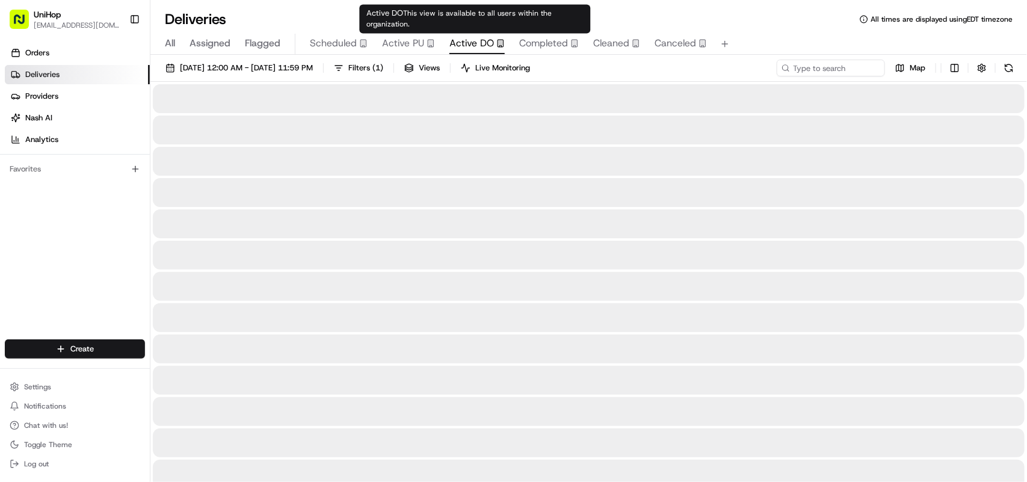
click at [488, 44] on span "Active DO" at bounding box center [471, 43] width 45 height 14
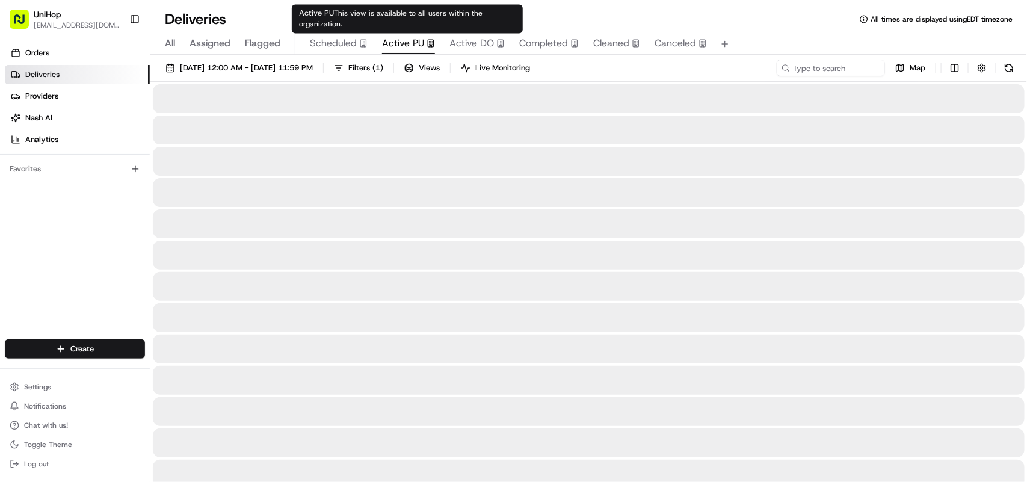
click at [391, 44] on span "Active PU" at bounding box center [403, 43] width 42 height 14
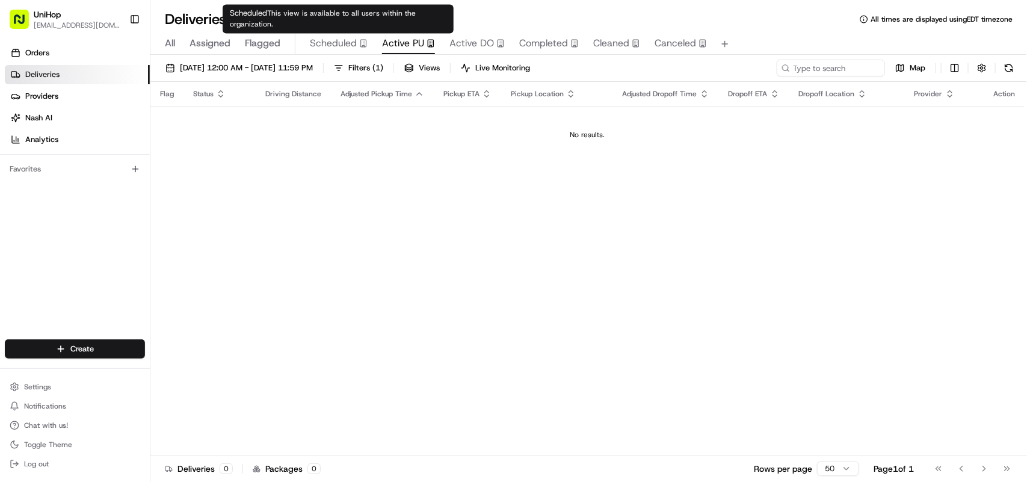
click at [337, 39] on span "Scheduled" at bounding box center [333, 43] width 47 height 14
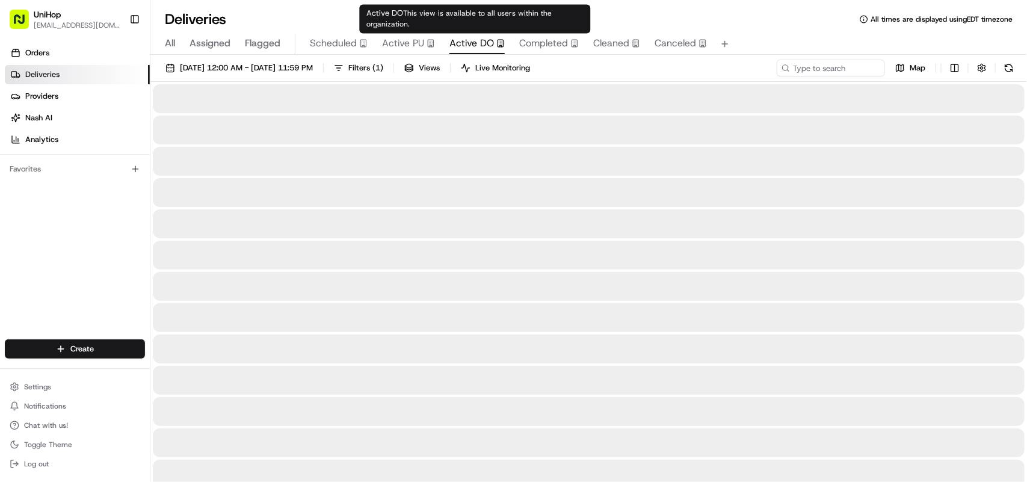
click at [476, 41] on span "Active DO" at bounding box center [471, 43] width 45 height 14
click at [556, 40] on span "Completed" at bounding box center [543, 43] width 49 height 14
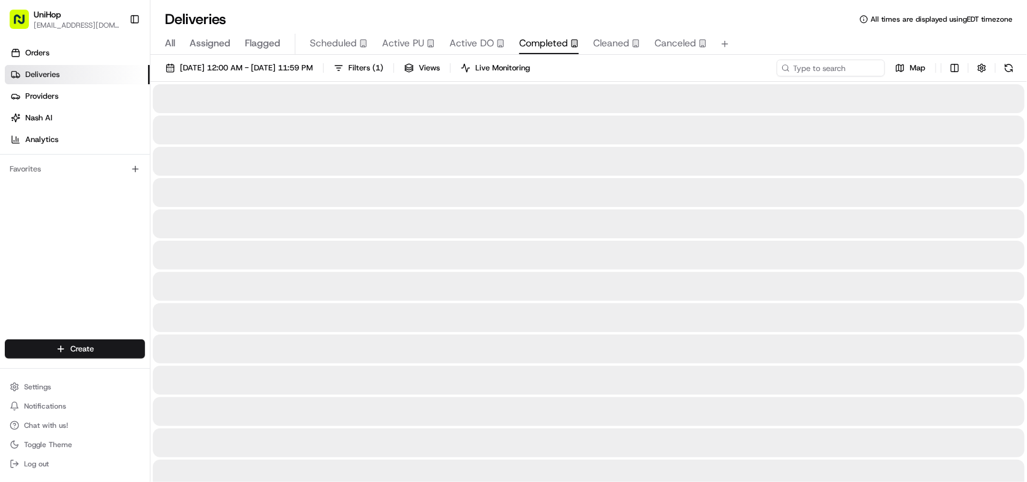
click at [469, 44] on span "Active DO" at bounding box center [471, 43] width 45 height 14
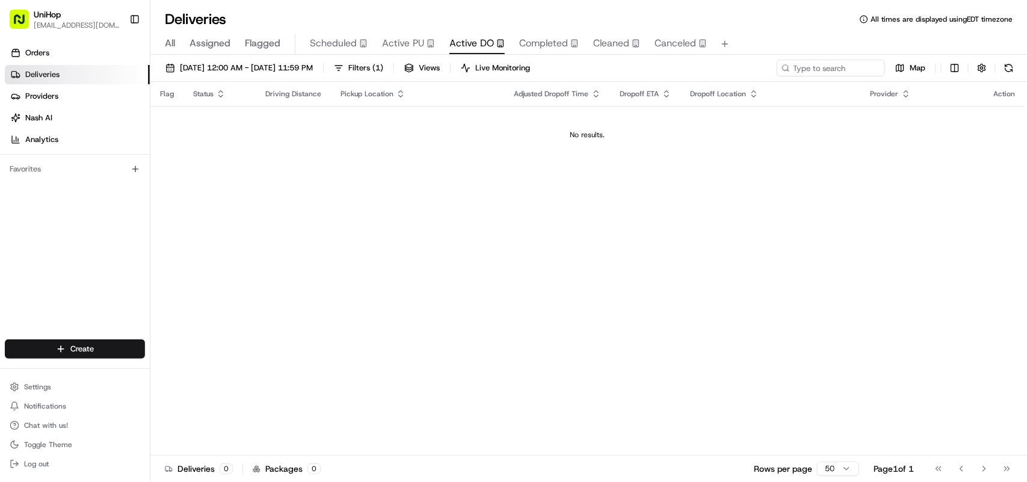
click at [51, 191] on div "Orders Deliveries Providers Nash AI Analytics Favorites" at bounding box center [75, 192] width 150 height 308
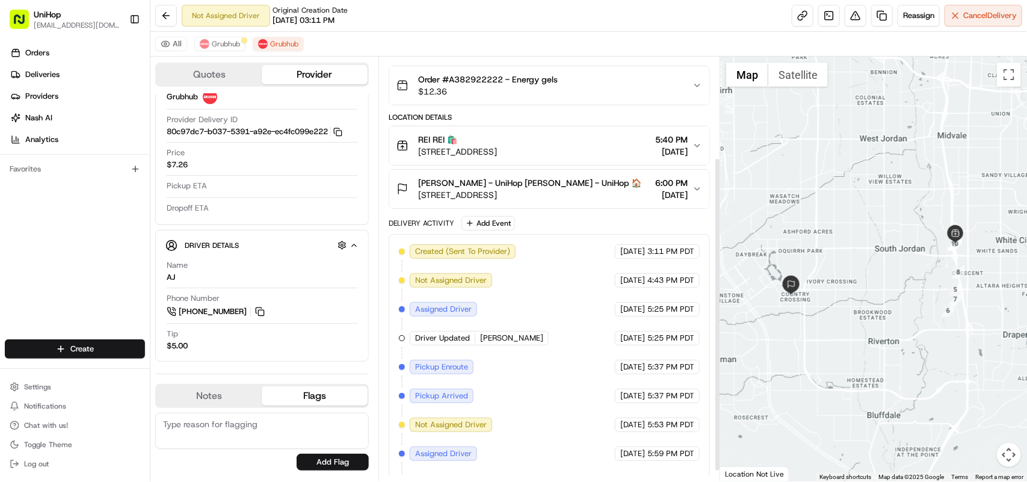
scroll to position [149, 0]
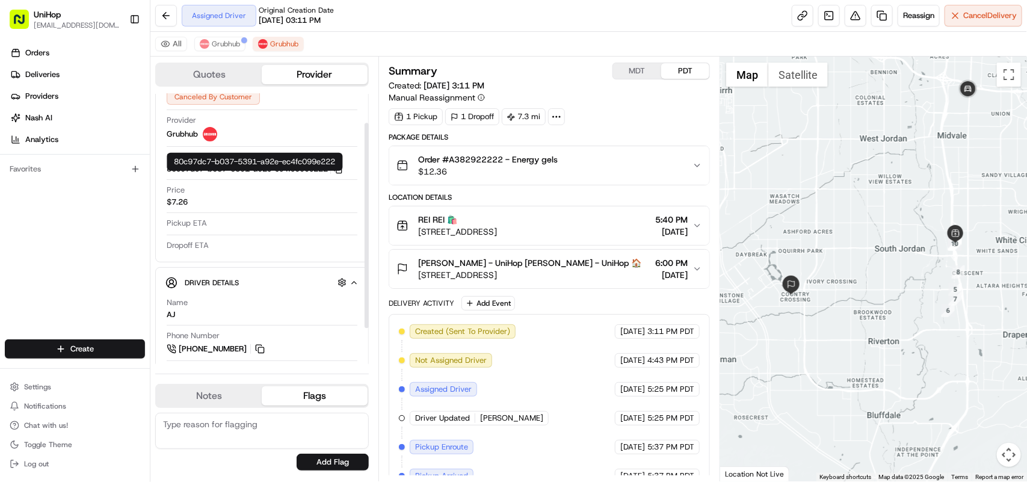
scroll to position [85, 0]
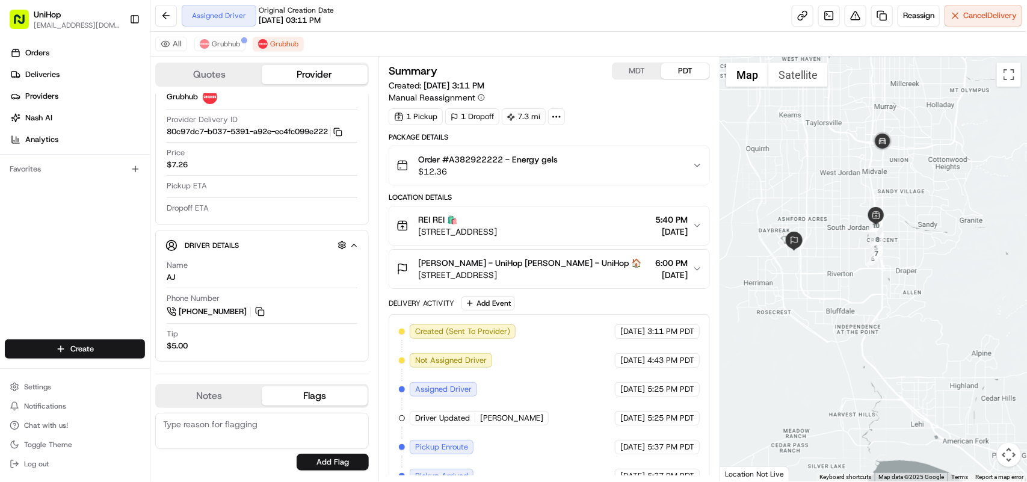
drag, startPoint x: 924, startPoint y: 155, endPoint x: 866, endPoint y: 176, distance: 61.4
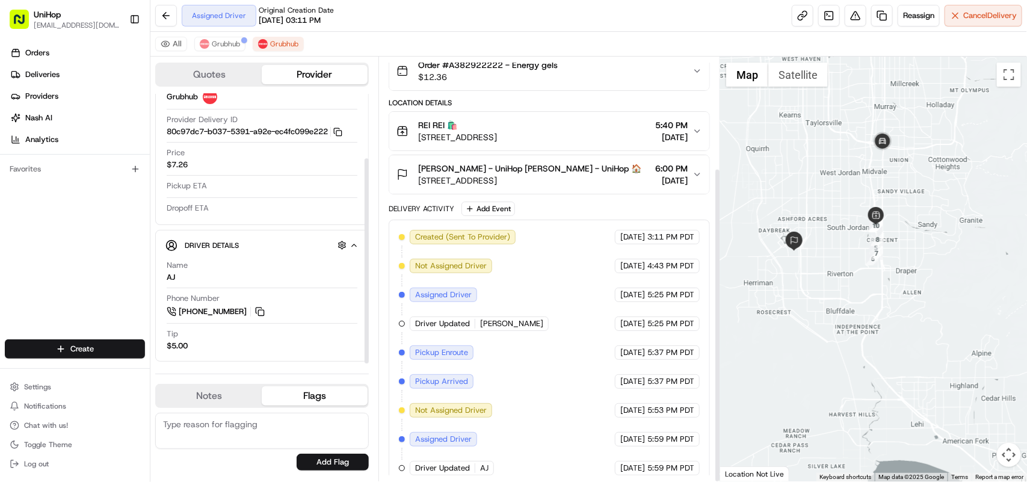
scroll to position [149, 0]
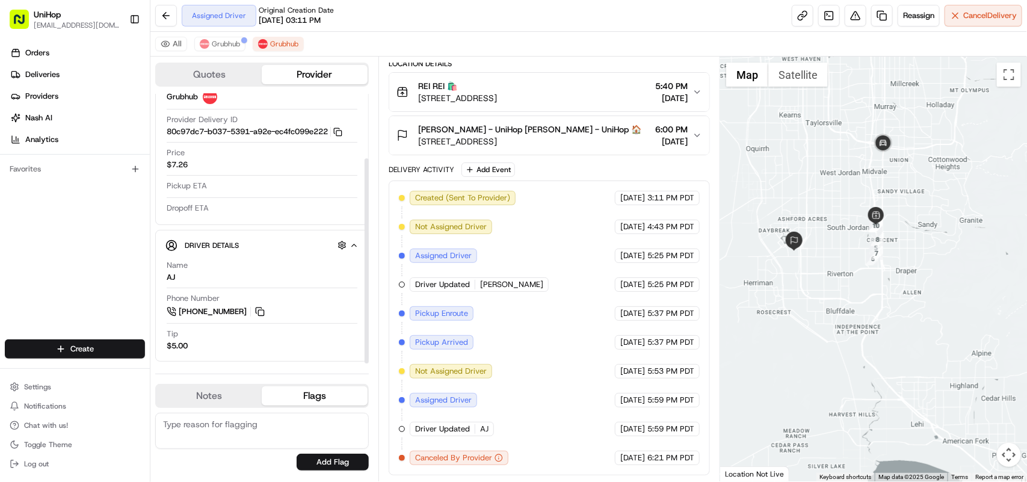
click at [76, 215] on div "Orders Deliveries Providers Nash AI Analytics Favorites" at bounding box center [75, 192] width 150 height 308
click at [821, 23] on link at bounding box center [829, 16] width 22 height 22
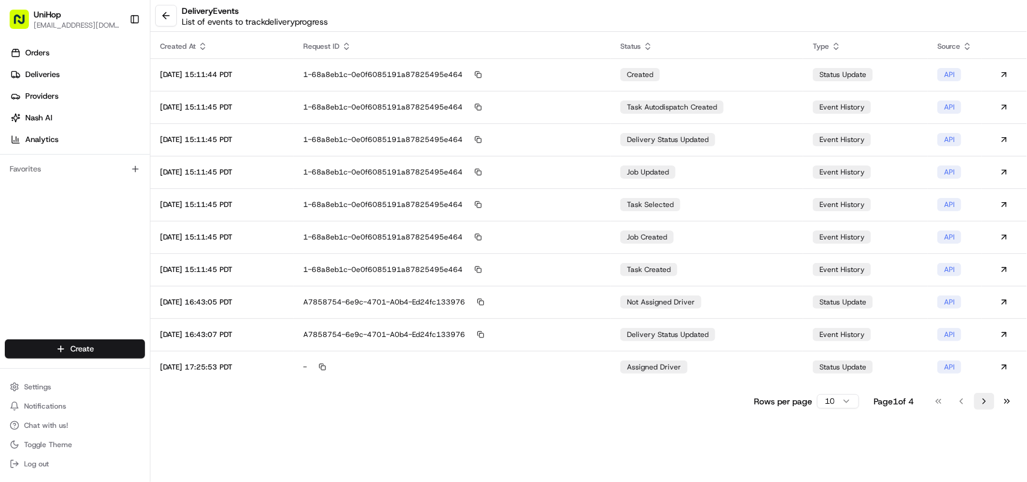
click at [979, 403] on button "Go to next page" at bounding box center [984, 401] width 20 height 17
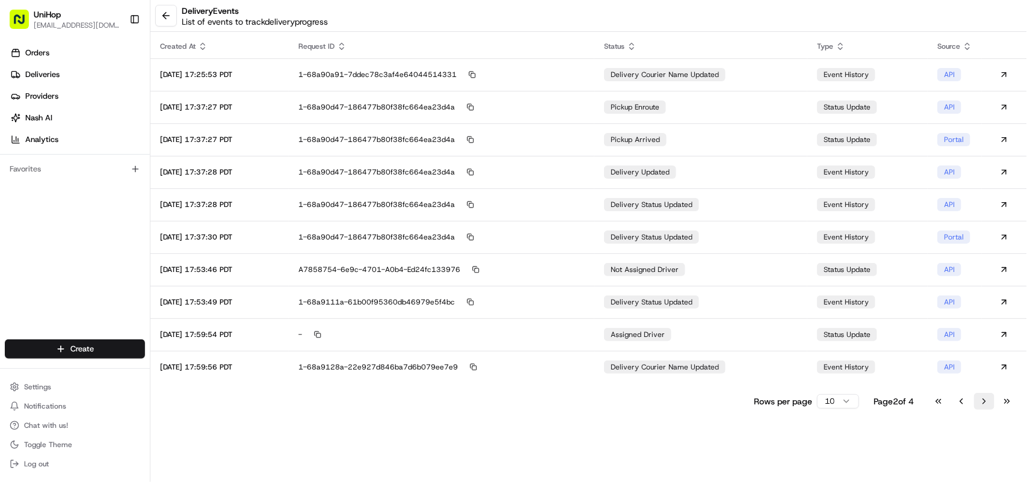
click at [979, 403] on button "Go to next page" at bounding box center [984, 401] width 20 height 17
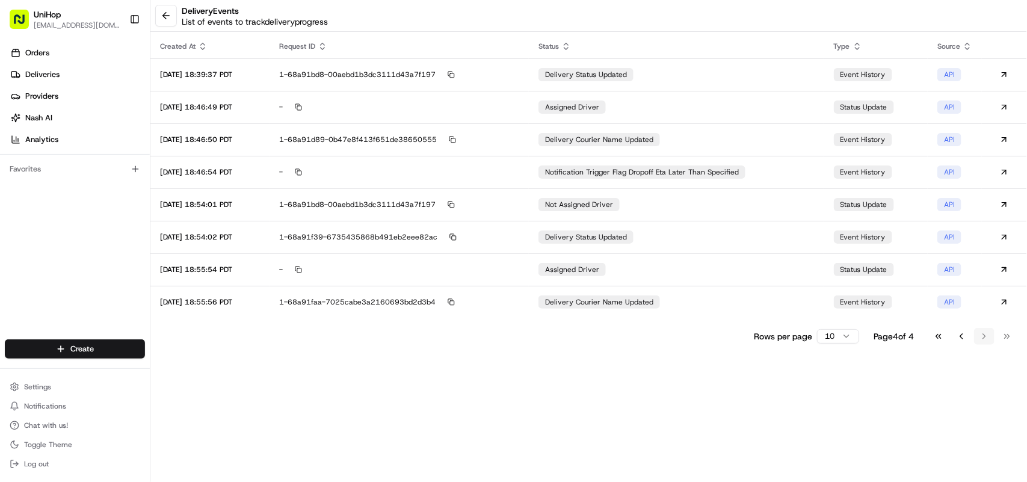
click at [979, 403] on div "delivery Events List of events to track delivery progress Created At Request ID…" at bounding box center [588, 241] width 876 height 482
click at [168, 15] on button at bounding box center [166, 16] width 22 height 22
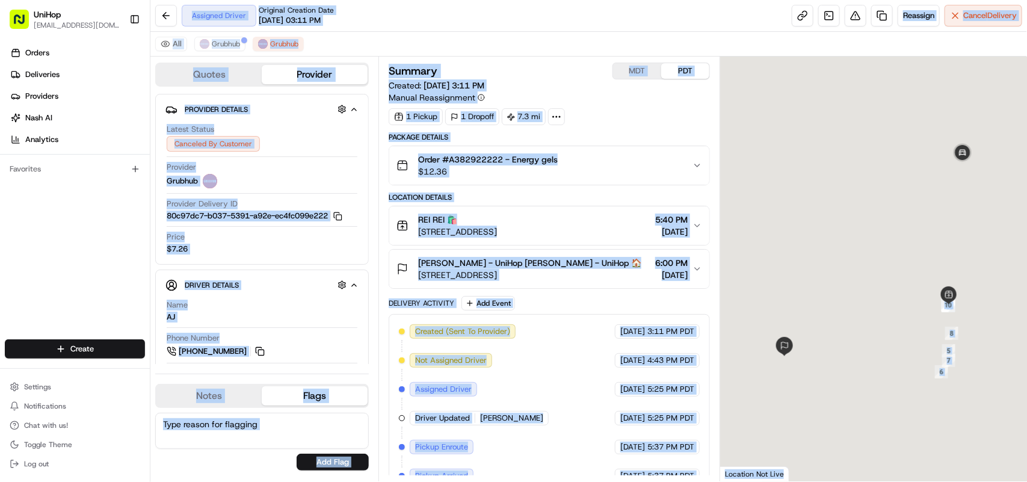
click at [603, 161] on div "Order #A382922222 - Energy gels $12.36" at bounding box center [544, 165] width 296 height 24
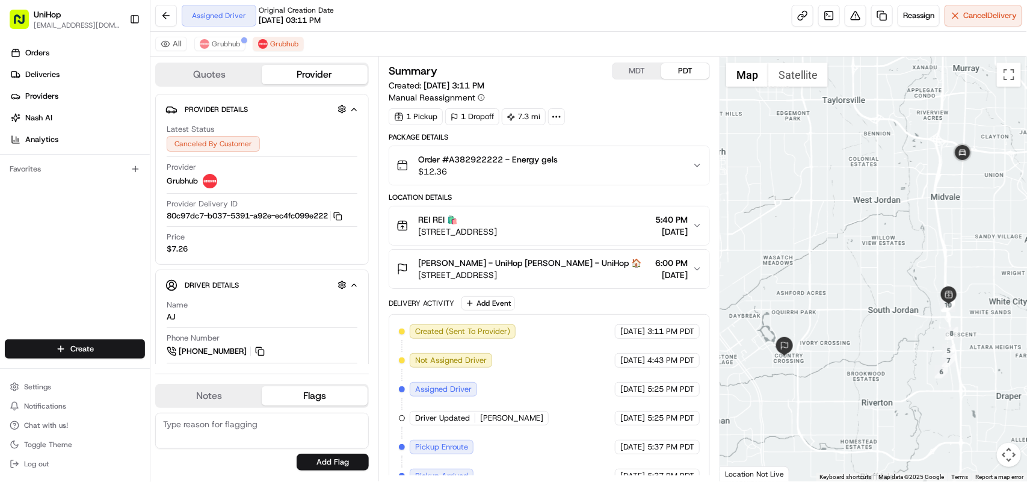
drag, startPoint x: 418, startPoint y: 233, endPoint x: 557, endPoint y: 230, distance: 139.5
click at [497, 230] on span "[STREET_ADDRESS]" at bounding box center [457, 232] width 79 height 12
copy span "230 W 10600 S #1700, Sandy, UT"
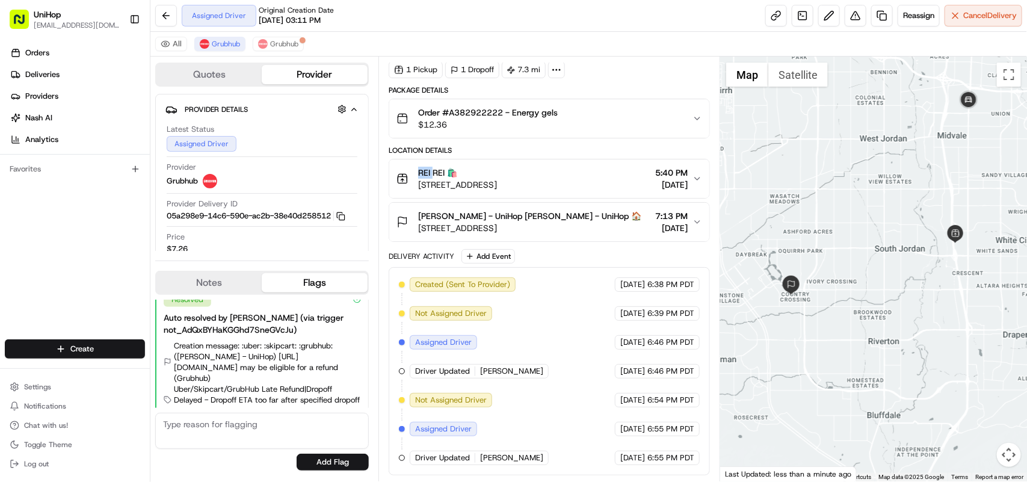
drag, startPoint x: 415, startPoint y: 154, endPoint x: 432, endPoint y: 155, distance: 16.8
click at [432, 167] on div "REI REI 🛍️ [STREET_ADDRESS]" at bounding box center [446, 179] width 100 height 24
copy span "REI"
drag, startPoint x: 416, startPoint y: 171, endPoint x: 606, endPoint y: 172, distance: 190.6
click at [497, 172] on div "REI REI 🛍️ [STREET_ADDRESS]" at bounding box center [446, 179] width 100 height 24
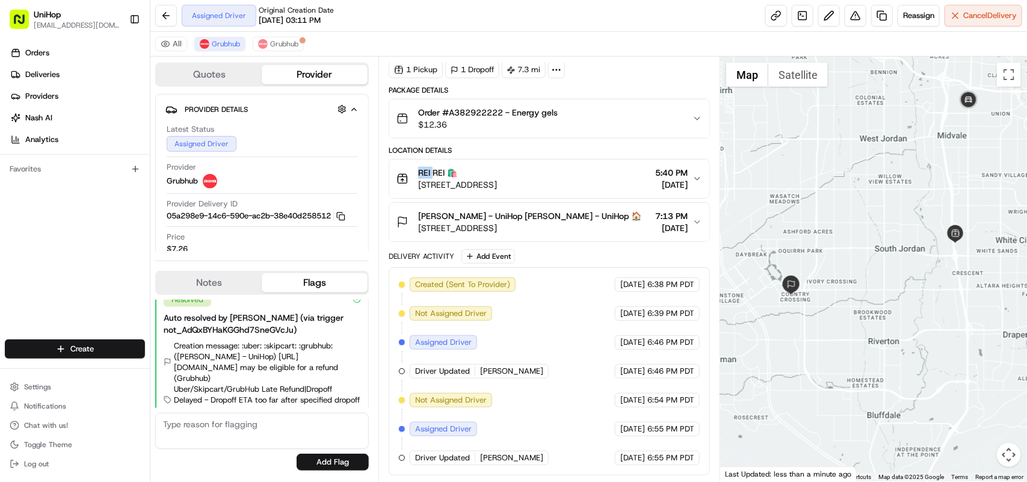
copy span "[STREET_ADDRESS]"
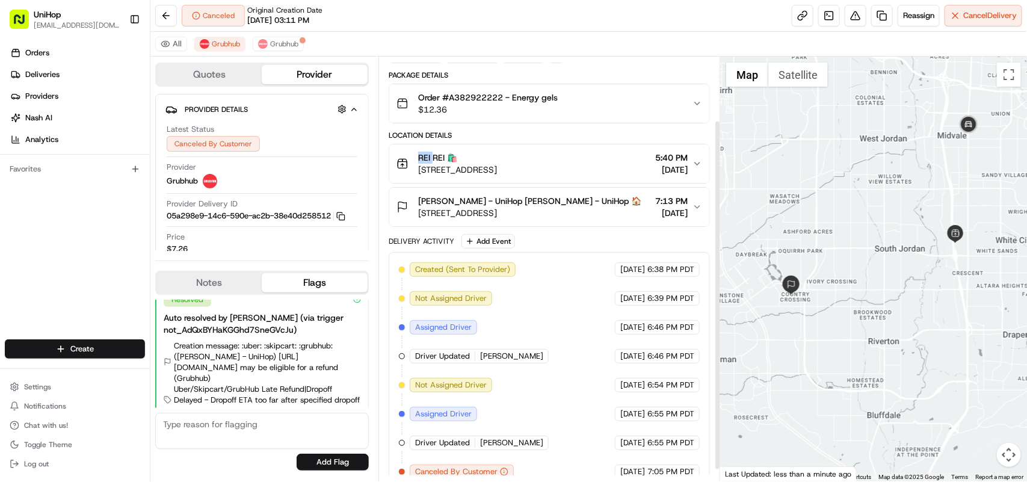
scroll to position [91, 0]
